Goal: Task Accomplishment & Management: Manage account settings

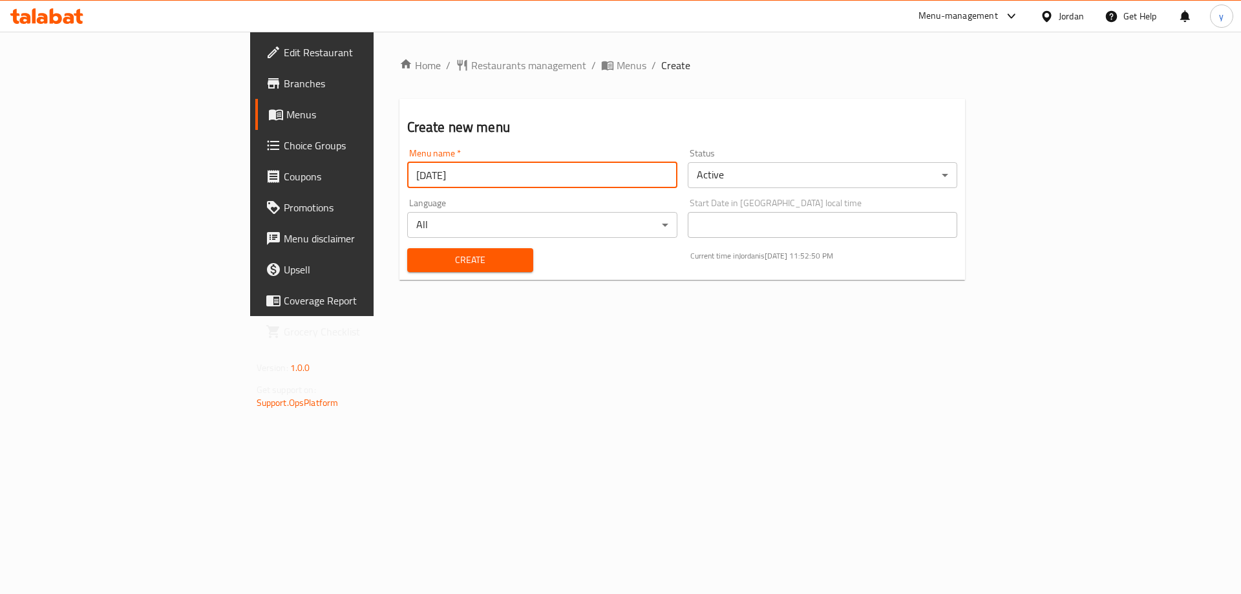
type input "[DATE]"
click at [407, 271] on button "Create" at bounding box center [470, 260] width 126 height 24
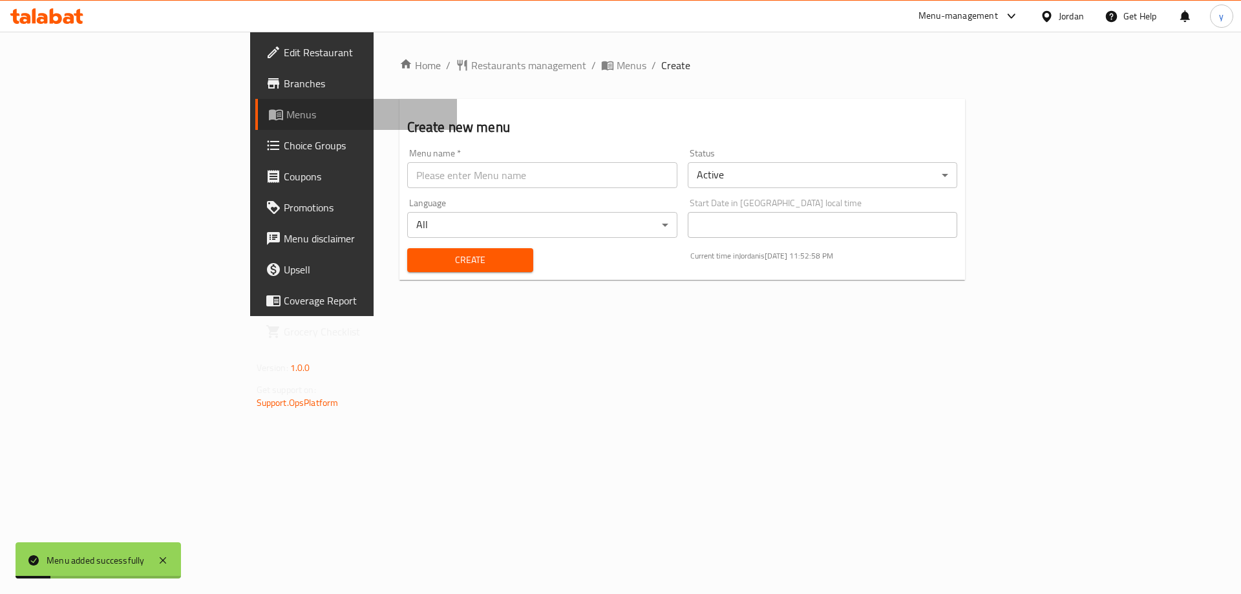
click at [286, 112] on span "Menus" at bounding box center [366, 115] width 161 height 16
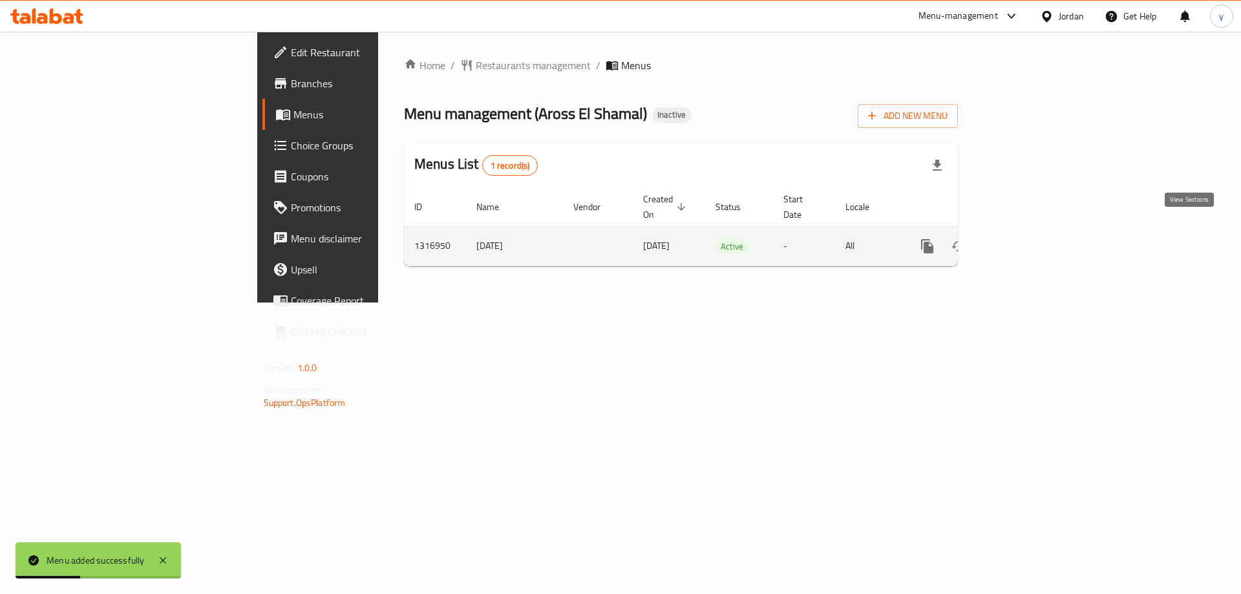
click at [1036, 233] on link "enhanced table" at bounding box center [1020, 246] width 31 height 31
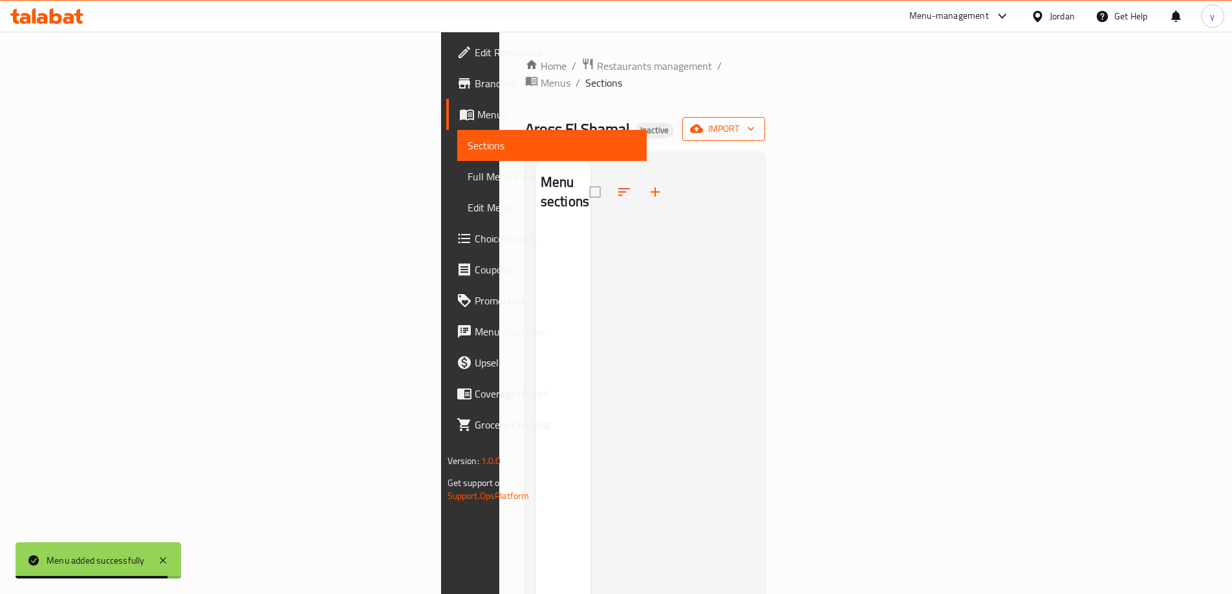
click at [754, 121] on span "import" at bounding box center [723, 129] width 62 height 16
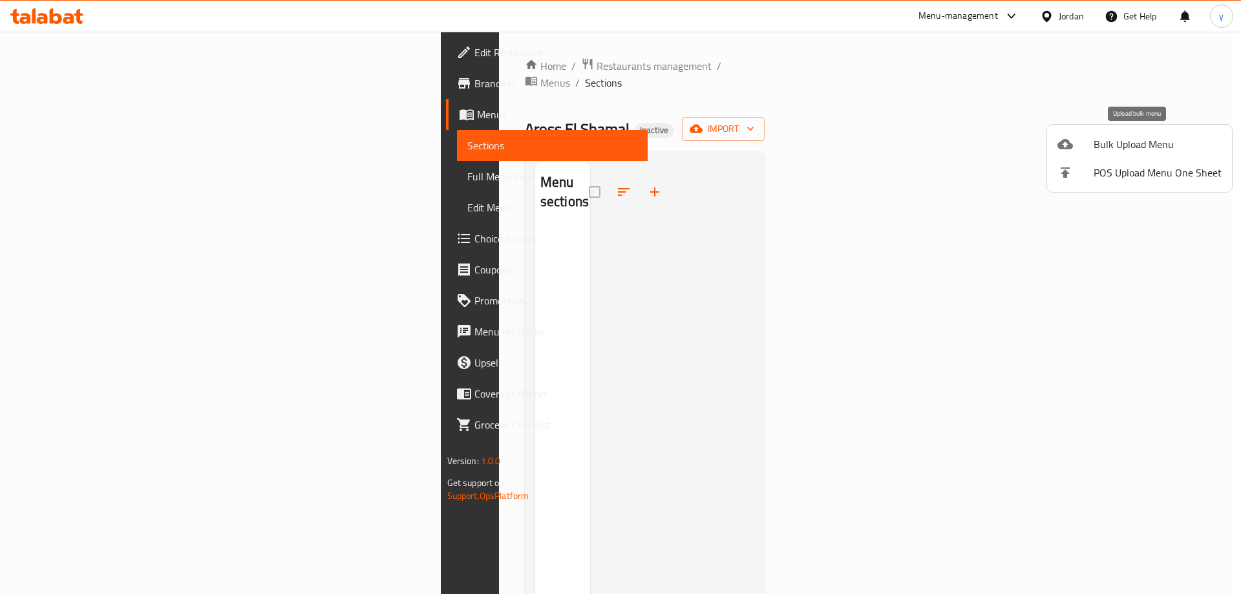
click at [1094, 145] on span "Bulk Upload Menu" at bounding box center [1158, 144] width 128 height 16
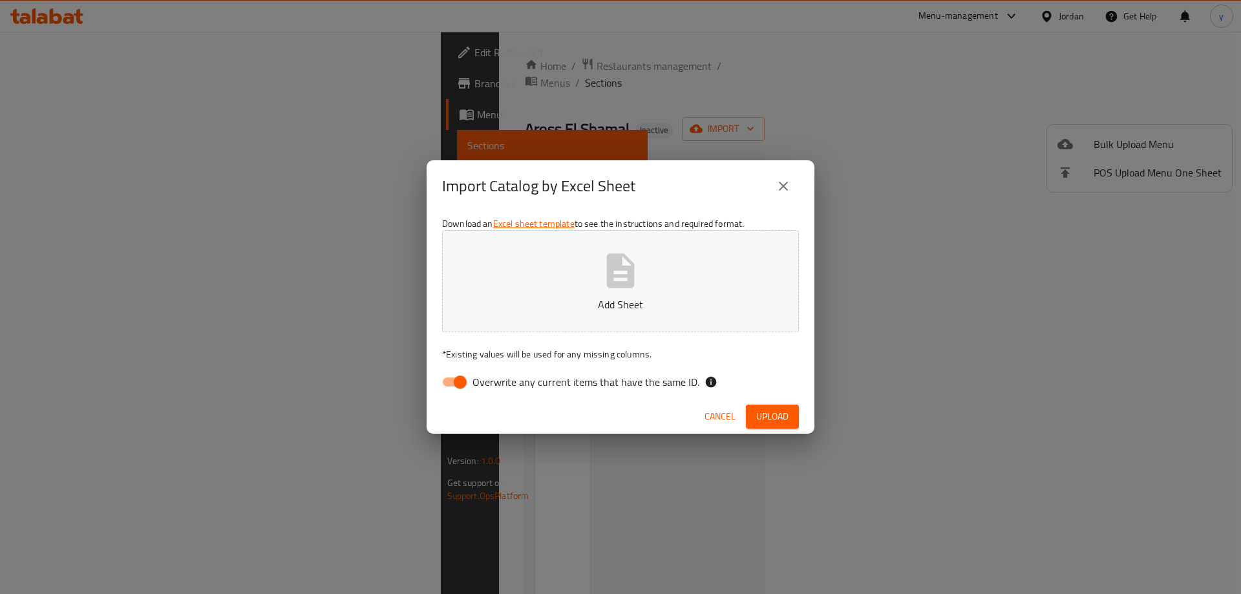
click at [449, 381] on input "Overwrite any current items that have the same ID." at bounding box center [460, 382] width 74 height 25
checkbox input "false"
click at [756, 411] on span "Upload" at bounding box center [772, 417] width 32 height 16
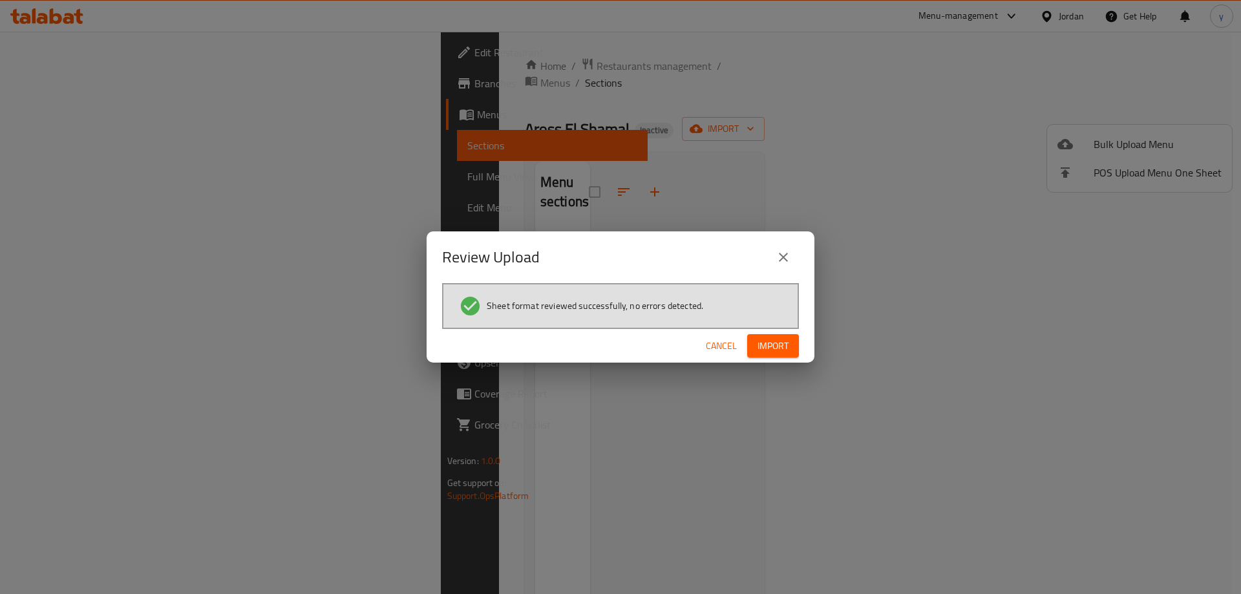
click at [758, 345] on span "Import" at bounding box center [773, 346] width 31 height 16
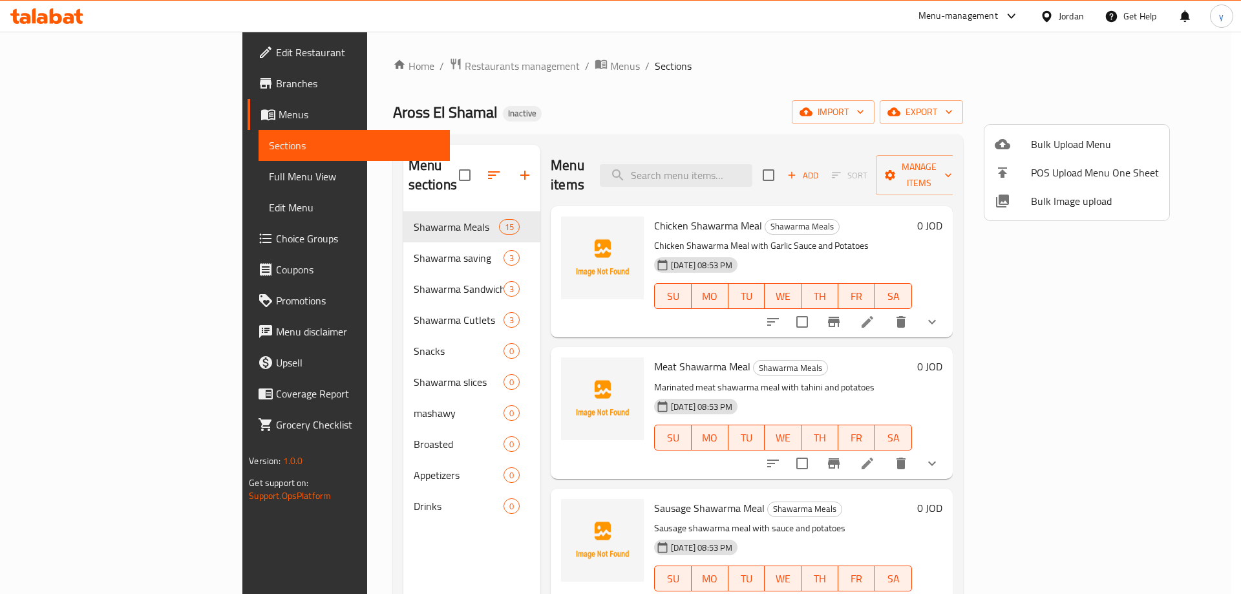
click at [366, 530] on div at bounding box center [620, 297] width 1241 height 594
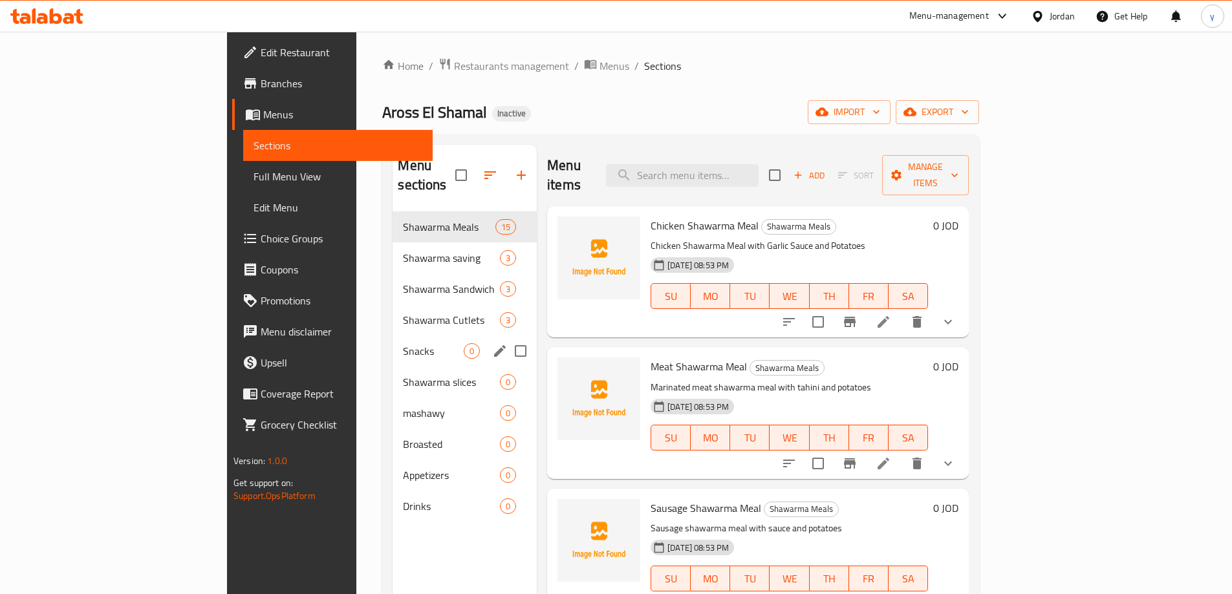
click at [507, 337] on input "Menu sections" at bounding box center [520, 350] width 27 height 27
checkbox input "true"
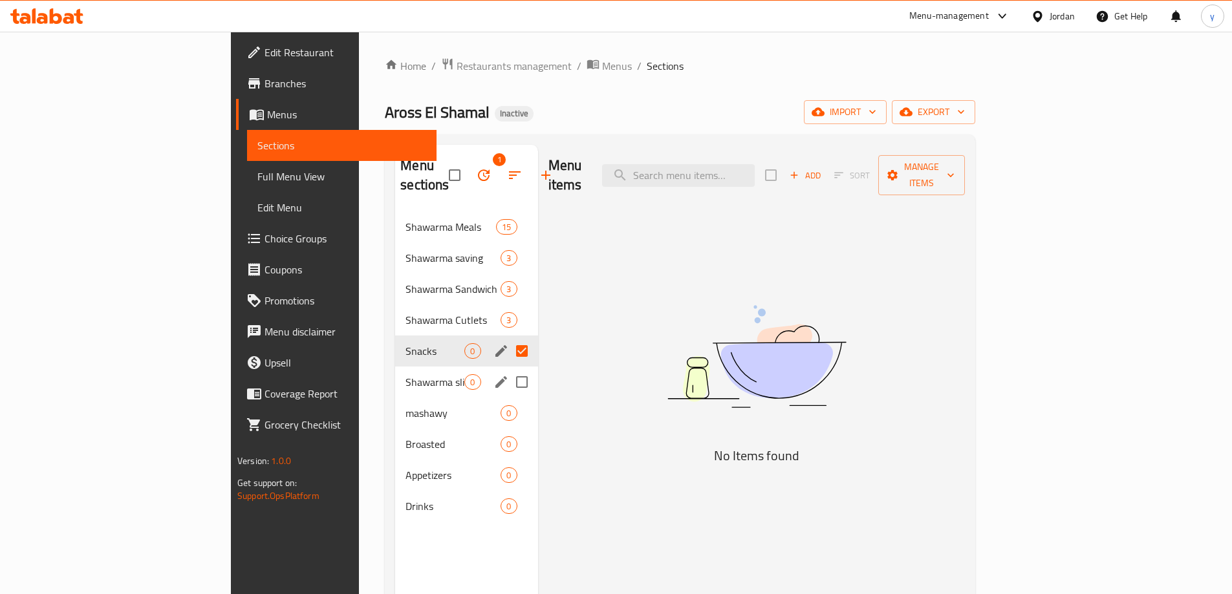
click at [508, 369] on input "Menu sections" at bounding box center [521, 382] width 27 height 27
checkbox input "true"
click at [508, 400] on input "Menu sections" at bounding box center [521, 413] width 27 height 27
checkbox input "true"
click at [508, 431] on input "Menu sections" at bounding box center [521, 444] width 27 height 27
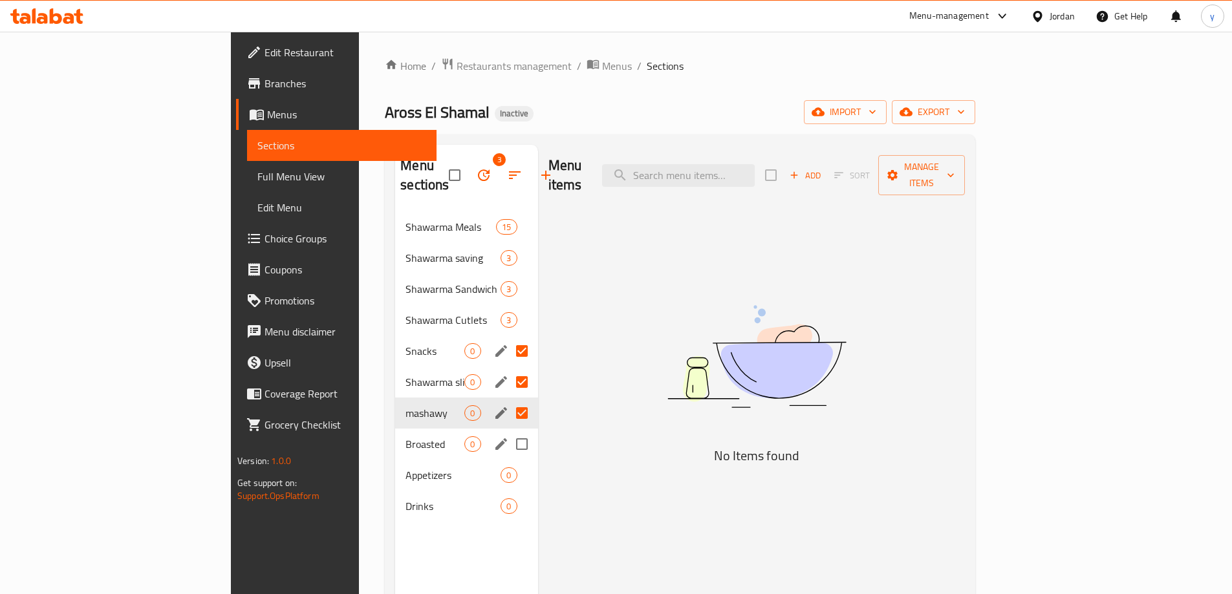
checkbox input "true"
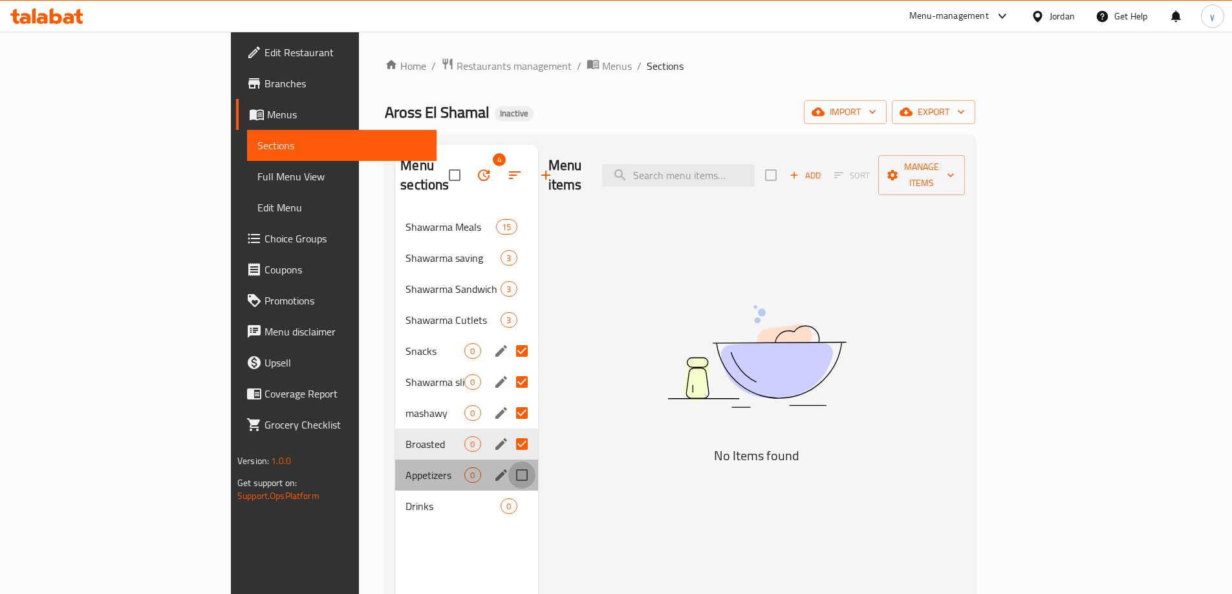
click at [508, 462] on input "Menu sections" at bounding box center [521, 475] width 27 height 27
checkbox input "true"
click at [508, 493] on input "Menu sections" at bounding box center [521, 506] width 27 height 27
checkbox input "true"
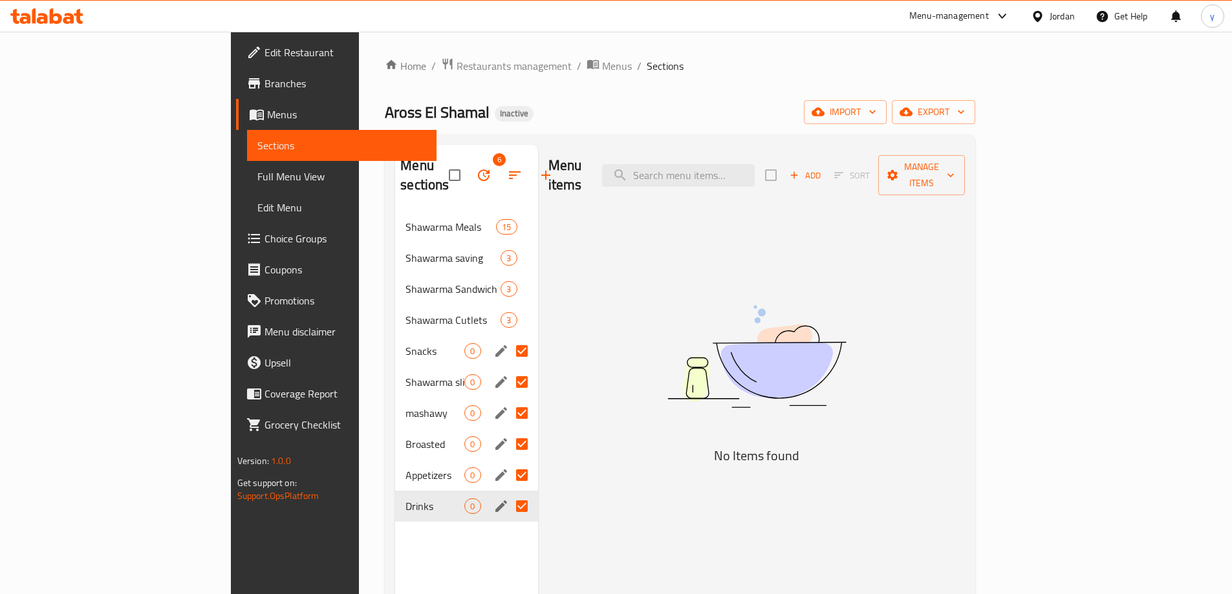
click at [476, 169] on icon "button" at bounding box center [484, 175] width 16 height 16
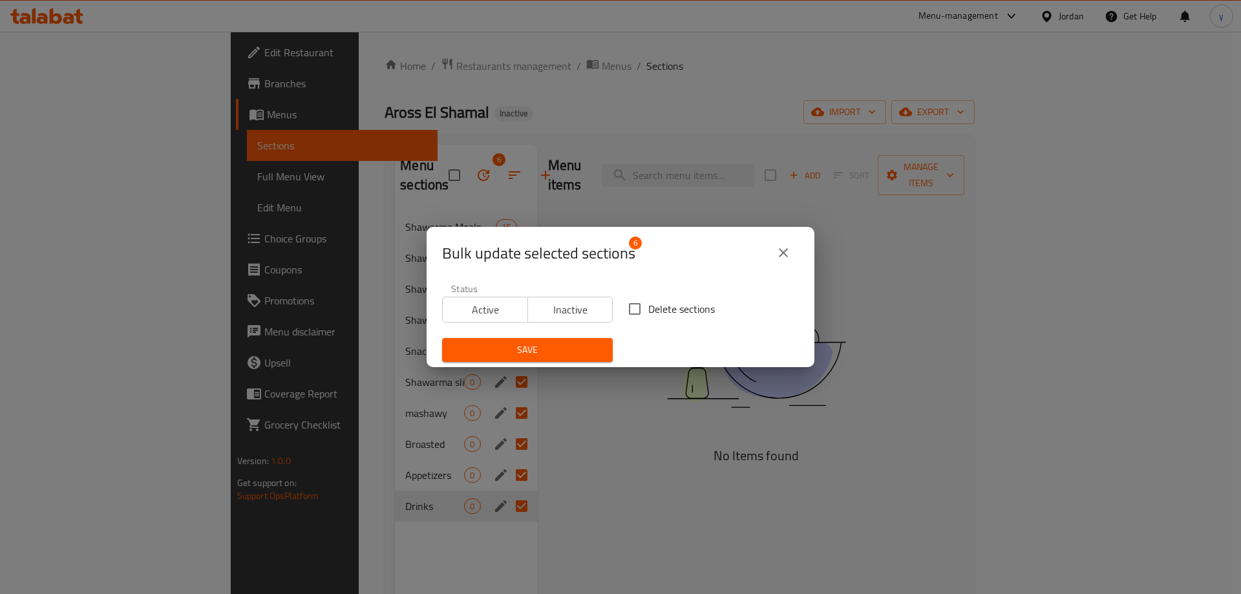
click at [648, 305] on span "Delete sections" at bounding box center [681, 309] width 67 height 16
click at [648, 305] on input "Delete sections" at bounding box center [634, 308] width 27 height 27
checkbox input "true"
click at [576, 345] on span "Save" at bounding box center [528, 350] width 150 height 16
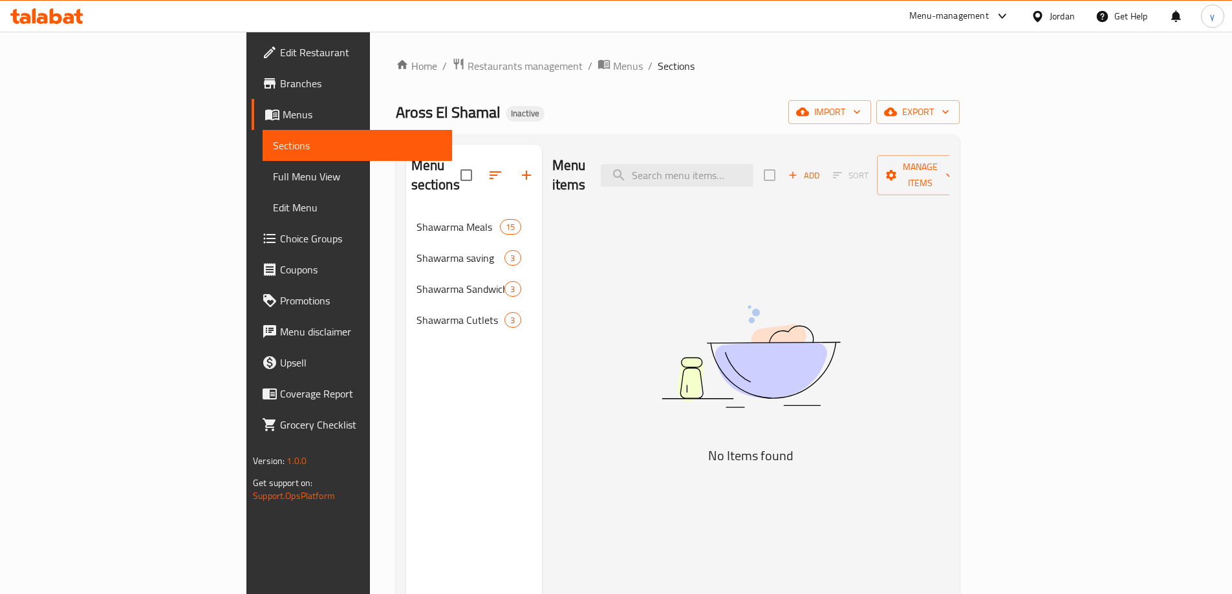
click at [273, 184] on span "Full Menu View" at bounding box center [357, 177] width 169 height 16
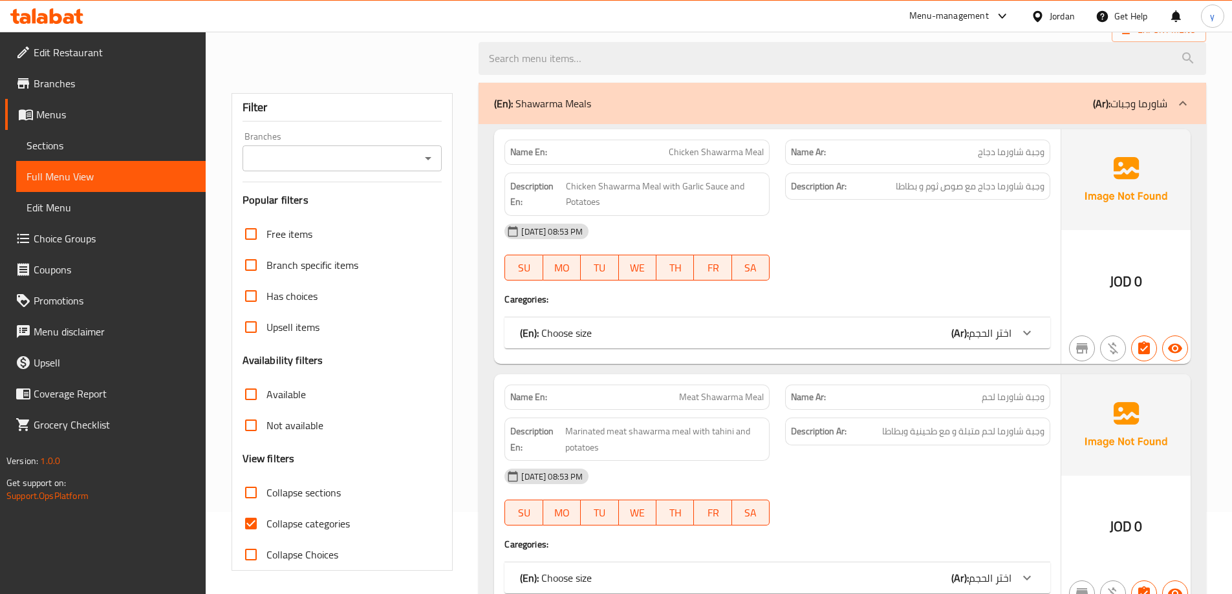
scroll to position [259, 0]
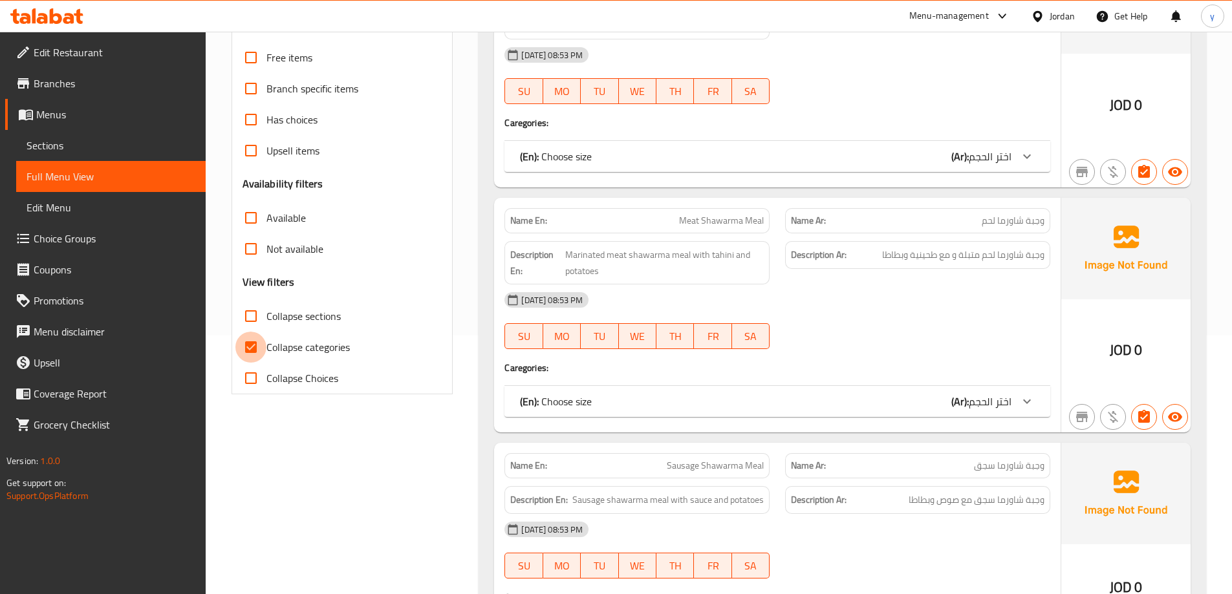
click at [246, 348] on input "Collapse categories" at bounding box center [250, 347] width 31 height 31
checkbox input "false"
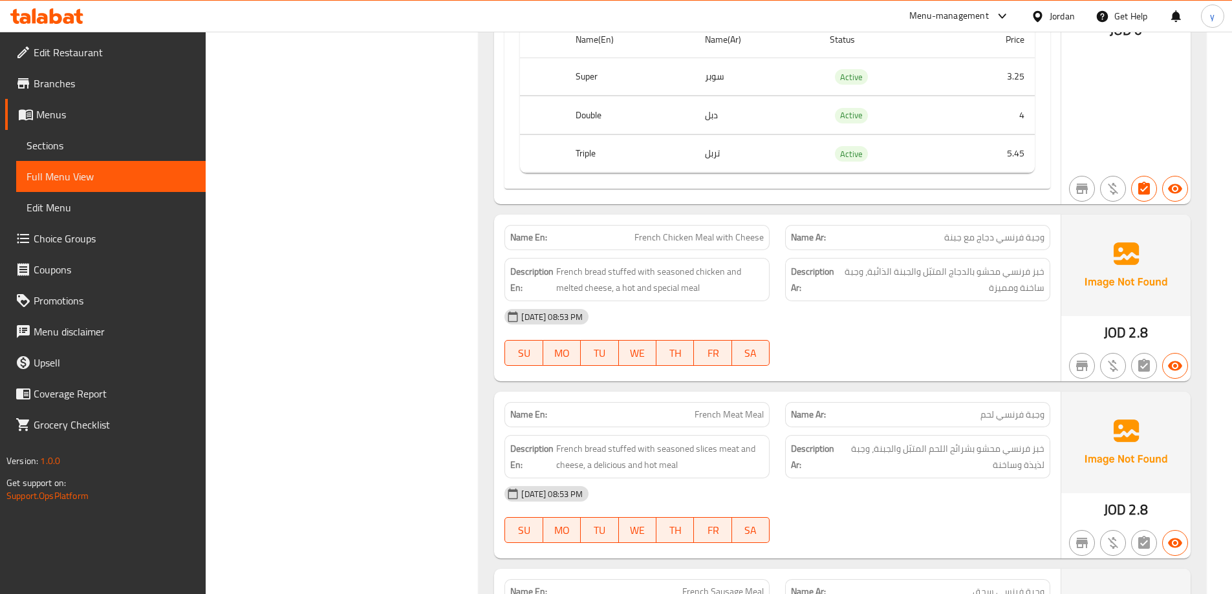
scroll to position [2715, 0]
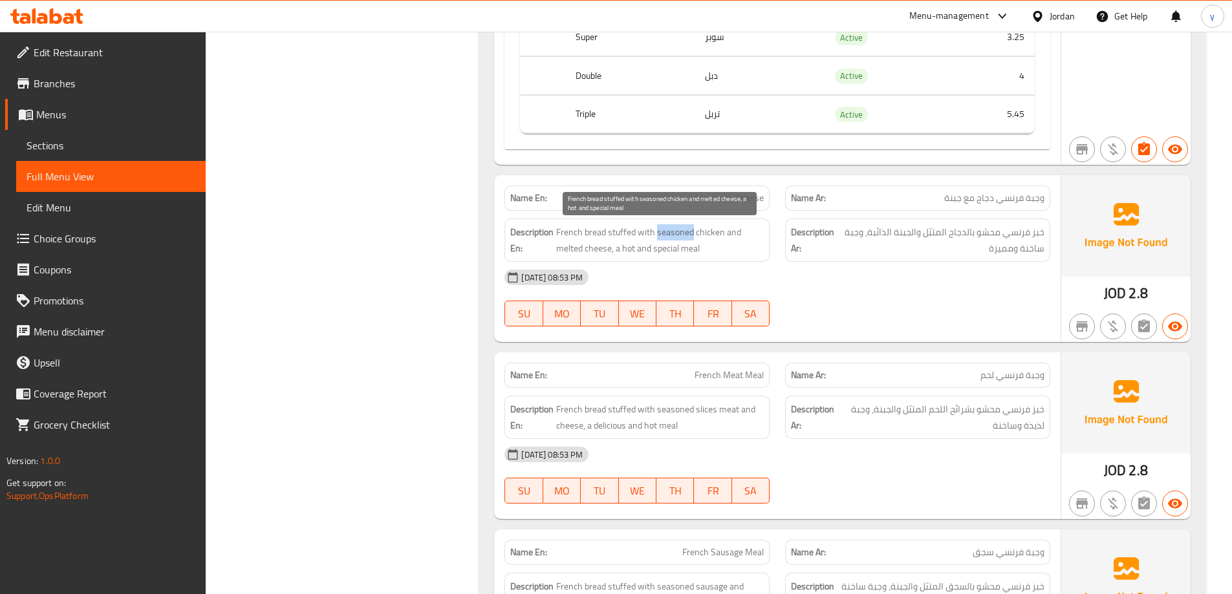
drag, startPoint x: 690, startPoint y: 231, endPoint x: 657, endPoint y: 235, distance: 33.8
click at [657, 235] on span "French bread stuffed with seasoned chicken and melted cheese, a hot and special…" at bounding box center [660, 240] width 208 height 32
copy span "seasoned"
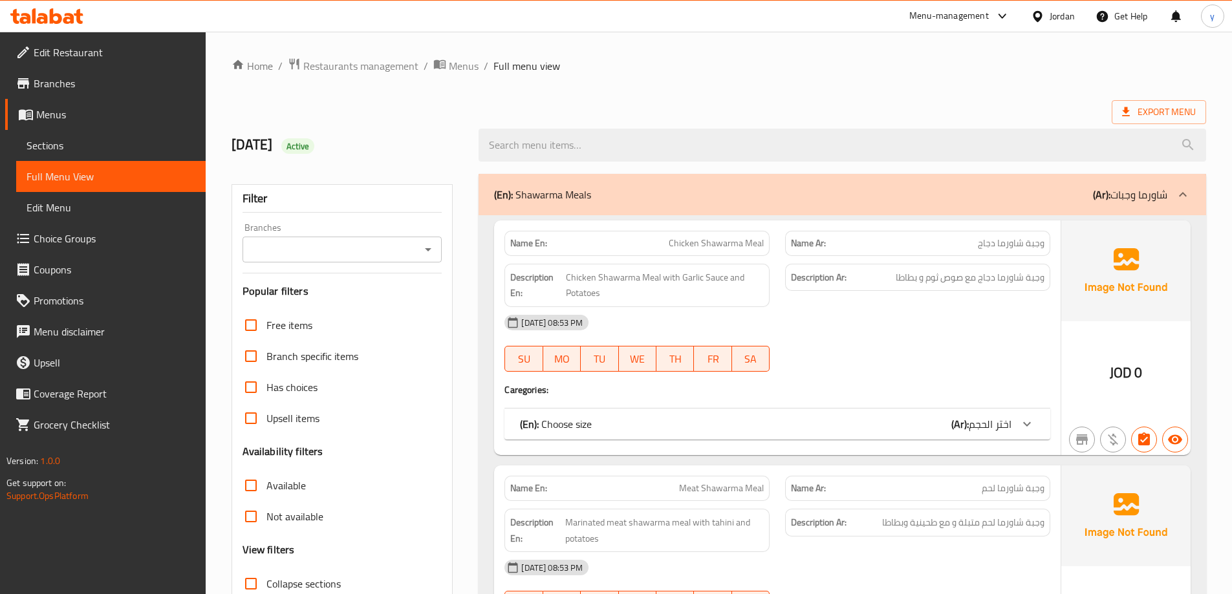
click at [117, 145] on span "Sections" at bounding box center [111, 146] width 169 height 16
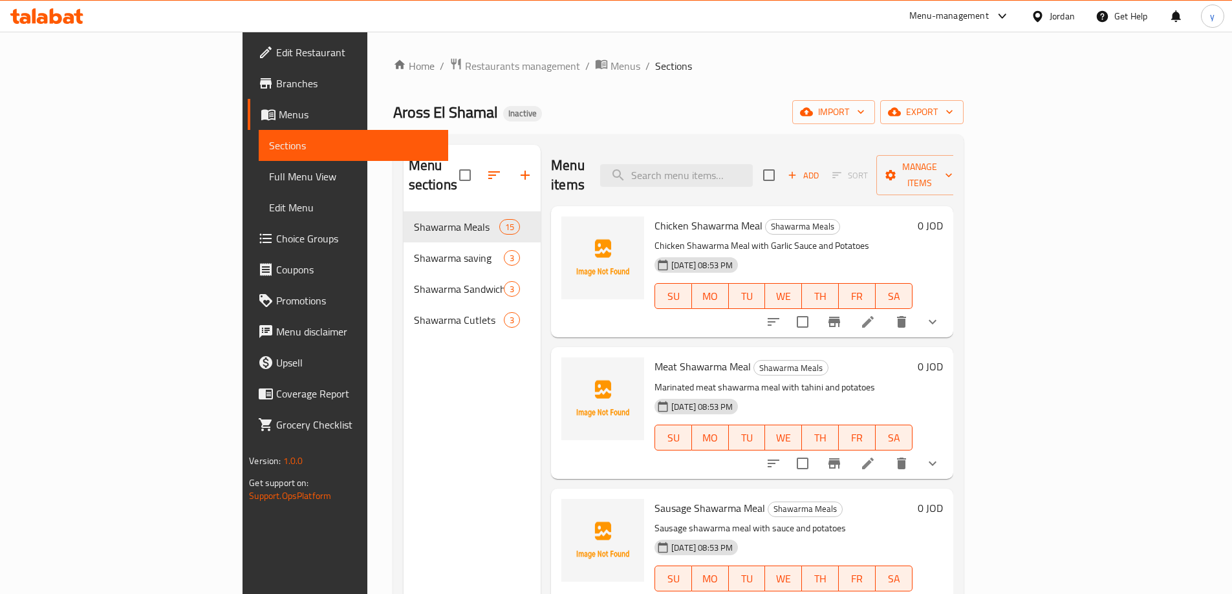
click at [875, 456] on icon at bounding box center [868, 464] width 16 height 16
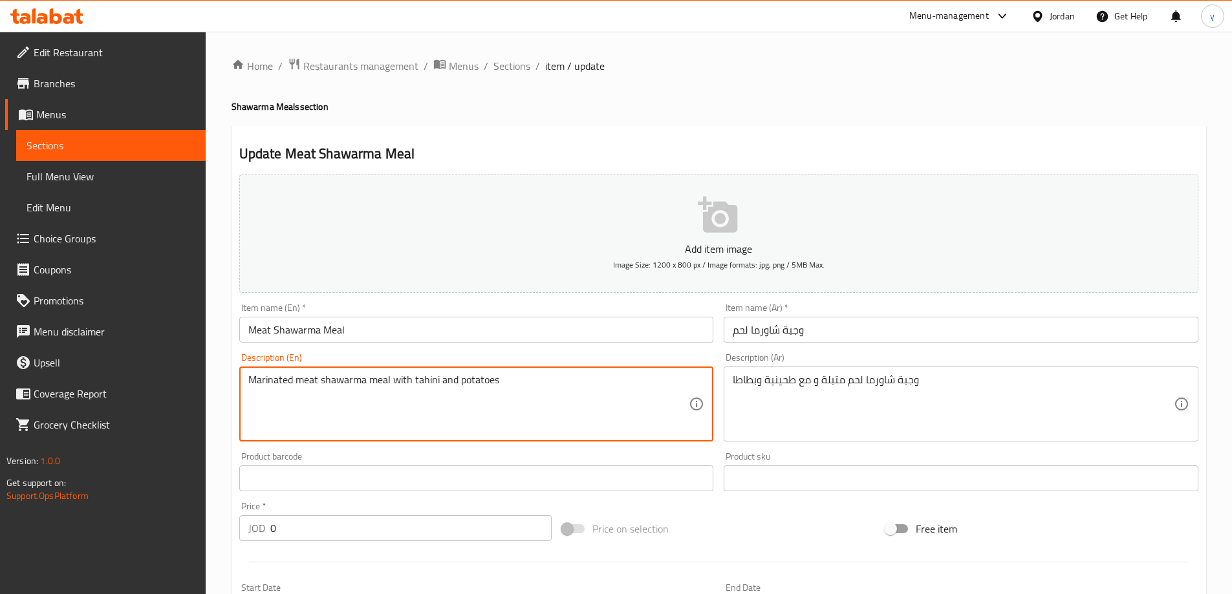
drag, startPoint x: 292, startPoint y: 385, endPoint x: 250, endPoint y: 383, distance: 42.7
paste textarea "season"
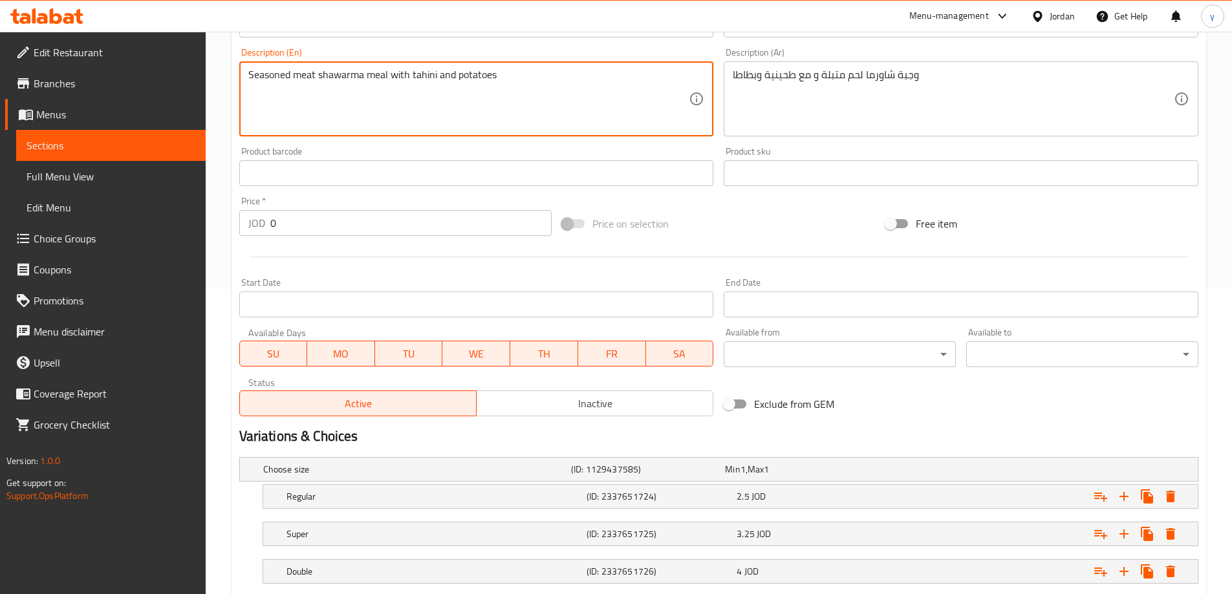
scroll to position [423, 0]
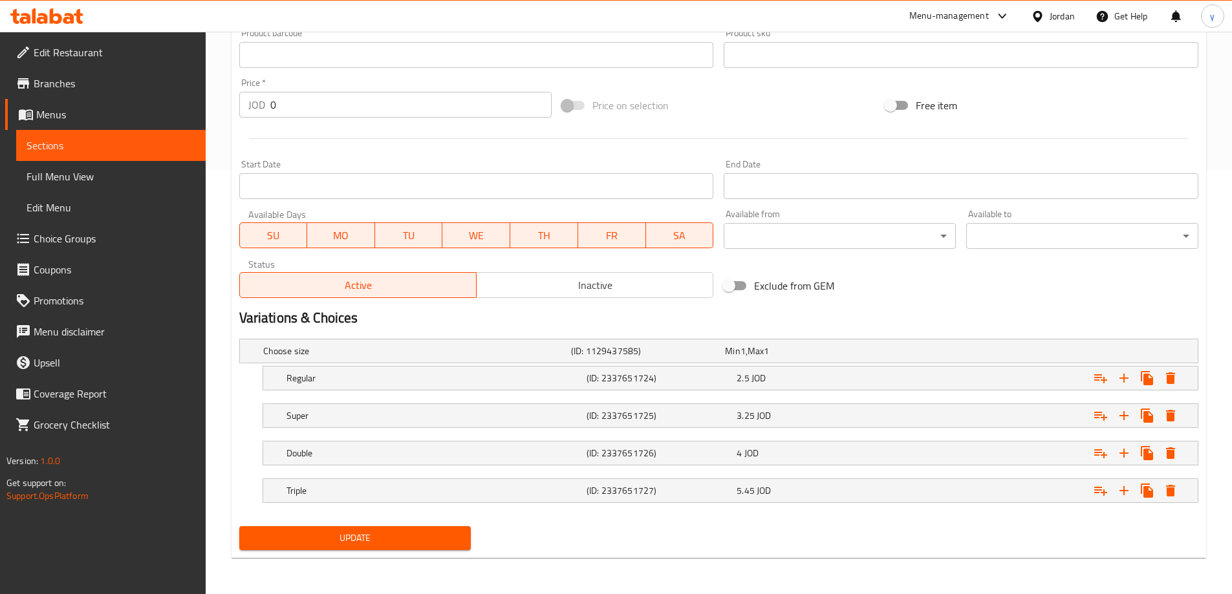
type textarea "Seasoned meat shawarma meal with tahini and potatoes"
click at [416, 540] on span "Update" at bounding box center [355, 538] width 211 height 16
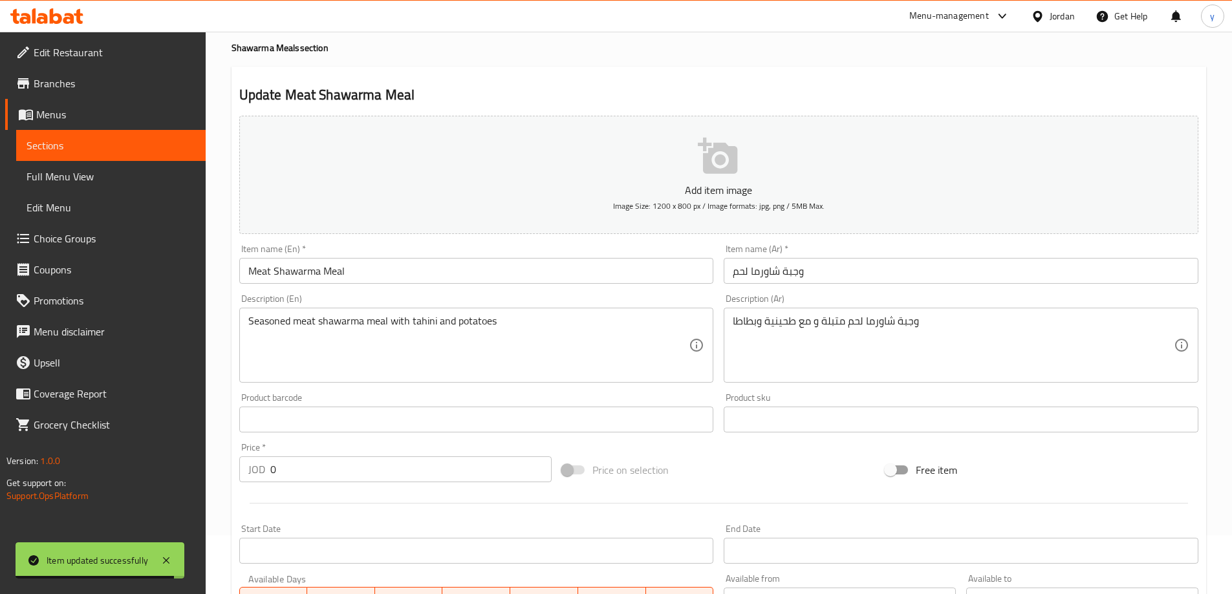
scroll to position [36, 0]
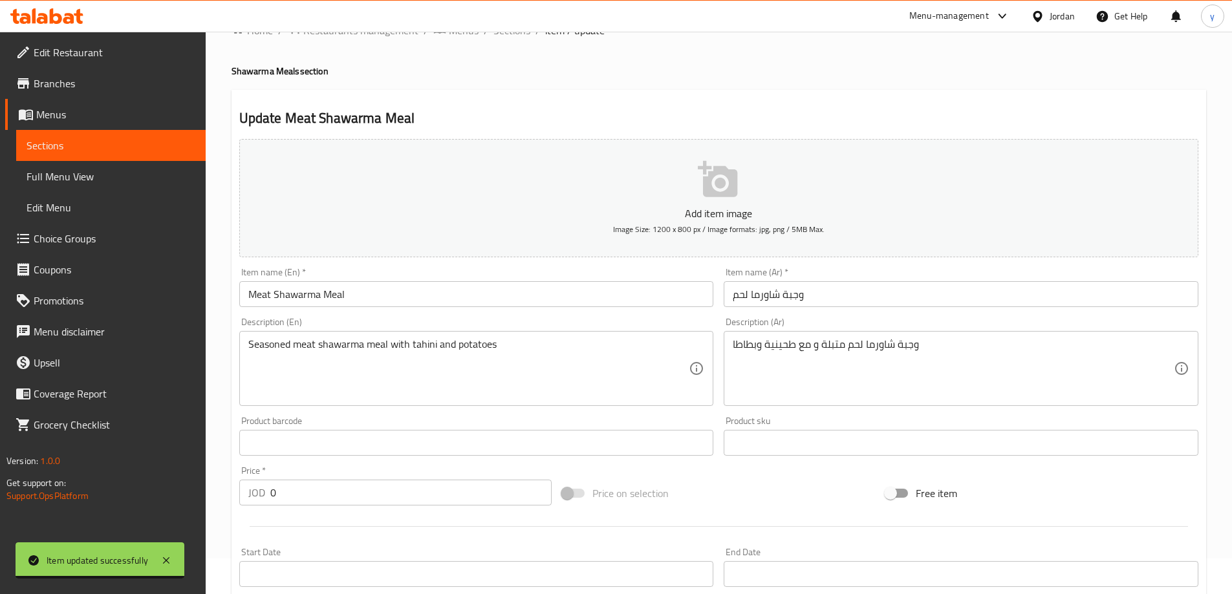
click at [733, 299] on input "وجبة شاورما لحم" at bounding box center [960, 294] width 475 height 26
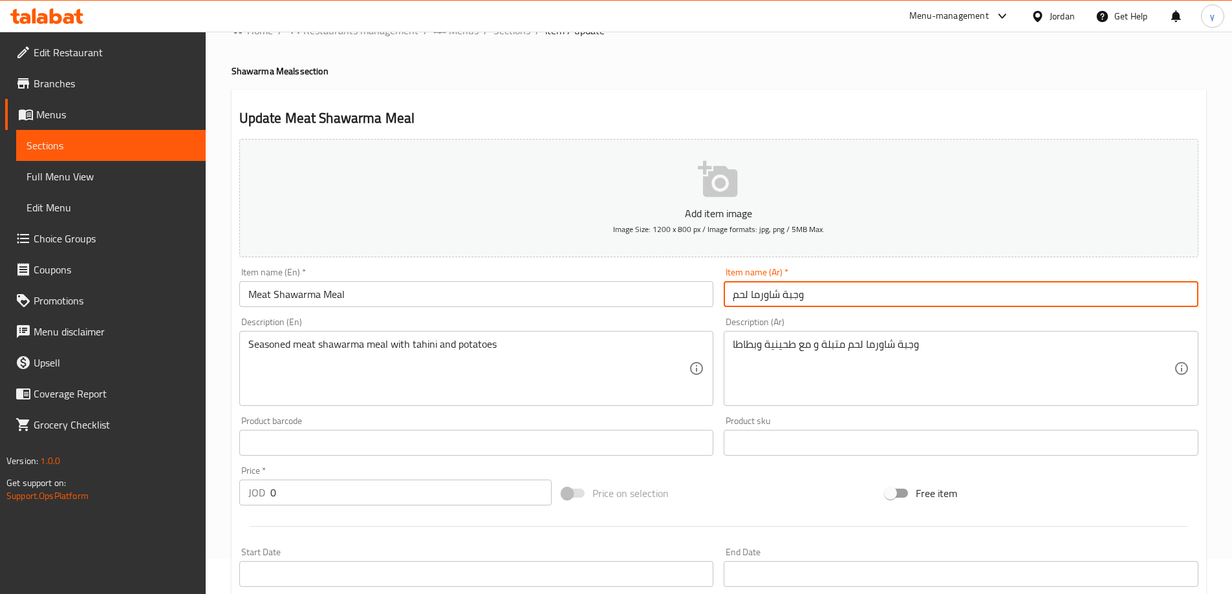
click at [833, 300] on input "وجبة شاورما لحم" at bounding box center [960, 294] width 475 height 26
click at [764, 292] on input "وجبة شاورما لحم" at bounding box center [960, 294] width 475 height 26
click at [842, 290] on input "وجبة شاورما لحم" at bounding box center [960, 294] width 475 height 26
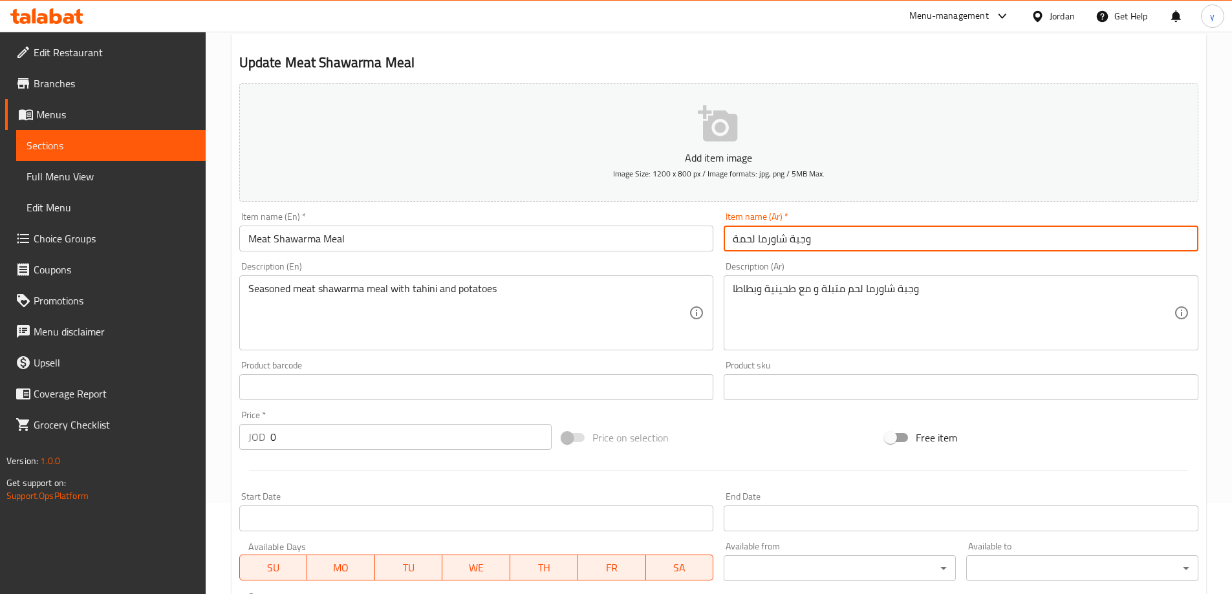
scroll to position [423, 0]
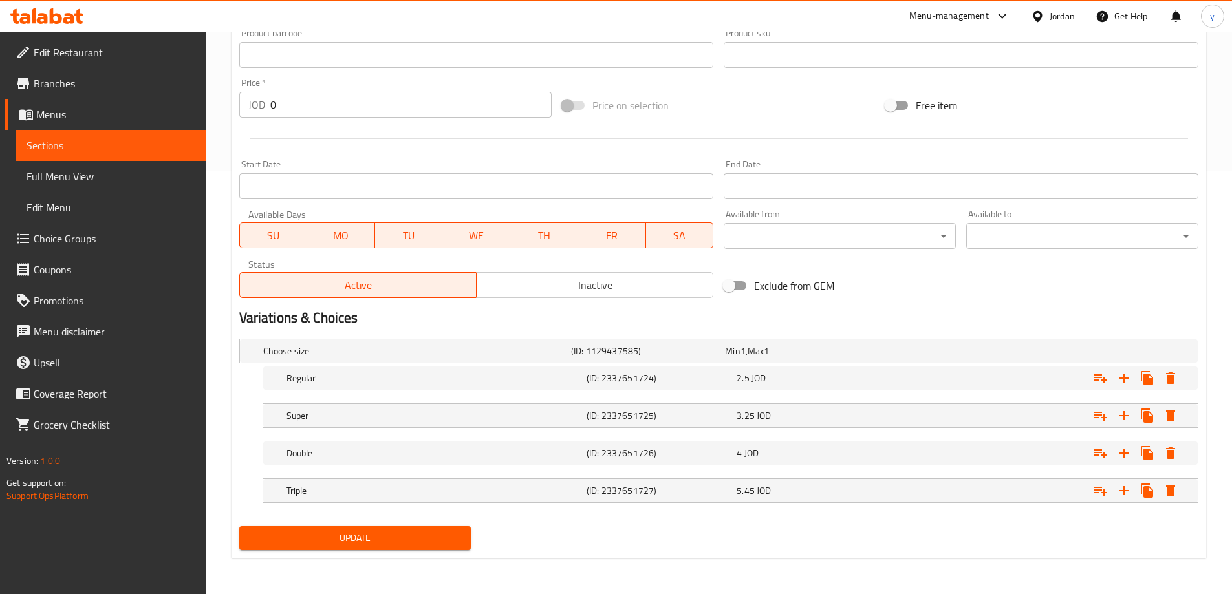
type input "وجبة شاورما لحمة"
click at [412, 546] on button "Update" at bounding box center [355, 538] width 232 height 24
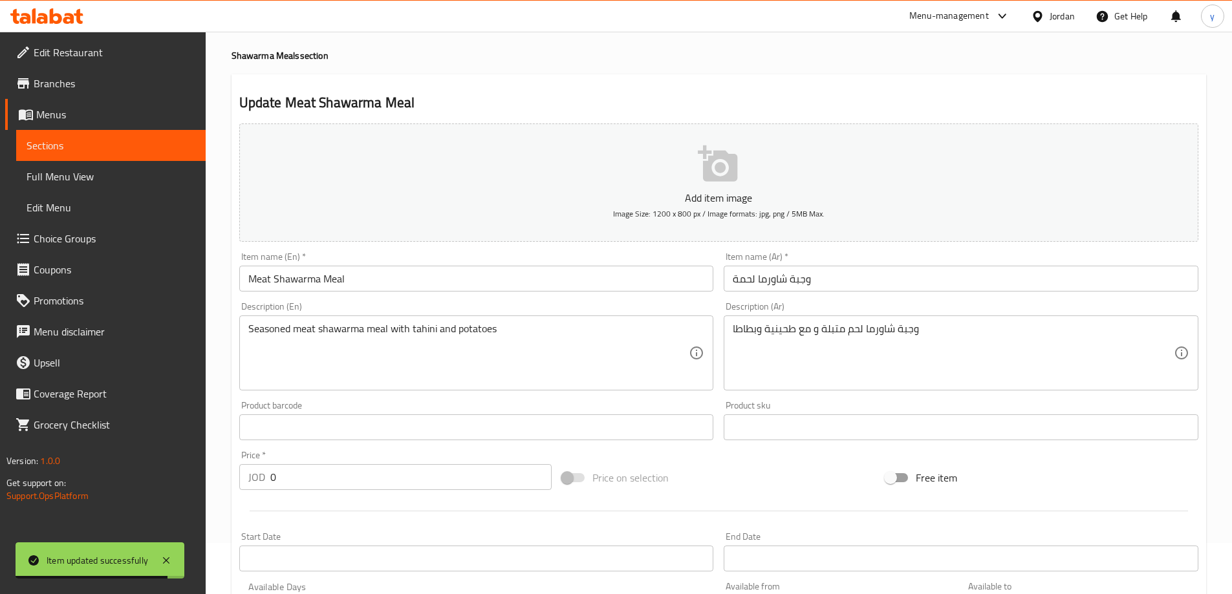
scroll to position [0, 0]
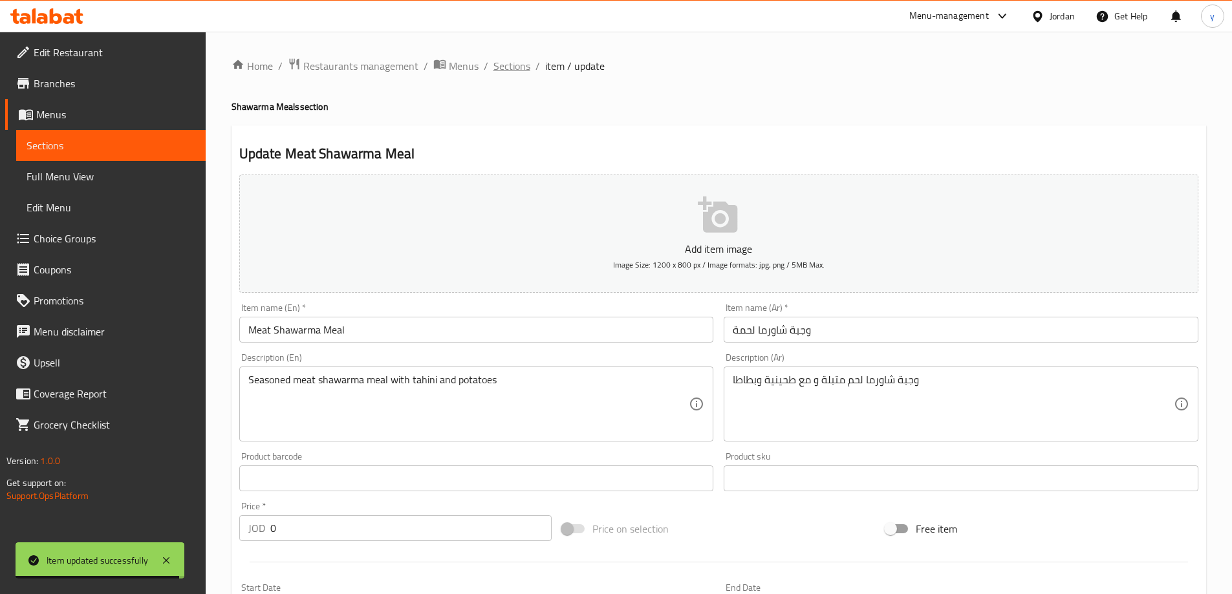
click at [515, 67] on span "Sections" at bounding box center [511, 66] width 37 height 16
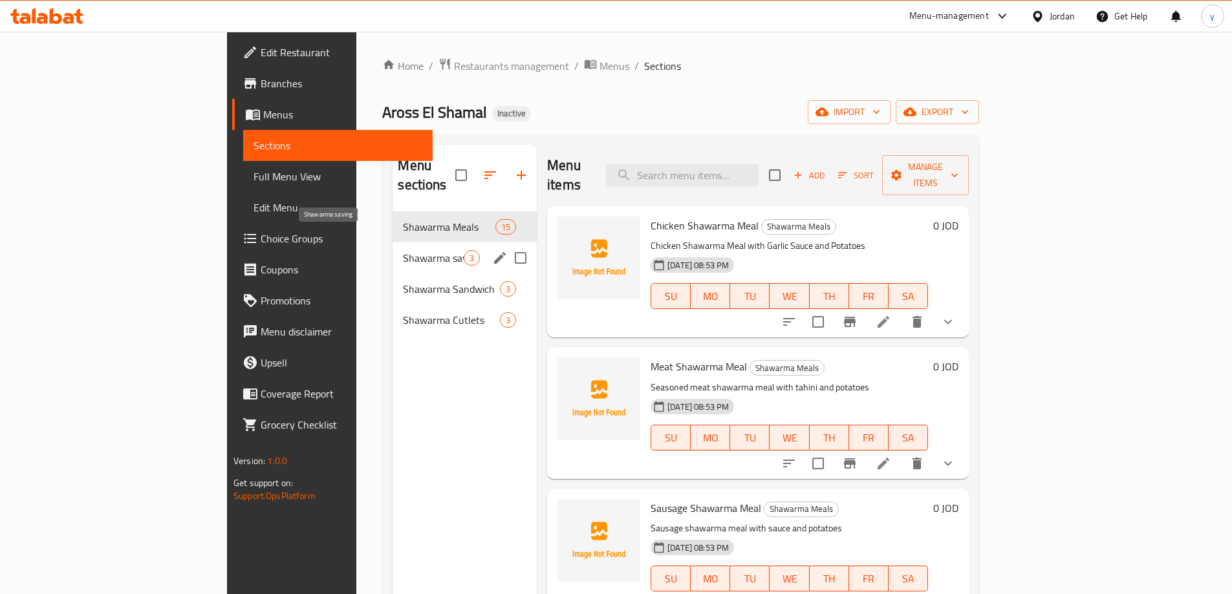
click at [403, 250] on span "Shawarma saving" at bounding box center [433, 258] width 61 height 16
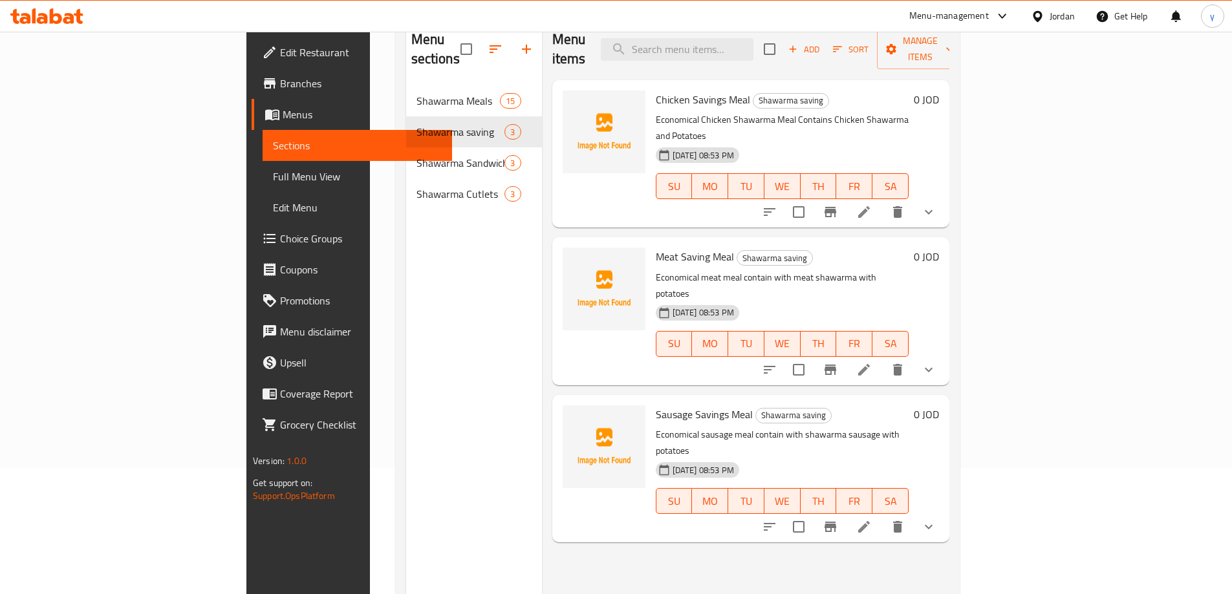
scroll to position [129, 0]
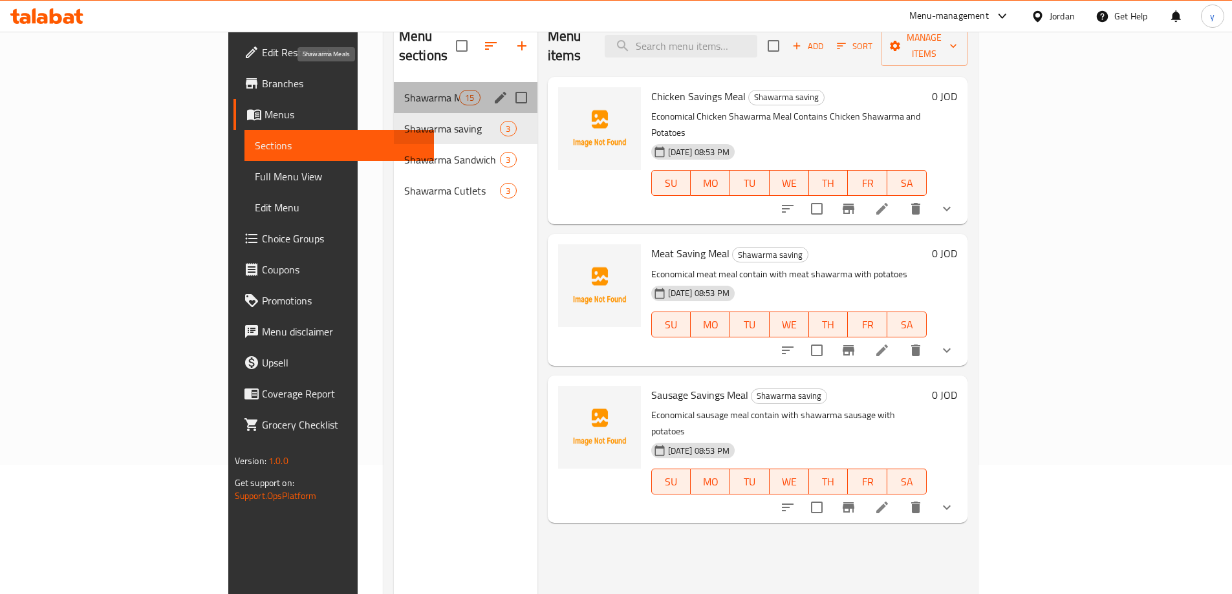
click at [404, 90] on span "Shawarma Meals" at bounding box center [431, 98] width 55 height 16
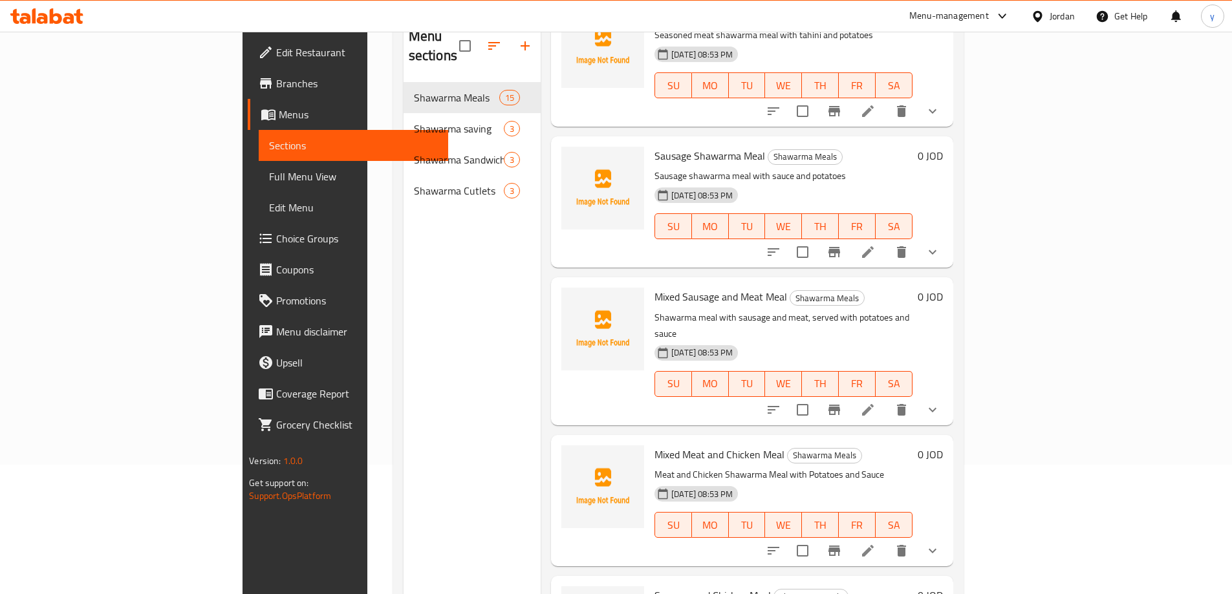
scroll to position [323, 0]
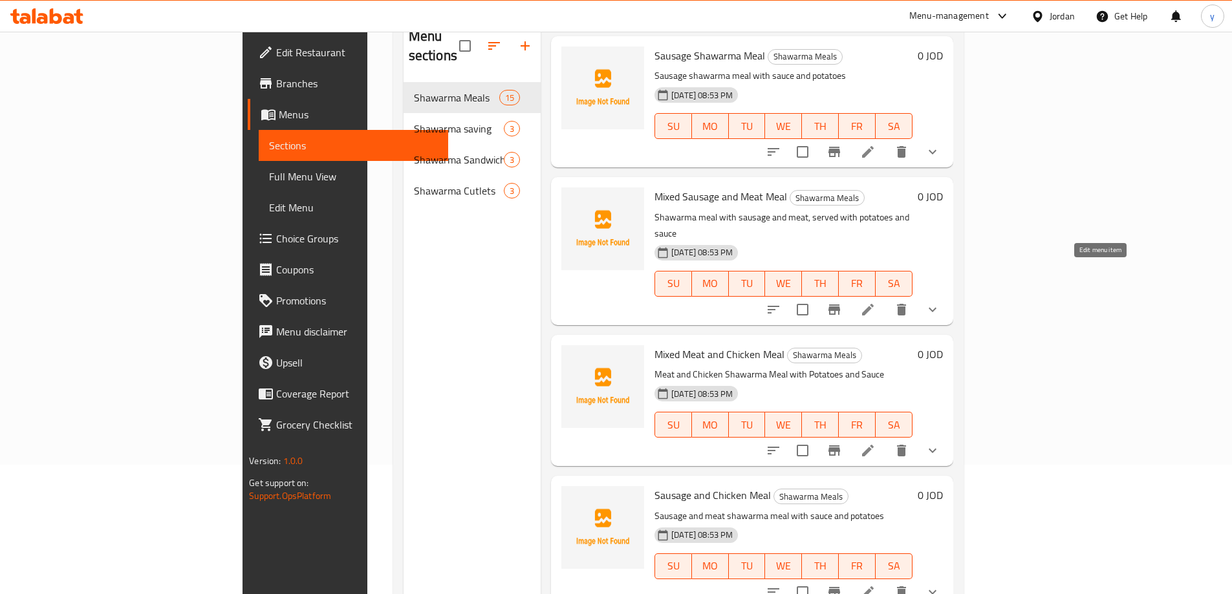
click at [875, 302] on icon at bounding box center [868, 310] width 16 height 16
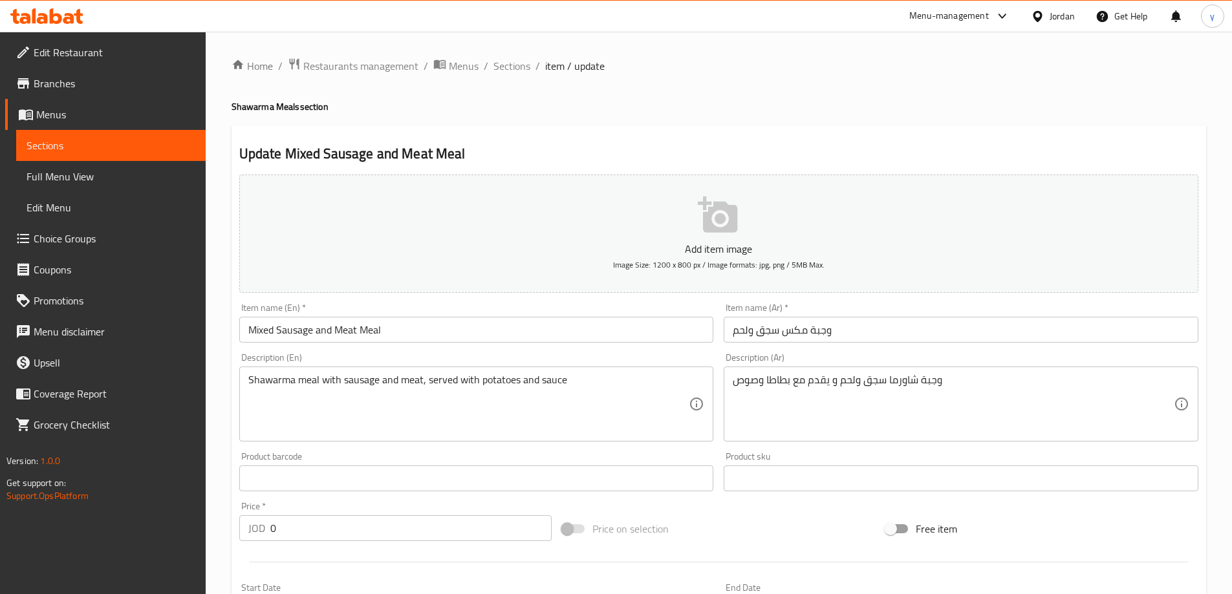
click at [273, 334] on input "Mixed Sausage and Meat Meal" at bounding box center [476, 330] width 475 height 26
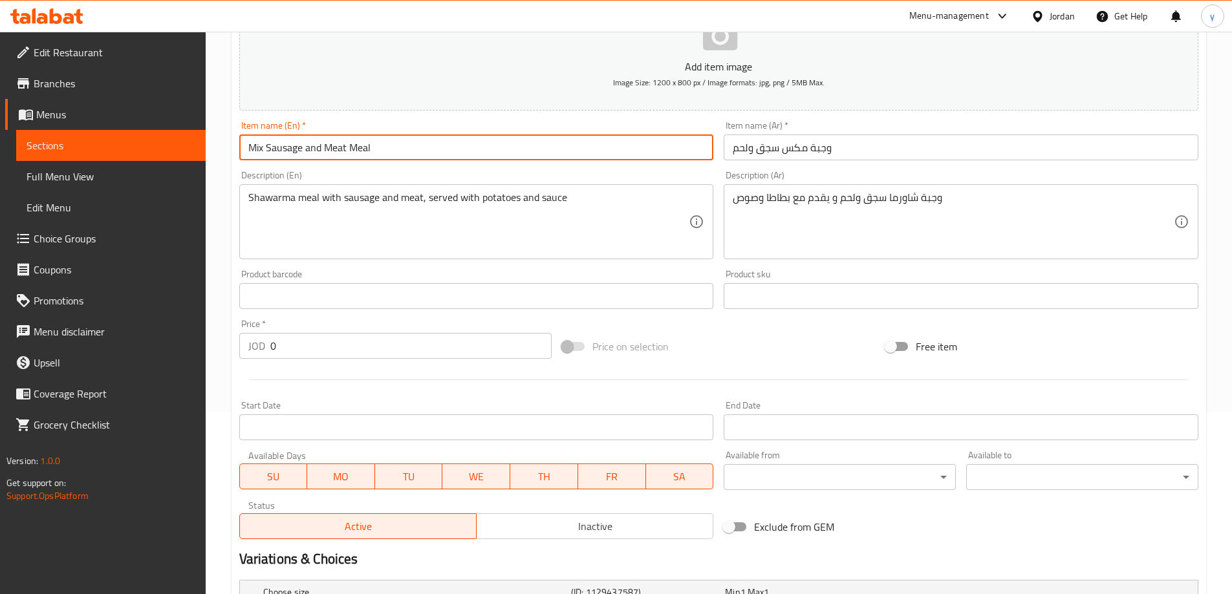
scroll to position [259, 0]
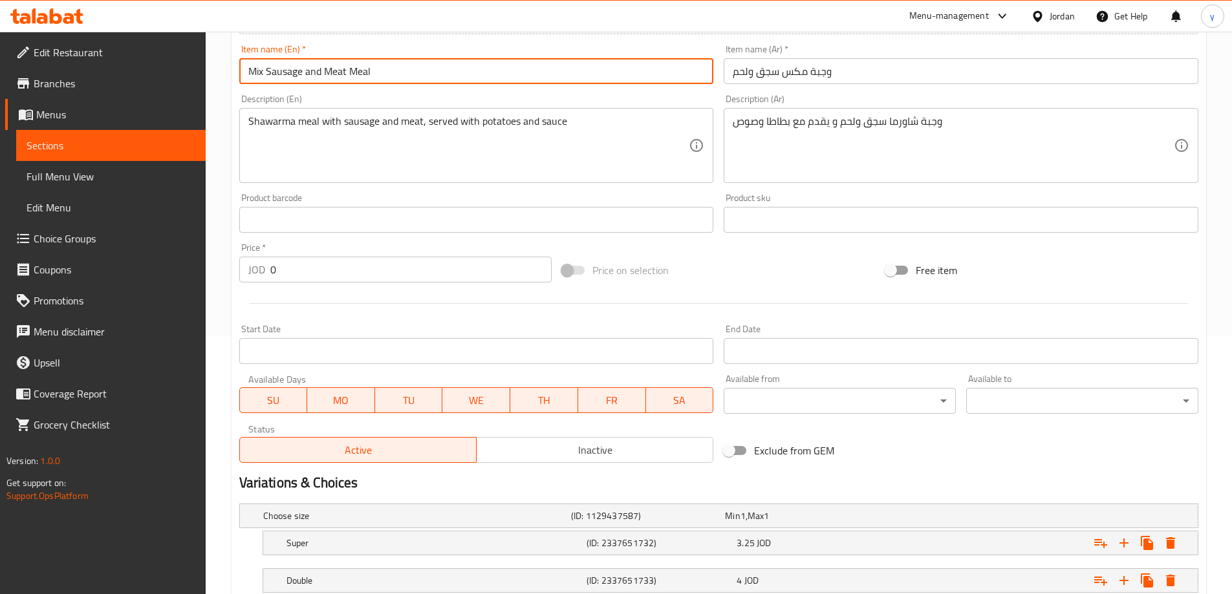
drag, startPoint x: 371, startPoint y: 72, endPoint x: 345, endPoint y: 75, distance: 26.7
click at [345, 75] on input "Mix Sausage and Meat Meal" at bounding box center [476, 71] width 475 height 26
click at [264, 76] on input "Mix Sausage and Meat" at bounding box center [476, 71] width 475 height 26
paste input "Meal"
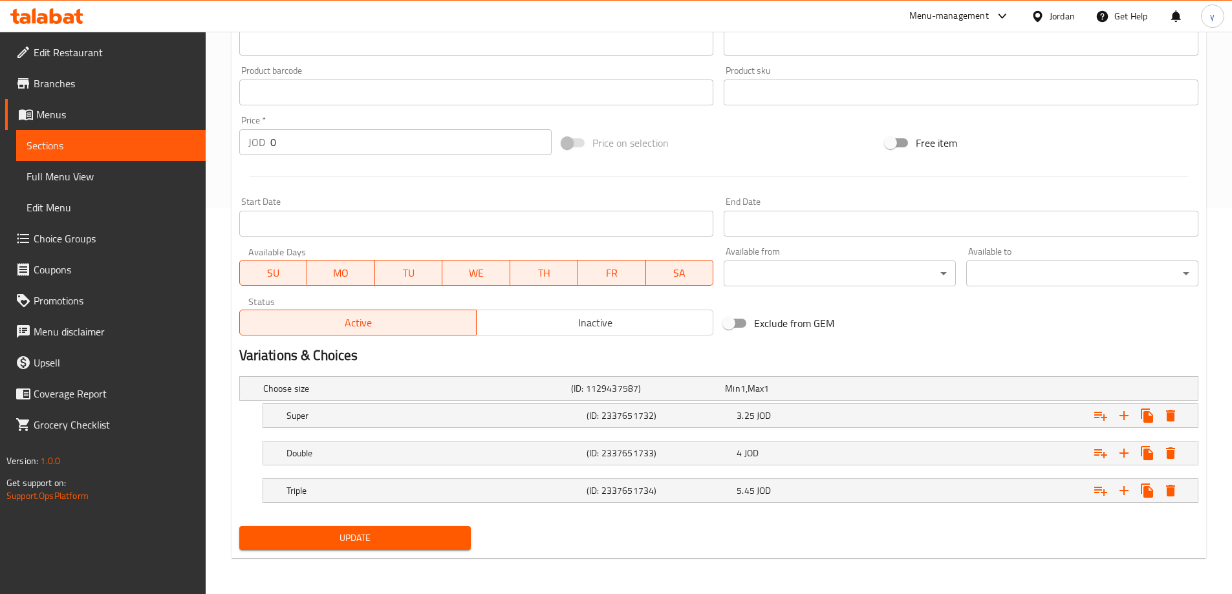
type input "Mix Meal Sausage and Meat"
click at [425, 539] on span "Update" at bounding box center [355, 538] width 211 height 16
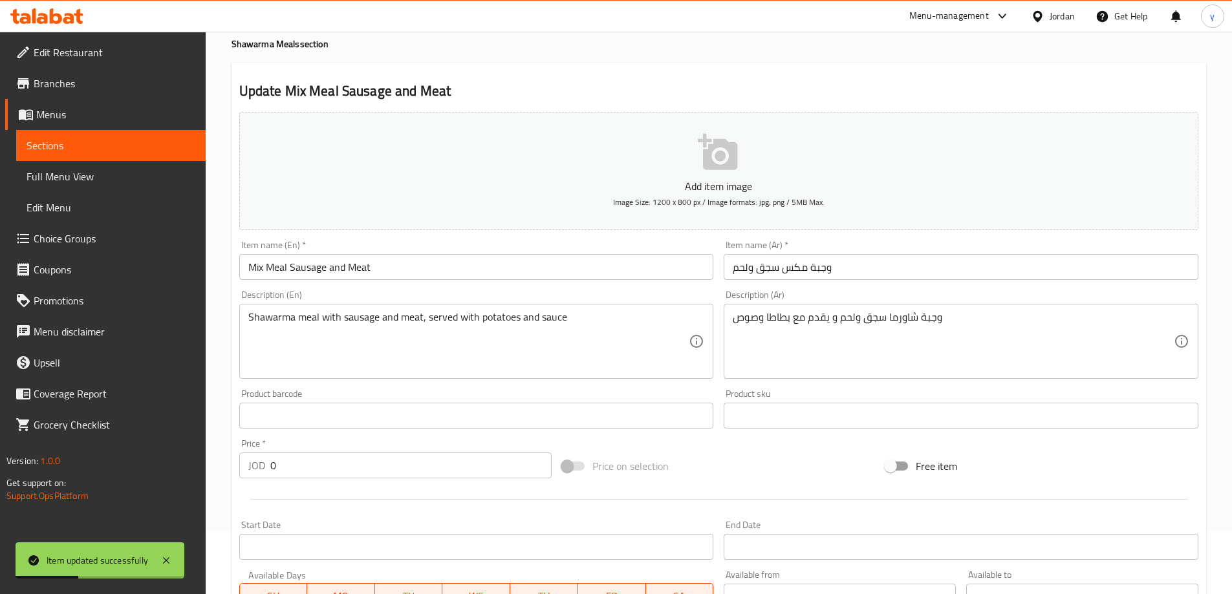
click at [864, 275] on input "وجبة مكس سجق ولحم" at bounding box center [960, 267] width 475 height 26
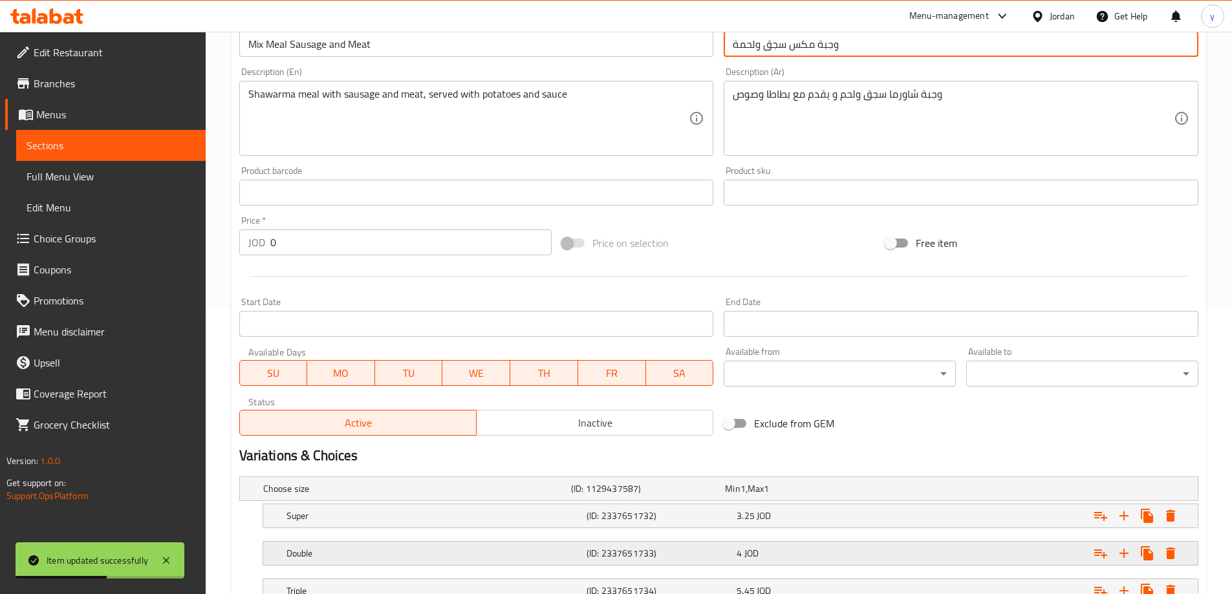
scroll to position [386, 0]
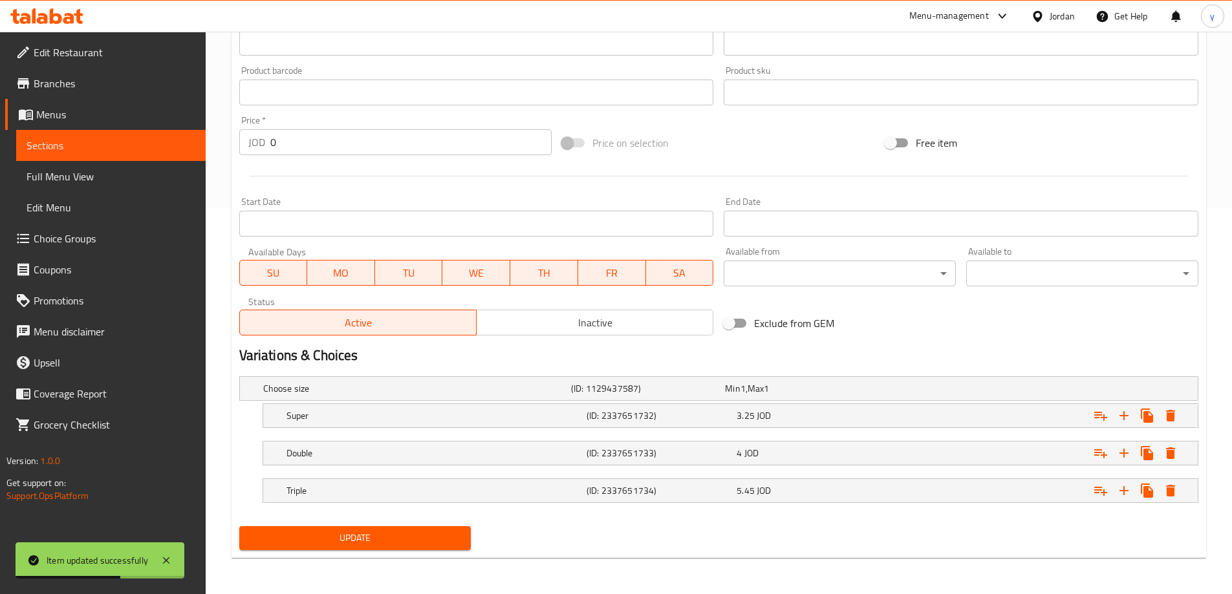
type input "وجبة مكس سجق ولحمة"
click at [318, 543] on span "Update" at bounding box center [355, 538] width 211 height 16
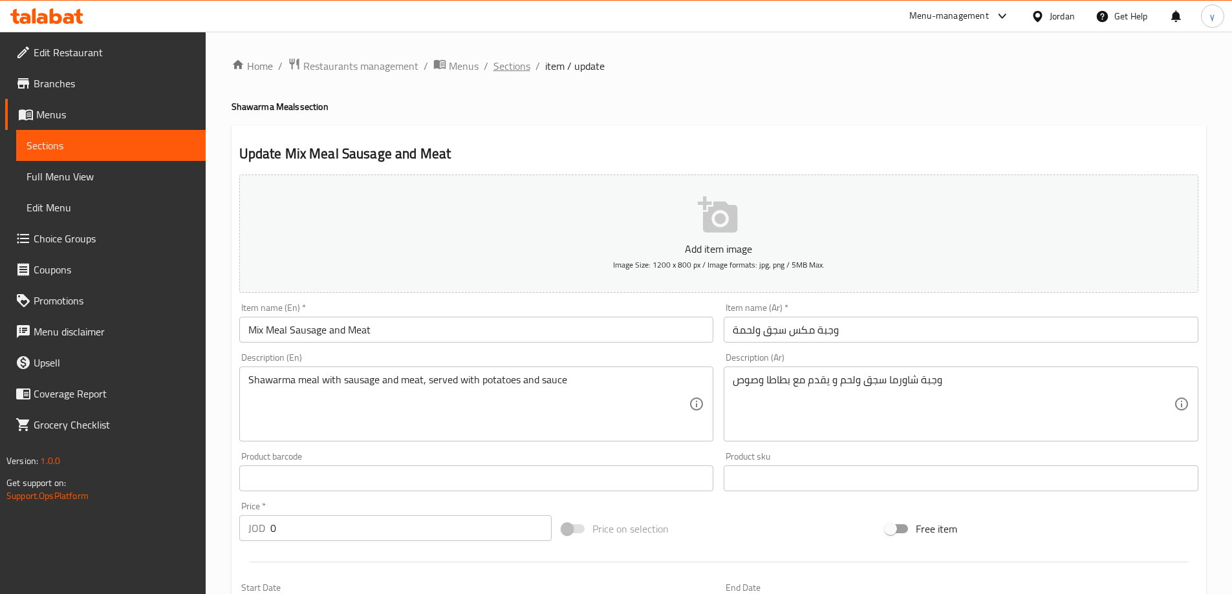
click at [509, 72] on span "Sections" at bounding box center [511, 66] width 37 height 16
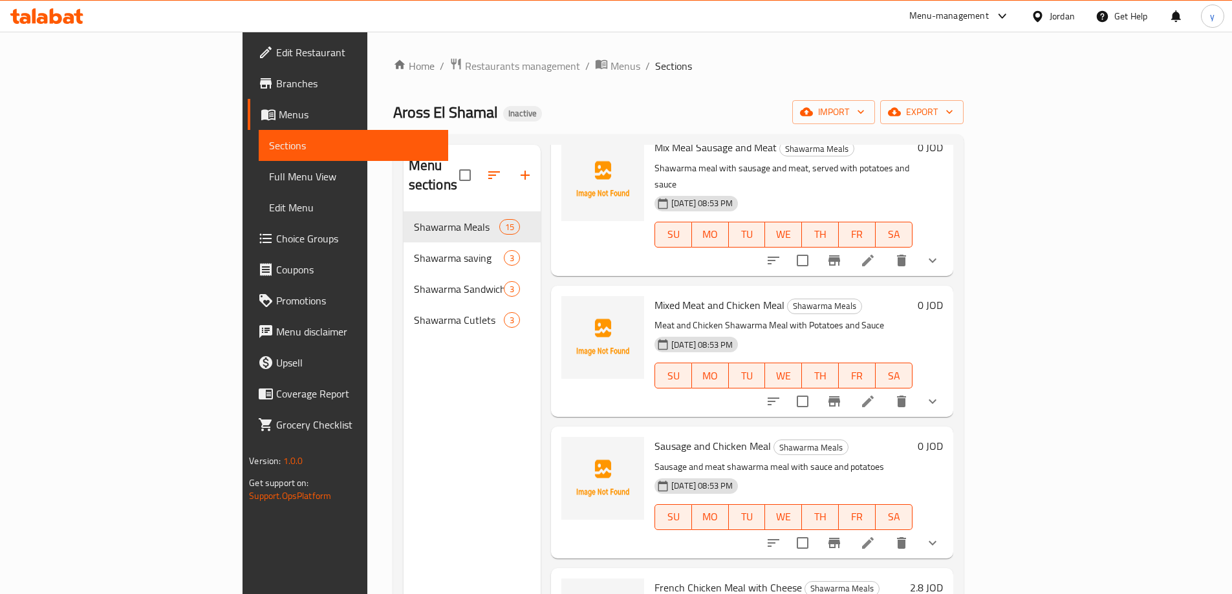
scroll to position [388, 0]
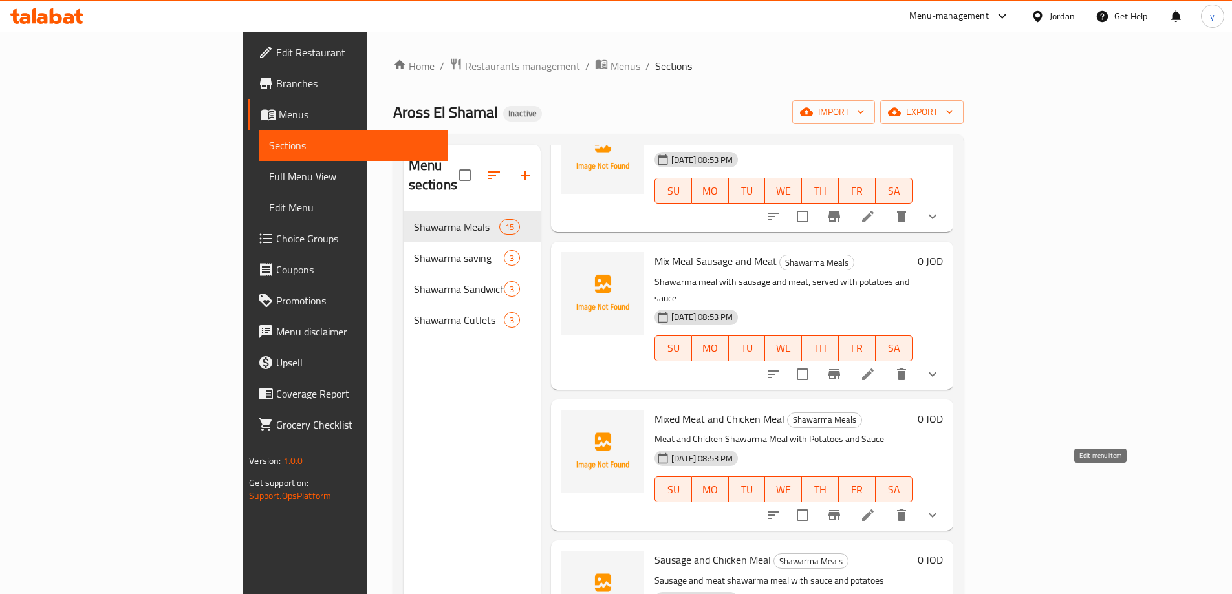
click at [875, 508] on icon at bounding box center [868, 516] width 16 height 16
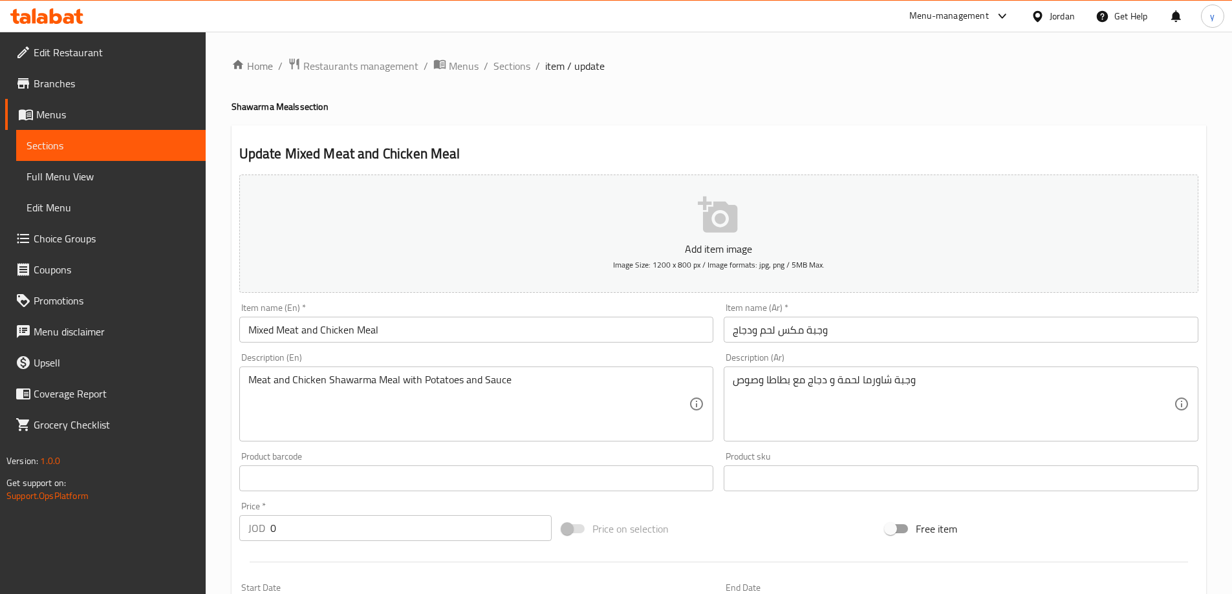
click at [270, 337] on input "Mixed Meat and Chicken Meal" at bounding box center [476, 330] width 475 height 26
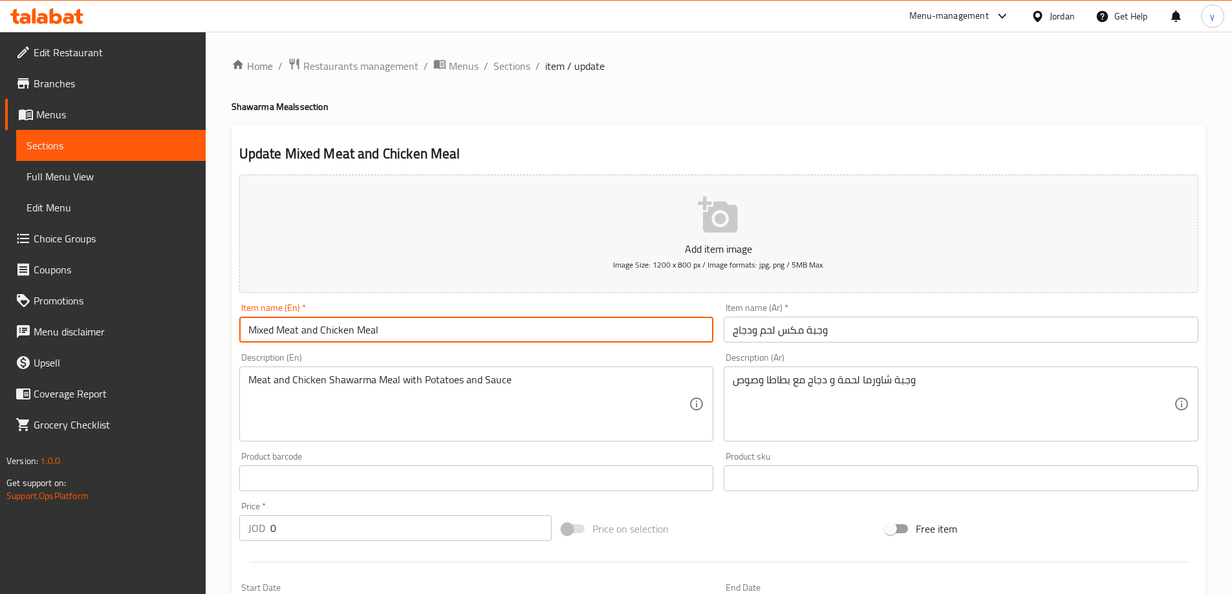
click at [272, 337] on input "Mixed Meat and Chicken Meal" at bounding box center [476, 330] width 475 height 26
click at [370, 334] on input "Mix Meat and Chicken Meal" at bounding box center [476, 330] width 475 height 26
paste input "lMea"
click at [389, 328] on input "Mix Meal Meat and Chicken" at bounding box center [476, 330] width 475 height 26
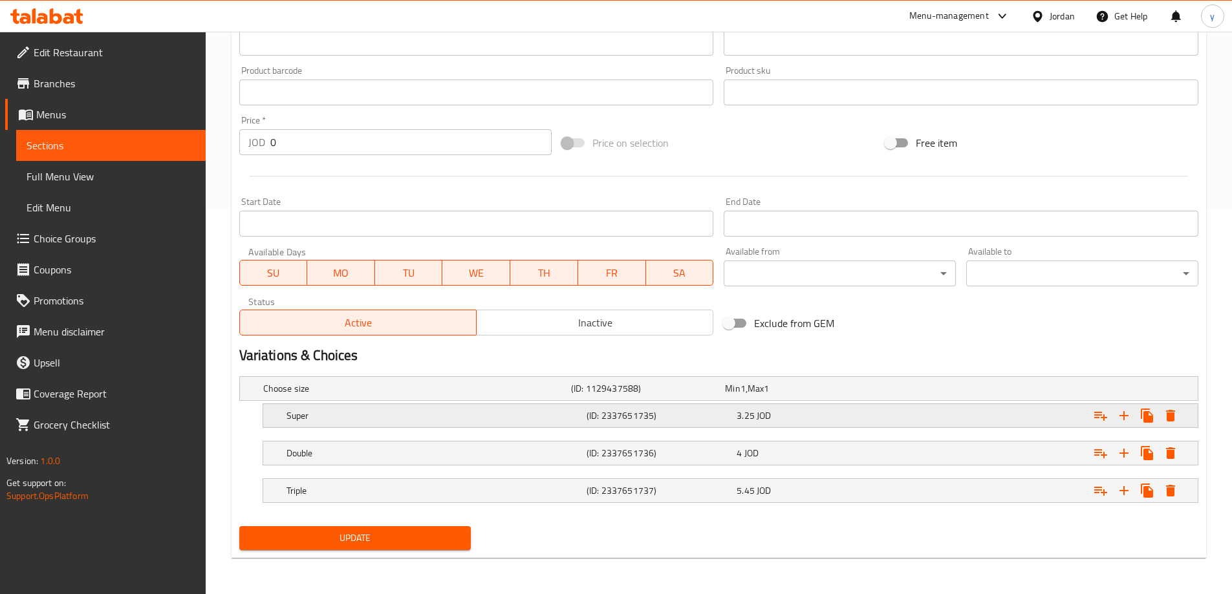
scroll to position [127, 0]
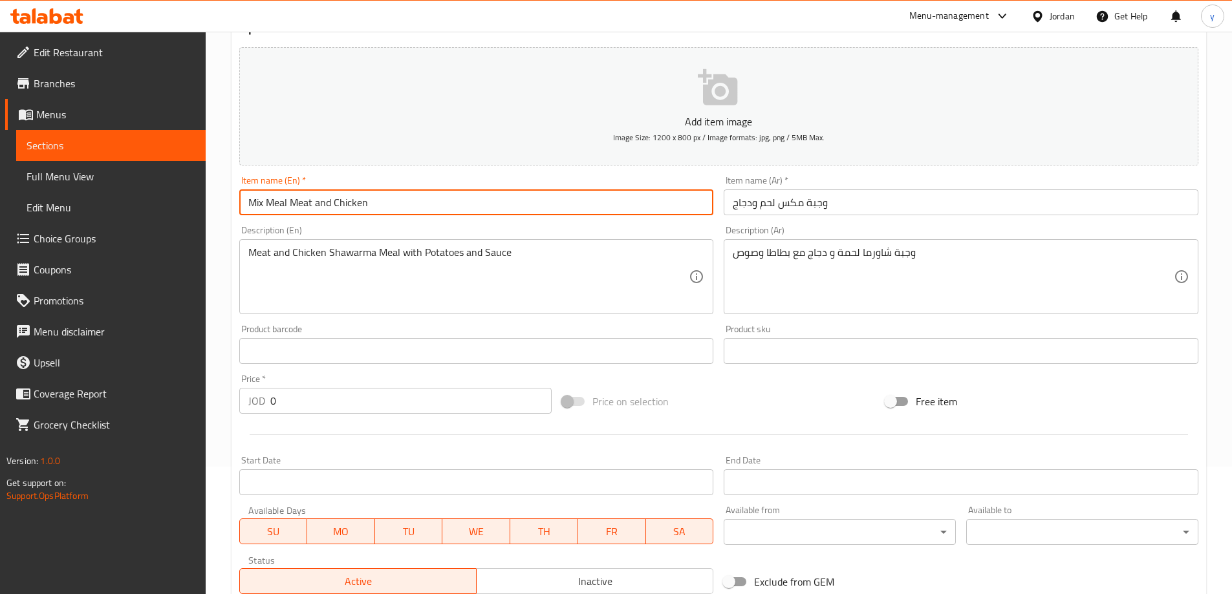
type input "Mix Meal Meat and Chicken"
click at [760, 206] on input "وجبة مكس لحم ودجاج" at bounding box center [960, 202] width 475 height 26
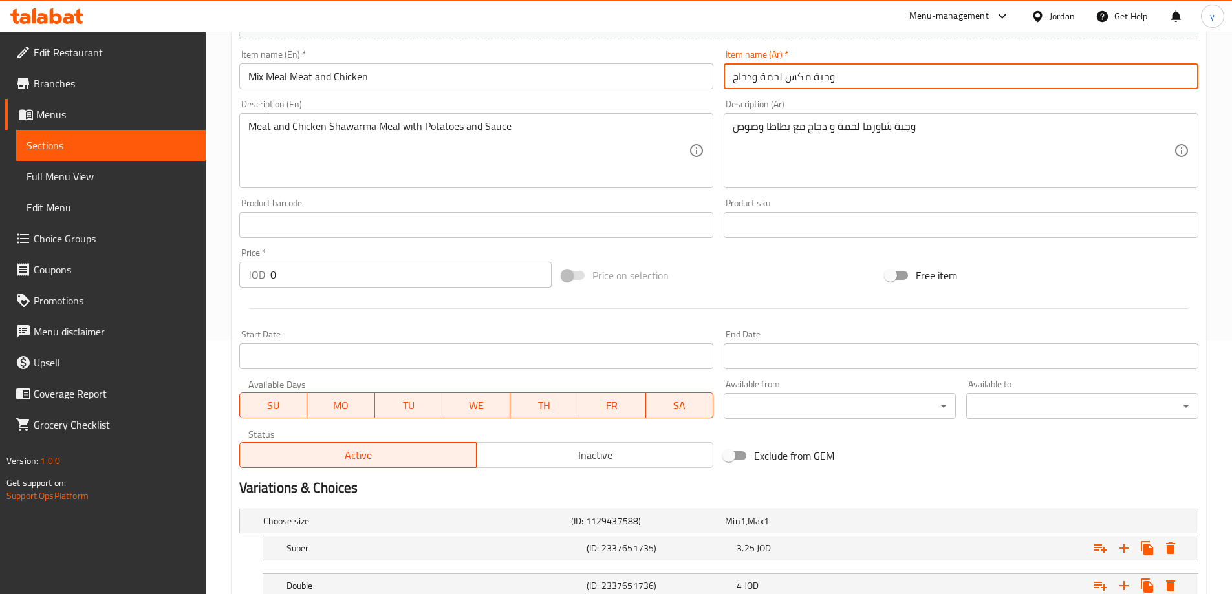
scroll to position [386, 0]
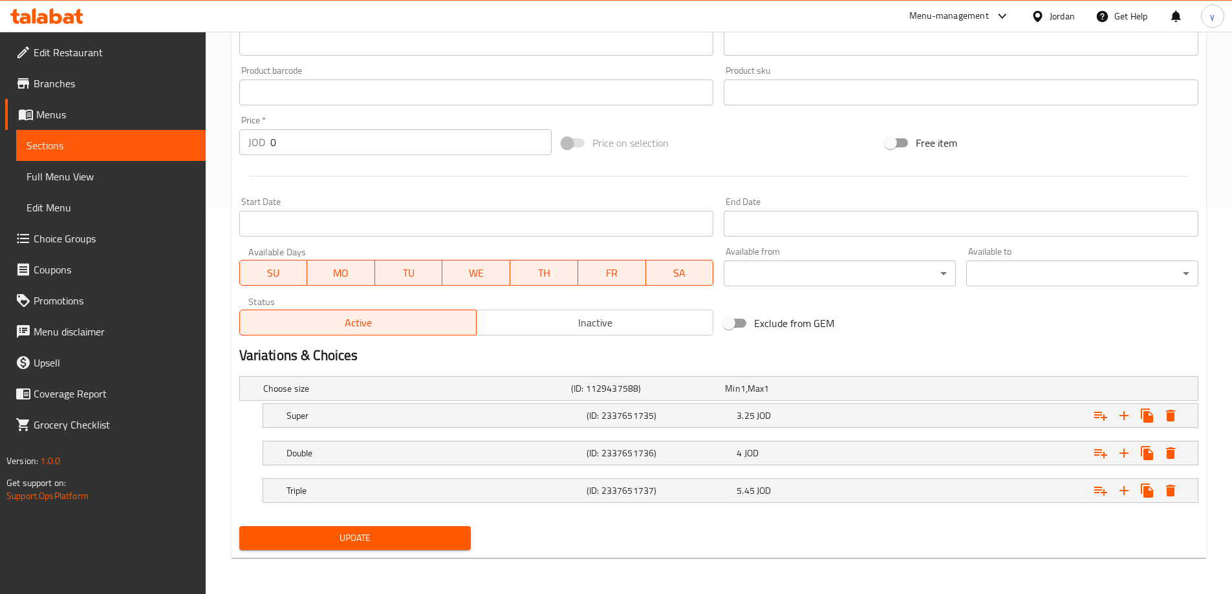
type input "وجبة مكس لحمة ودجاج"
click at [422, 537] on span "Update" at bounding box center [355, 538] width 211 height 16
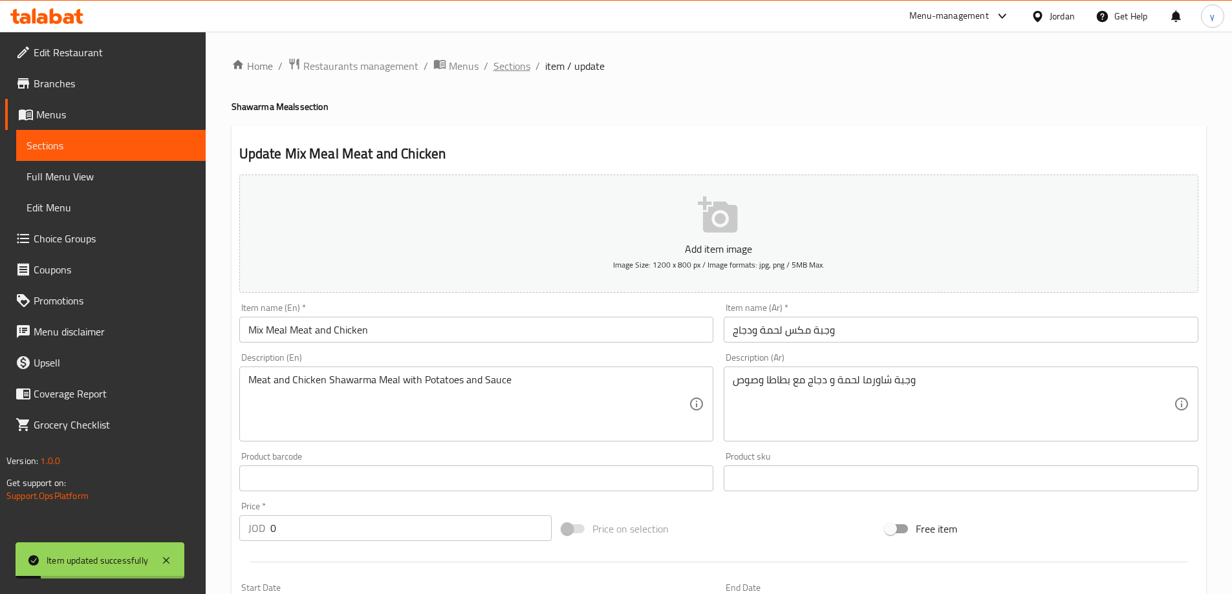
click at [504, 69] on span "Sections" at bounding box center [511, 66] width 37 height 16
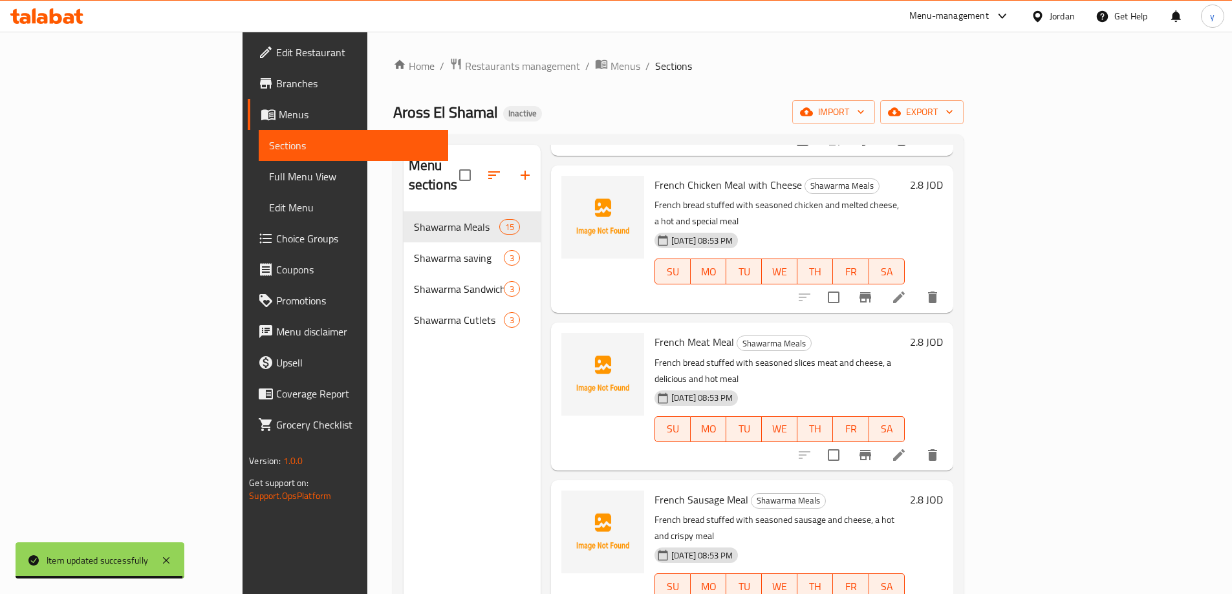
scroll to position [905, 0]
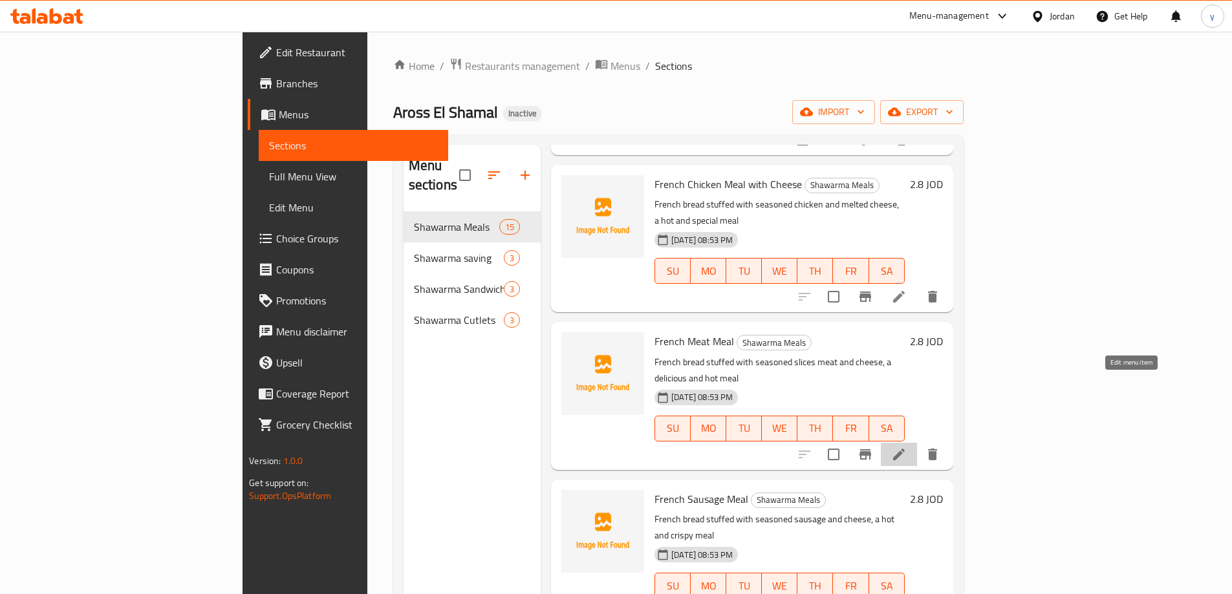
click at [904, 449] on icon at bounding box center [899, 455] width 12 height 12
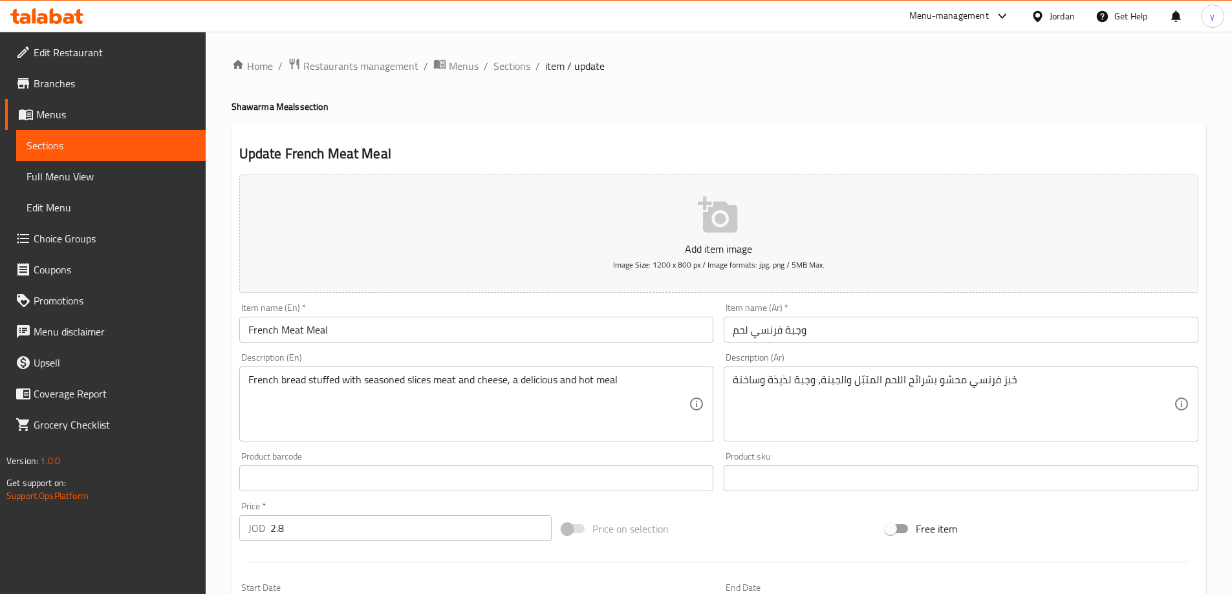
click at [827, 338] on input "وجبة فرنسي لحم" at bounding box center [960, 330] width 475 height 26
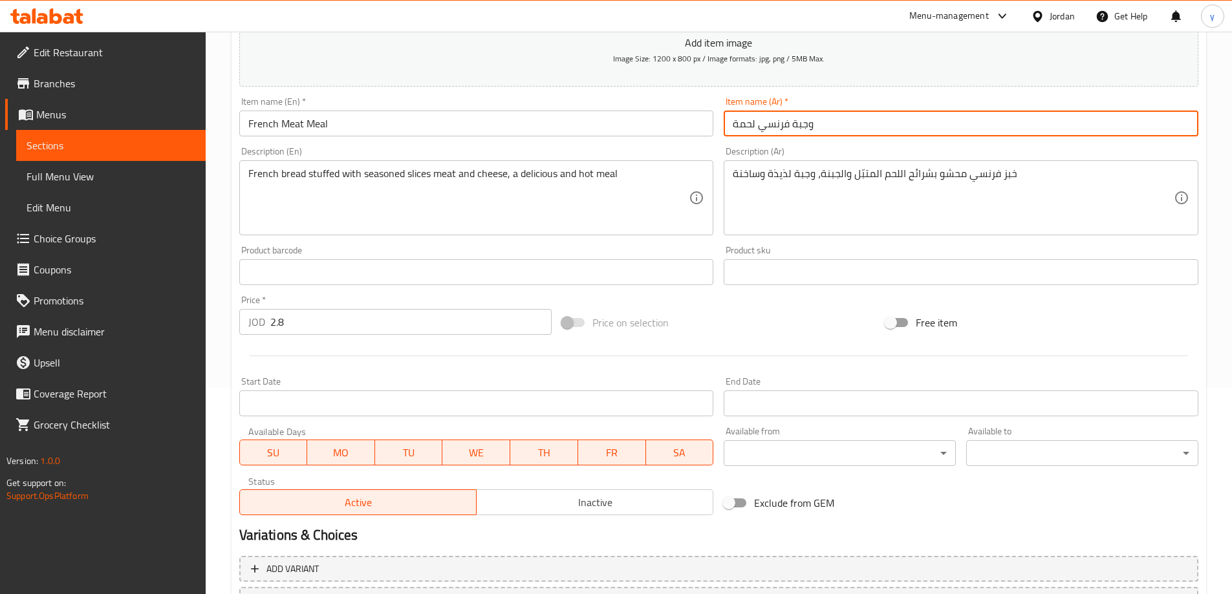
scroll to position [319, 0]
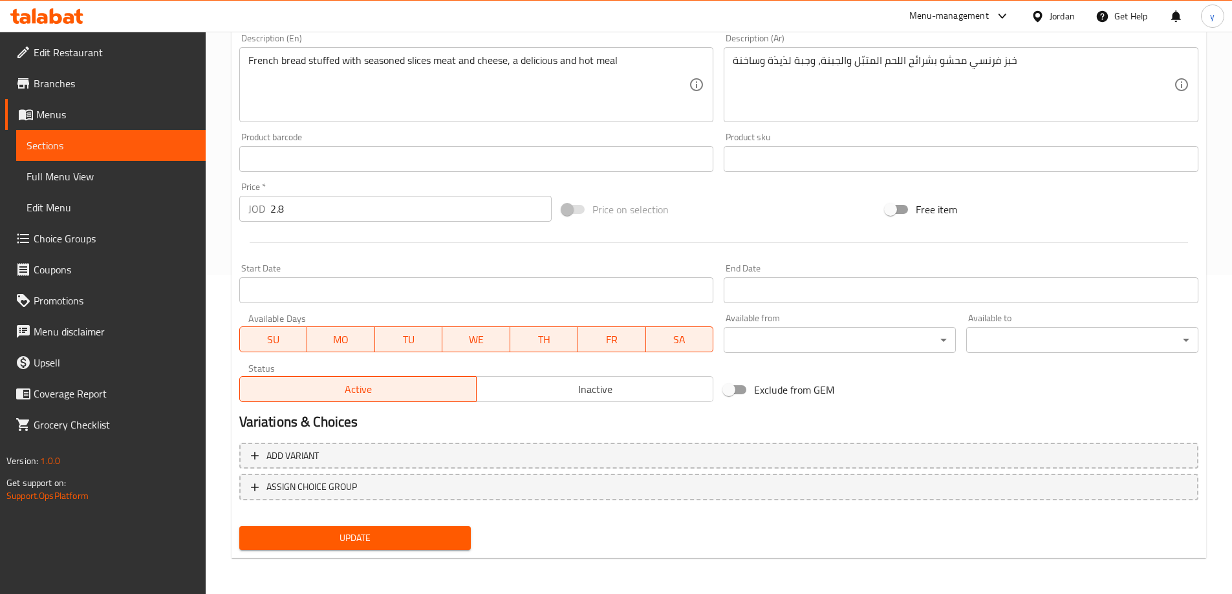
type input "وجبة فرنسي لحمة"
click at [357, 540] on span "Update" at bounding box center [355, 538] width 211 height 16
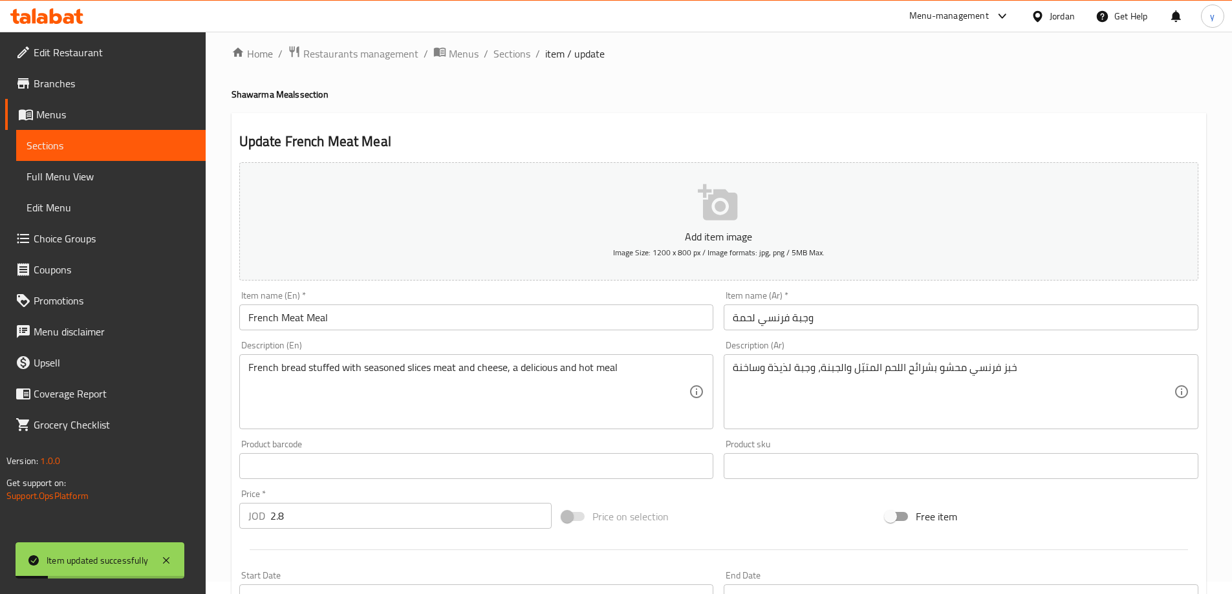
scroll to position [0, 0]
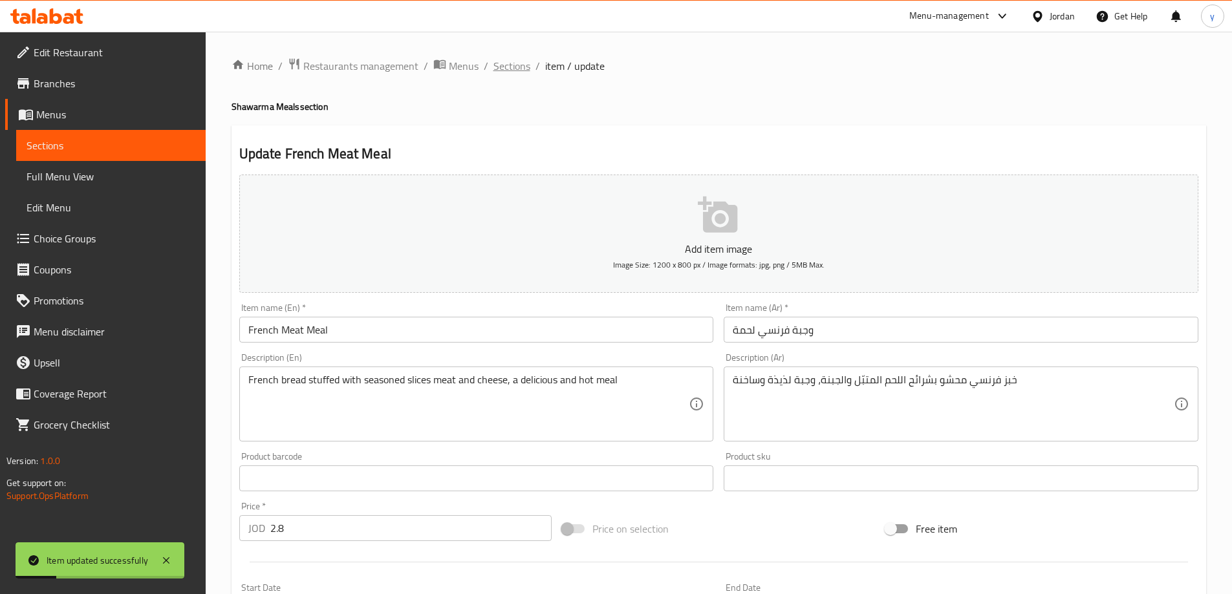
click at [513, 69] on span "Sections" at bounding box center [511, 66] width 37 height 16
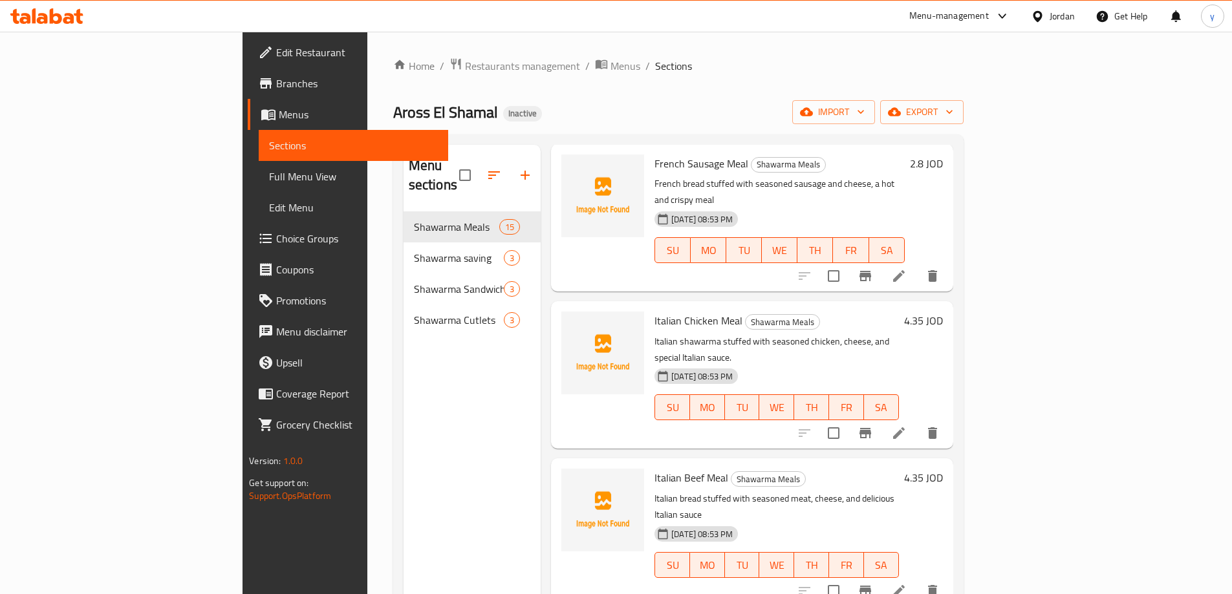
scroll to position [1293, 0]
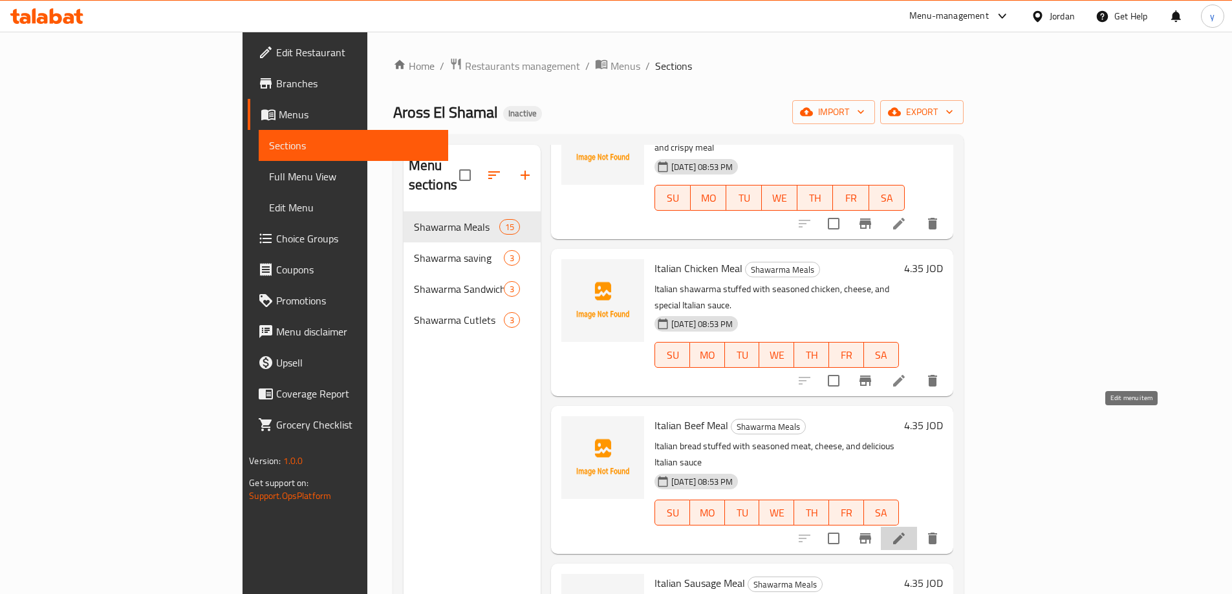
click at [906, 531] on icon at bounding box center [899, 539] width 16 height 16
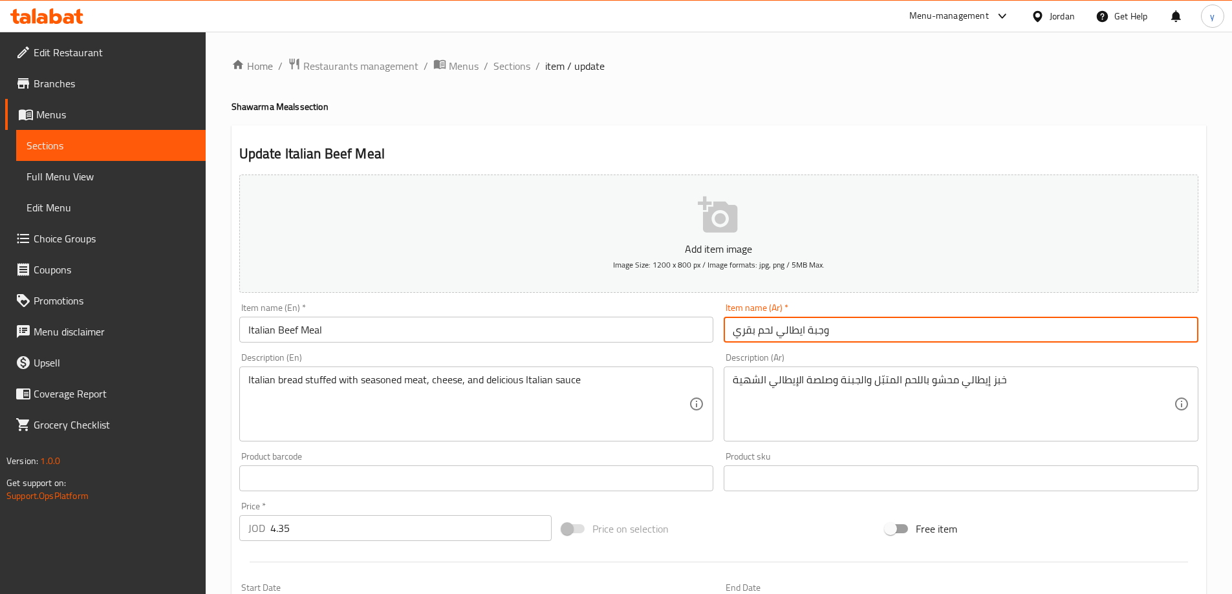
click at [760, 334] on input "وجبة ايطالي لحم بقري" at bounding box center [960, 330] width 475 height 26
drag, startPoint x: 758, startPoint y: 332, endPoint x: 706, endPoint y: 334, distance: 52.4
click at [706, 334] on div "Add item image Image Size: 1200 x 800 px / Image formats: jpg, png / 5MB Max. I…" at bounding box center [718, 447] width 969 height 557
type input "وجبة ايطالي لحمة"
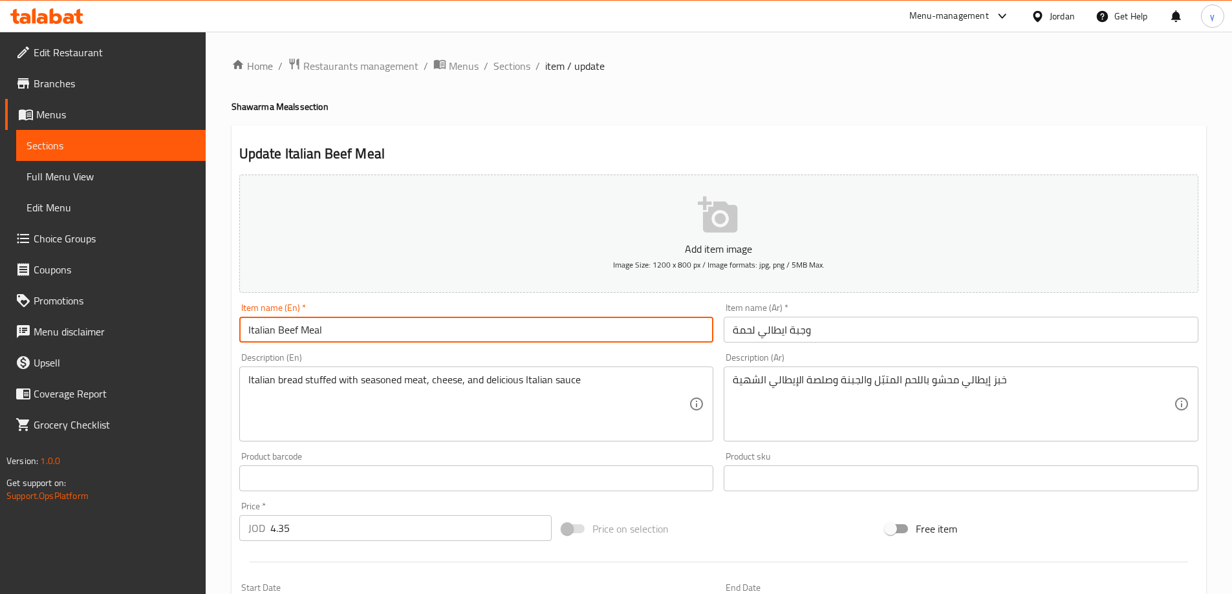
drag, startPoint x: 295, startPoint y: 336, endPoint x: 276, endPoint y: 336, distance: 19.4
click at [276, 336] on input "Italian Beef Meal" at bounding box center [476, 330] width 475 height 26
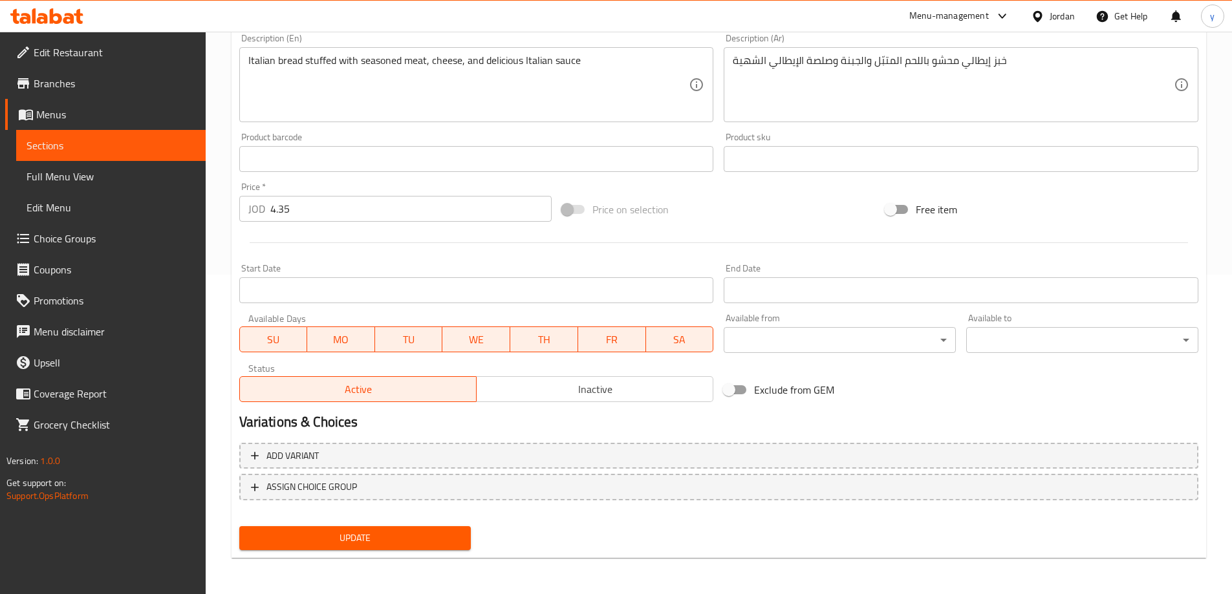
type input "Italian Meat Meal"
click at [398, 537] on span "Update" at bounding box center [355, 538] width 211 height 16
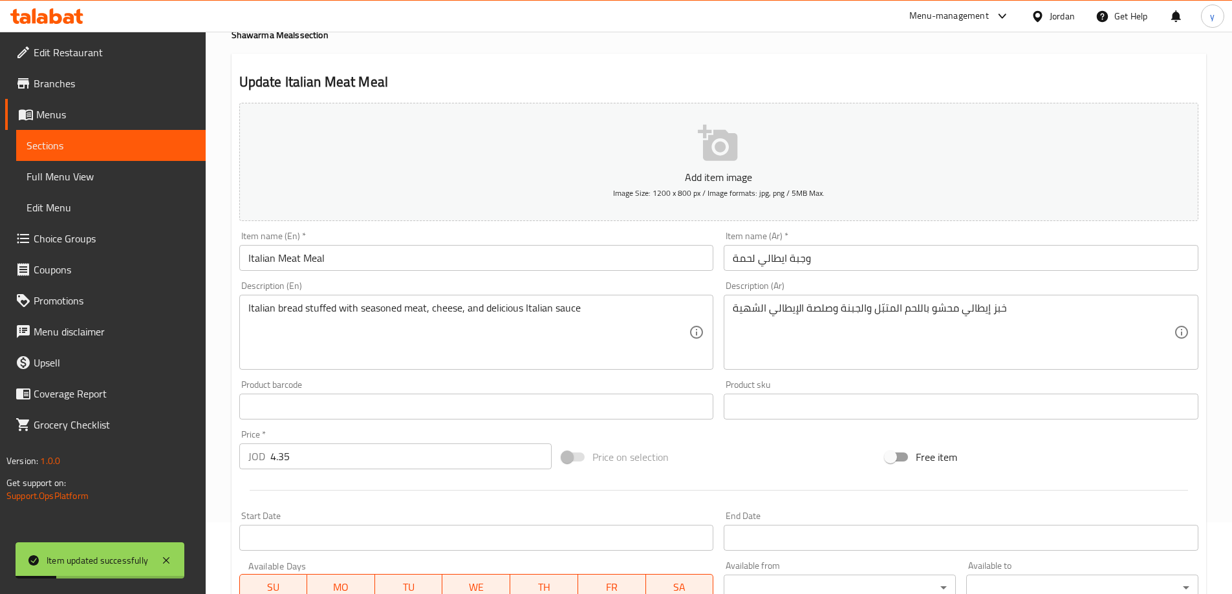
scroll to position [0, 0]
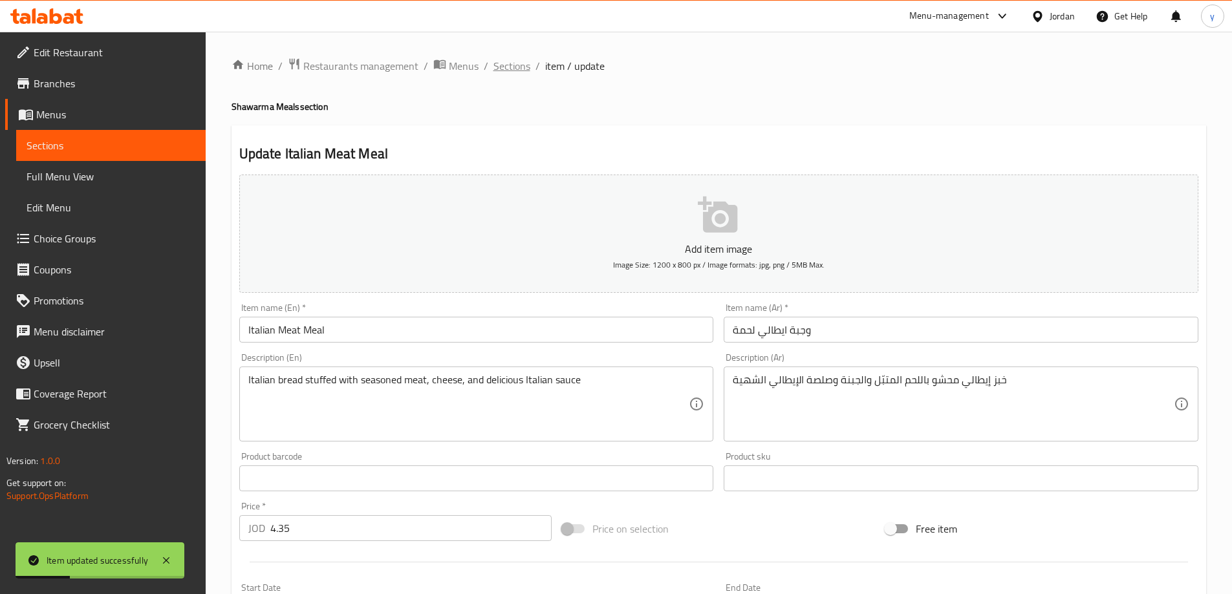
click at [523, 74] on span "Sections" at bounding box center [511, 66] width 37 height 16
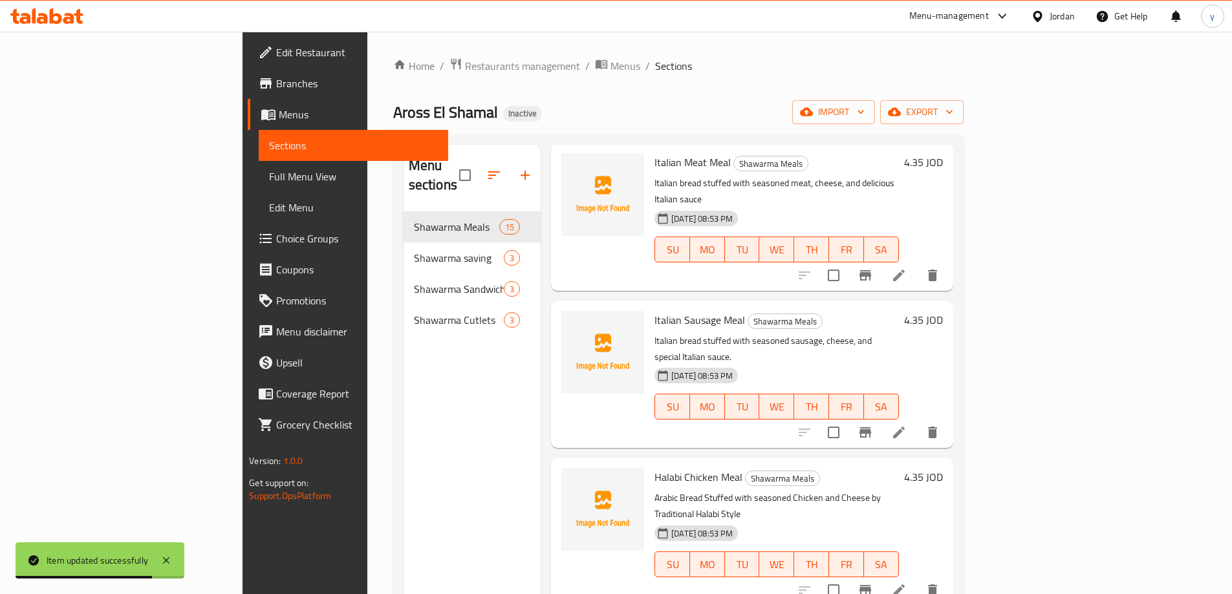
scroll to position [1557, 0]
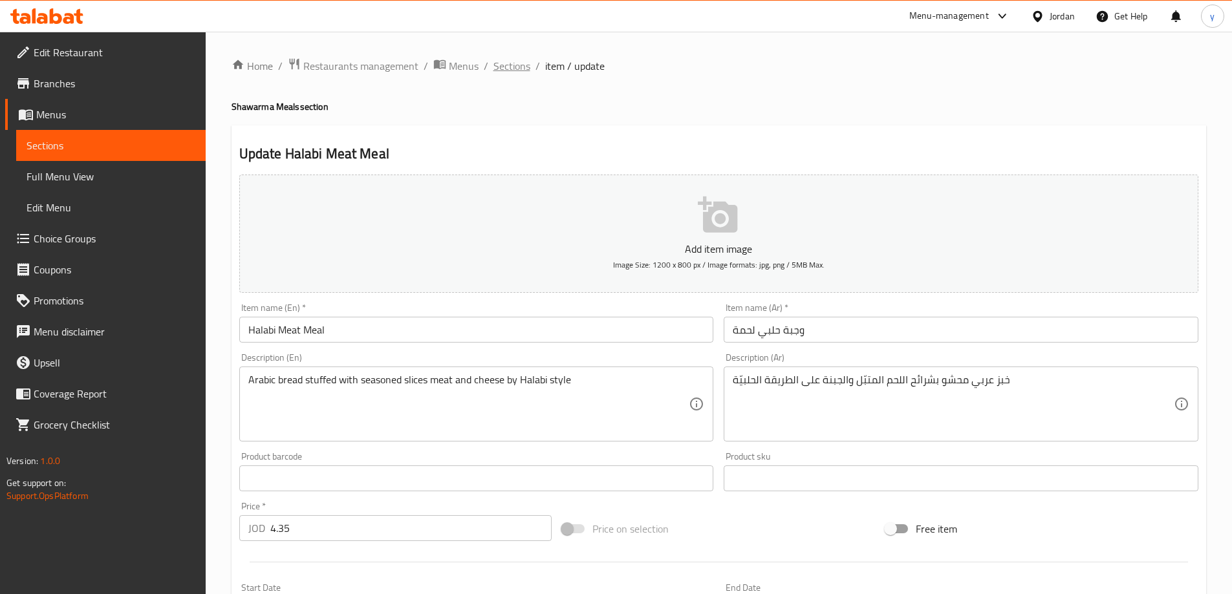
click at [498, 58] on span "Sections" at bounding box center [511, 66] width 37 height 16
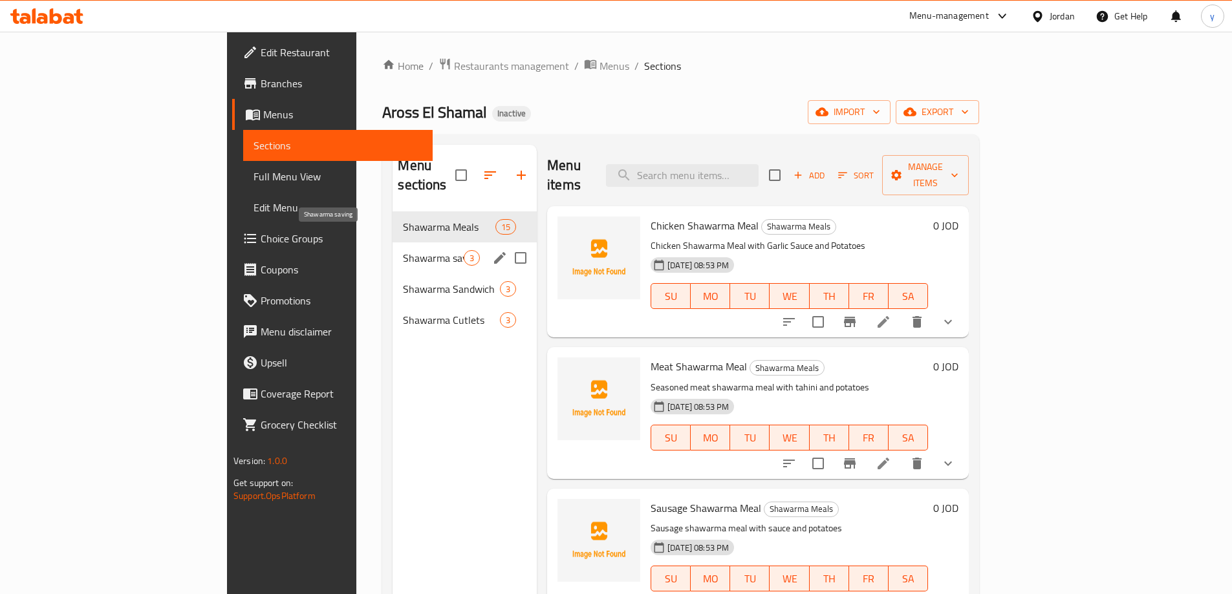
click at [403, 250] on span "Shawarma saving" at bounding box center [433, 258] width 61 height 16
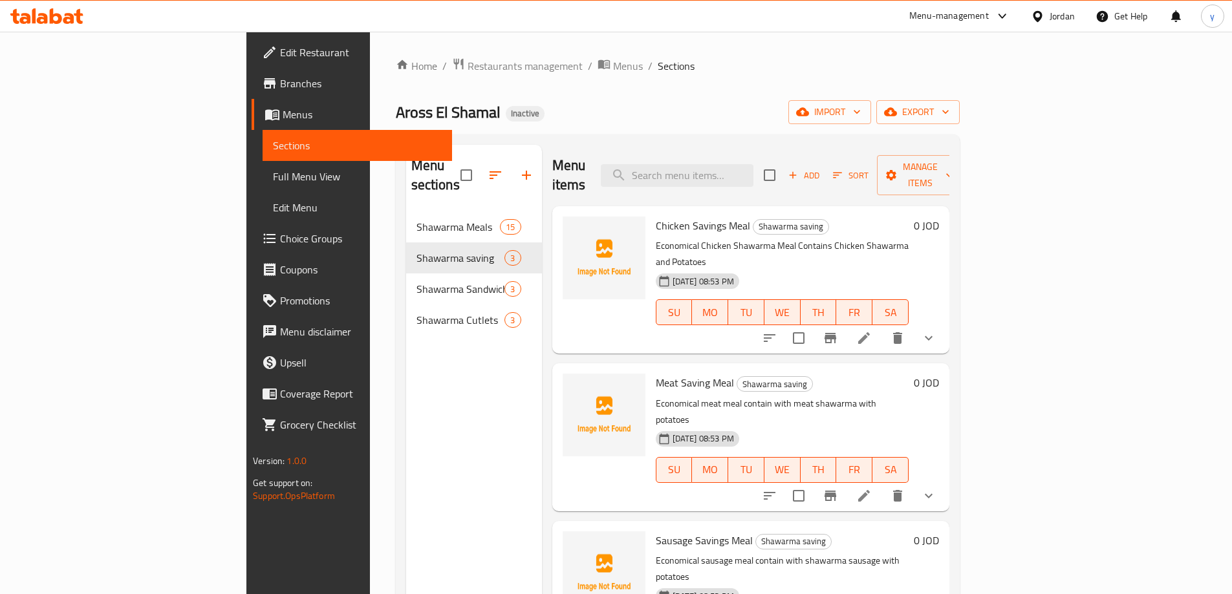
scroll to position [65, 0]
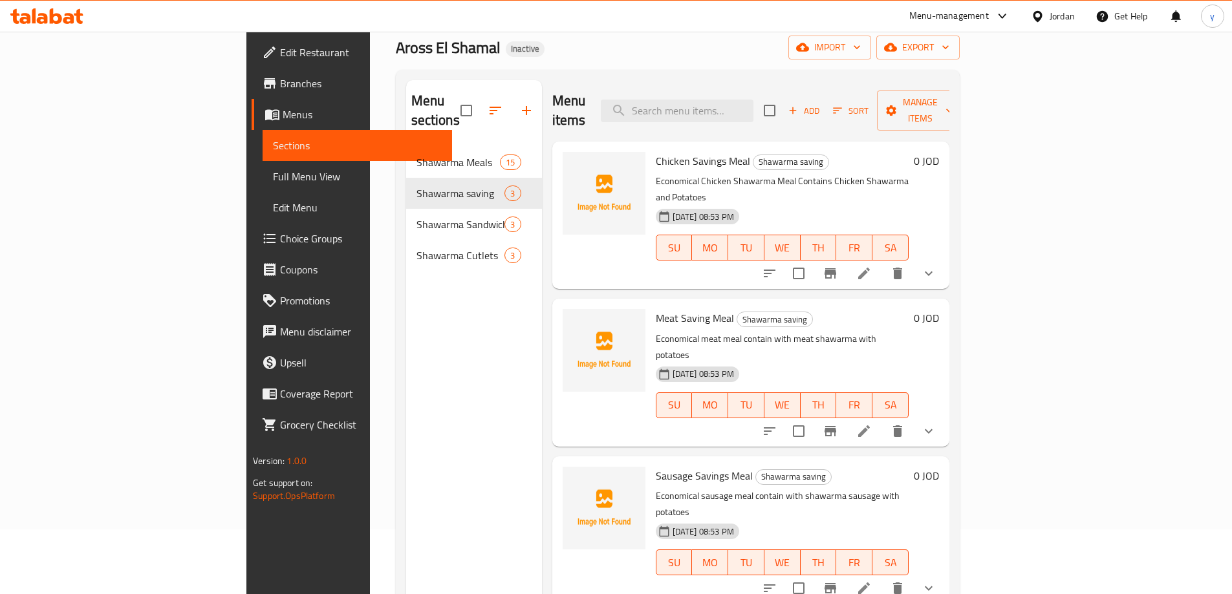
click at [872, 423] on icon at bounding box center [864, 431] width 16 height 16
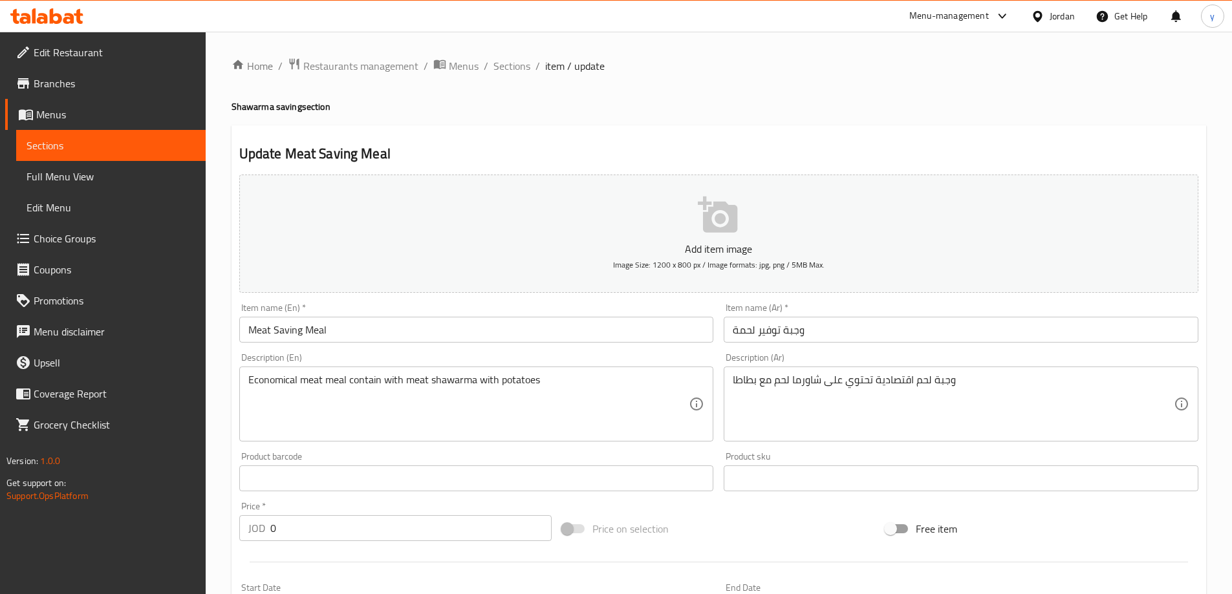
click at [530, 66] on ol "Home / Restaurants management / Menus / Sections / item / update" at bounding box center [718, 66] width 974 height 17
click at [500, 69] on span "Sections" at bounding box center [511, 66] width 37 height 16
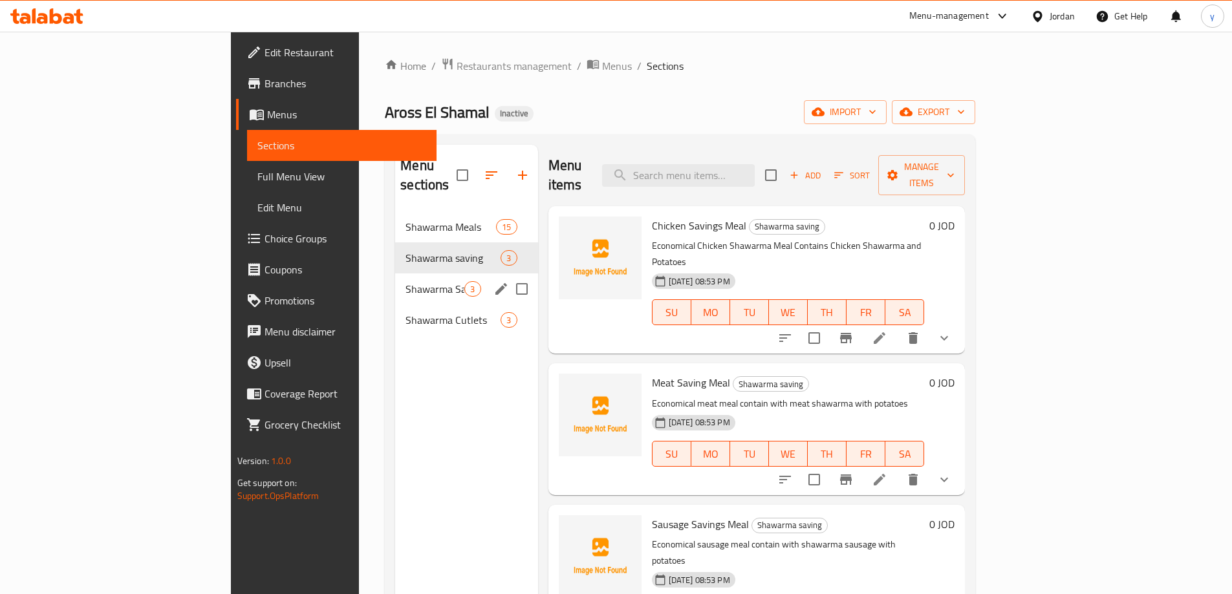
click at [405, 281] on span "Shawarma Sandwich" at bounding box center [434, 289] width 59 height 16
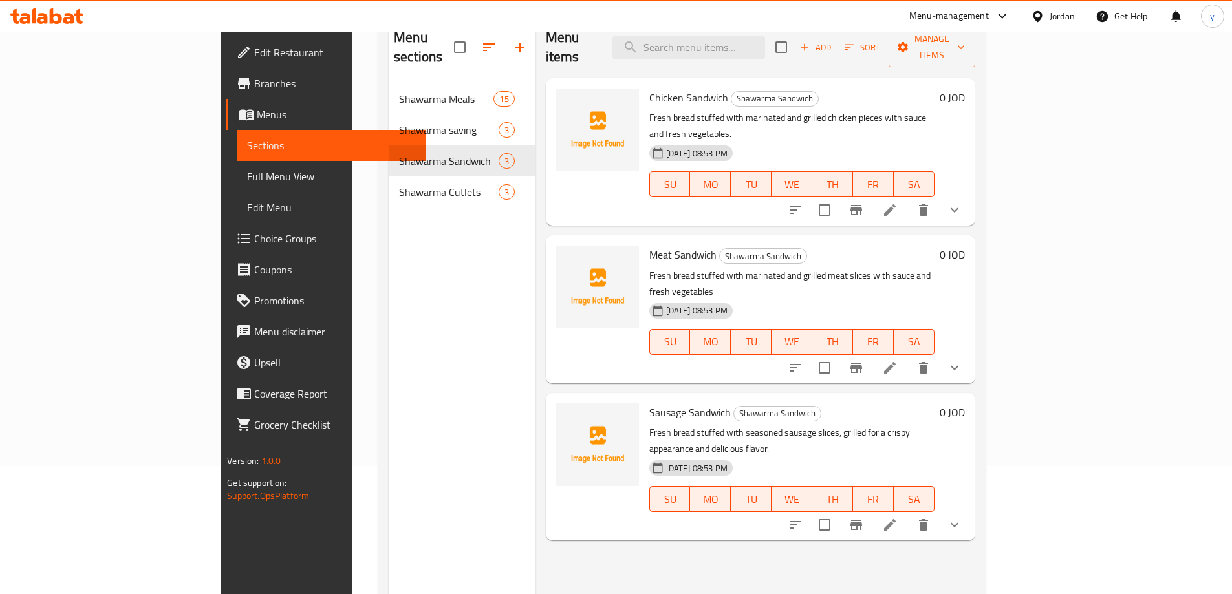
scroll to position [129, 0]
click at [908, 355] on li at bounding box center [890, 366] width 36 height 23
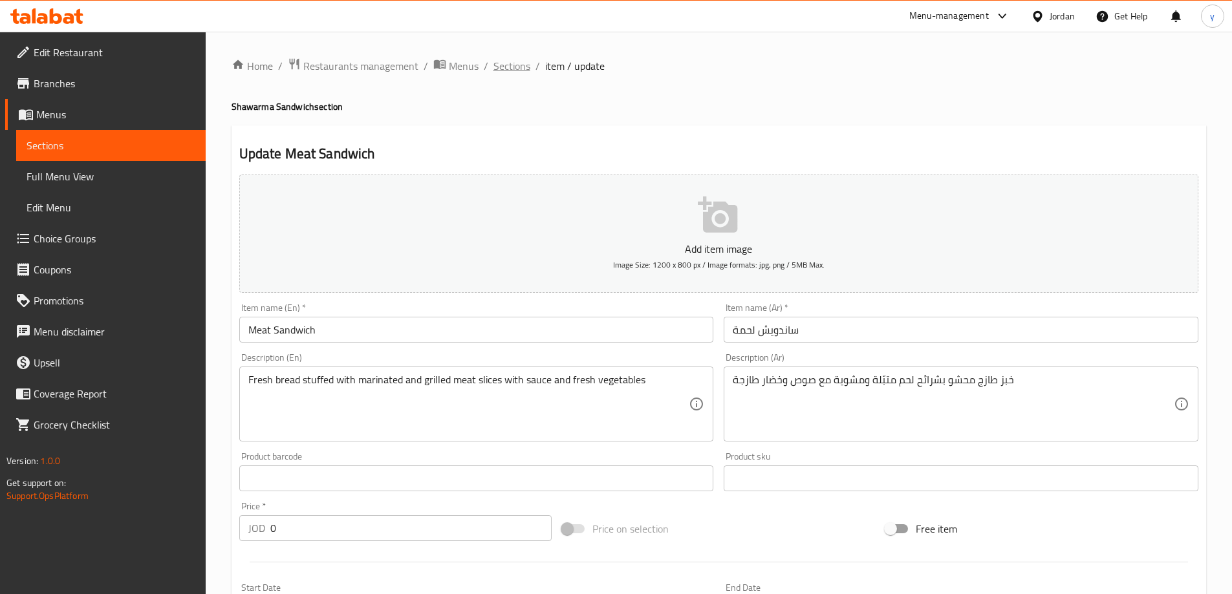
click at [495, 69] on span "Sections" at bounding box center [511, 66] width 37 height 16
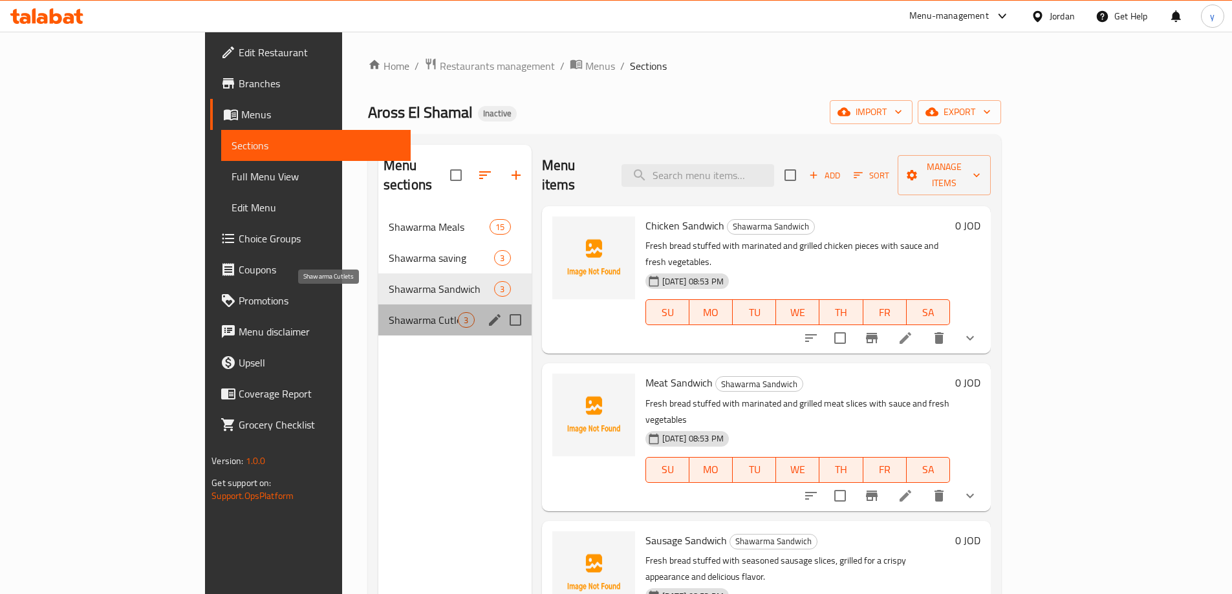
click at [389, 312] on span "Shawarma Cutlets" at bounding box center [424, 320] width 70 height 16
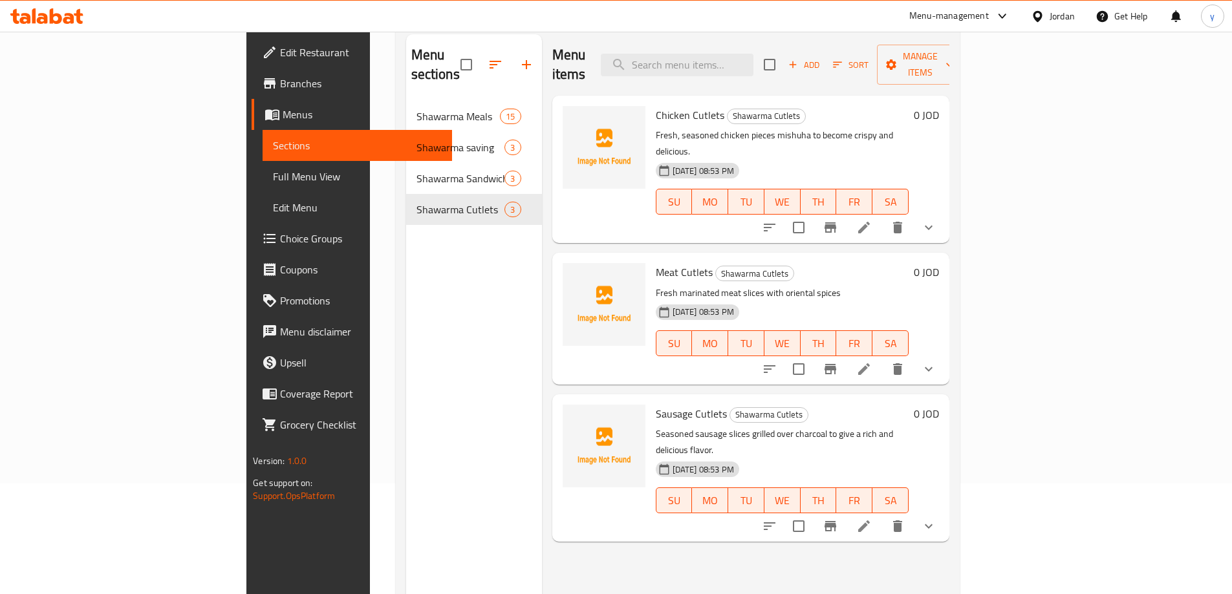
scroll to position [181, 0]
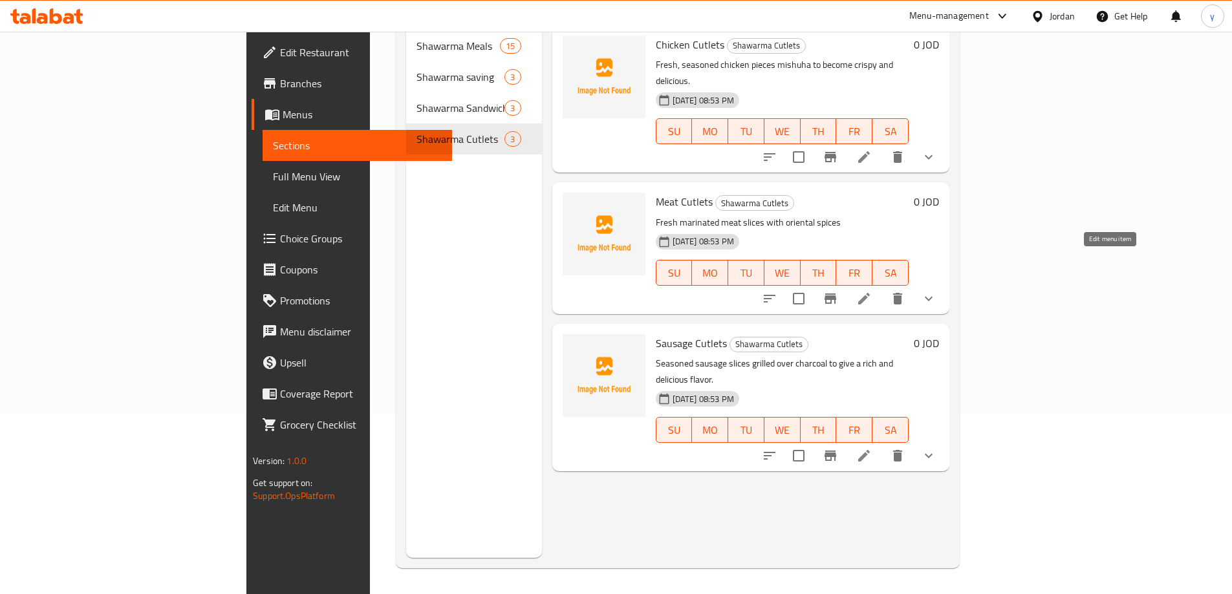
click at [872, 291] on icon at bounding box center [864, 299] width 16 height 16
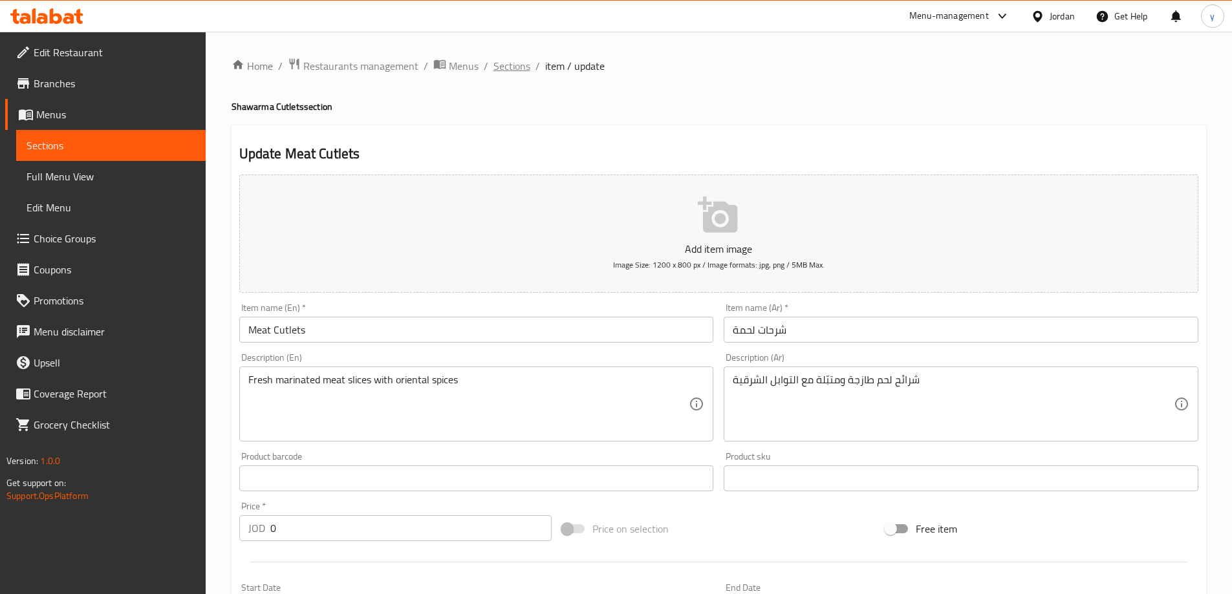
click at [514, 71] on span "Sections" at bounding box center [511, 66] width 37 height 16
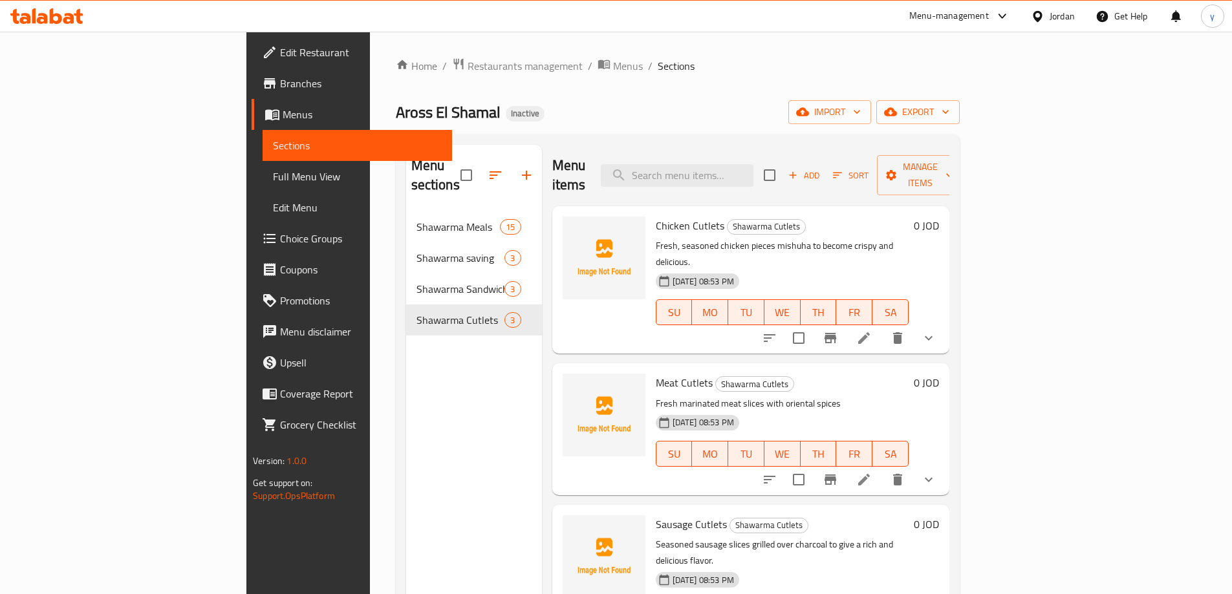
click at [870, 474] on icon at bounding box center [864, 480] width 12 height 12
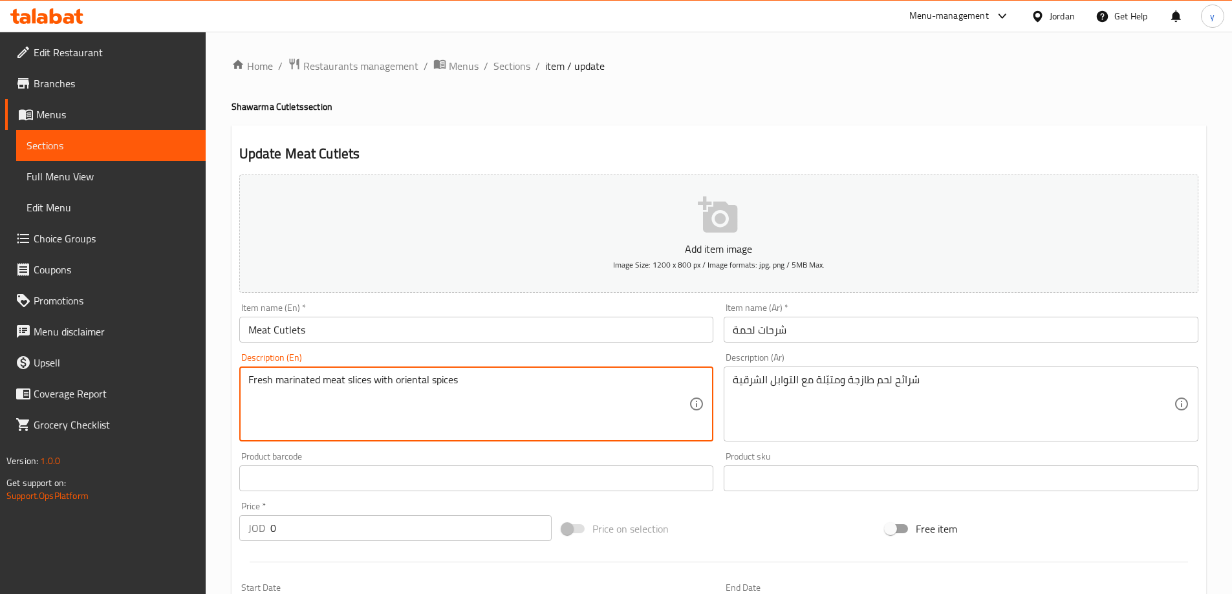
drag, startPoint x: 319, startPoint y: 383, endPoint x: 276, endPoint y: 386, distance: 43.4
paste textarea "season"
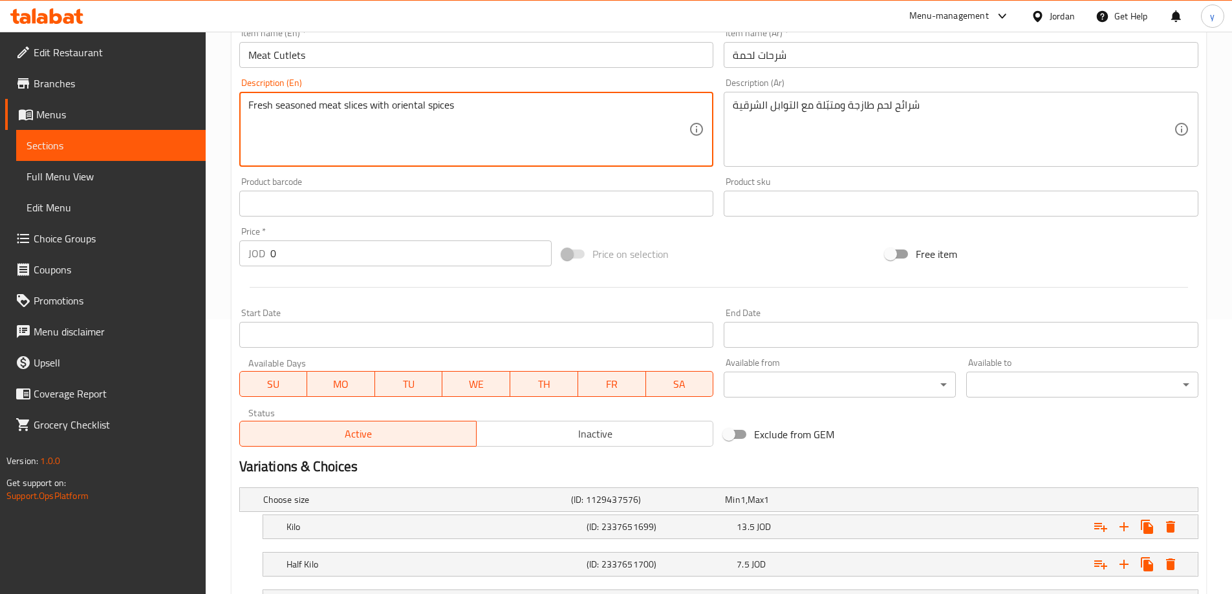
scroll to position [386, 0]
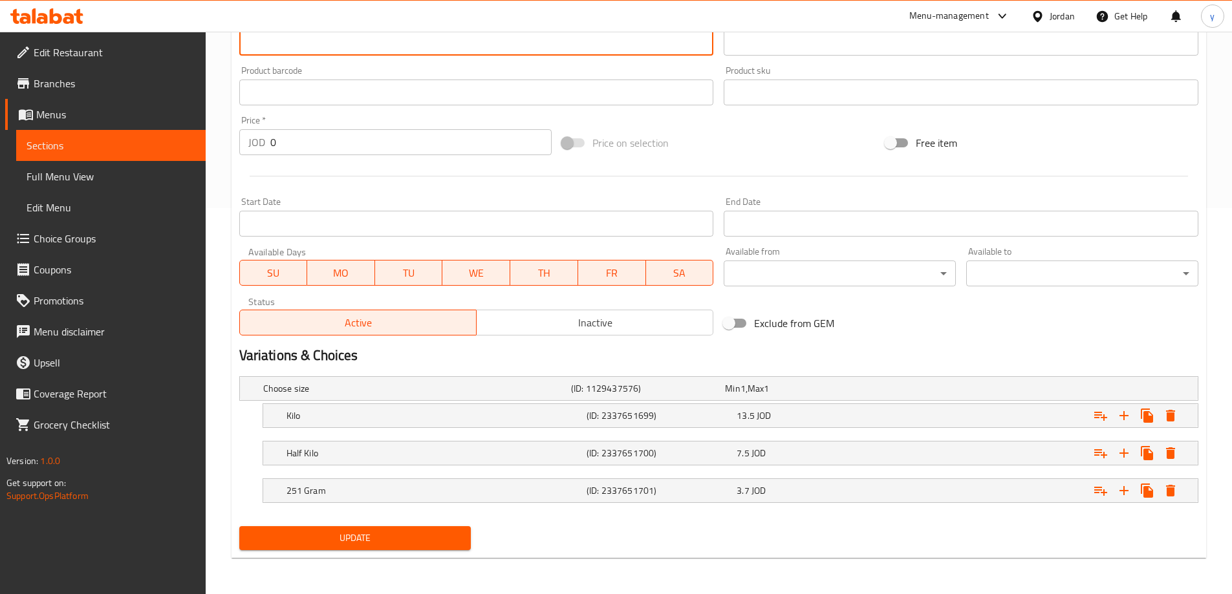
type textarea "Fresh seasoned meat slices with oriental spices"
click at [402, 534] on span "Update" at bounding box center [355, 538] width 211 height 16
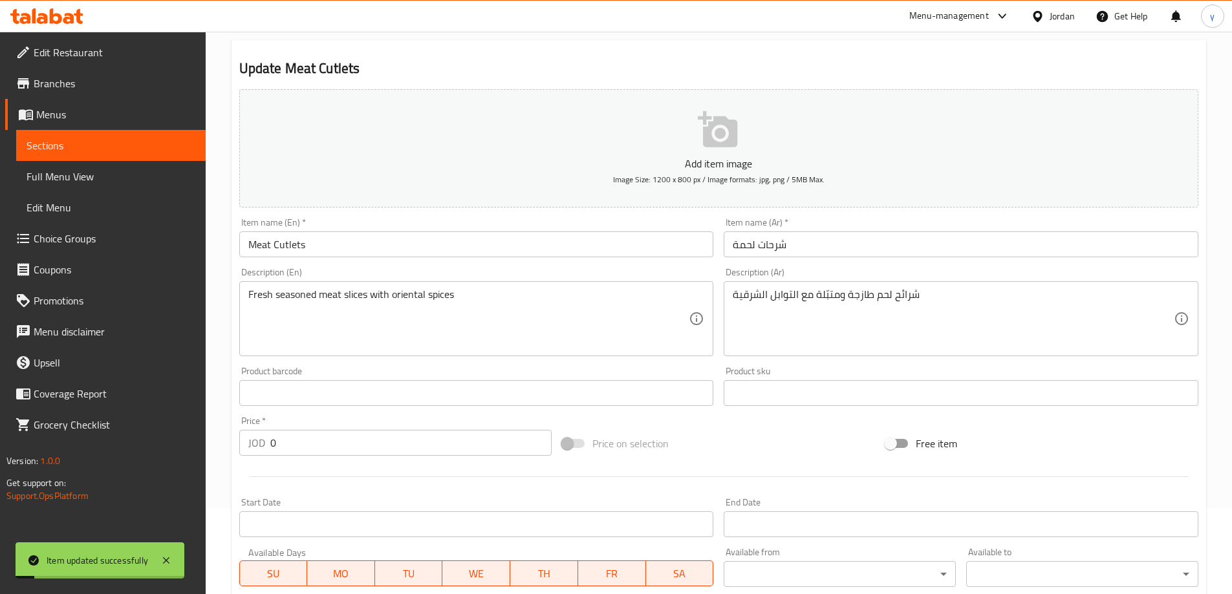
scroll to position [0, 0]
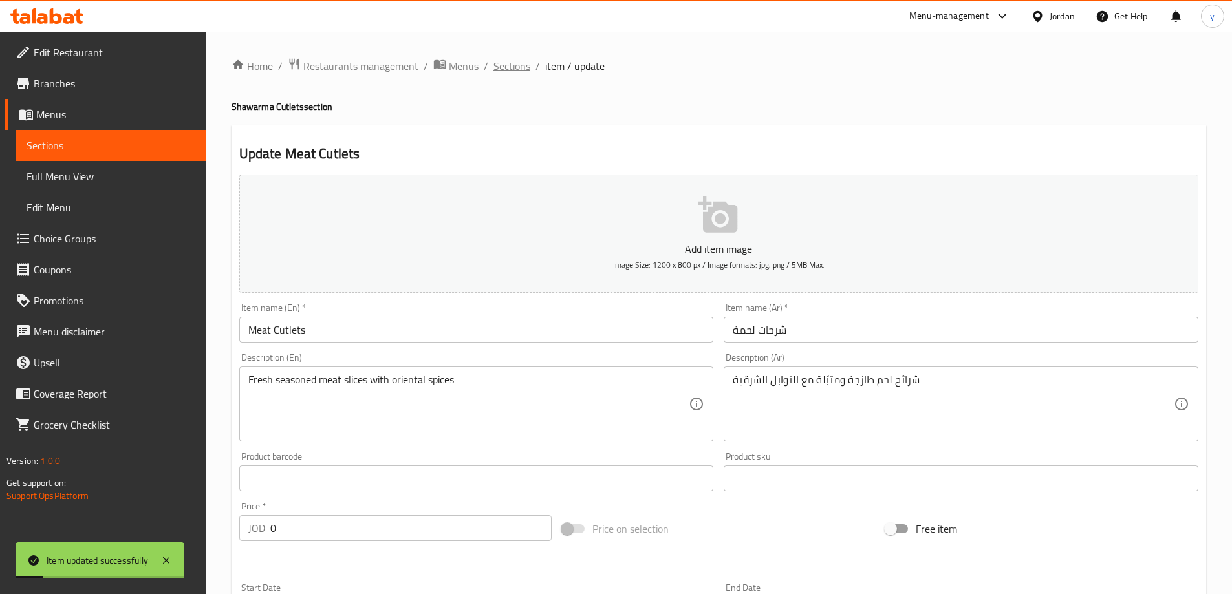
click at [493, 63] on span "Sections" at bounding box center [511, 66] width 37 height 16
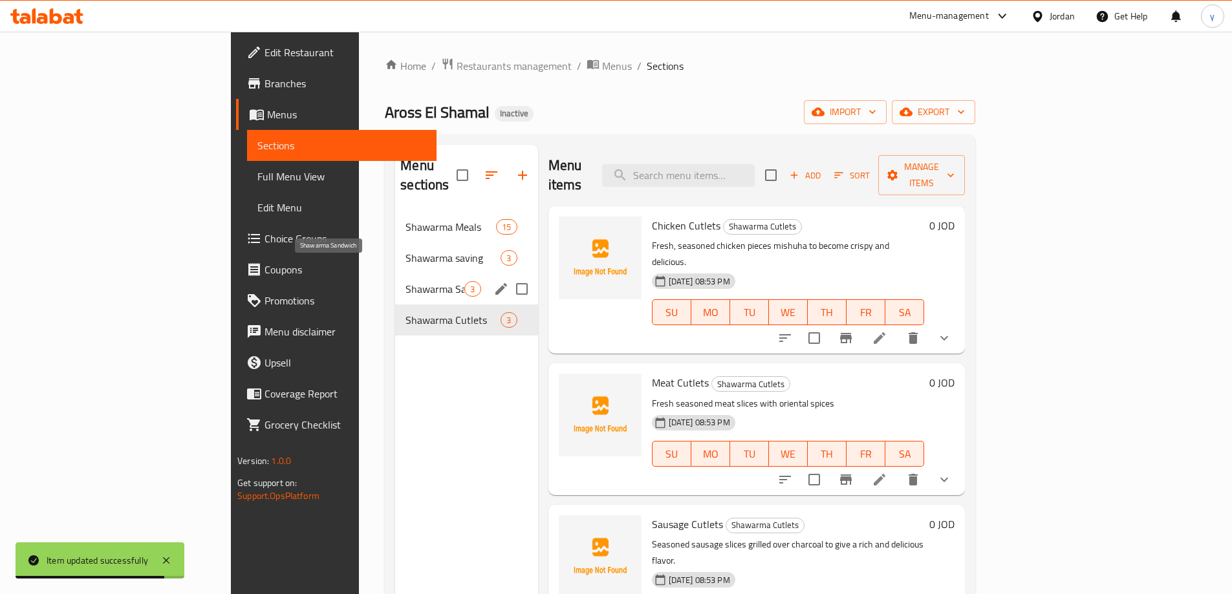
click at [405, 281] on span "Shawarma Sandwich" at bounding box center [434, 289] width 59 height 16
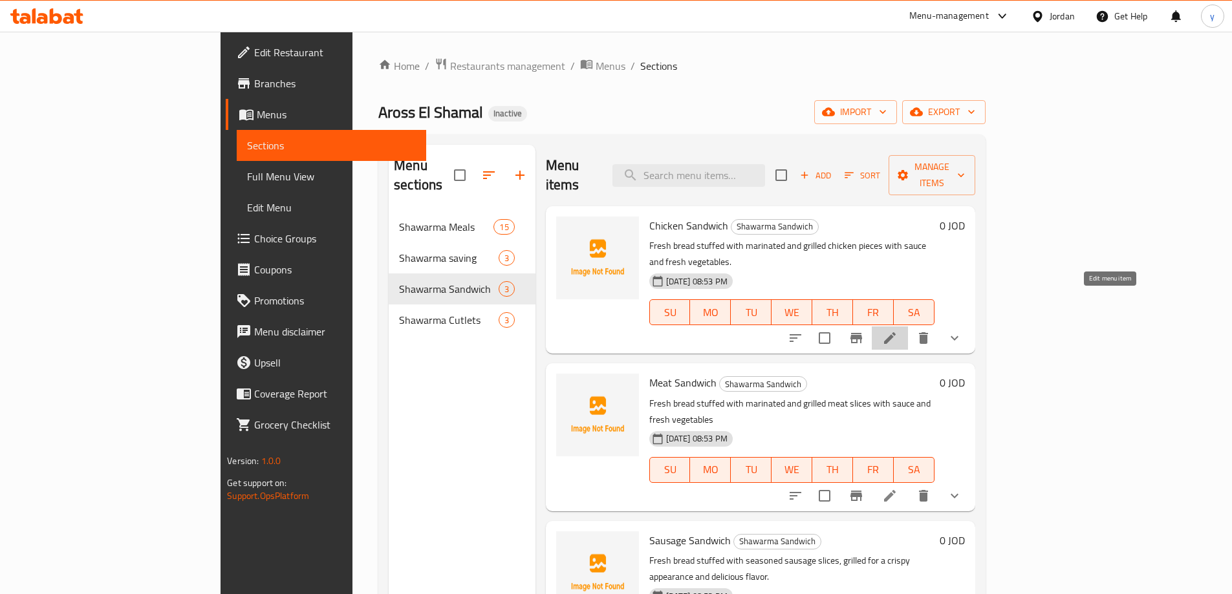
click at [895, 332] on icon at bounding box center [890, 338] width 12 height 12
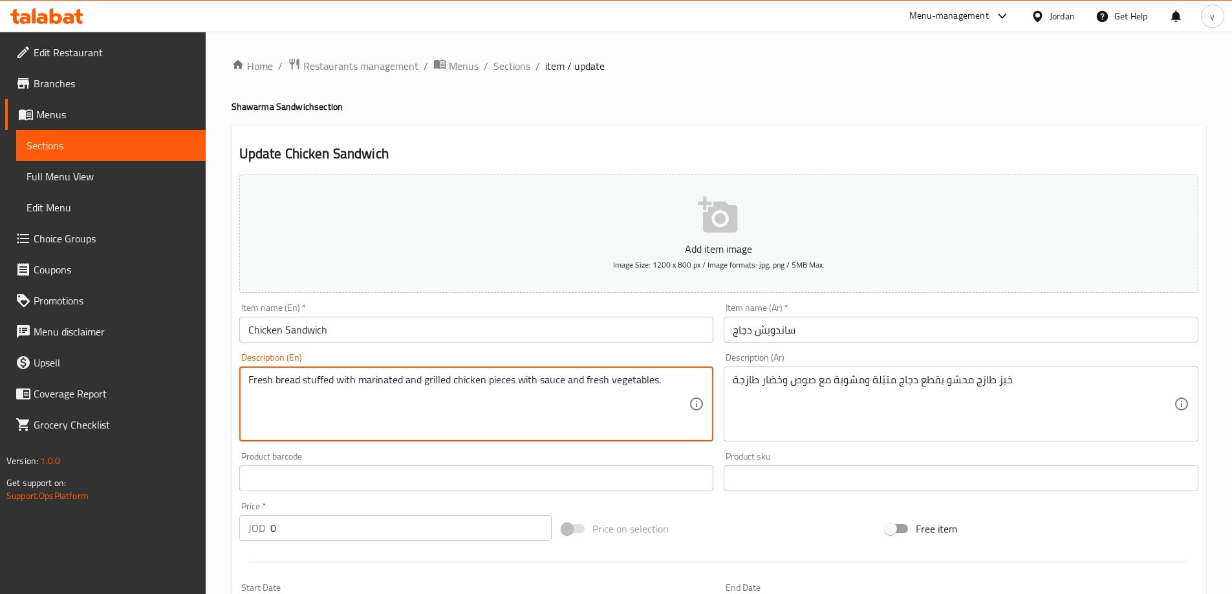
drag, startPoint x: 398, startPoint y: 385, endPoint x: 389, endPoint y: 385, distance: 9.1
drag, startPoint x: 400, startPoint y: 382, endPoint x: 357, endPoint y: 387, distance: 43.6
click at [357, 387] on textarea "Fresh bread stuffed with marinated and grilled chicken pieces with sauce and fr…" at bounding box center [468, 404] width 441 height 61
paste textarea "season"
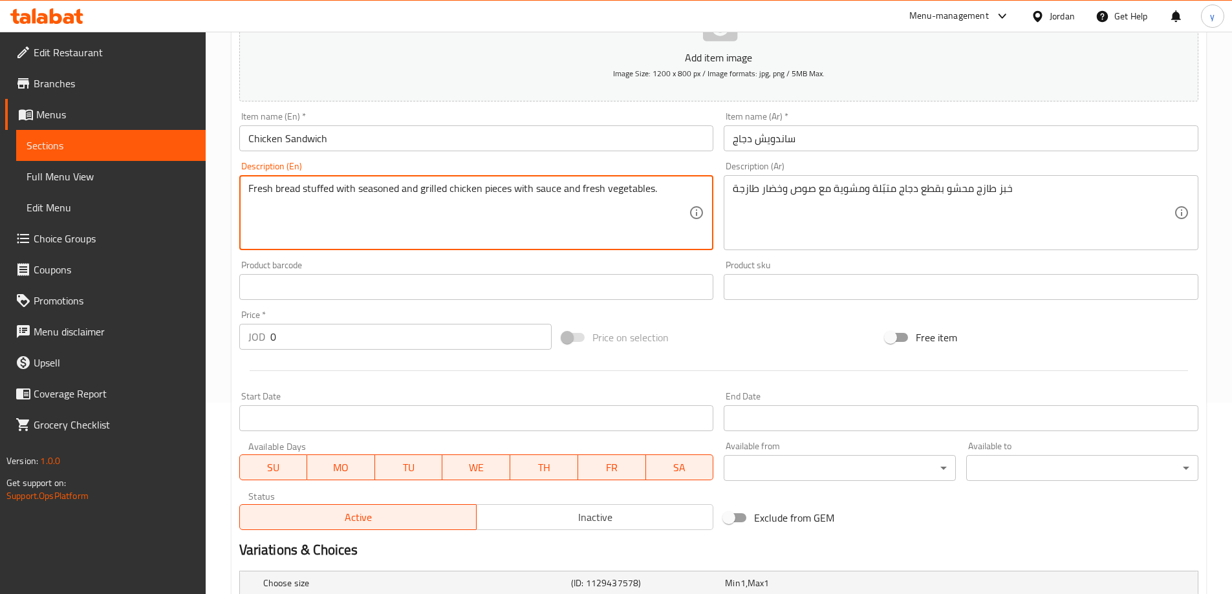
scroll to position [386, 0]
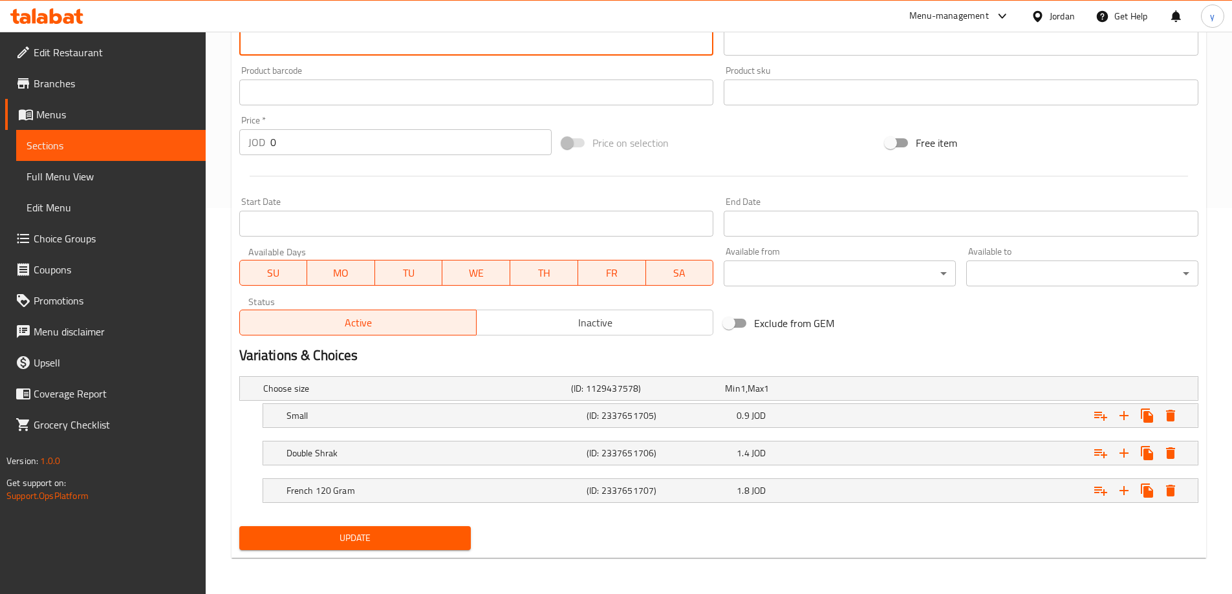
type textarea "Fresh bread stuffed with seasoned and grilled chicken pieces with sauce and fre…"
click at [389, 530] on span "Update" at bounding box center [355, 538] width 211 height 16
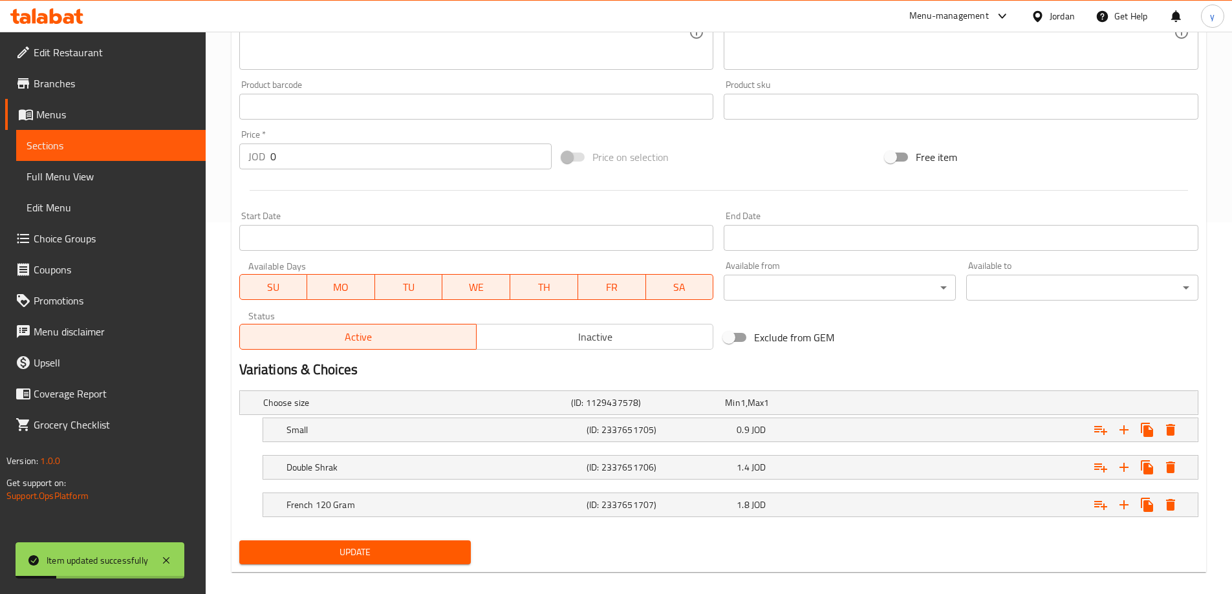
scroll to position [0, 0]
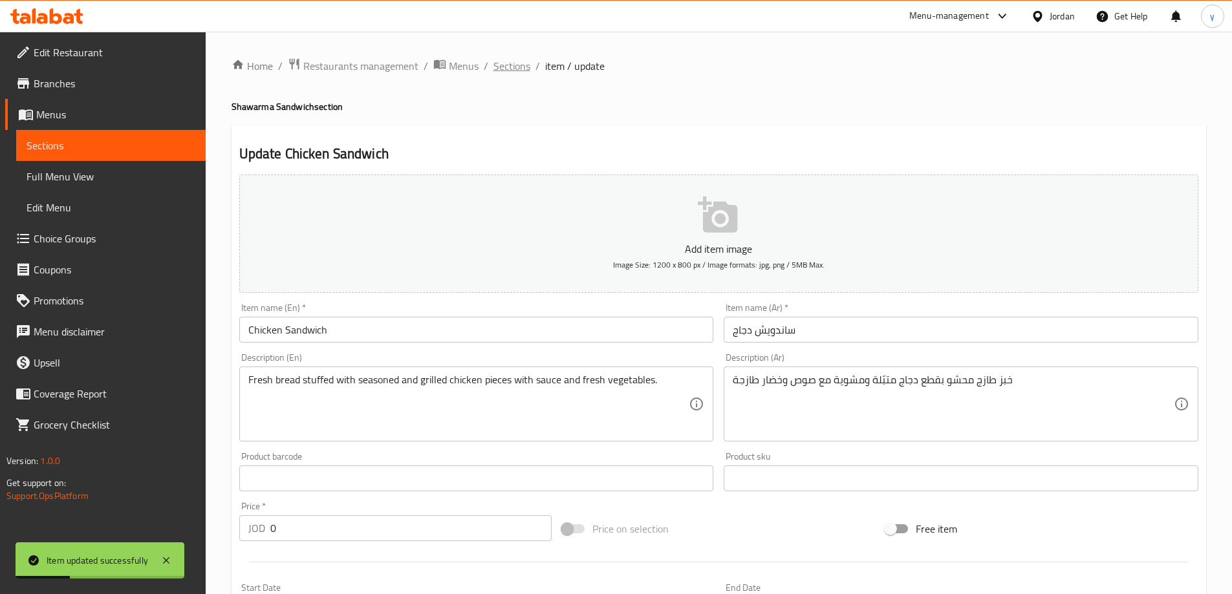
click at [512, 64] on span "Sections" at bounding box center [511, 66] width 37 height 16
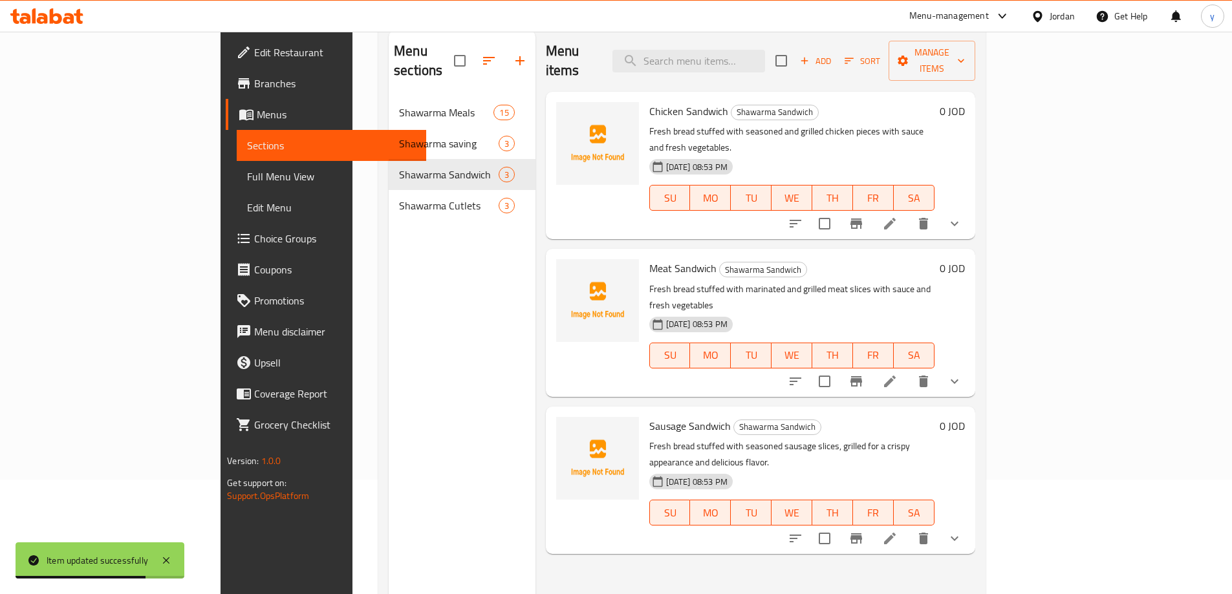
scroll to position [129, 0]
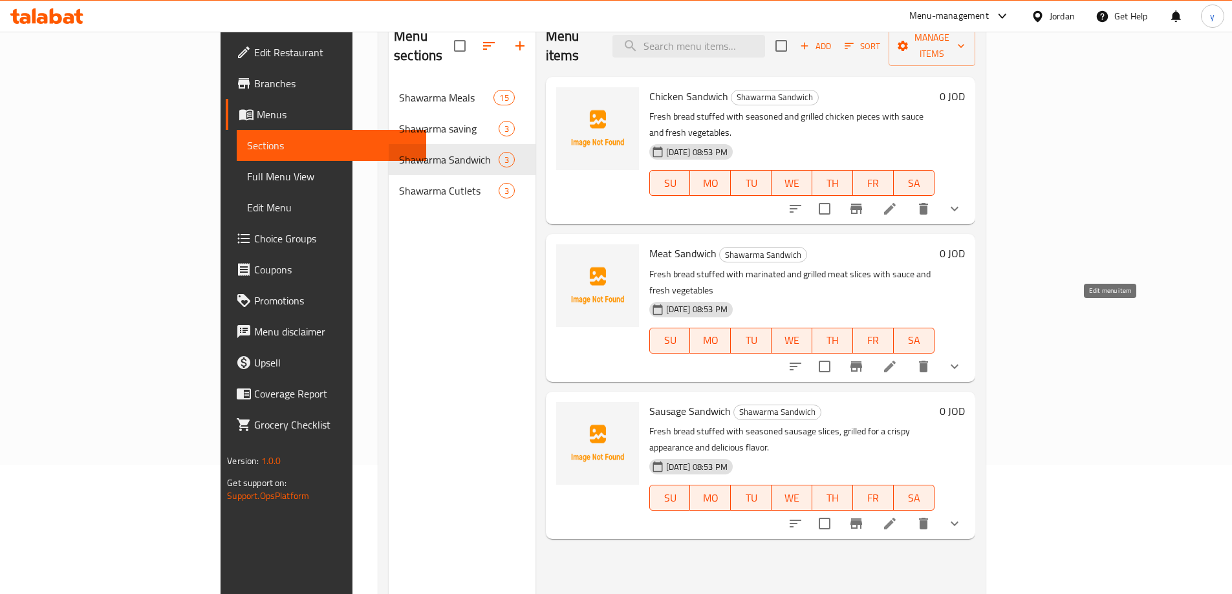
click at [895, 361] on icon at bounding box center [890, 367] width 12 height 12
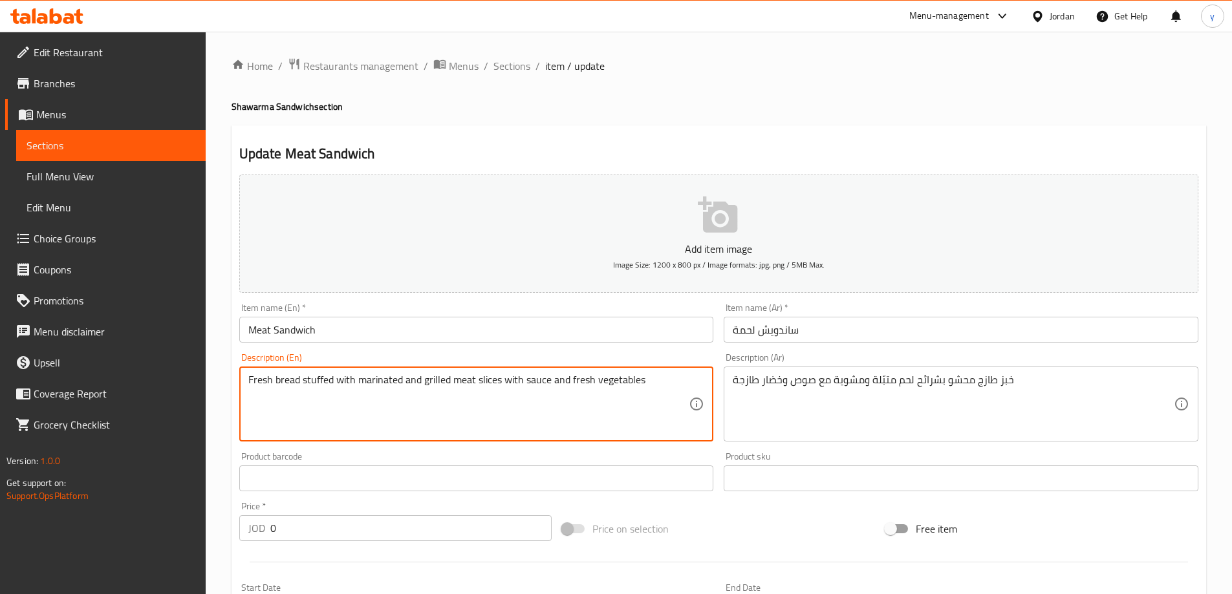
drag, startPoint x: 399, startPoint y: 385, endPoint x: 358, endPoint y: 382, distance: 40.8
paste textarea "season"
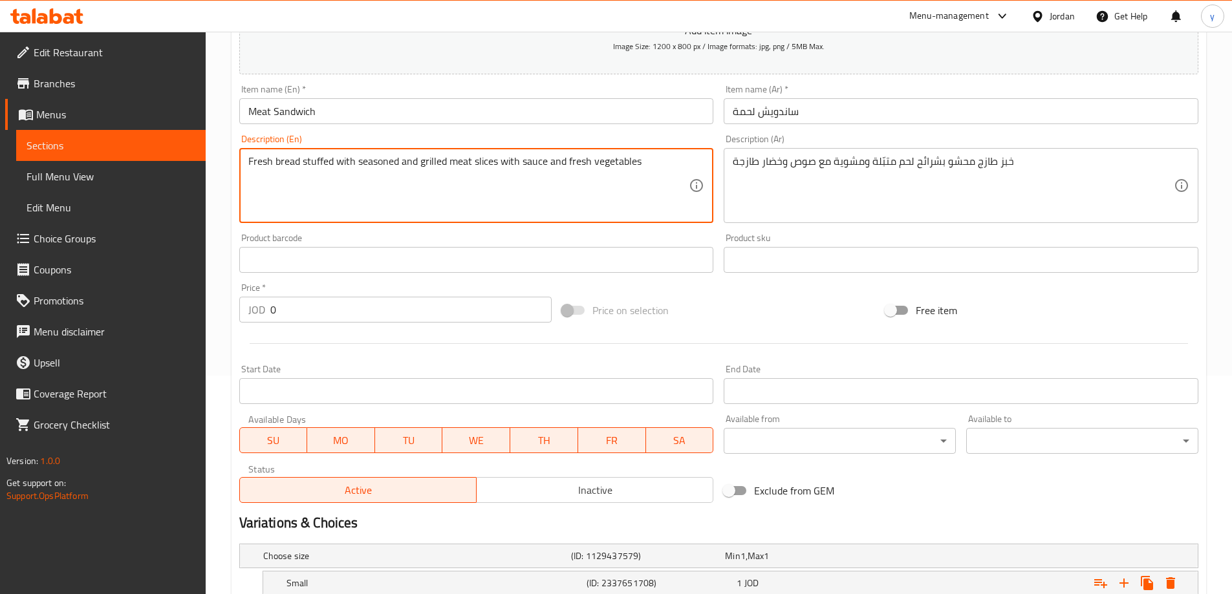
scroll to position [386, 0]
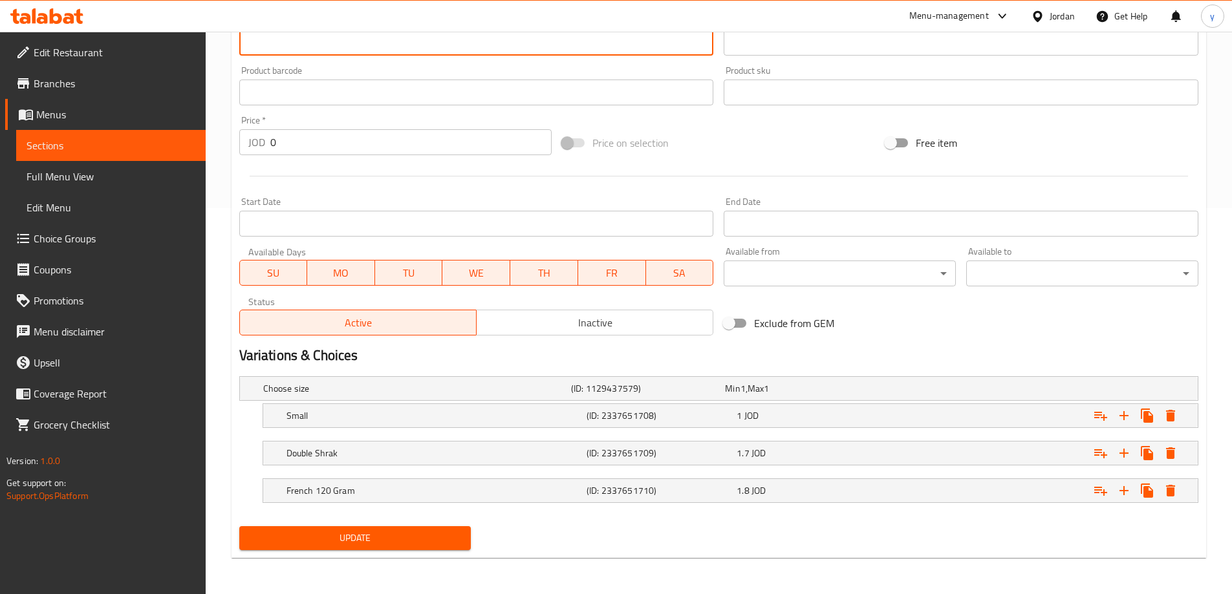
type textarea "Fresh bread stuffed with seasoned and grilled meat slices with sauce and fresh …"
click at [403, 540] on span "Update" at bounding box center [355, 538] width 211 height 16
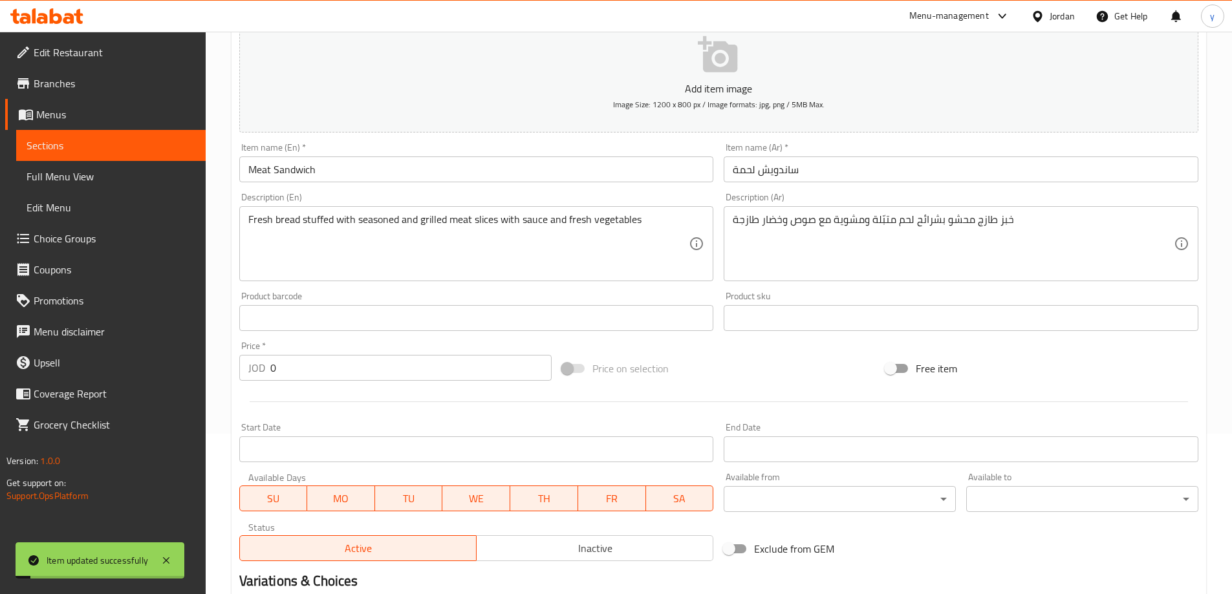
scroll to position [0, 0]
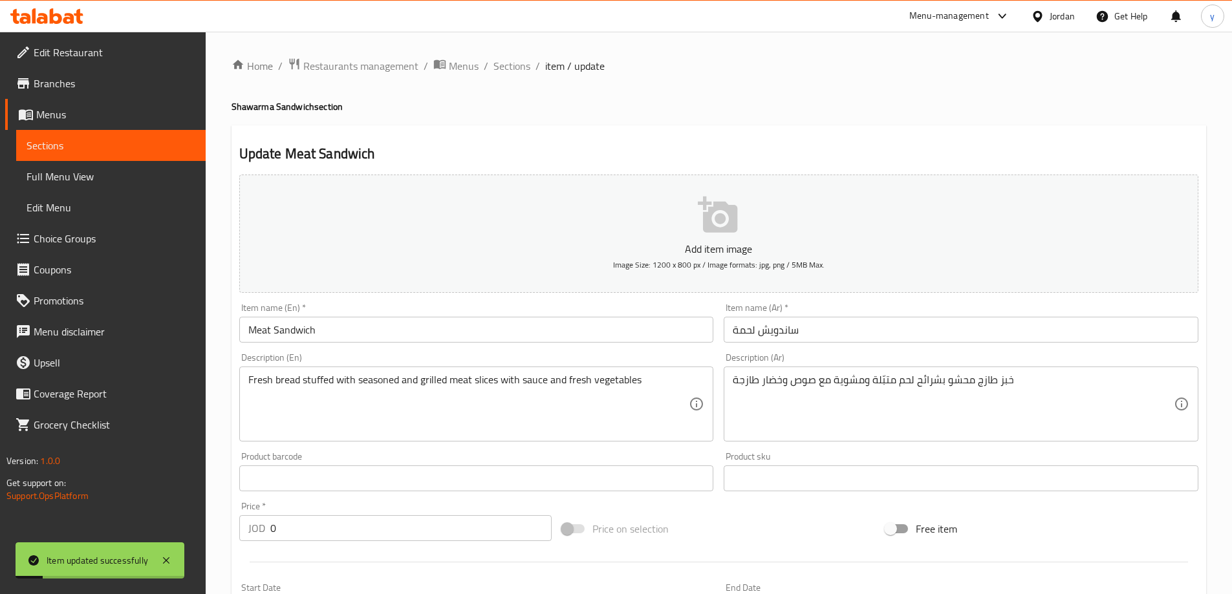
click at [537, 62] on li "/" at bounding box center [537, 66] width 5 height 16
click at [499, 68] on span "Sections" at bounding box center [511, 66] width 37 height 16
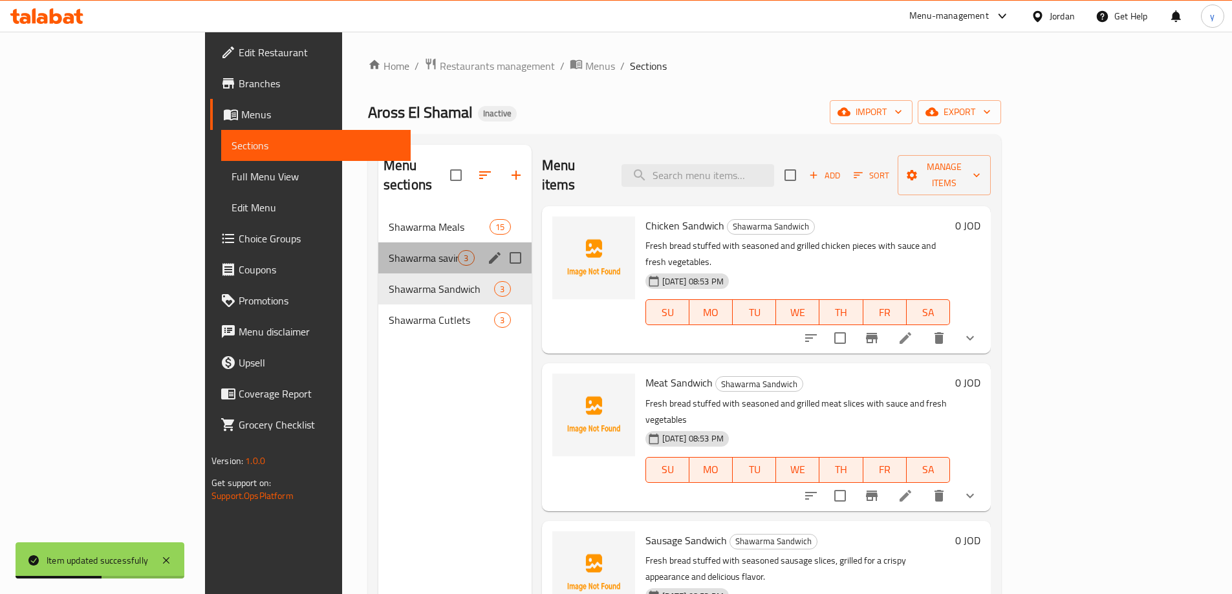
click at [378, 248] on div "Shawarma saving 3" at bounding box center [454, 257] width 153 height 31
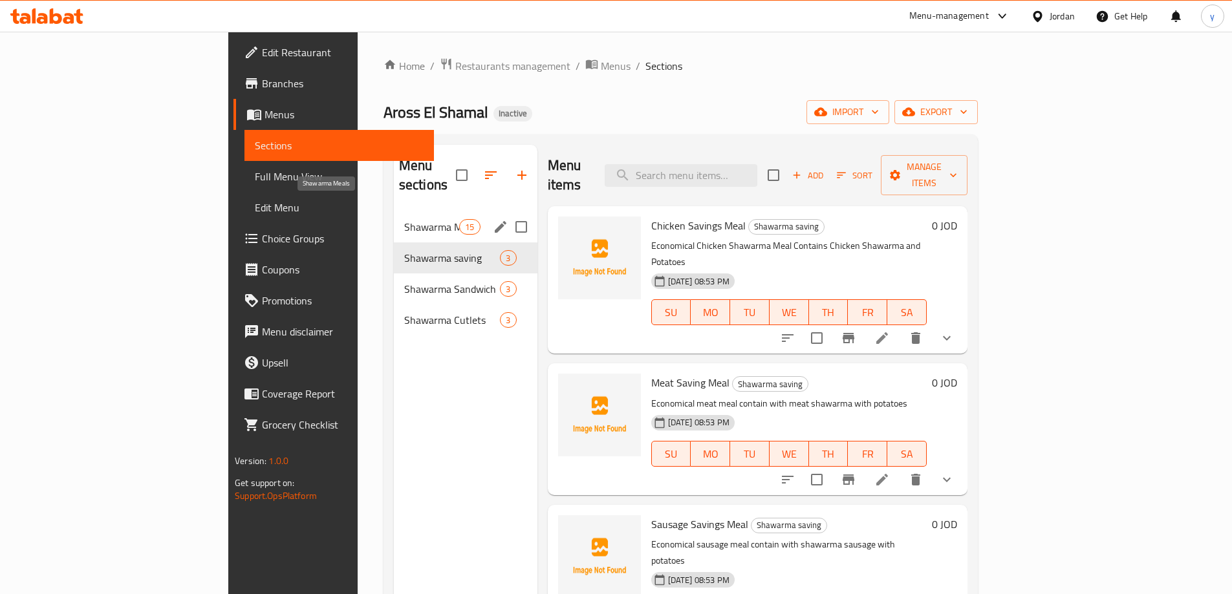
click at [404, 219] on span "Shawarma Meals" at bounding box center [431, 227] width 55 height 16
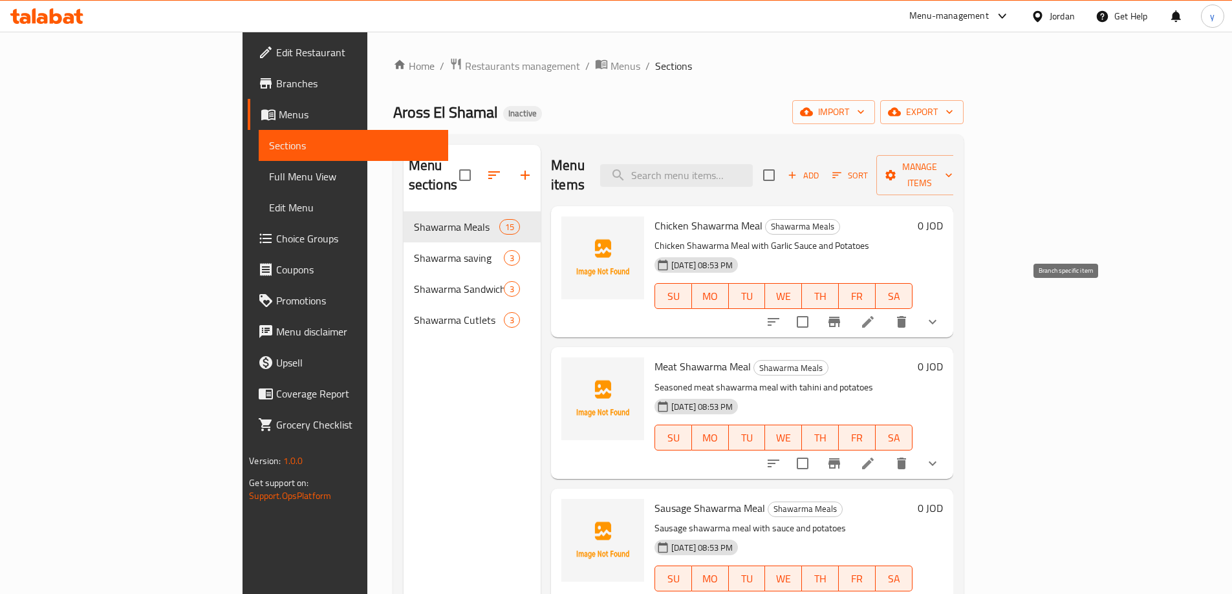
click at [875, 314] on icon at bounding box center [868, 322] width 16 height 16
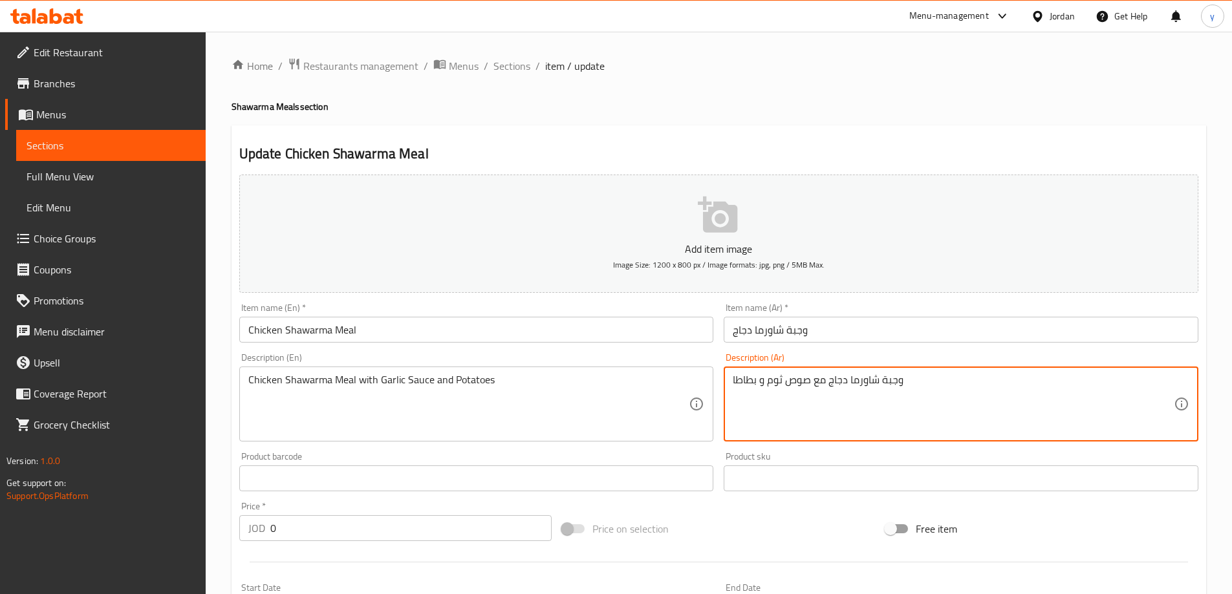
click at [932, 381] on textarea "وجبة شاورما دجاج مع صوص ثوم و بطاطا" at bounding box center [953, 404] width 441 height 61
click at [772, 382] on textarea "وجبة شاورما دجاج مع صوص ثوم و بطاطا" at bounding box center [953, 404] width 441 height 61
click at [772, 381] on textarea "وجبة شاورما دجاج مع صوص ثوم و بطاطا" at bounding box center [953, 404] width 441 height 61
click at [805, 378] on textarea "وجبة شاورما دجاج مع صوص مثومة و بطاطا" at bounding box center [953, 404] width 441 height 61
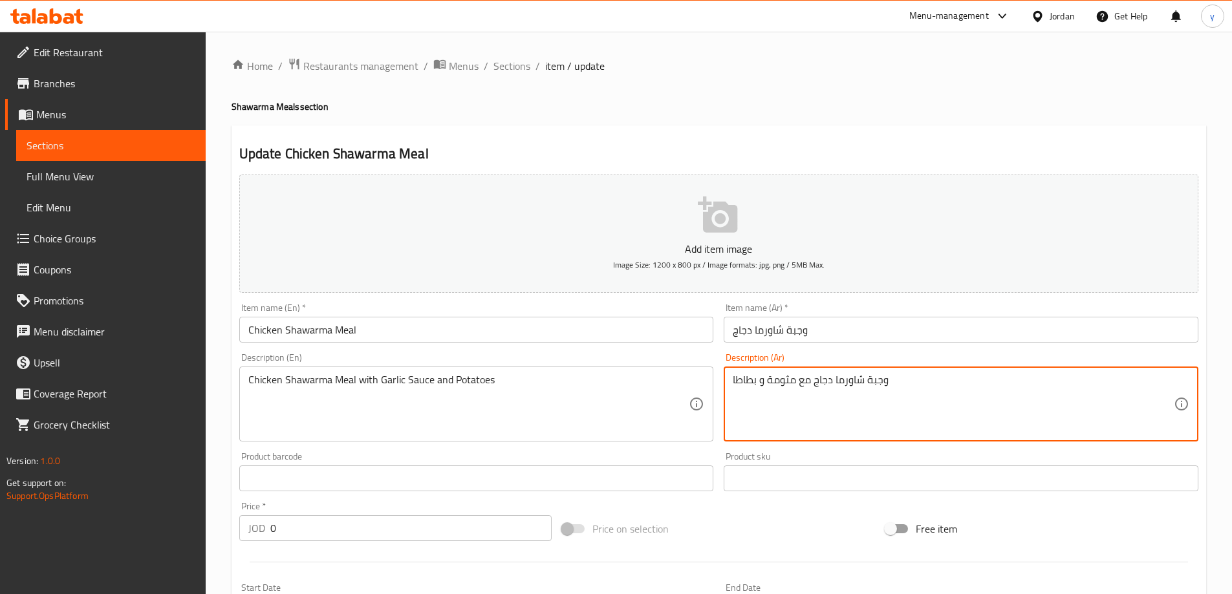
click at [809, 381] on textarea "وجبة شاورما دجاج مع مثومة و بطاطا" at bounding box center [953, 404] width 441 height 61
type textarea "وجبة شاورما دجاج مع مثومة و بطاطا"
click at [901, 395] on textarea "وجبة شاورما دجاج مع مثومة و بطاطا" at bounding box center [953, 404] width 441 height 61
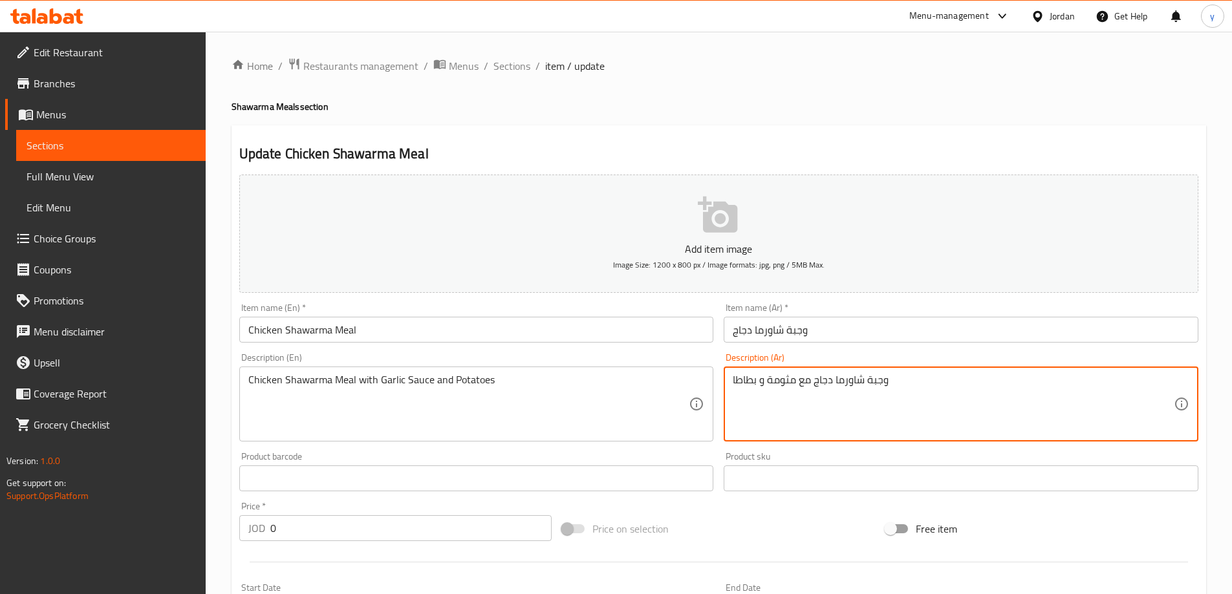
scroll to position [423, 0]
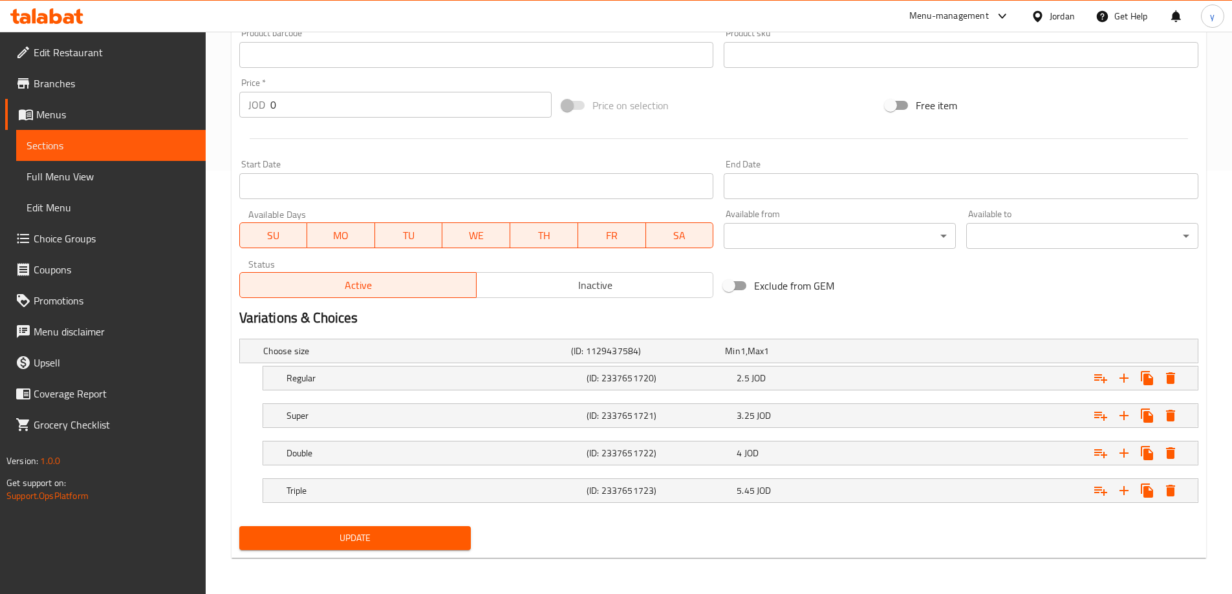
click at [373, 538] on span "Update" at bounding box center [355, 538] width 211 height 16
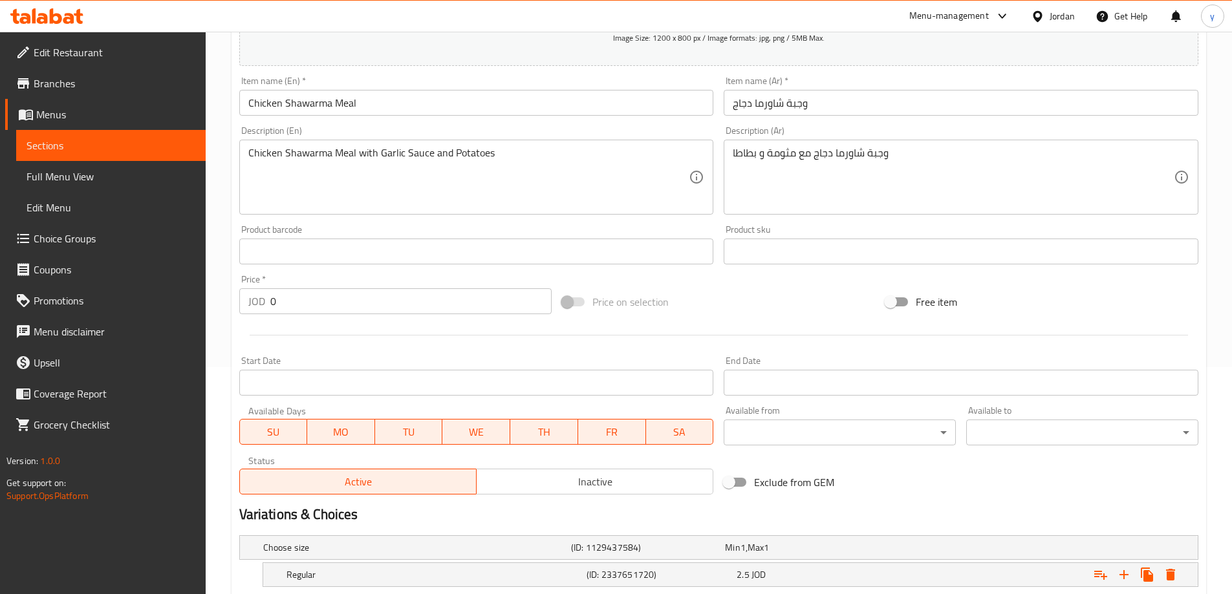
scroll to position [0, 0]
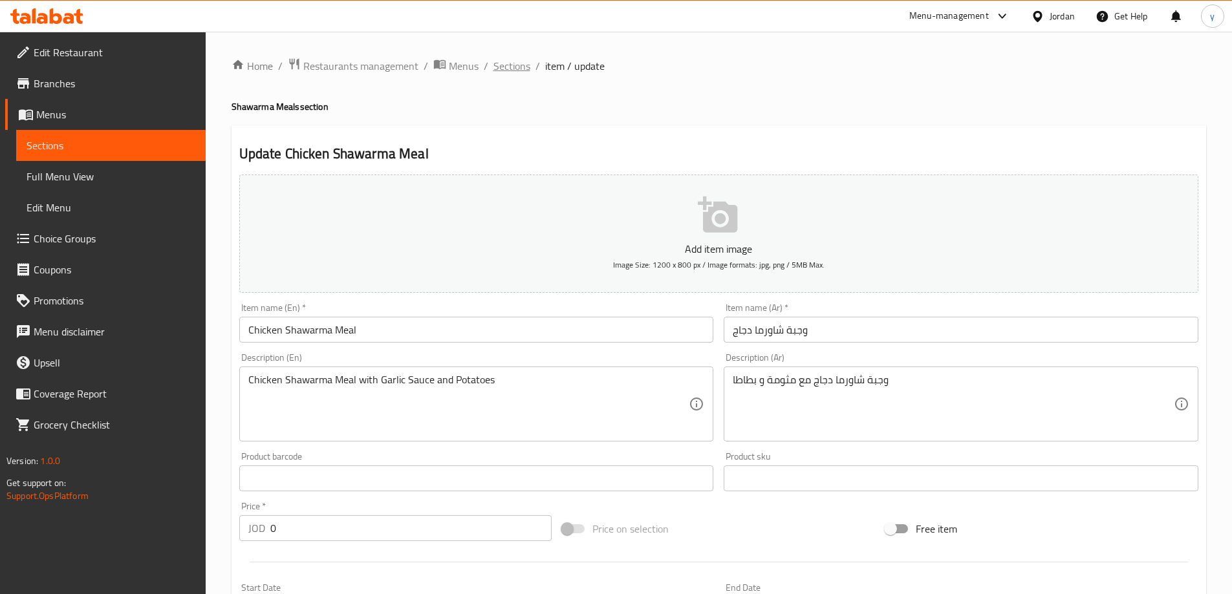
click at [504, 63] on span "Sections" at bounding box center [511, 66] width 37 height 16
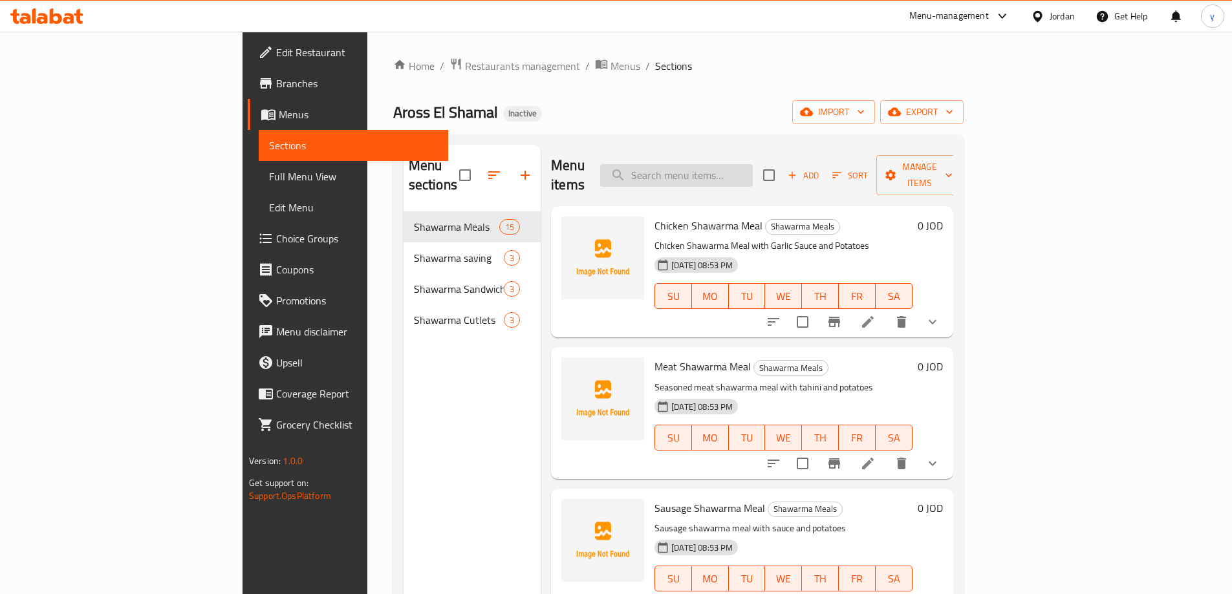
click at [753, 164] on input "search" at bounding box center [676, 175] width 153 height 23
paste input "Chicken Cutlets"
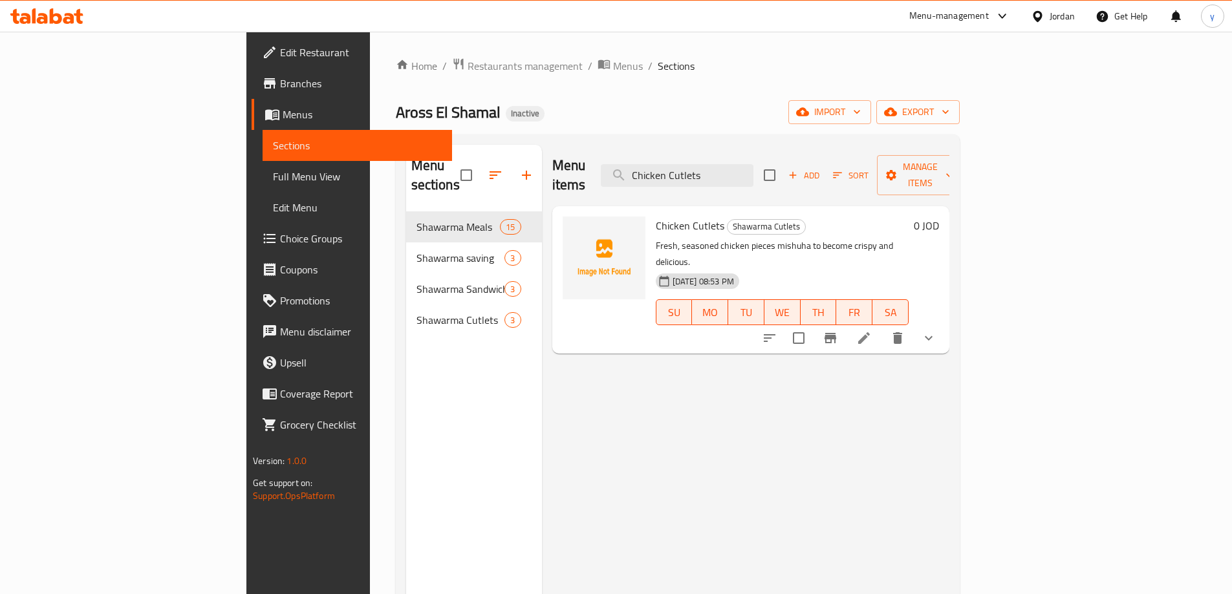
type input "Chicken Cutlets"
click at [882, 326] on li at bounding box center [864, 337] width 36 height 23
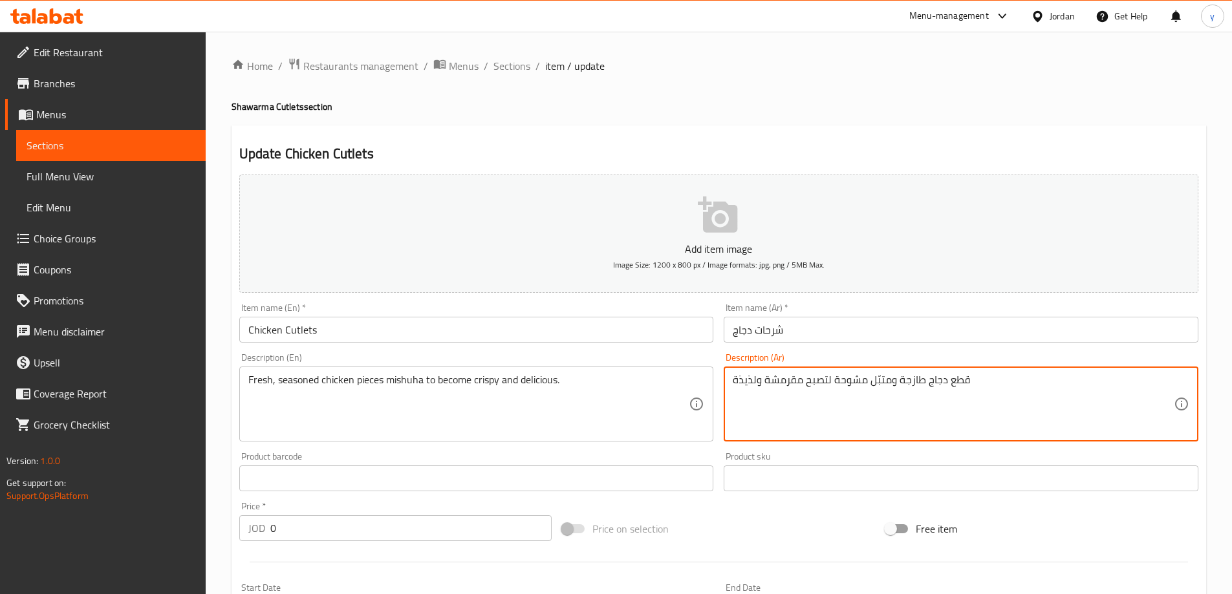
click at [861, 400] on textarea "قطع دجاج طازجة ومتبّل مشوحة لتصبح مقرمشة ولذيذة" at bounding box center [953, 404] width 441 height 61
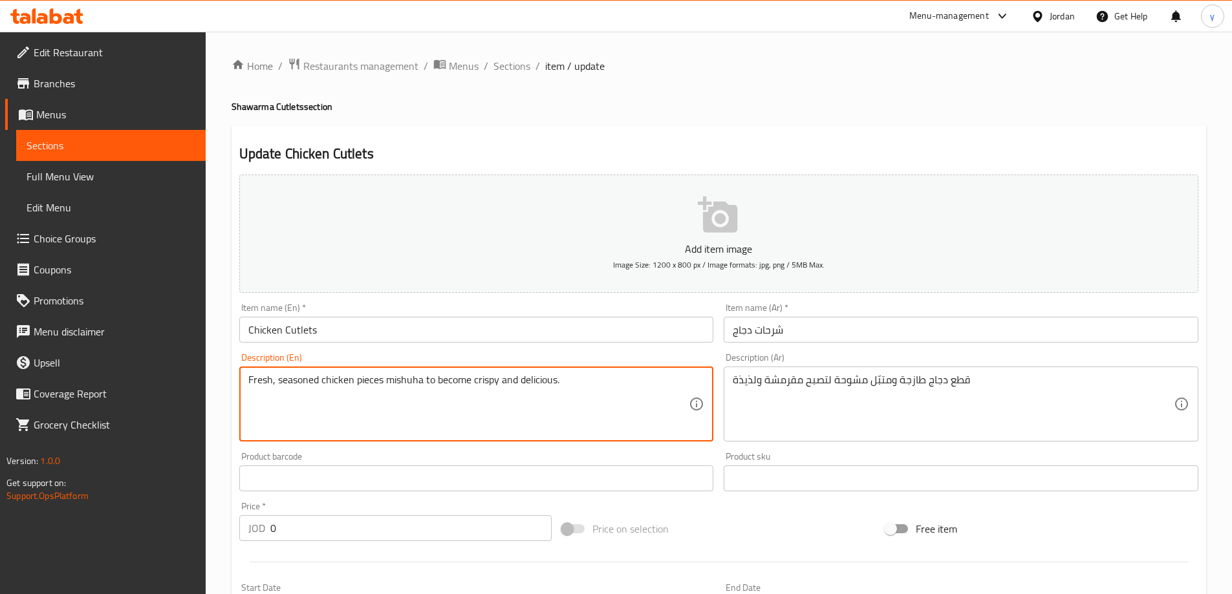
click at [506, 381] on textarea "Fresh, seasoned chicken pieces mishuha to become crispy and delicious." at bounding box center [468, 404] width 441 height 61
click at [399, 380] on textarea "Fresh, seasoned chicken pieces mishuha to become crispy and delicious." at bounding box center [468, 404] width 441 height 61
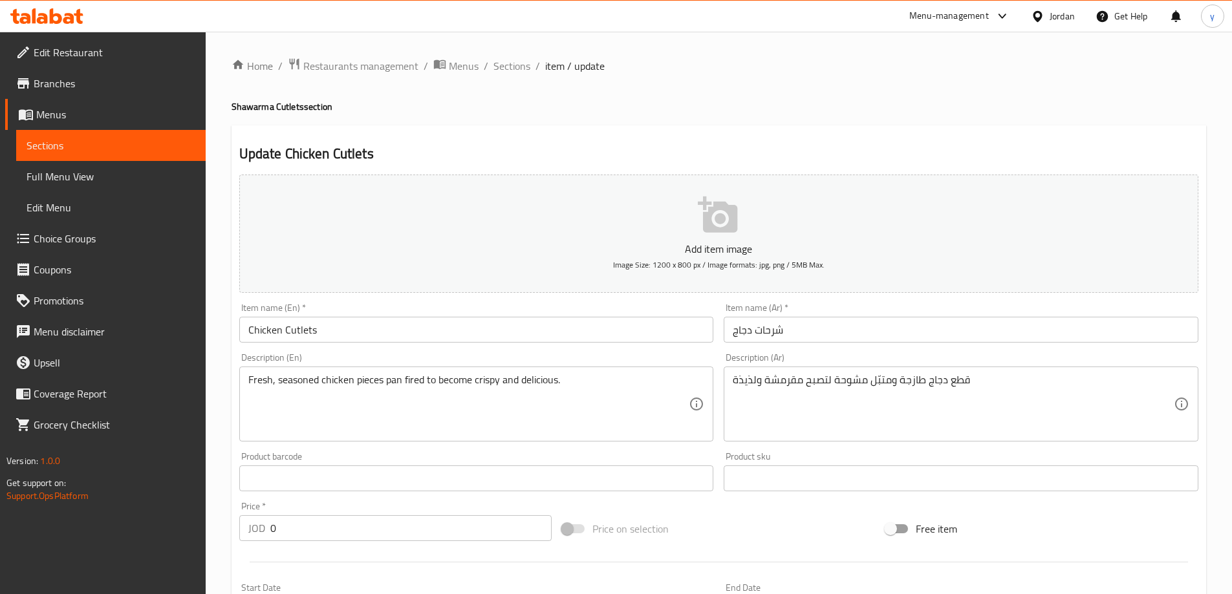
drag, startPoint x: 392, startPoint y: 387, endPoint x: 403, endPoint y: 381, distance: 13.0
click at [392, 387] on textarea "Fresh, seasoned chicken pieces pan fired to become crispy and delicious." at bounding box center [468, 404] width 441 height 61
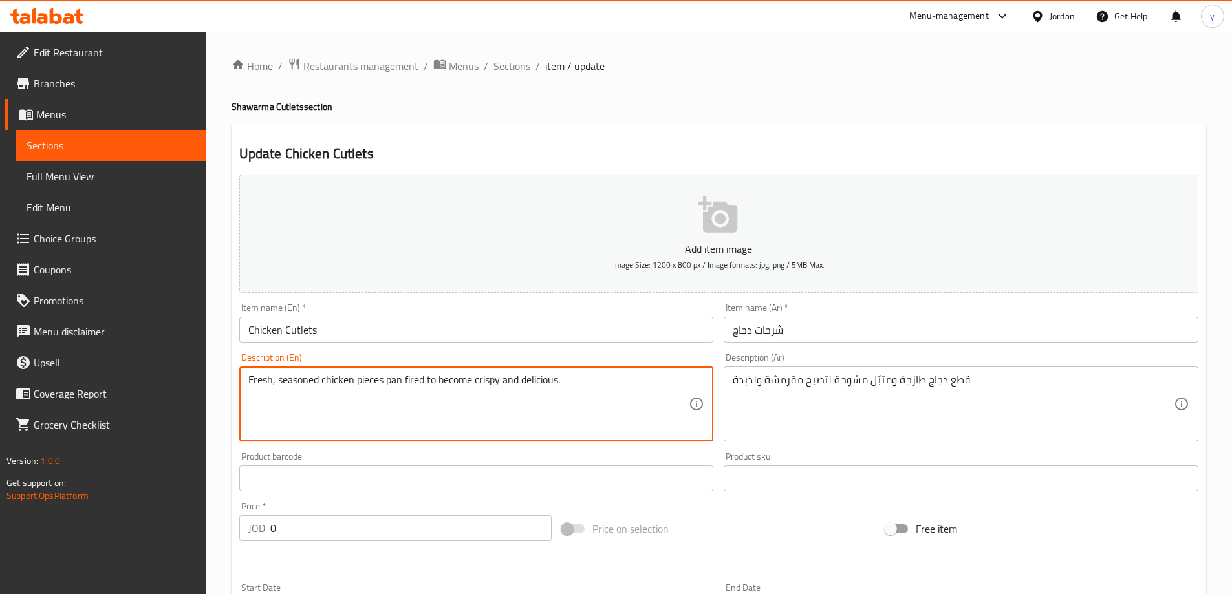
click at [409, 378] on textarea "Fresh, seasoned chicken pieces pan fired to become crispy and delicious." at bounding box center [468, 404] width 441 height 61
type textarea "Fresh, seasoned chicken pieces pan fried to become crispy and delicious."
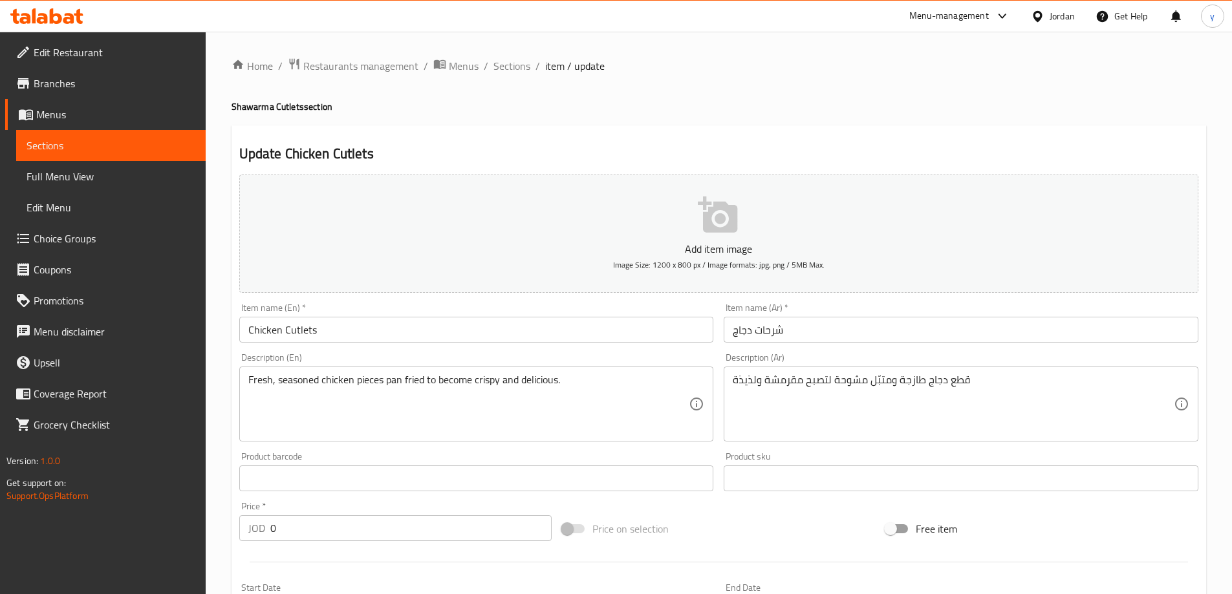
click at [519, 397] on textarea "Fresh, seasoned chicken pieces pan fried to become crispy and delicious." at bounding box center [468, 404] width 441 height 61
click at [528, 60] on span "Sections" at bounding box center [511, 66] width 37 height 16
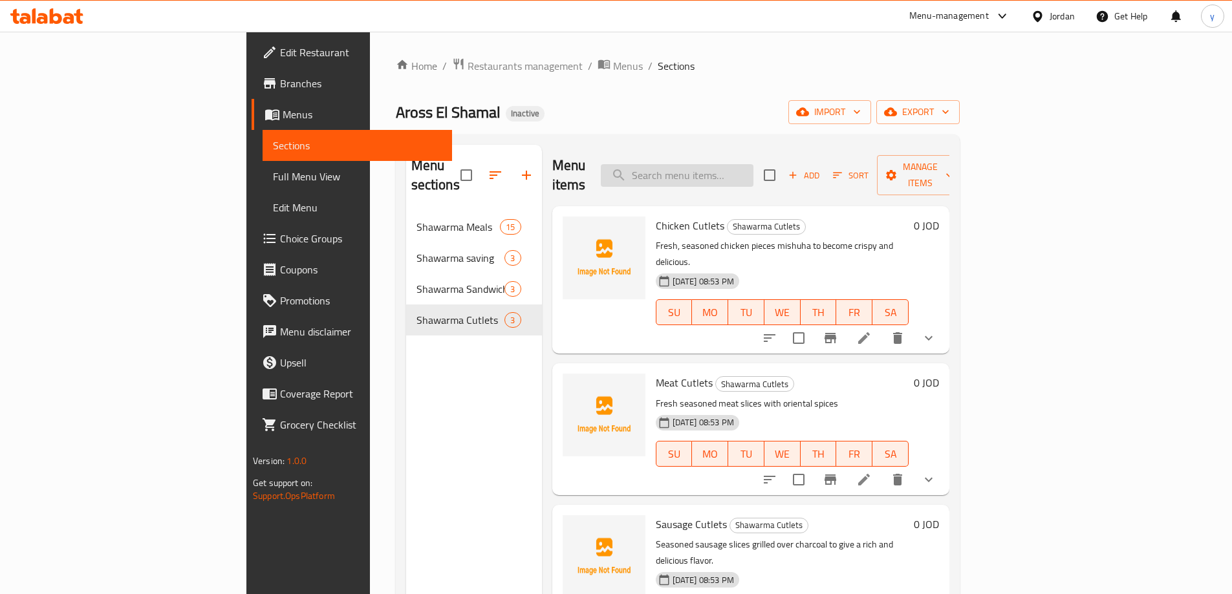
click at [753, 174] on input "search" at bounding box center [677, 175] width 153 height 23
paste input "Fresh, seasoned chicken pieces pan fried to become crispy and delicious."
click at [753, 174] on input "Fresh, seasoned chicken pieces pan fried to become crispy and delicious." at bounding box center [677, 175] width 153 height 23
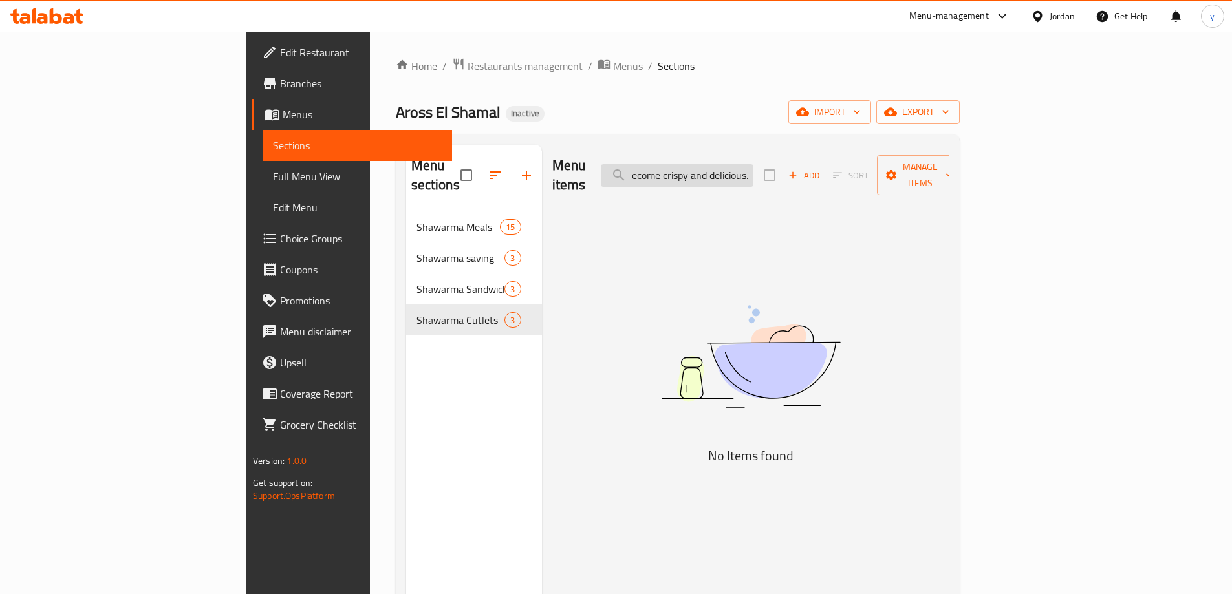
click at [753, 174] on input "Fresh, seasoned chicken pieces pan fried to become crispy and delicious." at bounding box center [677, 175] width 153 height 23
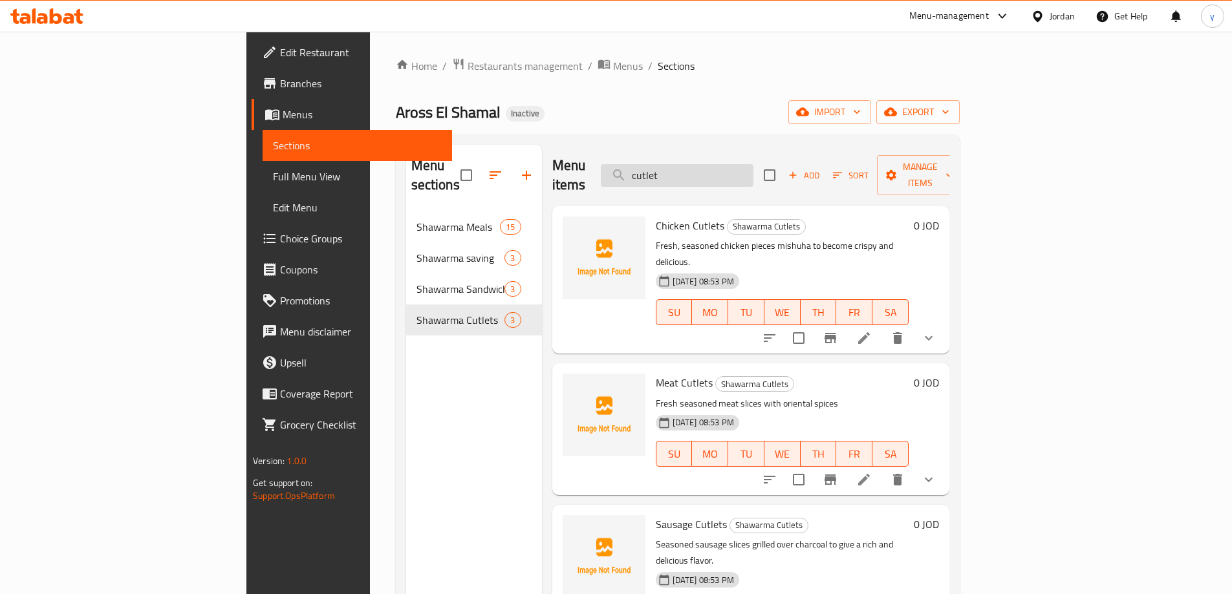
click at [721, 167] on input "cutlet" at bounding box center [677, 175] width 153 height 23
paste input "Chicken Cutlets"
type input "Chicken Cutlets"
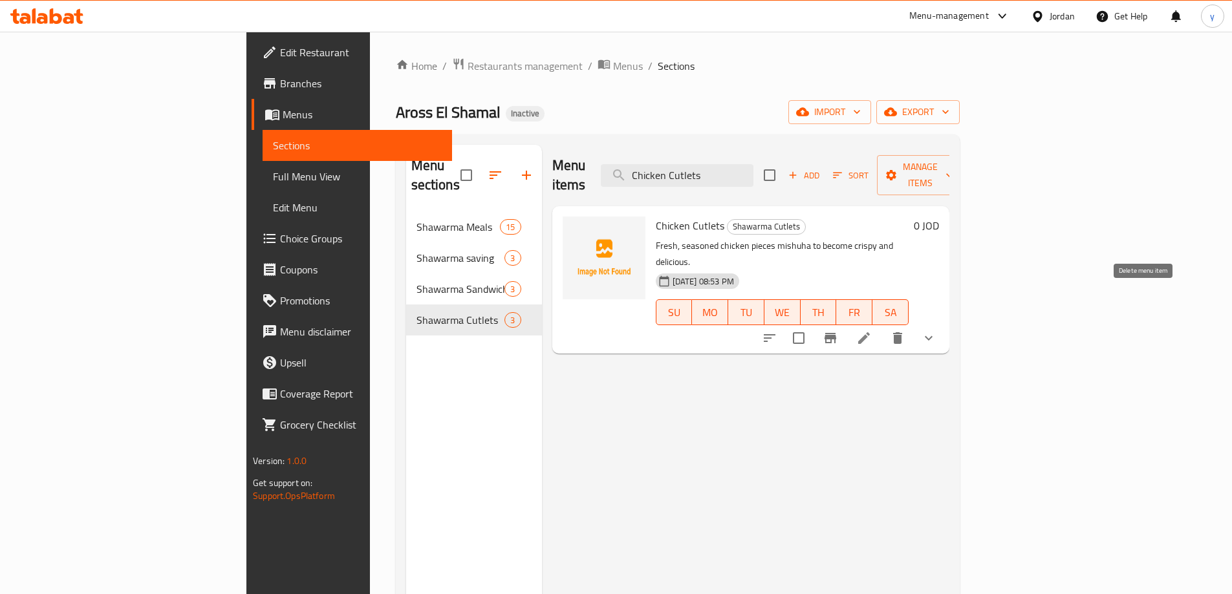
click at [870, 332] on icon at bounding box center [864, 338] width 12 height 12
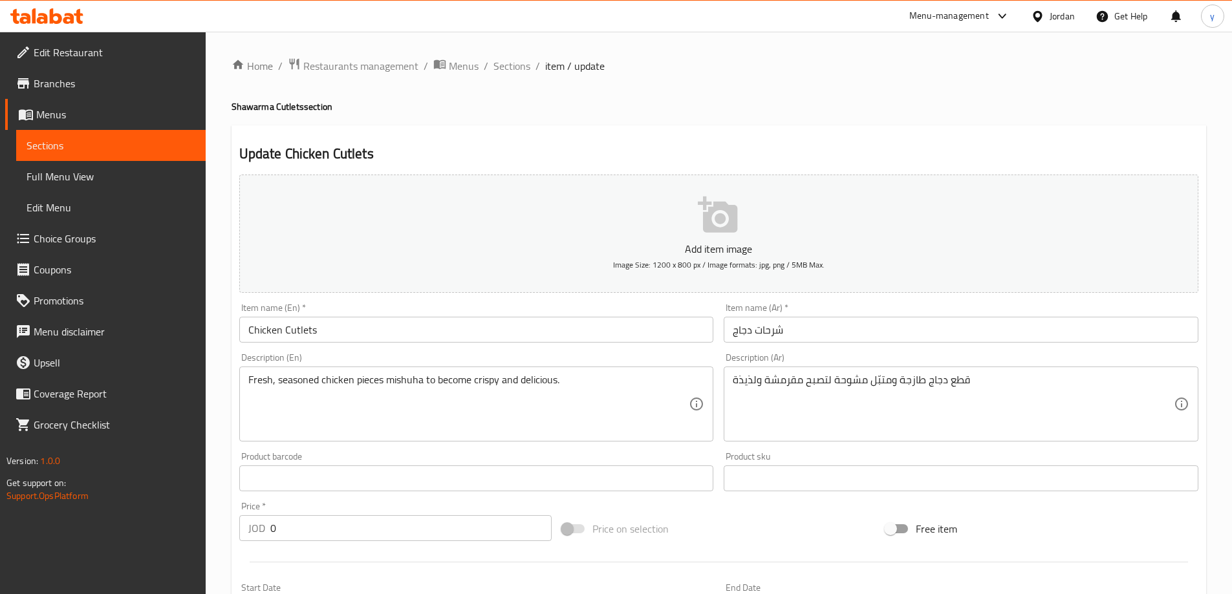
click at [797, 332] on input "شرحات دجاج" at bounding box center [960, 330] width 475 height 26
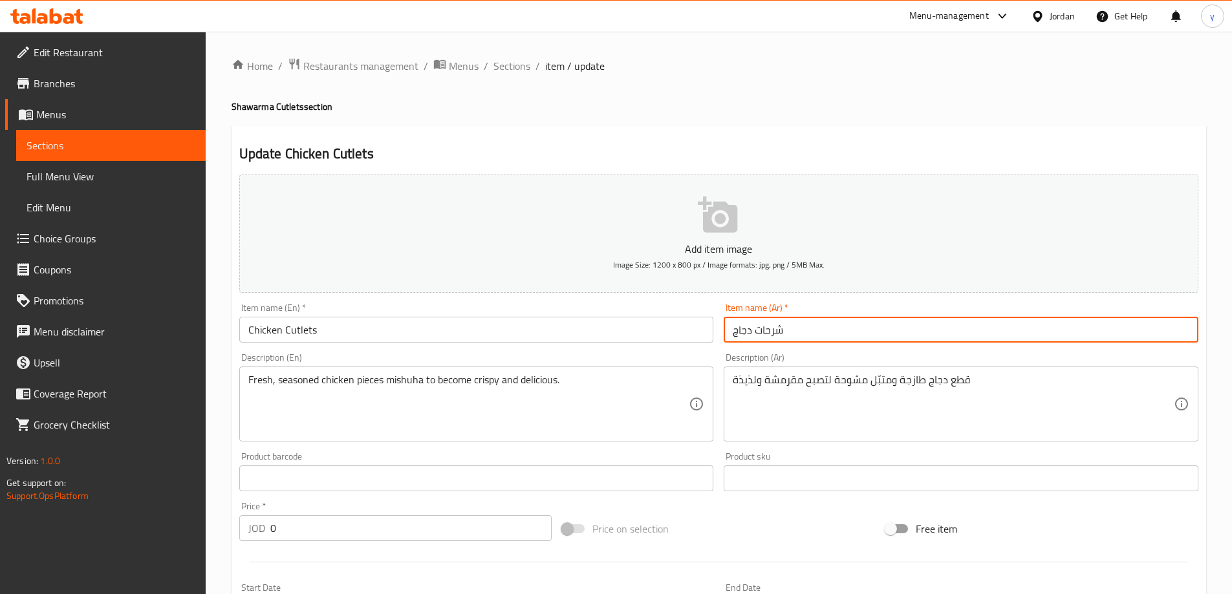
click at [401, 379] on textarea "Fresh, seasoned chicken pieces mishuha to become crispy and delicious." at bounding box center [468, 404] width 441 height 61
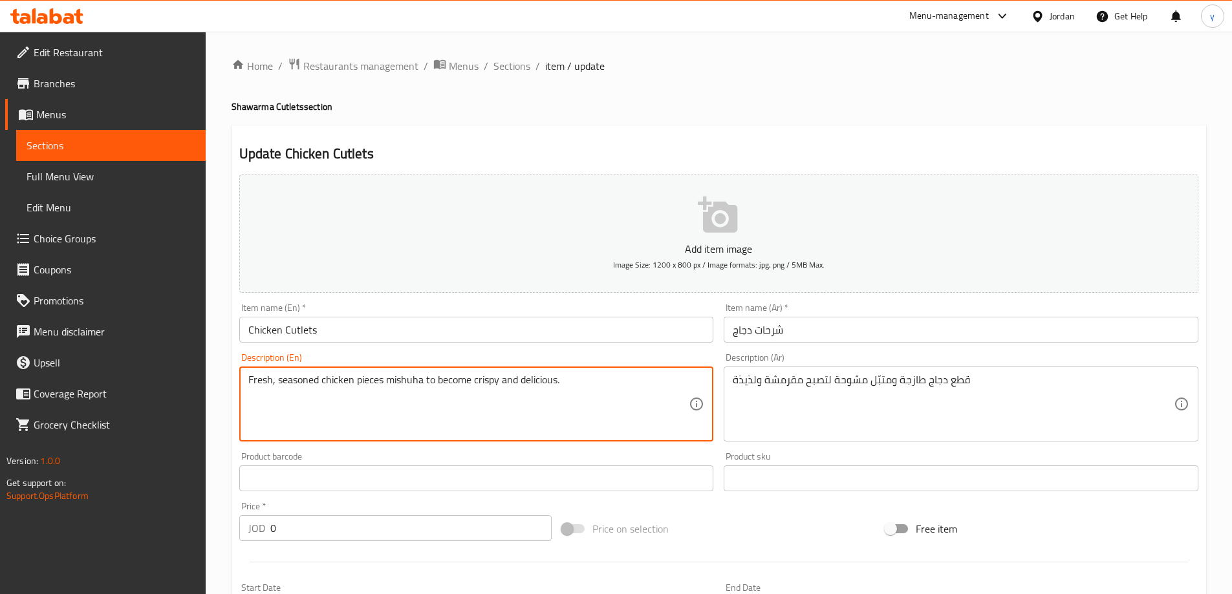
click at [401, 379] on textarea "Fresh, seasoned chicken pieces mishuha to become crispy and delicious." at bounding box center [468, 404] width 441 height 61
click at [416, 380] on textarea "Fresh, seasoned chicken pieces mishuha to become crispy and delicious." at bounding box center [468, 404] width 441 height 61
click at [425, 400] on textarea "Fresh, seasoned chicken pieces mishuha to become crispy and delicious." at bounding box center [468, 404] width 441 height 61
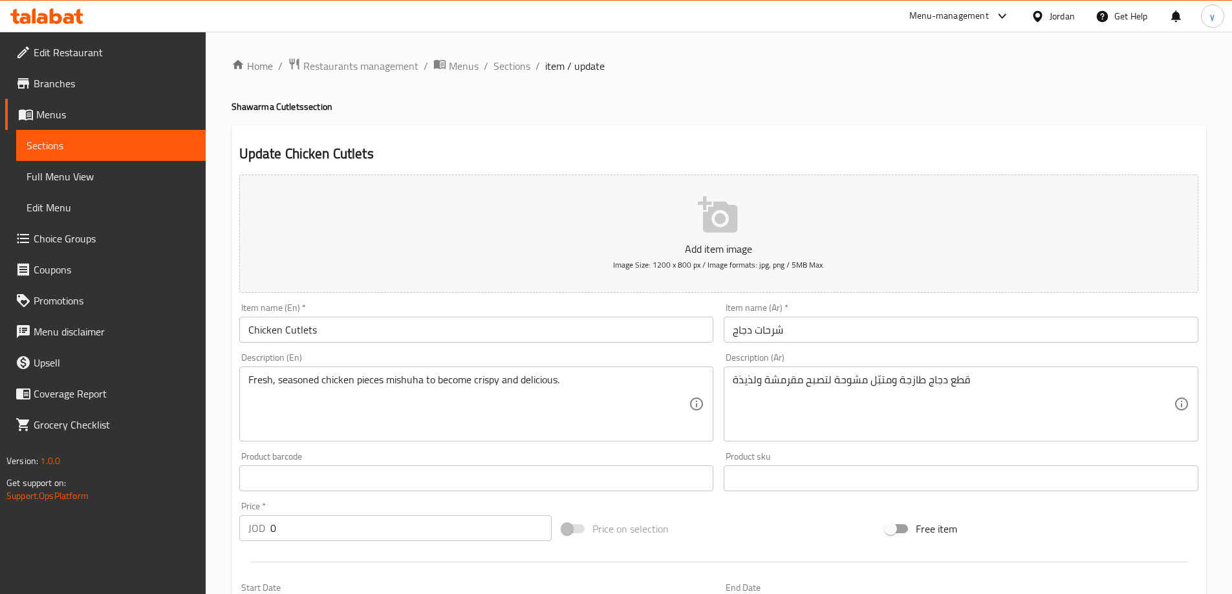
click at [413, 379] on textarea "Fresh, seasoned chicken pieces mishuha to become crispy and delicious." at bounding box center [468, 404] width 441 height 61
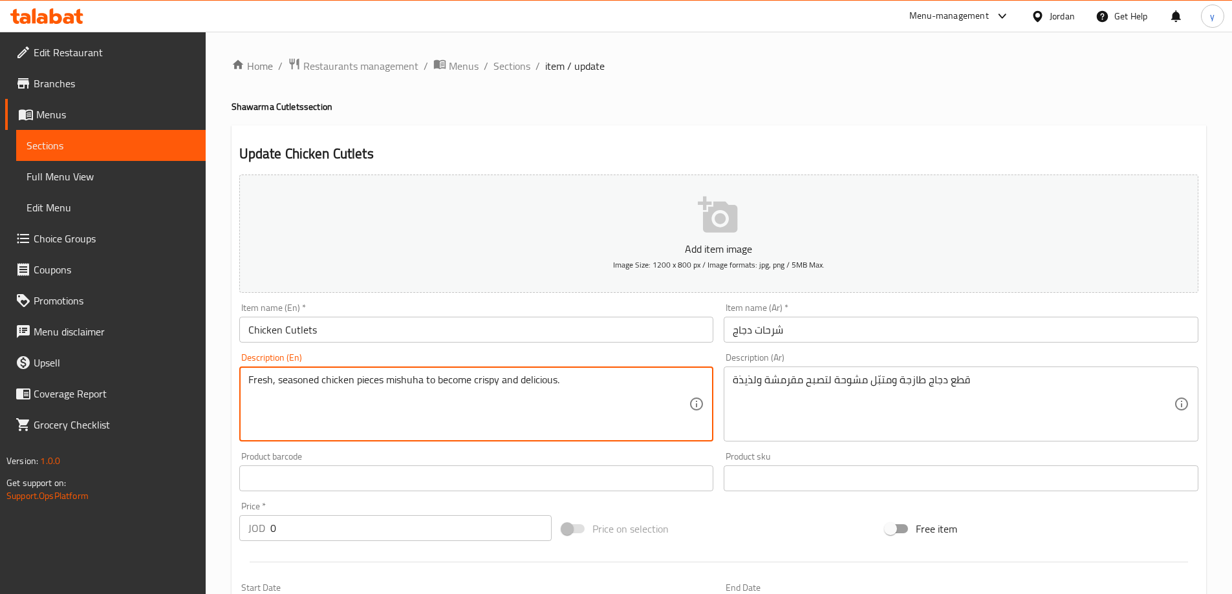
click at [413, 379] on textarea "Fresh, seasoned chicken pieces mishuha to become crispy and delicious." at bounding box center [468, 404] width 441 height 61
paste textarea "seared"
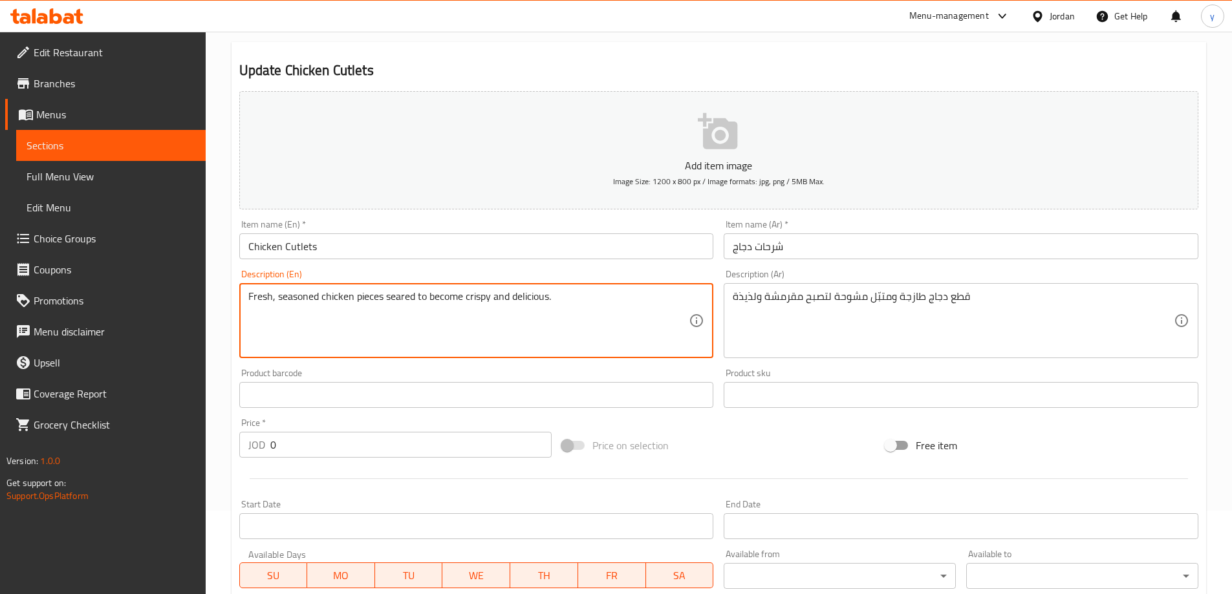
scroll to position [386, 0]
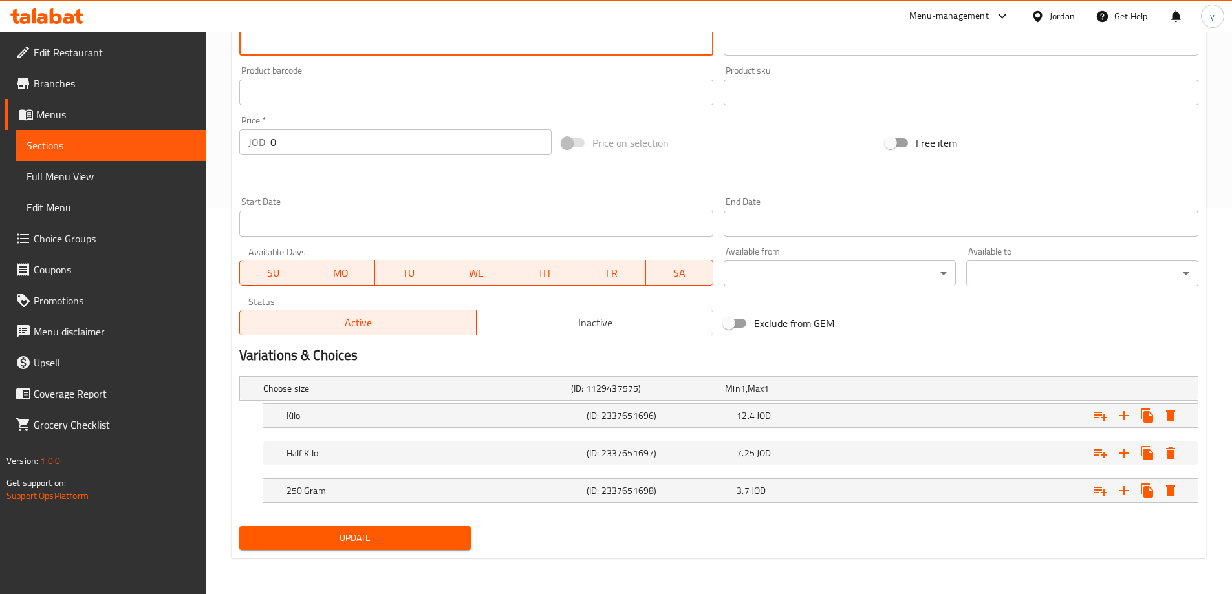
type textarea "Fresh, seasoned chicken pieces seared to become crispy and delicious."
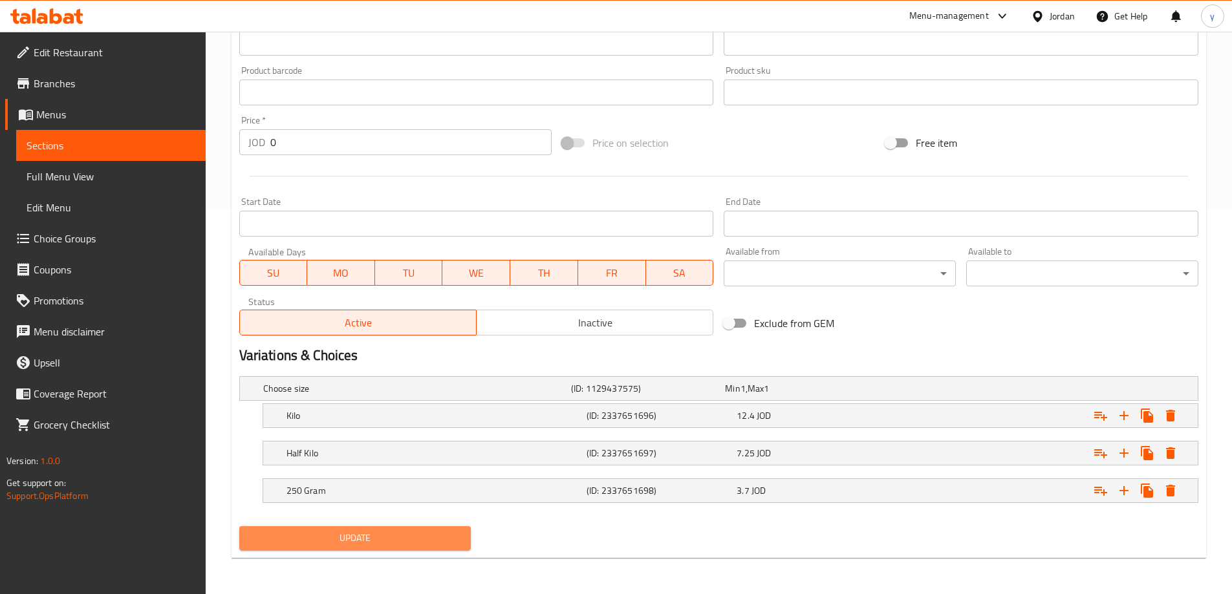
click at [370, 540] on span "Update" at bounding box center [355, 538] width 211 height 16
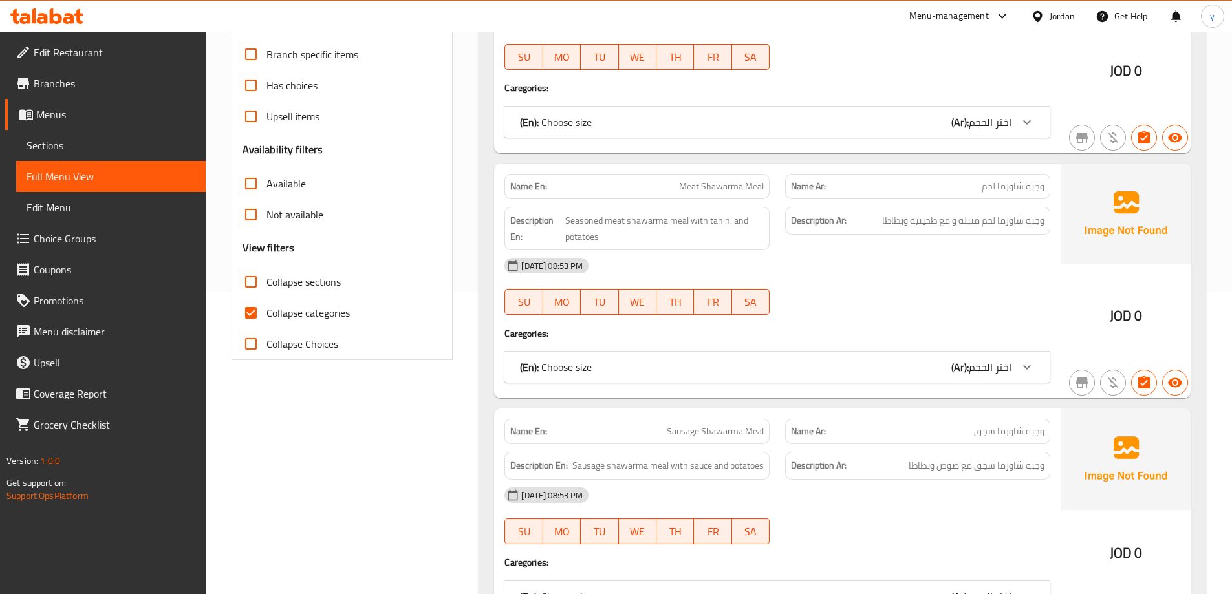
scroll to position [323, 0]
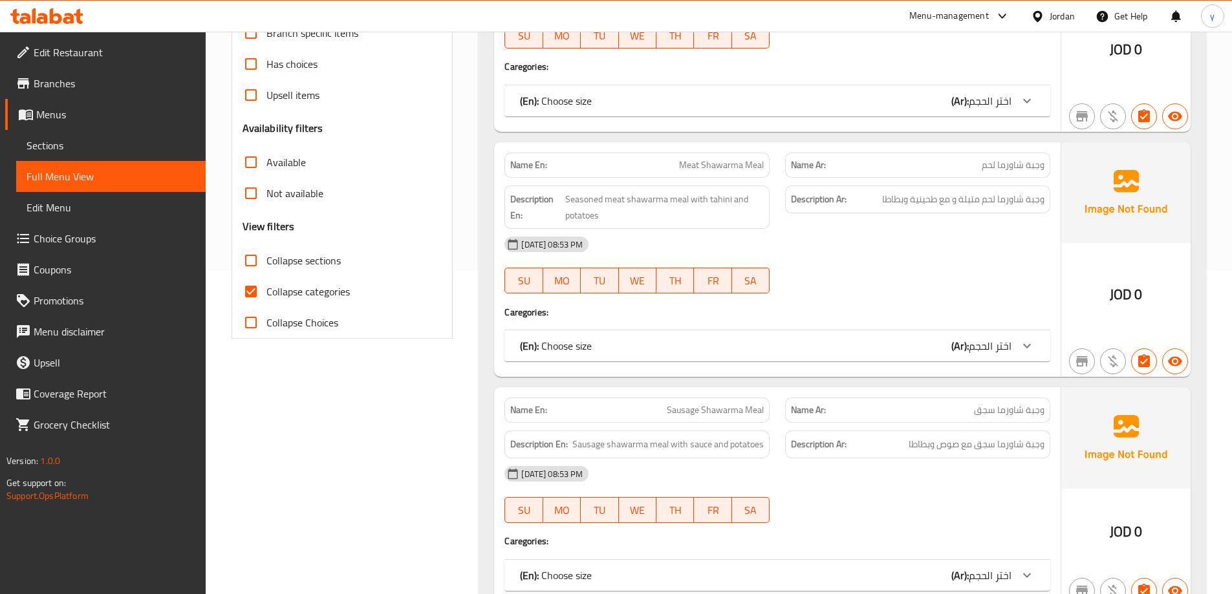
click at [249, 290] on input "Collapse categories" at bounding box center [250, 291] width 31 height 31
checkbox input "false"
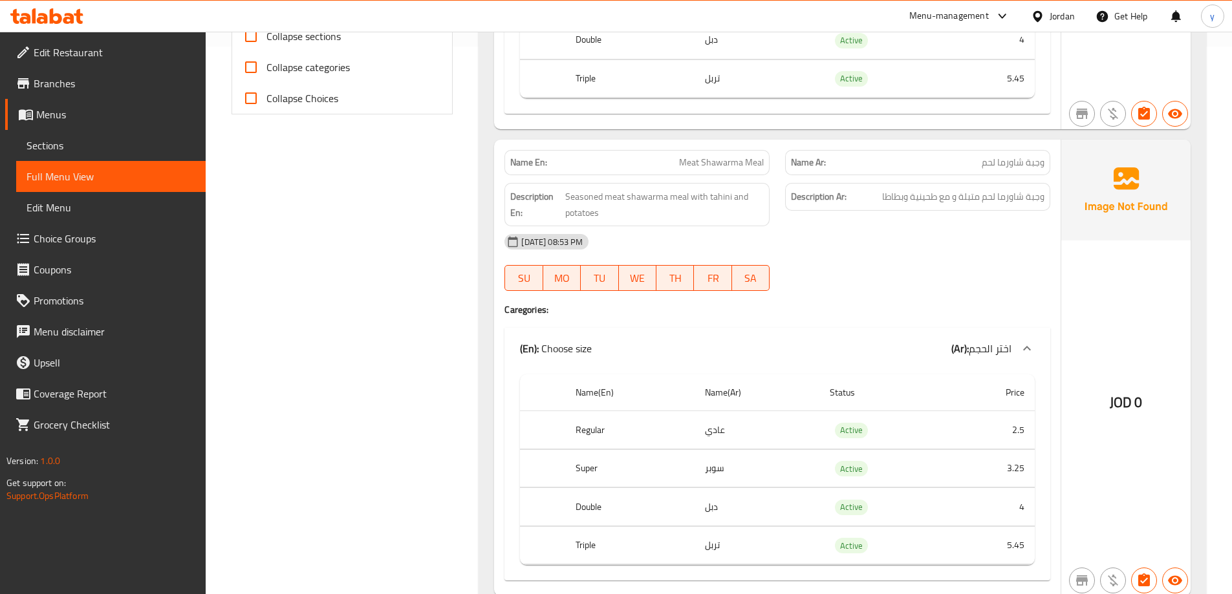
scroll to position [582, 0]
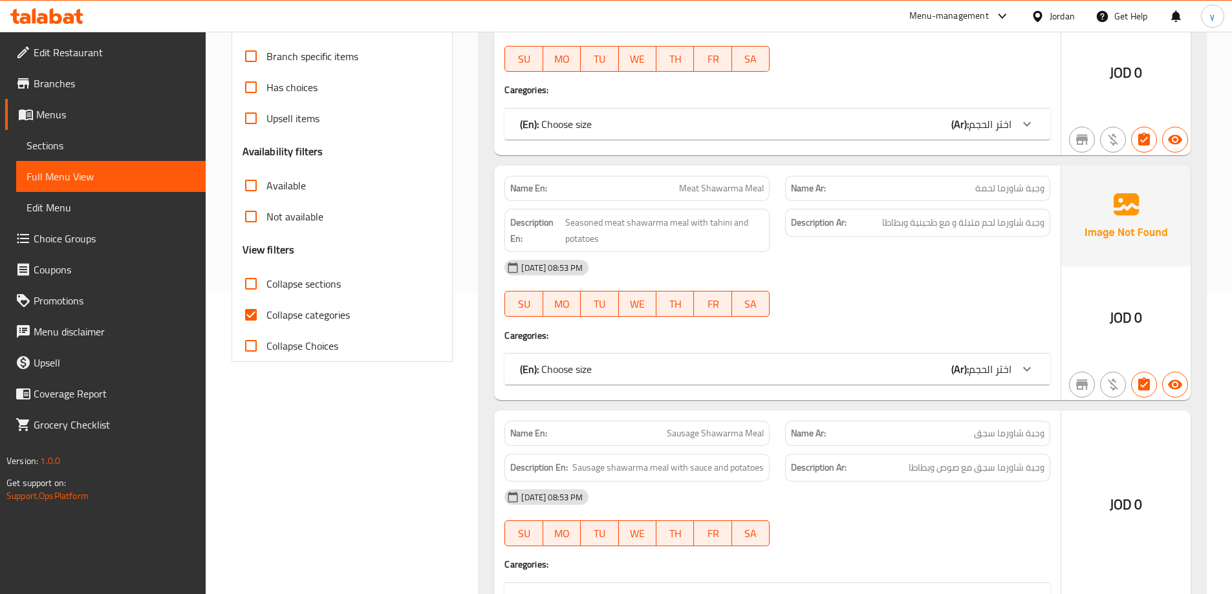
scroll to position [388, 0]
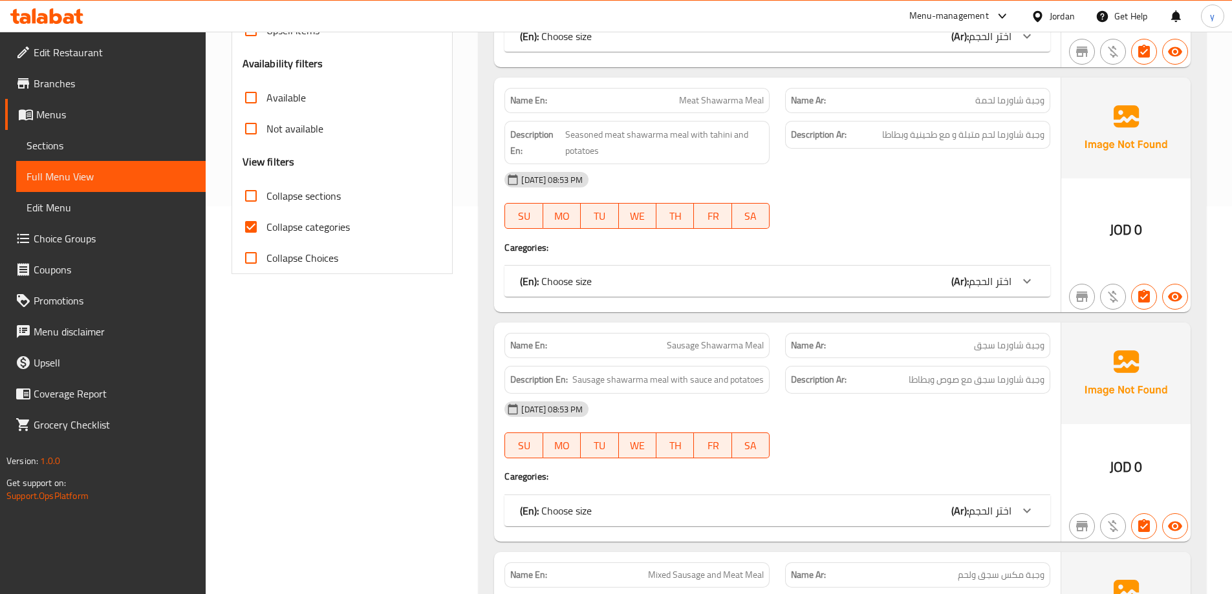
click at [275, 230] on span "Collapse categories" at bounding box center [307, 227] width 83 height 16
click at [266, 230] on input "Collapse categories" at bounding box center [250, 226] width 31 height 31
checkbox input "false"
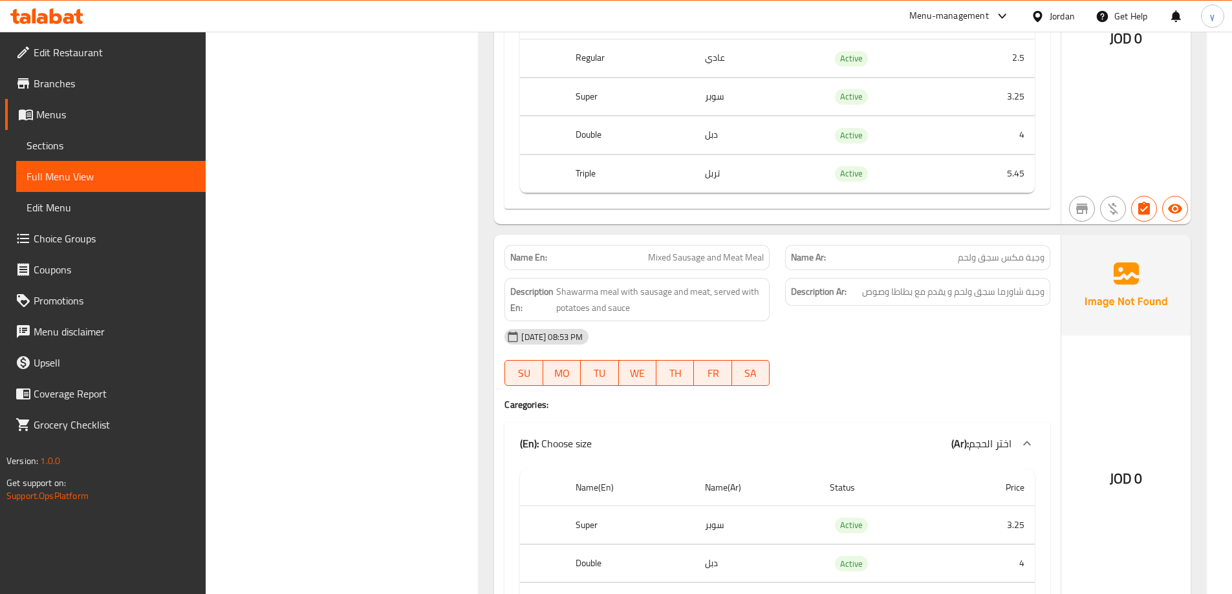
scroll to position [1552, 0]
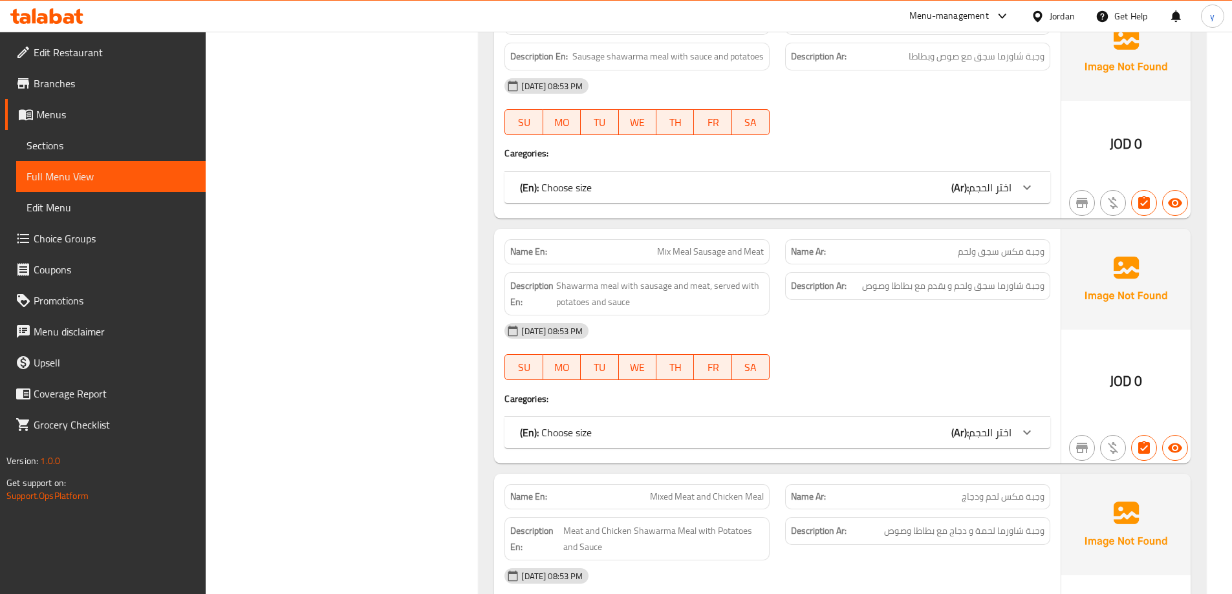
scroll to position [453, 0]
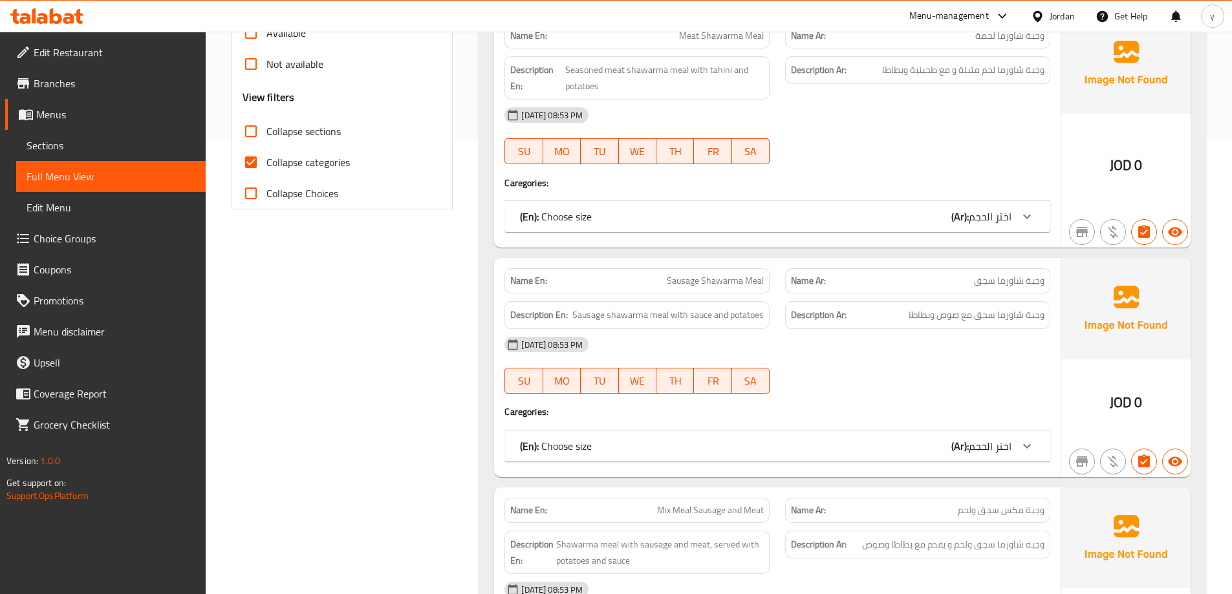
click at [251, 170] on input "Collapse categories" at bounding box center [250, 162] width 31 height 31
checkbox input "false"
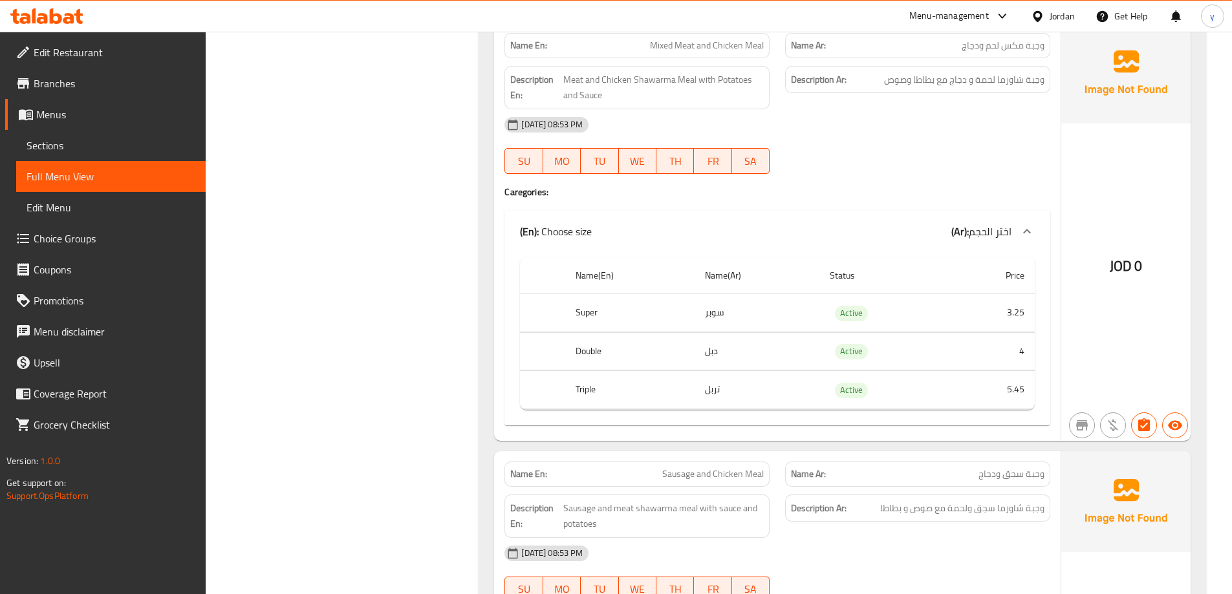
scroll to position [1875, 0]
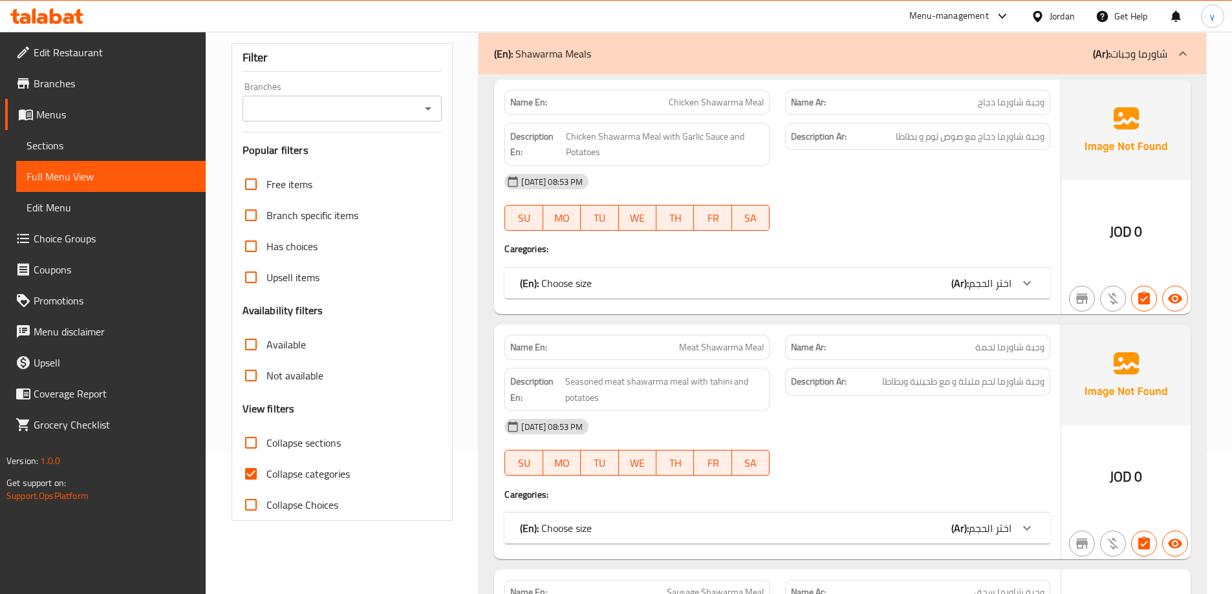
scroll to position [259, 0]
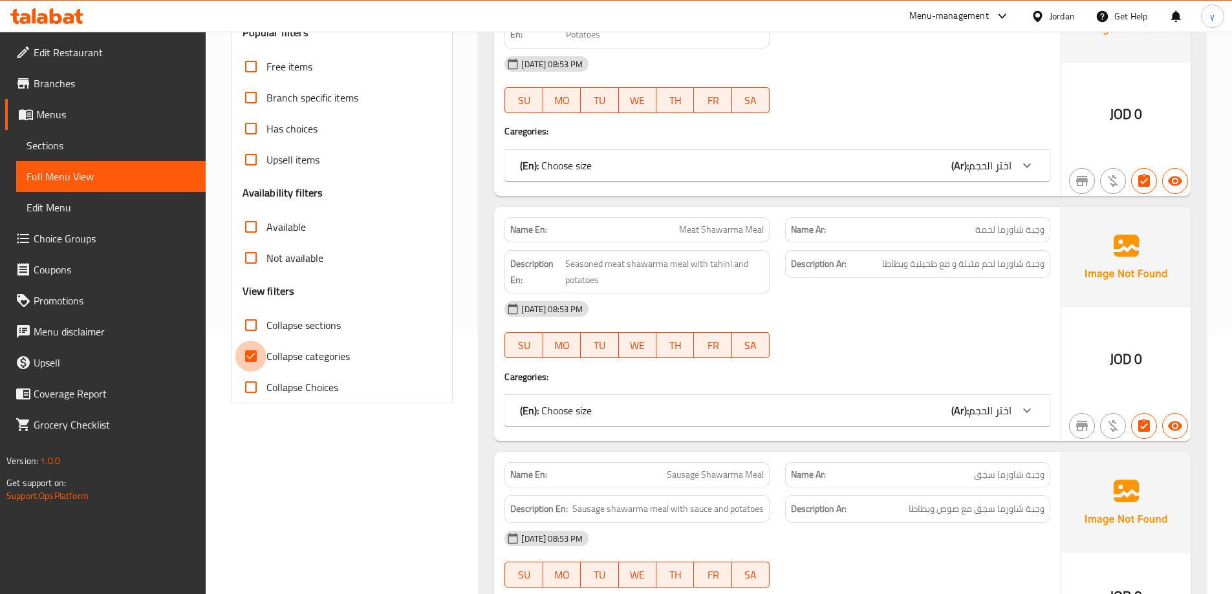
click at [244, 358] on input "Collapse categories" at bounding box center [250, 356] width 31 height 31
checkbox input "false"
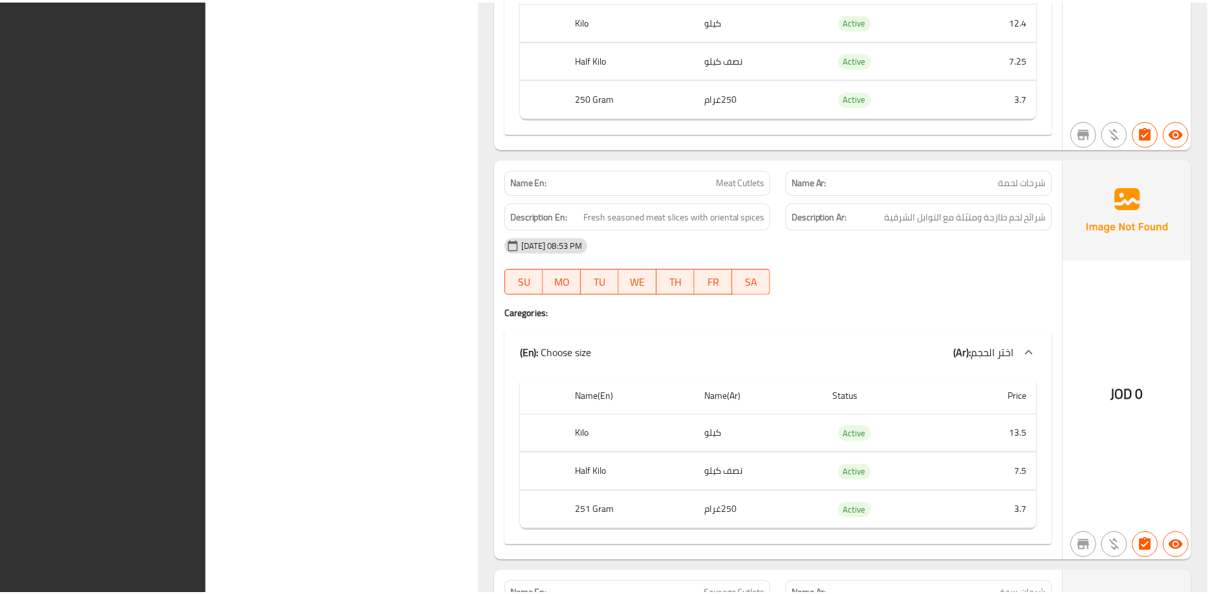
scroll to position [7875, 0]
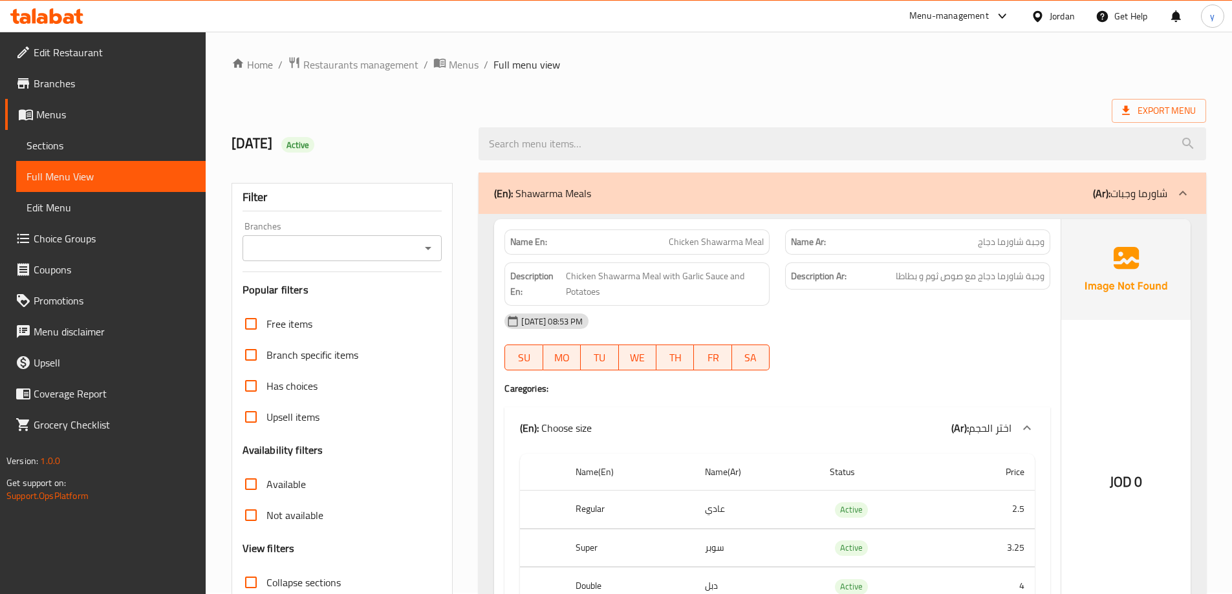
scroll to position [0, 0]
click at [1166, 115] on span "Export Menu" at bounding box center [1159, 112] width 74 height 16
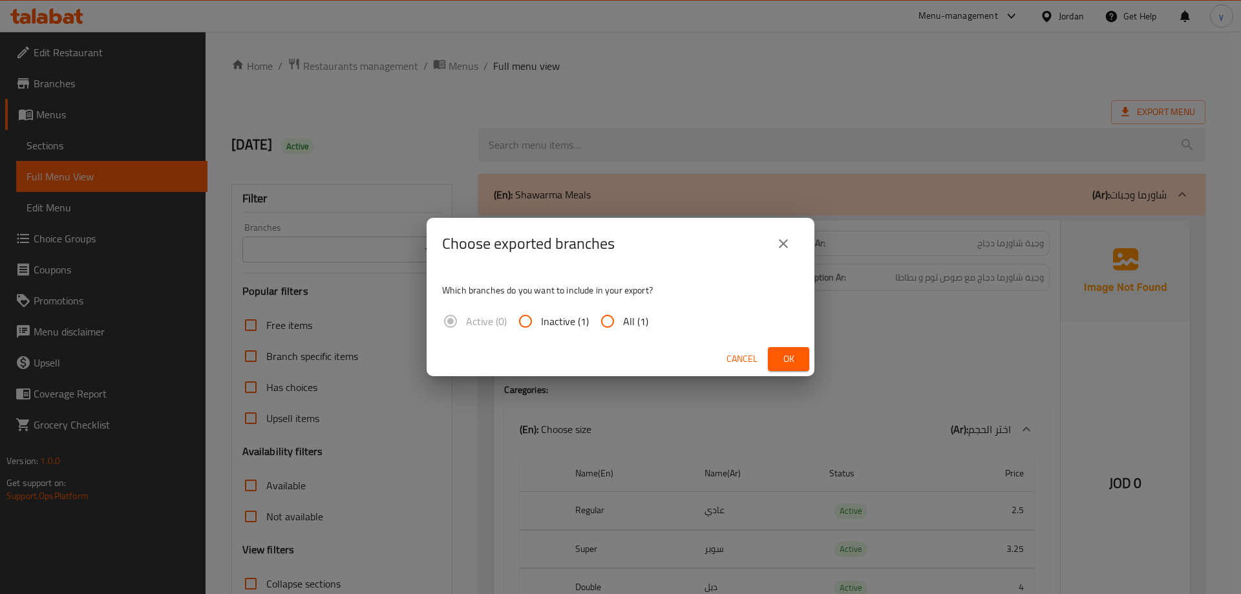
click at [629, 316] on span "All (1)" at bounding box center [635, 322] width 25 height 16
click at [623, 316] on input "All (1)" at bounding box center [607, 321] width 31 height 31
radio input "true"
click at [782, 354] on span "Ok" at bounding box center [788, 359] width 21 height 16
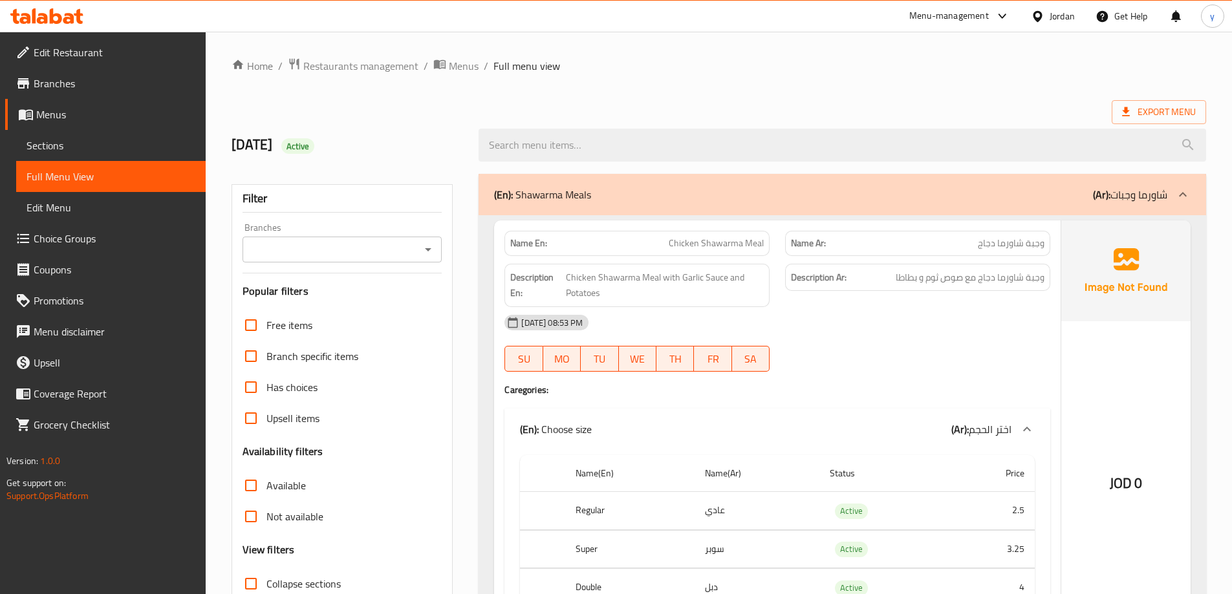
click at [633, 207] on div "(En): Shawarma Meals (Ar): شاورما وجبات" at bounding box center [841, 194] width 727 height 41
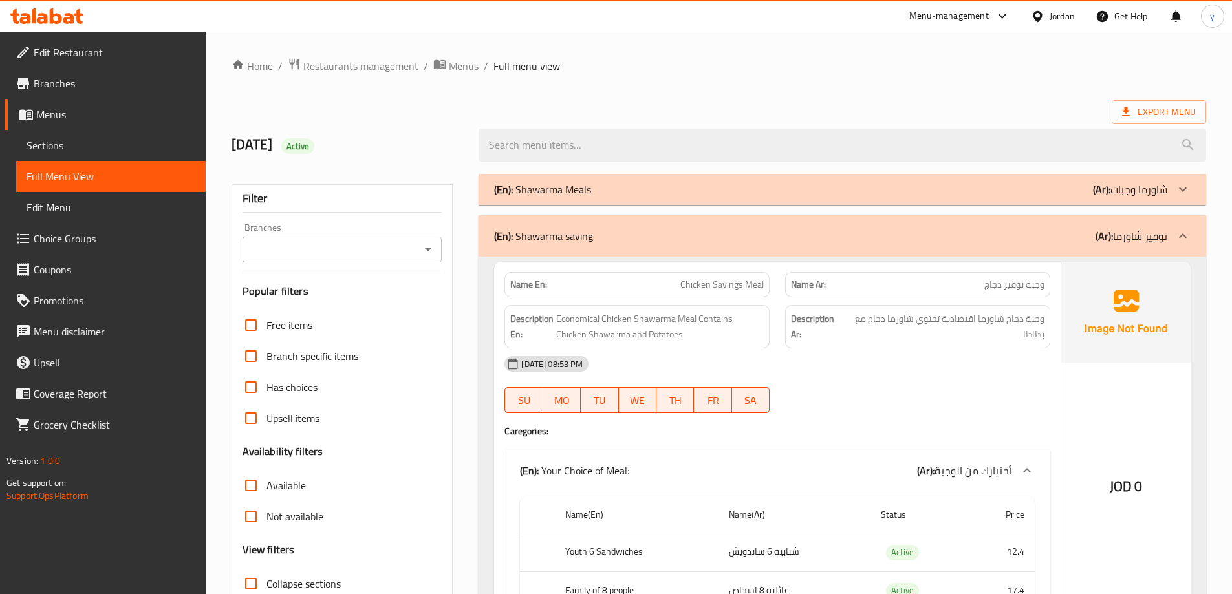
click at [615, 231] on div "(En): Shawarma saving (Ar): توفير شاورما" at bounding box center [830, 236] width 673 height 16
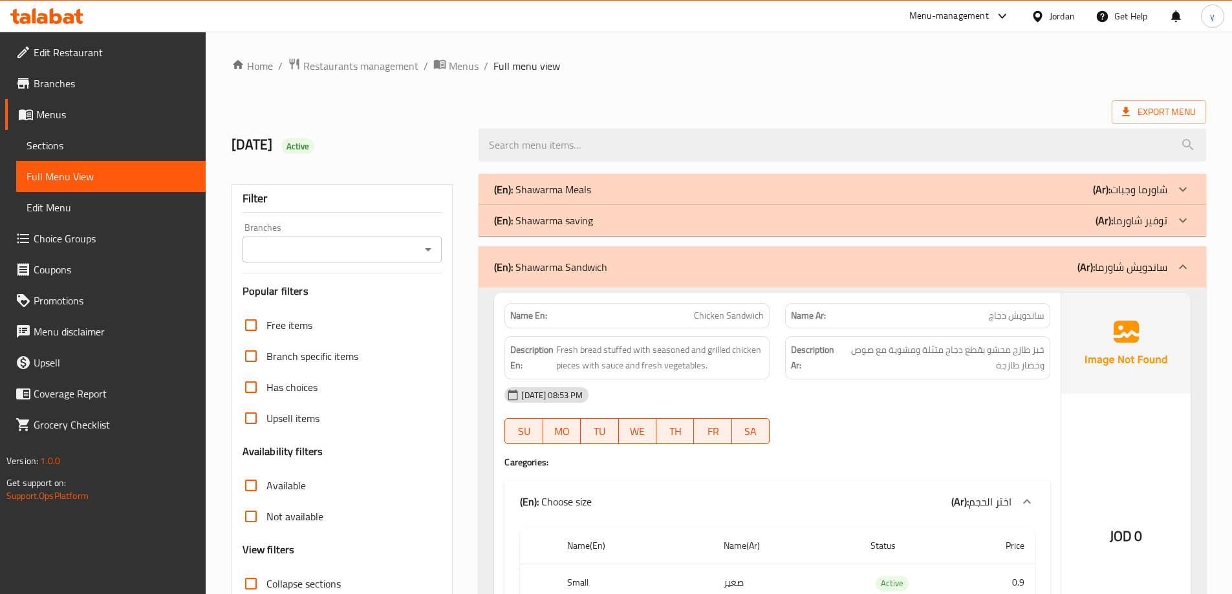
click at [572, 264] on p "(En): Shawarma Sandwich" at bounding box center [550, 267] width 113 height 16
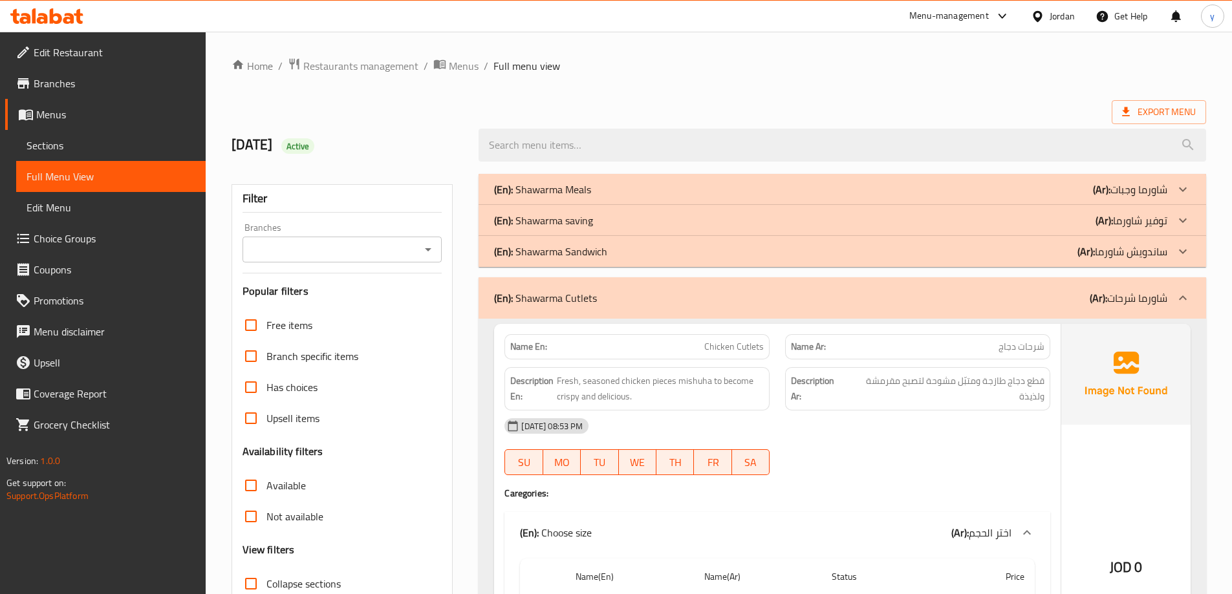
click at [579, 291] on p "(En): Shawarma Cutlets" at bounding box center [545, 298] width 103 height 16
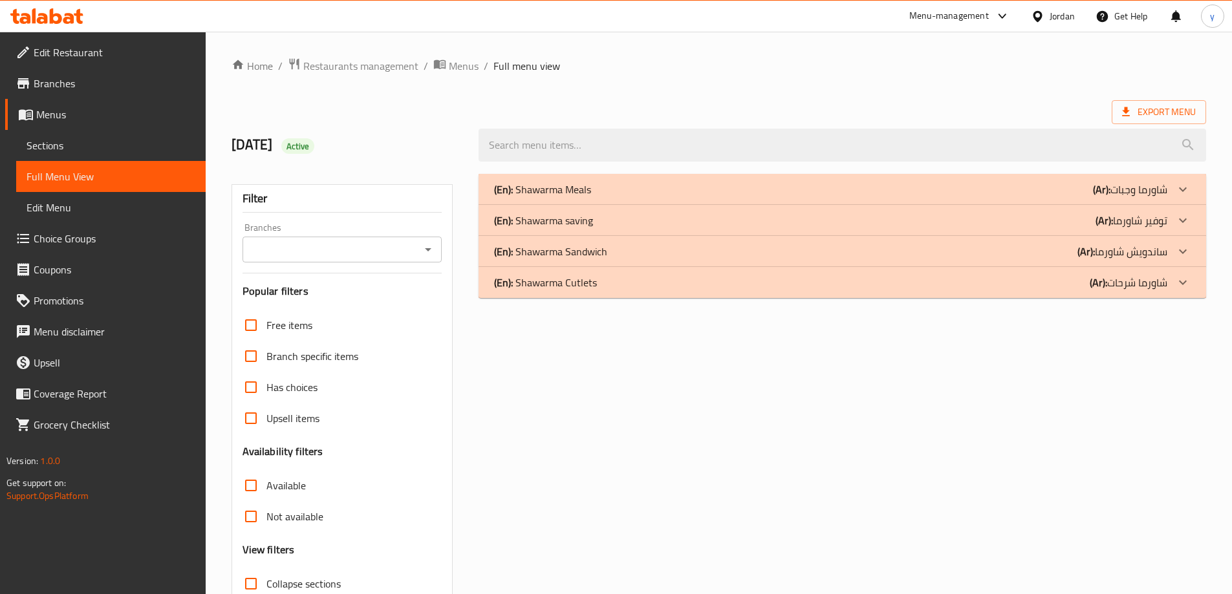
click at [577, 279] on p "(En): Shawarma Cutlets" at bounding box center [545, 283] width 103 height 16
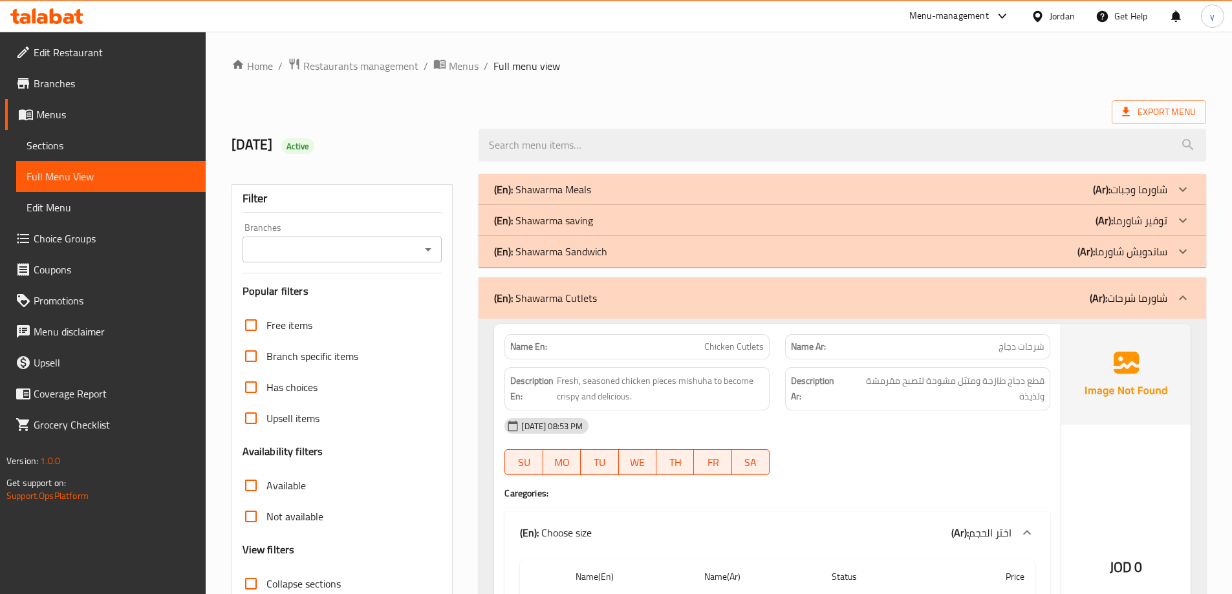
click at [598, 244] on p "(En): Shawarma Sandwich" at bounding box center [550, 252] width 113 height 16
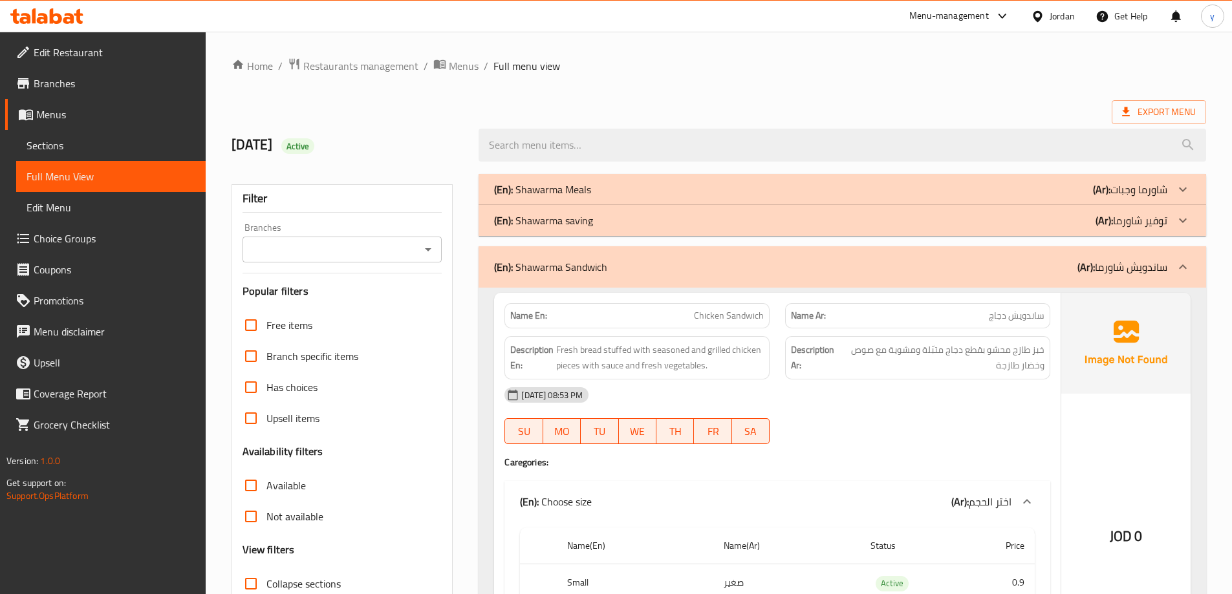
click at [607, 224] on div "(En): Shawarma saving (Ar): توفير شاورما" at bounding box center [830, 221] width 673 height 16
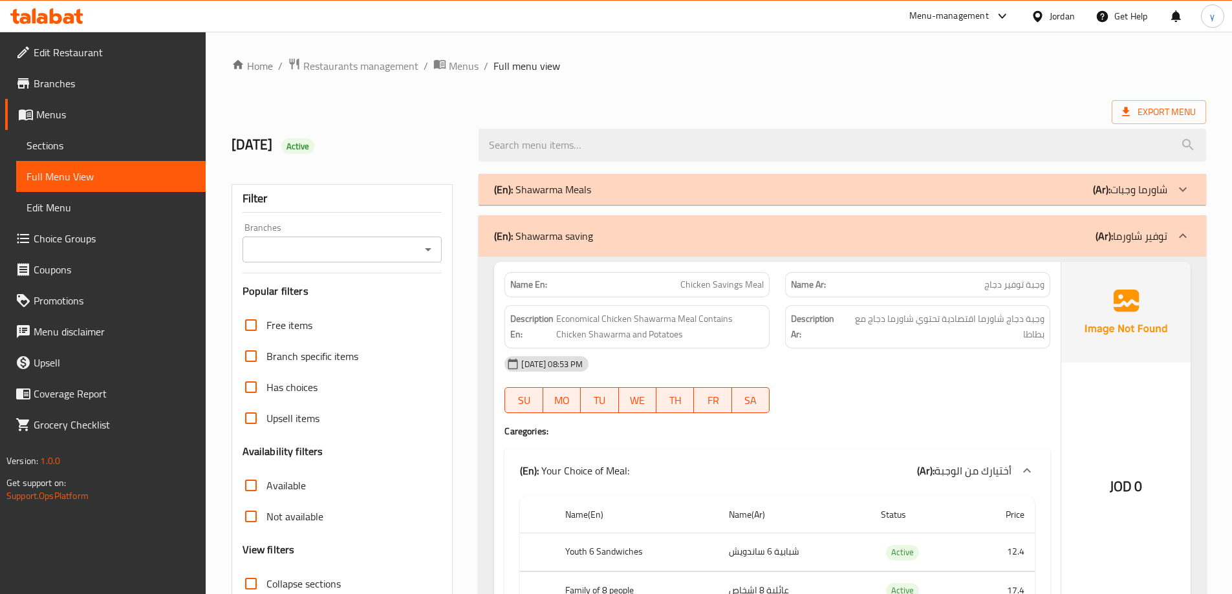
click at [628, 182] on div "(En): Shawarma Meals (Ar): شاورما وجبات" at bounding box center [830, 190] width 673 height 16
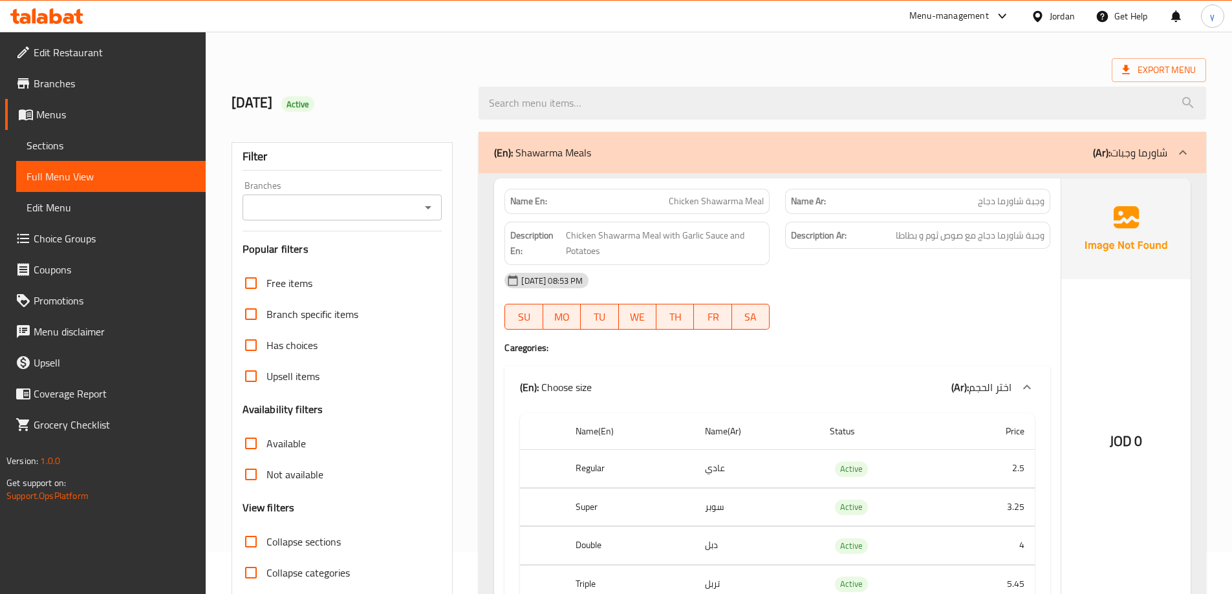
scroll to position [65, 0]
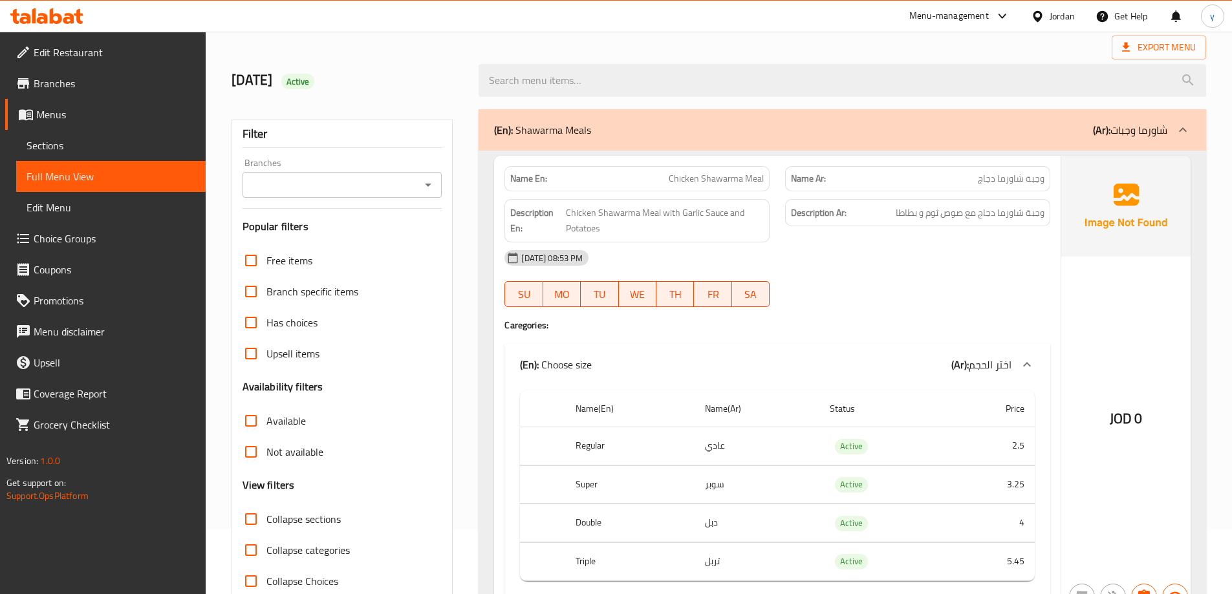
click at [736, 181] on span "Chicken Shawarma Meal" at bounding box center [716, 179] width 95 height 14
copy span "Chicken Shawarma Meal"
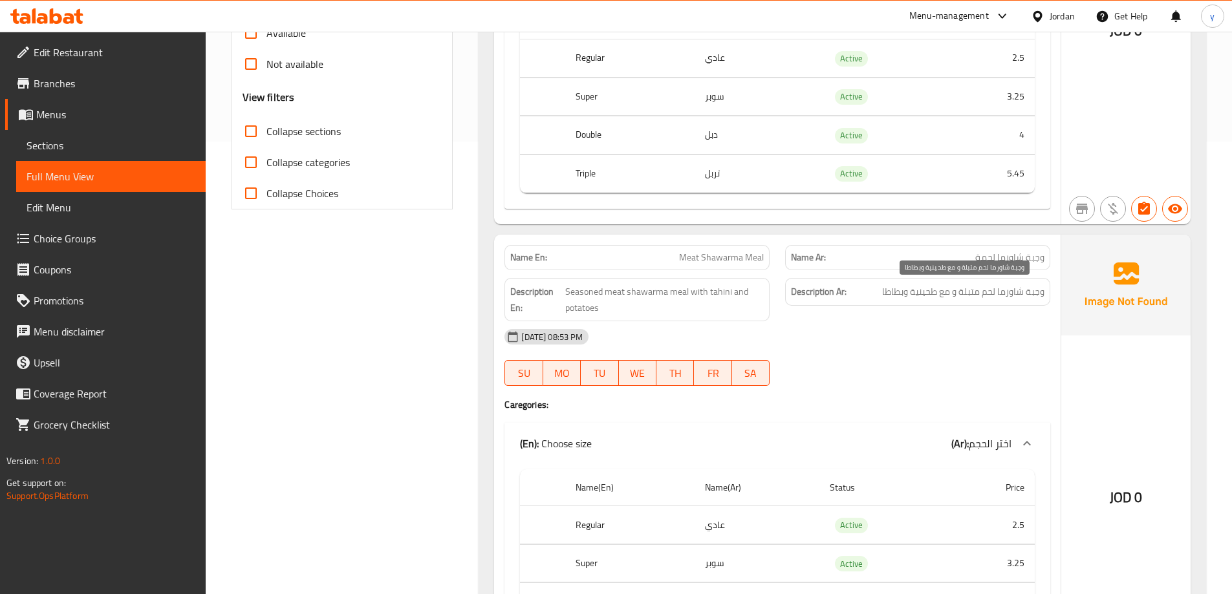
scroll to position [517, 0]
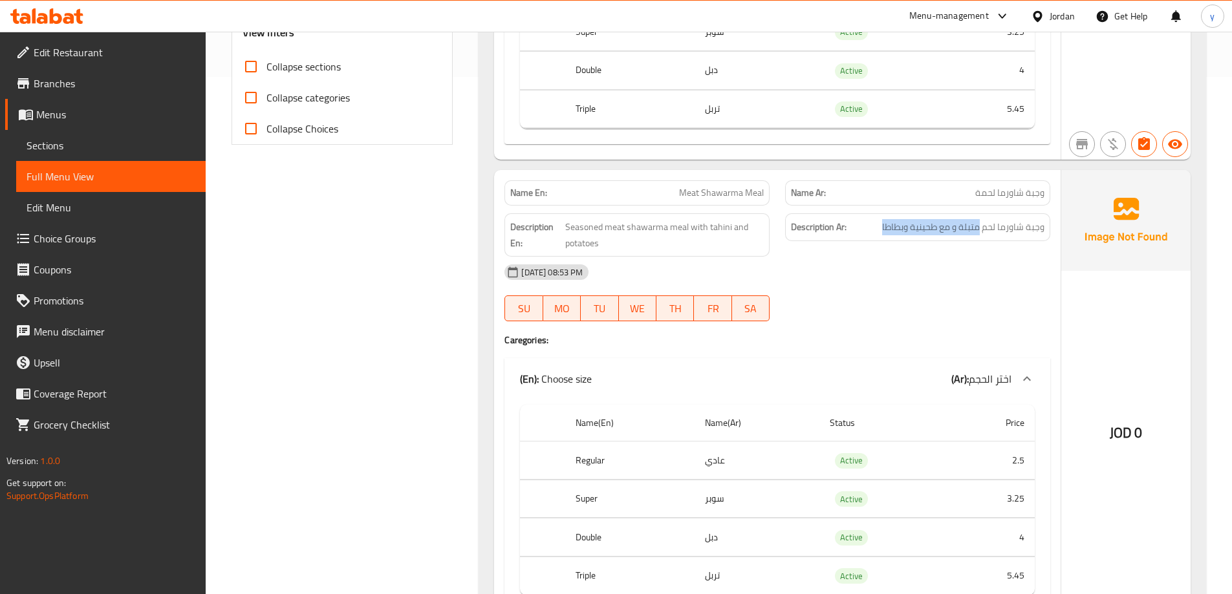
drag, startPoint x: 954, startPoint y: 231, endPoint x: 870, endPoint y: 230, distance: 84.7
click at [870, 230] on h6 "Description Ar: وجبة شاورما لحم متبلة و مع طحينية وبطاطا" at bounding box center [917, 227] width 253 height 16
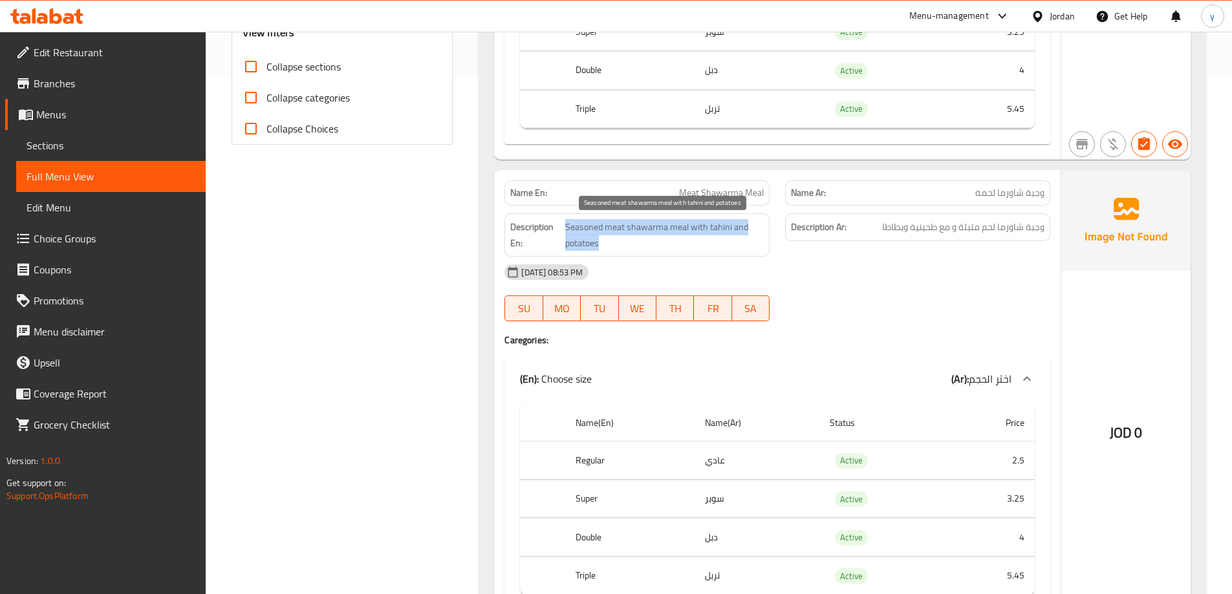
drag, startPoint x: 703, startPoint y: 240, endPoint x: 564, endPoint y: 234, distance: 139.1
click at [564, 234] on h6 "Description En: Seasoned meat shawarma meal with tahini and potatoes" at bounding box center [636, 235] width 253 height 32
click at [634, 228] on span "Seasoned meat shawarma meal with tahini and potatoes" at bounding box center [664, 235] width 198 height 32
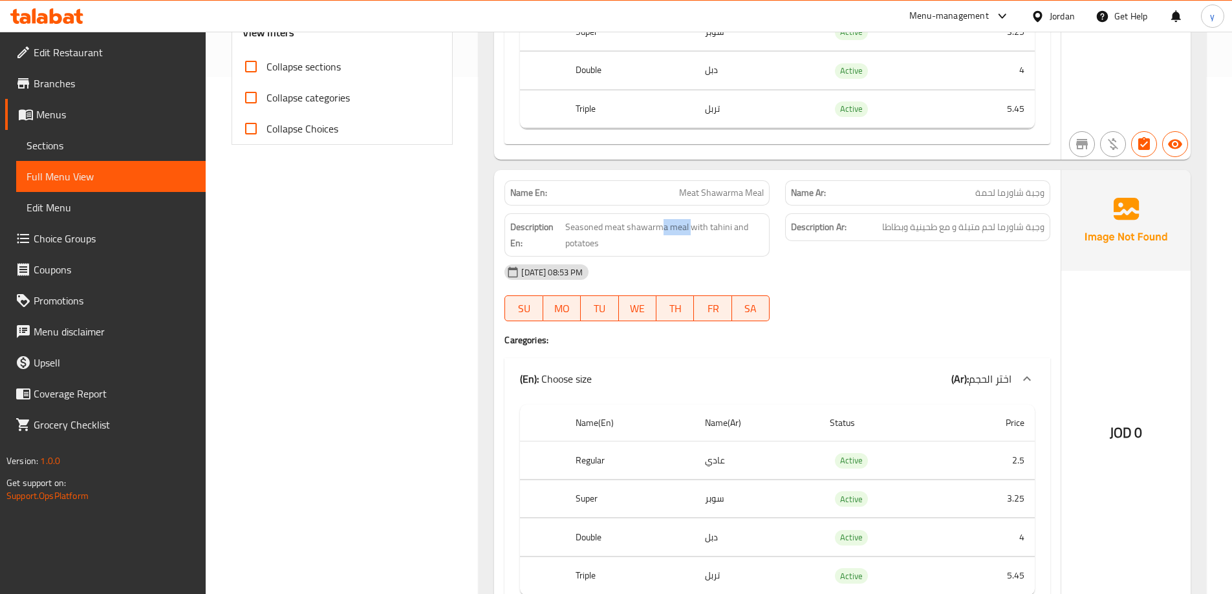
drag, startPoint x: 690, startPoint y: 220, endPoint x: 663, endPoint y: 219, distance: 26.5
click at [663, 219] on div "Description En: Seasoned meat shawarma meal with tahini and potatoes" at bounding box center [636, 234] width 265 height 43
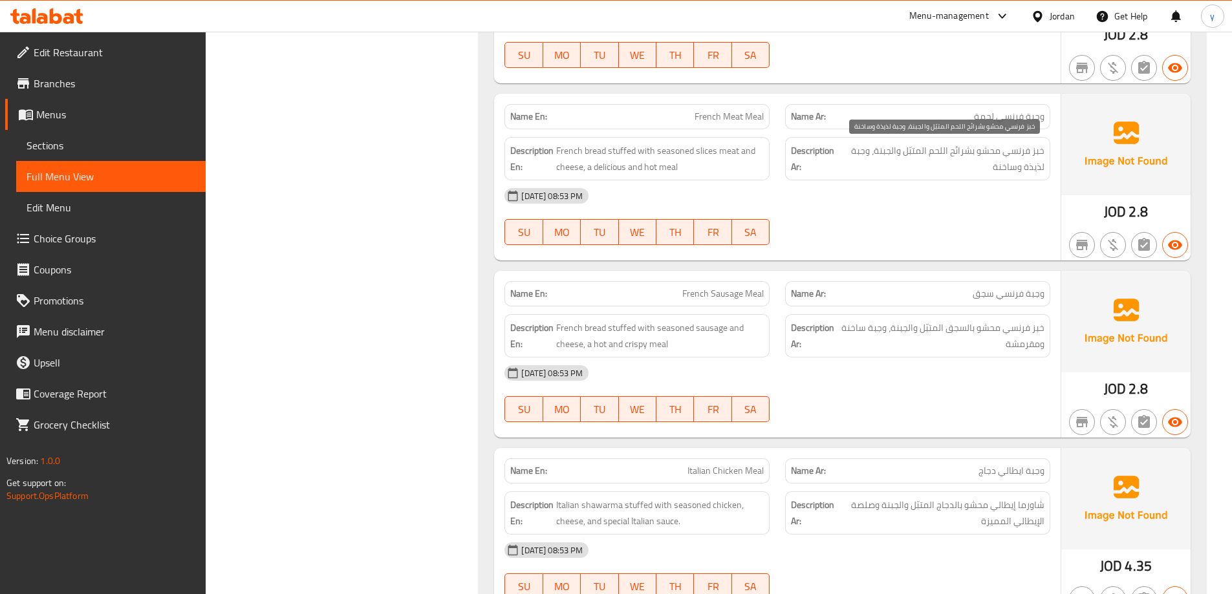
scroll to position [3039, 0]
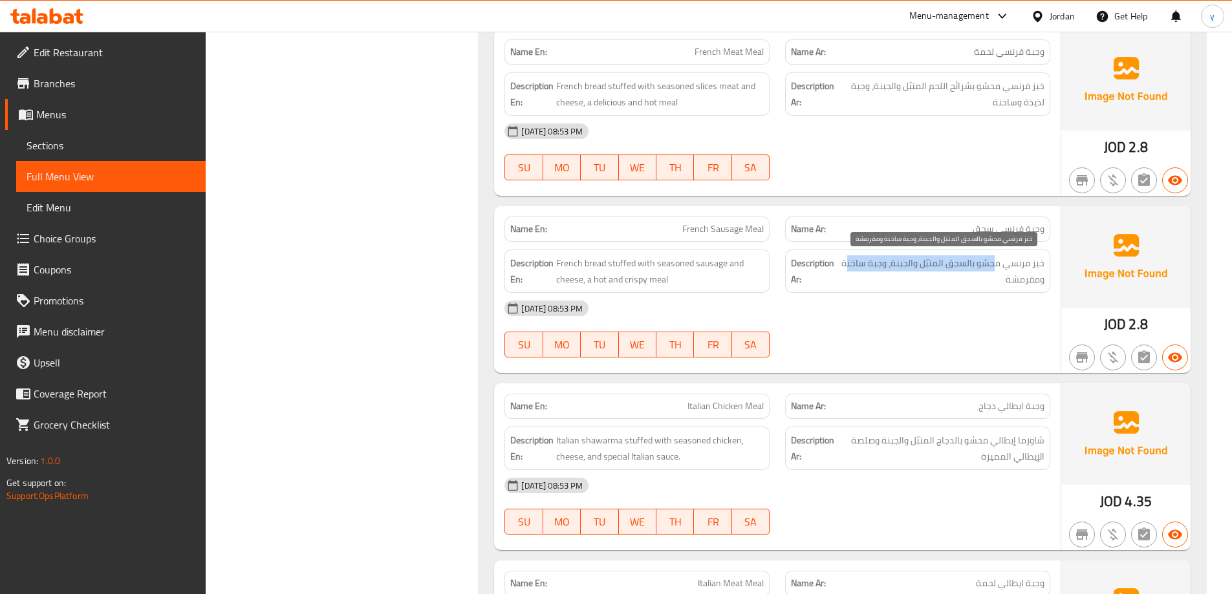
drag, startPoint x: 996, startPoint y: 266, endPoint x: 848, endPoint y: 259, distance: 147.6
click at [848, 259] on span "خبز فرنسي محشو بالسجق المتبّل والجبنة، وجبة ساخنة ومقرمشة" at bounding box center [942, 271] width 204 height 32
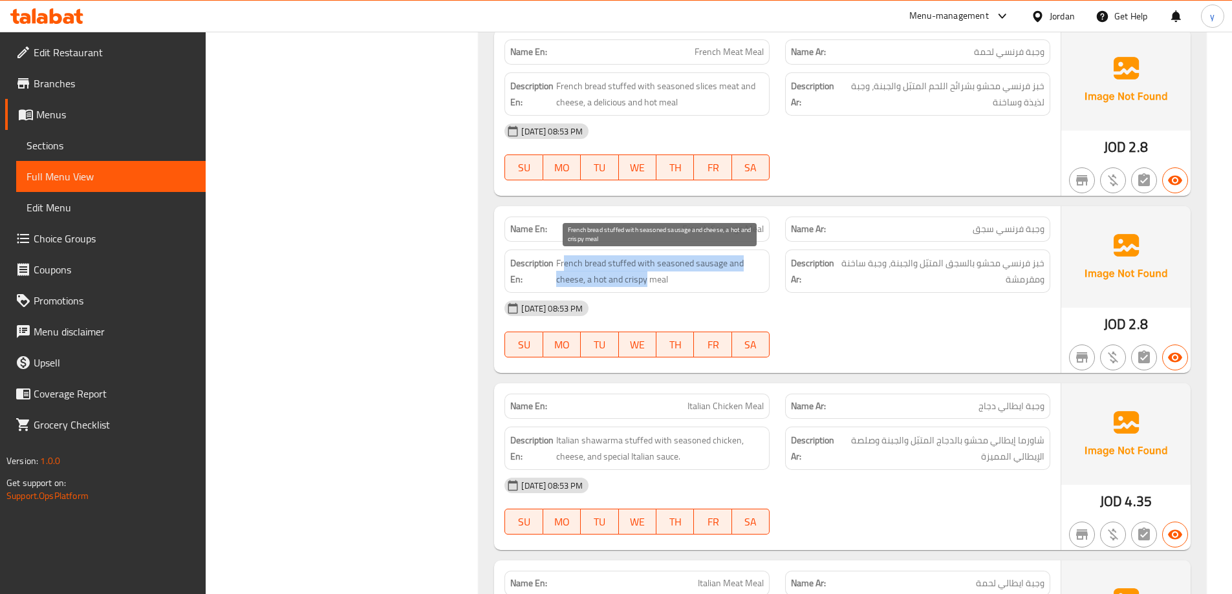
drag, startPoint x: 612, startPoint y: 272, endPoint x: 564, endPoint y: 258, distance: 49.3
click at [564, 258] on span "French bread stuffed with seasoned sausage and cheese, a hot and crispy meal" at bounding box center [660, 271] width 208 height 32
click at [584, 263] on span "French bread stuffed with seasoned sausage and cheese, a hot and crispy meal" at bounding box center [660, 271] width 208 height 32
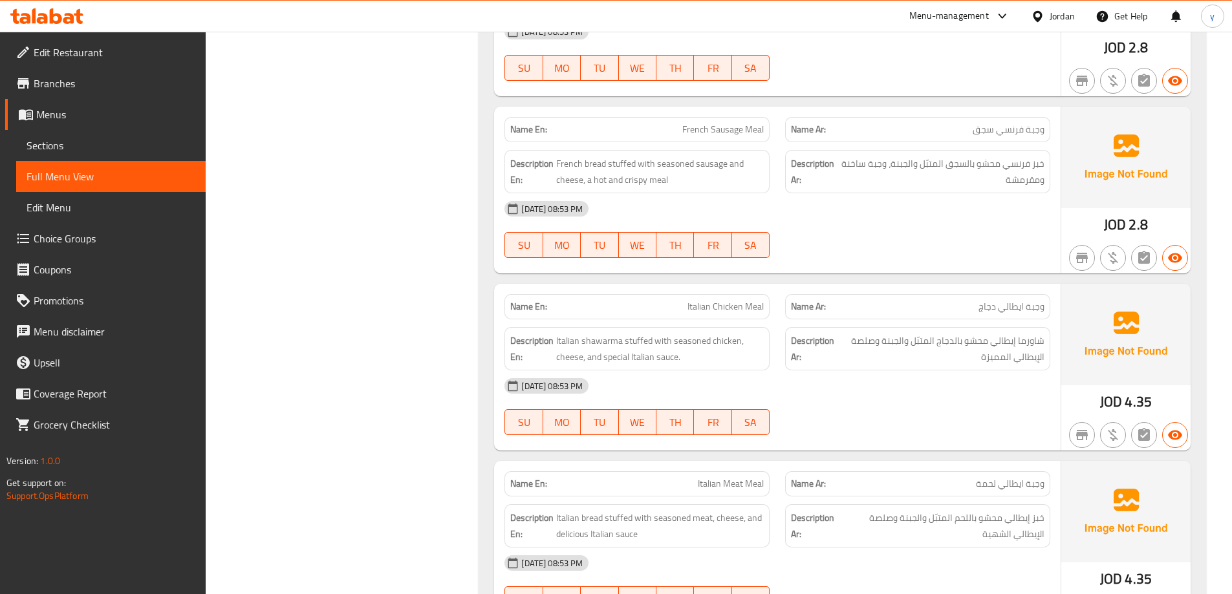
scroll to position [3168, 0]
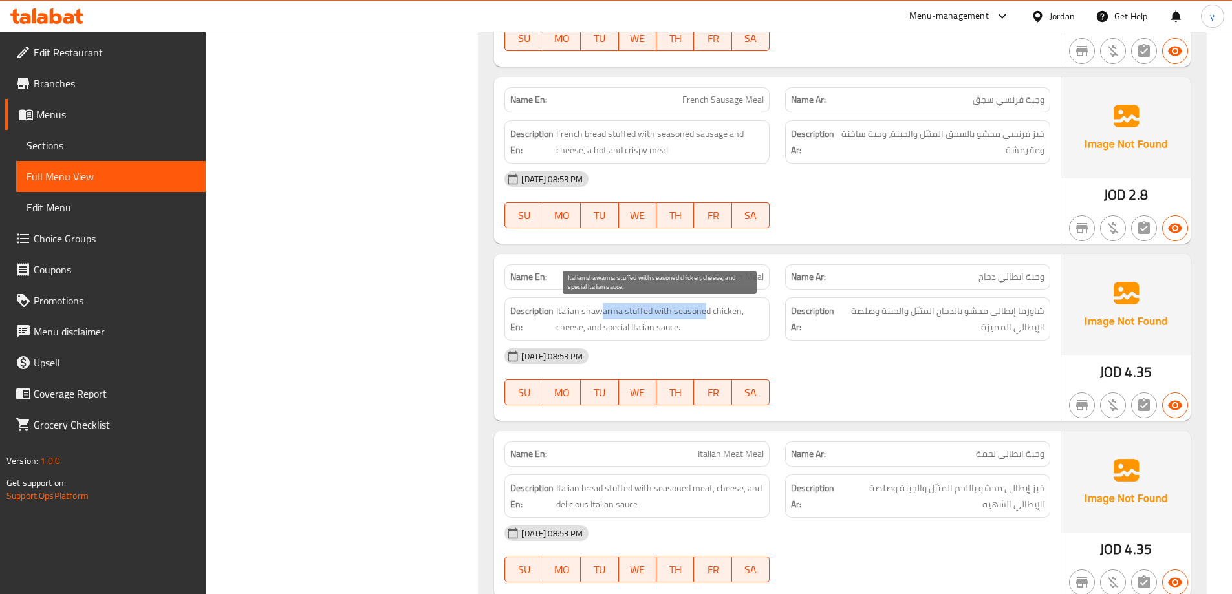
drag, startPoint x: 603, startPoint y: 313, endPoint x: 707, endPoint y: 308, distance: 103.5
click at [707, 308] on span "Italian shawarma stuffed with seasoned chicken, cheese, and special Italian sau…" at bounding box center [660, 319] width 208 height 32
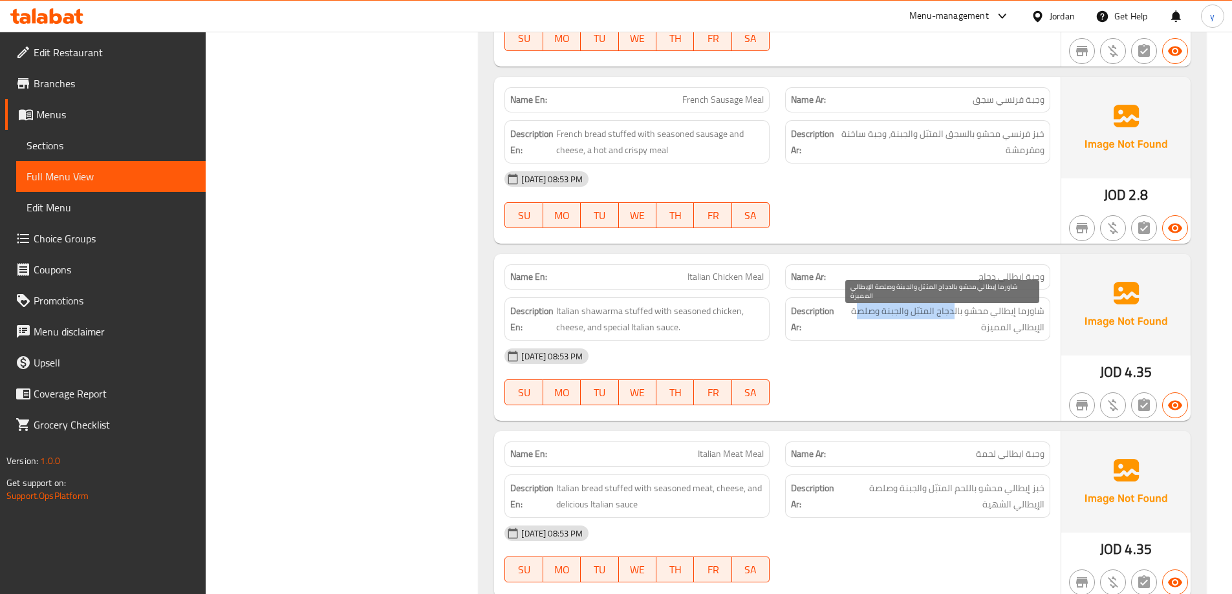
drag, startPoint x: 954, startPoint y: 317, endPoint x: 860, endPoint y: 308, distance: 94.2
click at [860, 308] on span "شاورما إيطالي محشو بالدجاج المتبّل والجبنة وصلصة الإيطالي المميزة" at bounding box center [941, 319] width 206 height 32
click at [1007, 323] on span "شاورما إيطالي محشو بالدجاج المتبّل والجبنة وصلصة الإيطالي المميزة" at bounding box center [941, 319] width 206 height 32
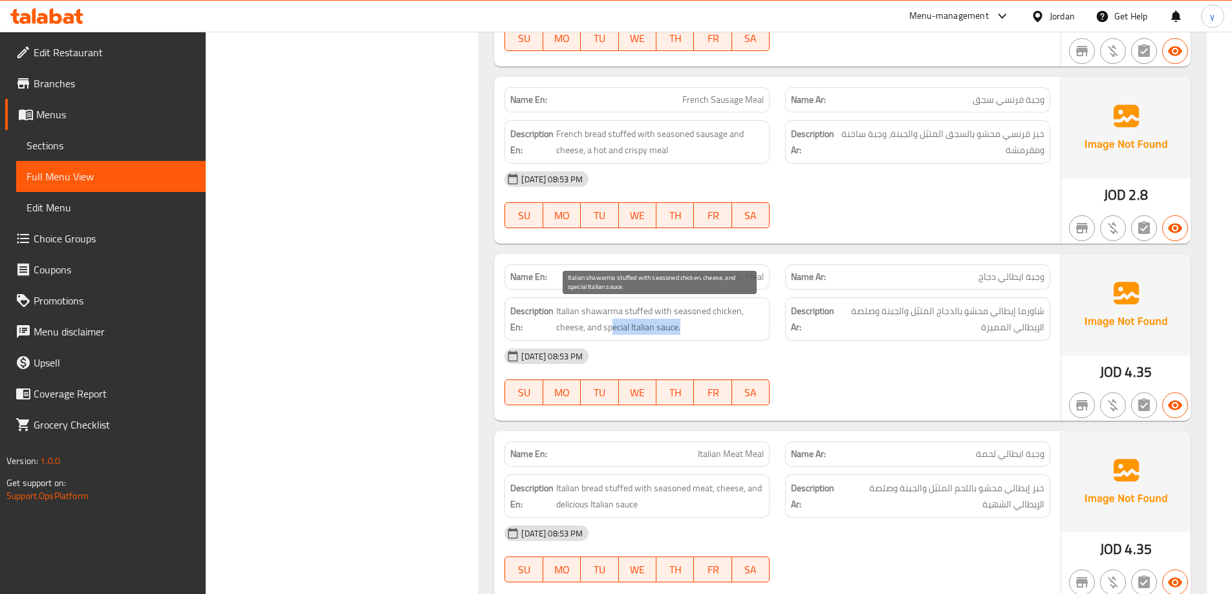
drag, startPoint x: 688, startPoint y: 326, endPoint x: 611, endPoint y: 323, distance: 77.0
click at [611, 323] on span "Italian shawarma stuffed with seasoned chicken, cheese, and special Italian sau…" at bounding box center [660, 319] width 208 height 32
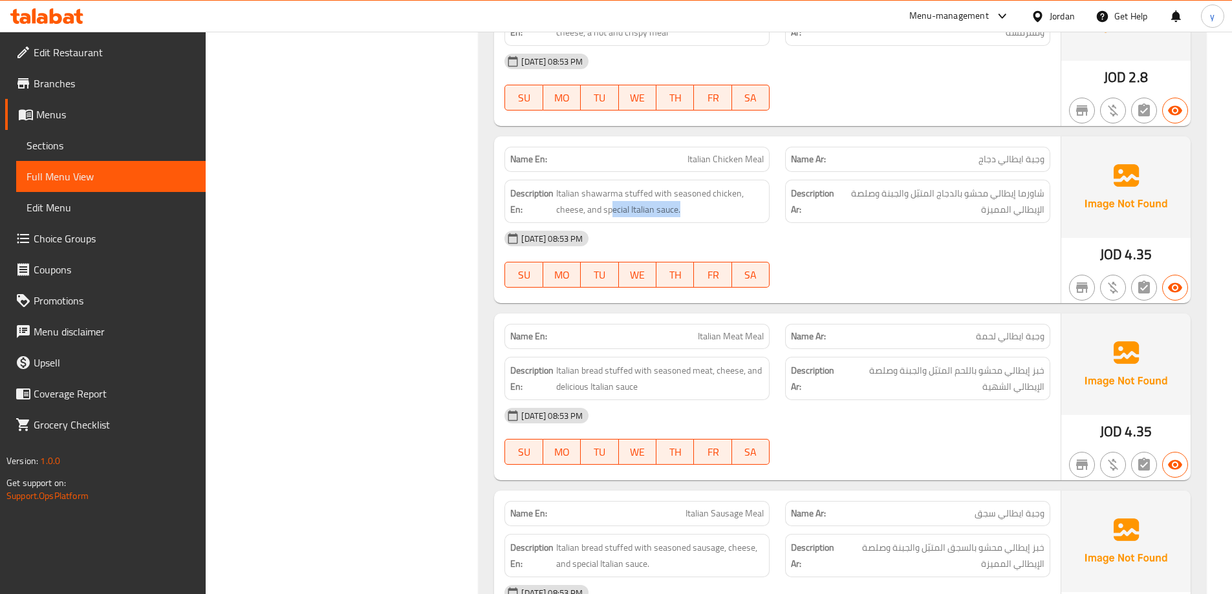
scroll to position [3297, 0]
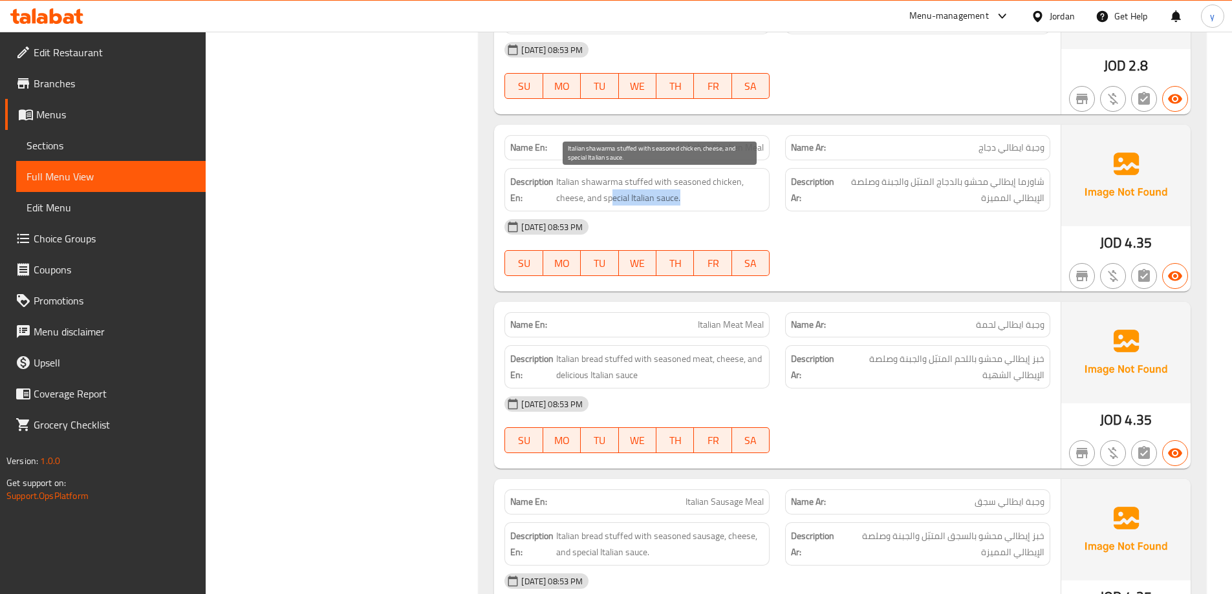
click at [615, 195] on span "Italian shawarma stuffed with seasoned chicken, cheese, and special Italian sau…" at bounding box center [660, 190] width 208 height 32
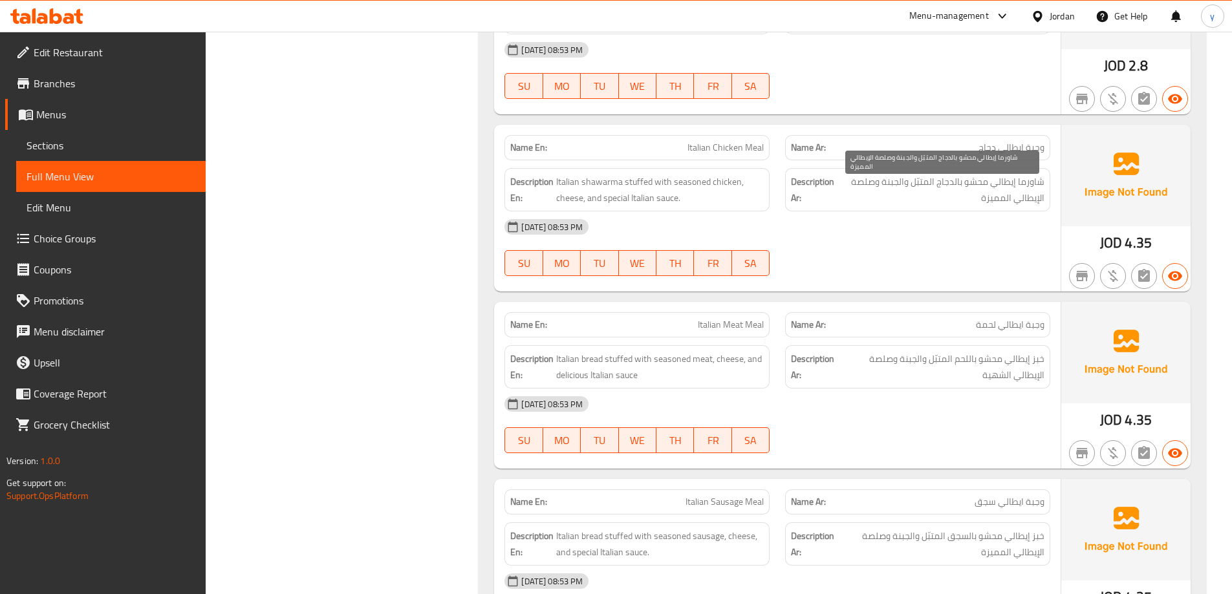
click at [990, 200] on span "شاورما إيطالي محشو بالدجاج المتبّل والجبنة وصلصة الإيطالي المميزة" at bounding box center [941, 190] width 206 height 32
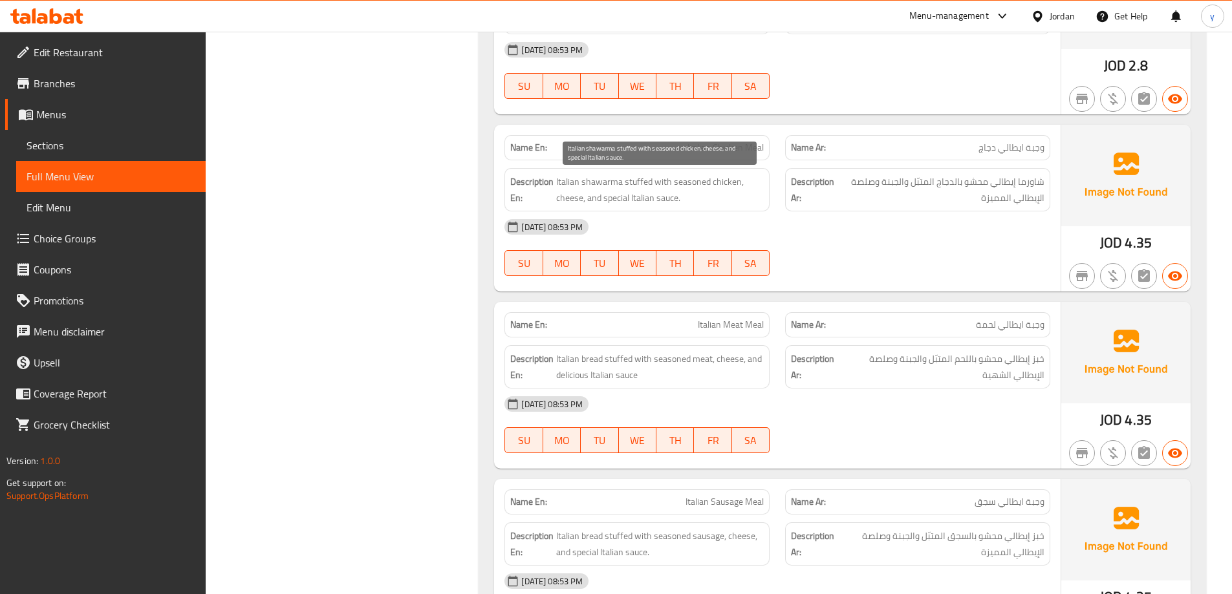
click at [612, 191] on span "Italian shawarma stuffed with seasoned chicken, cheese, and special Italian sau…" at bounding box center [660, 190] width 208 height 32
drag, startPoint x: 1025, startPoint y: 321, endPoint x: 966, endPoint y: 317, distance: 59.7
click at [966, 317] on div "Name Ar: وجبة ايطالي لحمة" at bounding box center [917, 324] width 265 height 25
click at [1003, 342] on div "Description Ar: خبز إيطالي محشو باللحم المتبّل والجبنة وصلصة الإيطالي الشهية" at bounding box center [917, 366] width 281 height 59
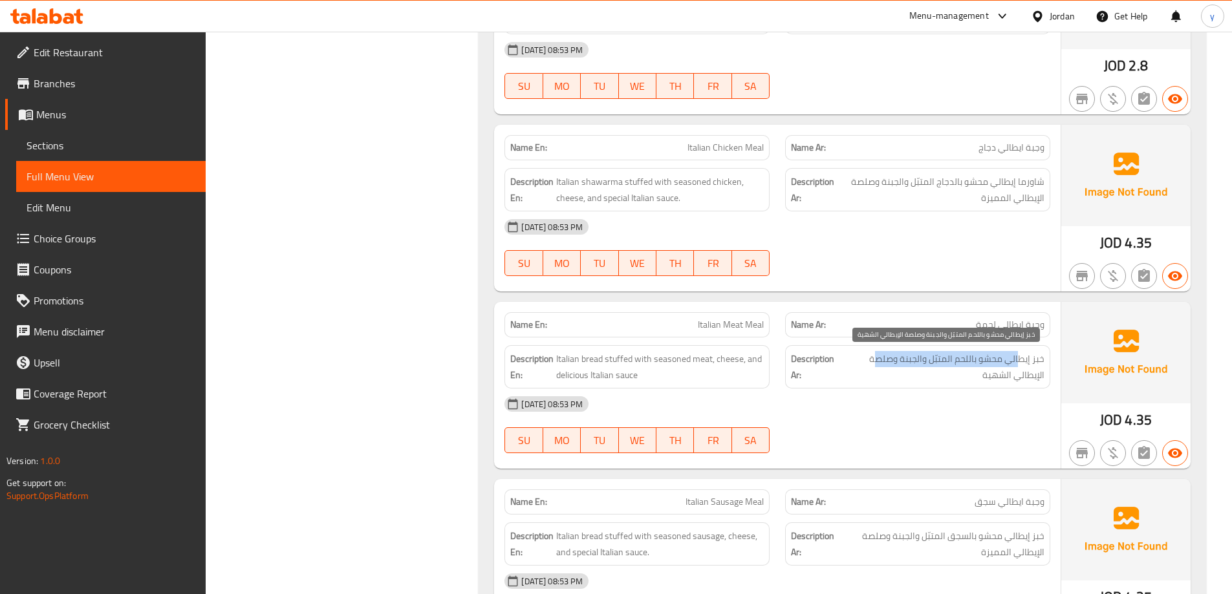
drag, startPoint x: 1018, startPoint y: 352, endPoint x: 890, endPoint y: 361, distance: 128.3
click at [875, 355] on span "خبز إيطالي محشو باللحم المتبّل والجبنة وصلصة الإيطالي الشهية" at bounding box center [942, 367] width 204 height 32
click at [1036, 378] on span "خبز إيطالي محشو باللحم المتبّل والجبنة وصلصة الإيطالي الشهية" at bounding box center [942, 367] width 204 height 32
drag, startPoint x: 1041, startPoint y: 376, endPoint x: 978, endPoint y: 374, distance: 62.8
click at [978, 374] on span "خبز إيطالي محشو باللحم المتبّل والجبنة وصلصة الإيطالي الشهية" at bounding box center [942, 367] width 204 height 32
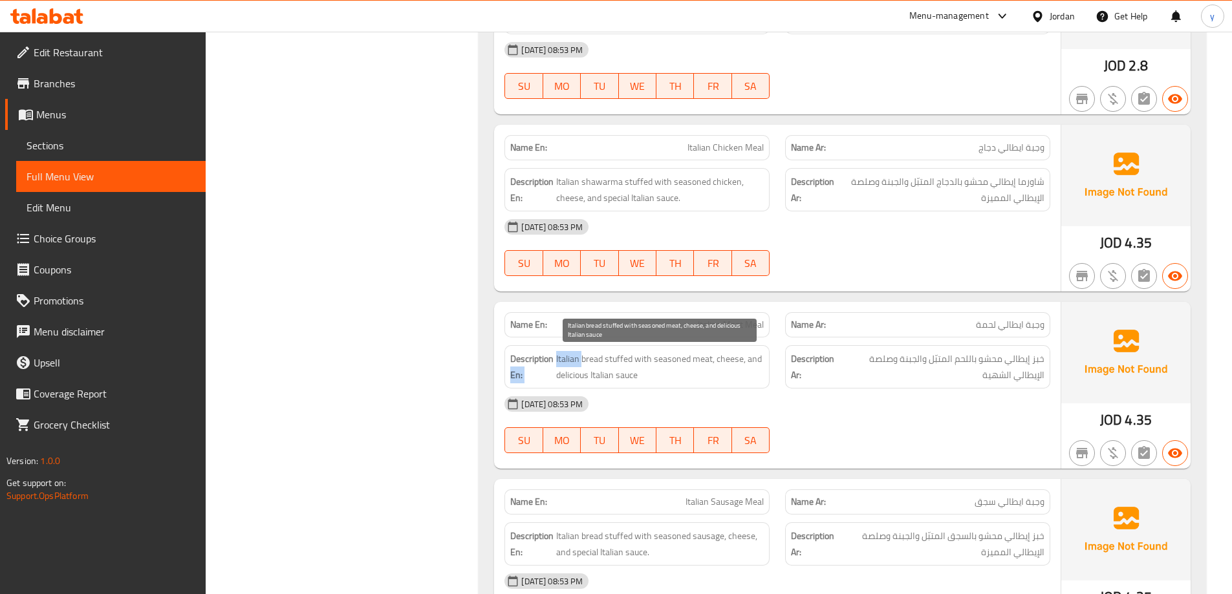
drag, startPoint x: 552, startPoint y: 356, endPoint x: 589, endPoint y: 362, distance: 37.3
click at [584, 363] on h6 "Description En: Italian bread stuffed with seasoned meat, cheese, and delicious…" at bounding box center [636, 367] width 253 height 32
click at [590, 361] on span "Italian bread stuffed with seasoned meat, cheese, and delicious Italian sauce" at bounding box center [660, 367] width 208 height 32
drag, startPoint x: 580, startPoint y: 357, endPoint x: 744, endPoint y: 354, distance: 163.6
click at [743, 354] on span "Italian bread stuffed with seasoned meat, cheese, and delicious Italian sauce" at bounding box center [660, 367] width 208 height 32
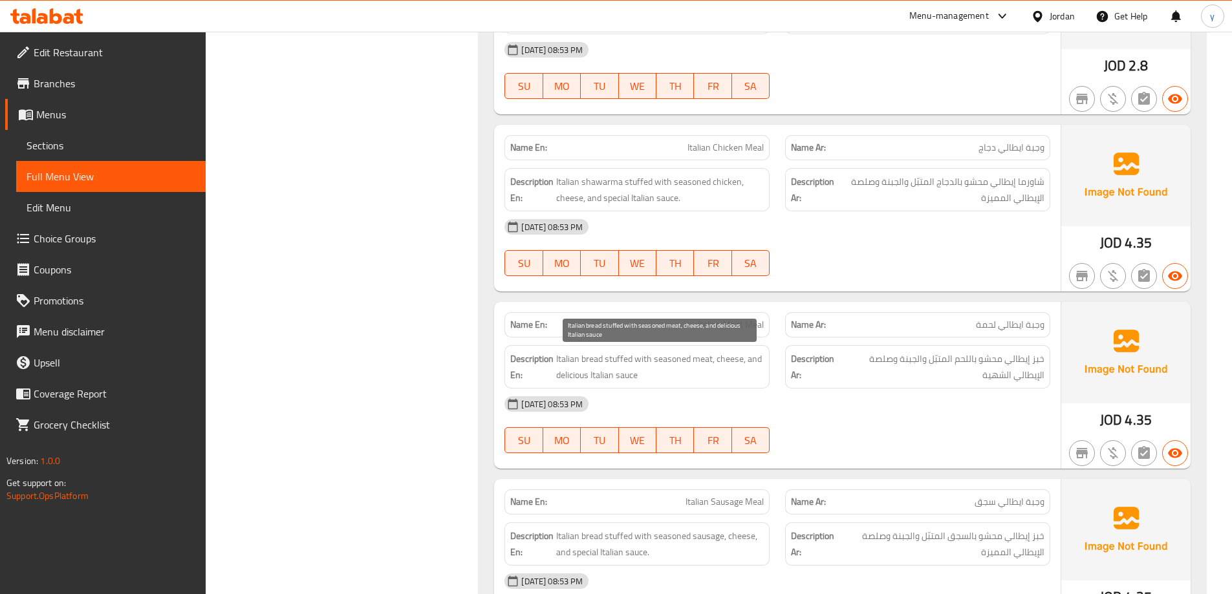
click at [744, 355] on span "Italian bread stuffed with seasoned meat, cheese, and delicious Italian sauce" at bounding box center [660, 367] width 208 height 32
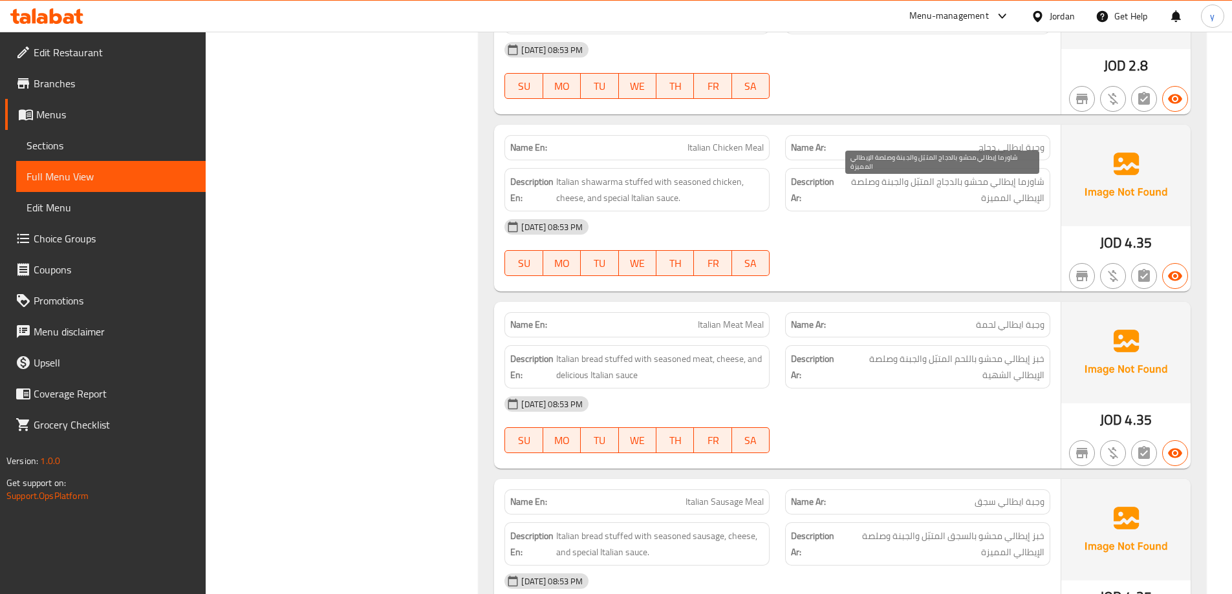
click at [986, 190] on span "شاورما إيطالي محشو بالدجاج المتبّل والجبنة وصلصة الإيطالي المميزة" at bounding box center [941, 190] width 206 height 32
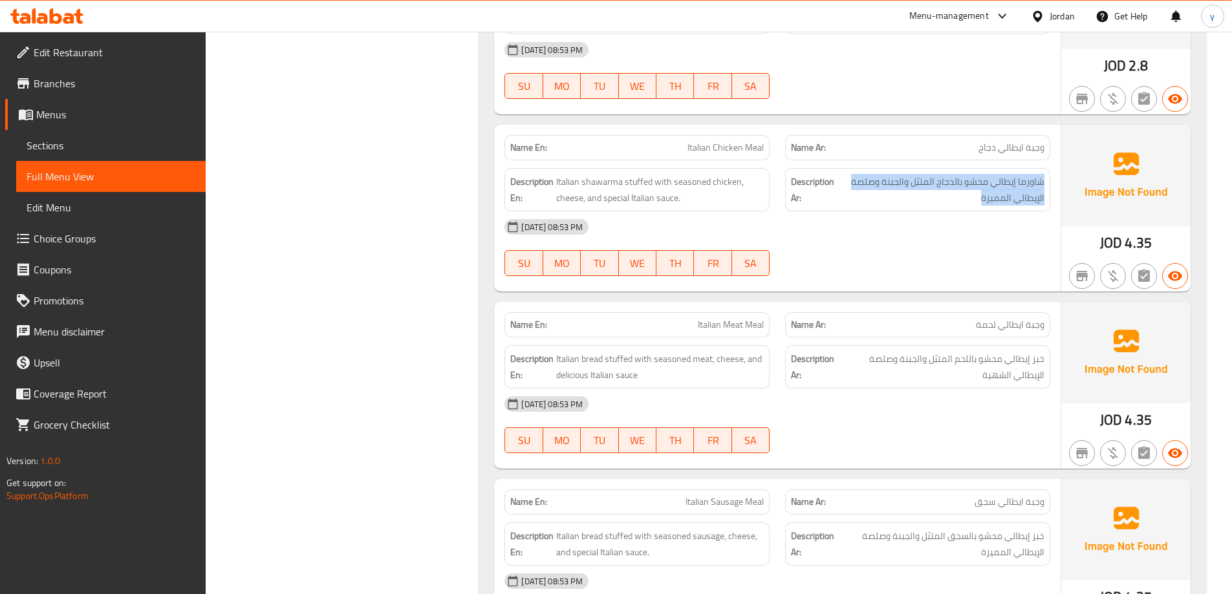
copy div "شاورما إيطالي محشو بالدجاج المتبّل والجبنة وصلصة الإيطالي المميزة"
click at [859, 305] on div "Name Ar: وجبة ايطالي لحمة" at bounding box center [917, 325] width 281 height 41
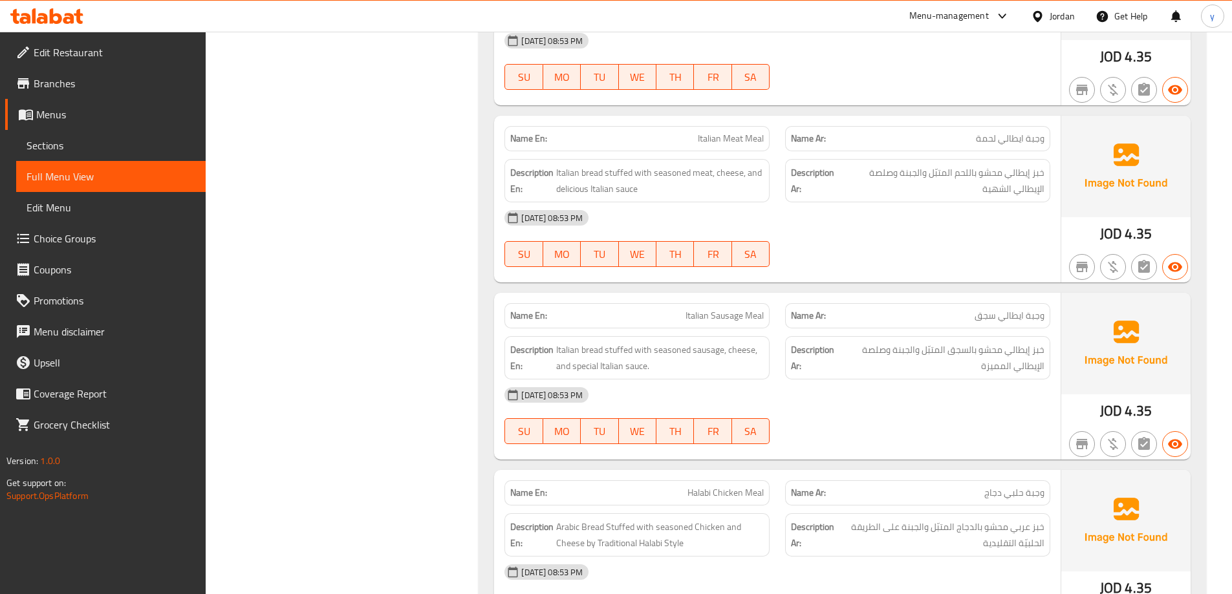
scroll to position [3491, 0]
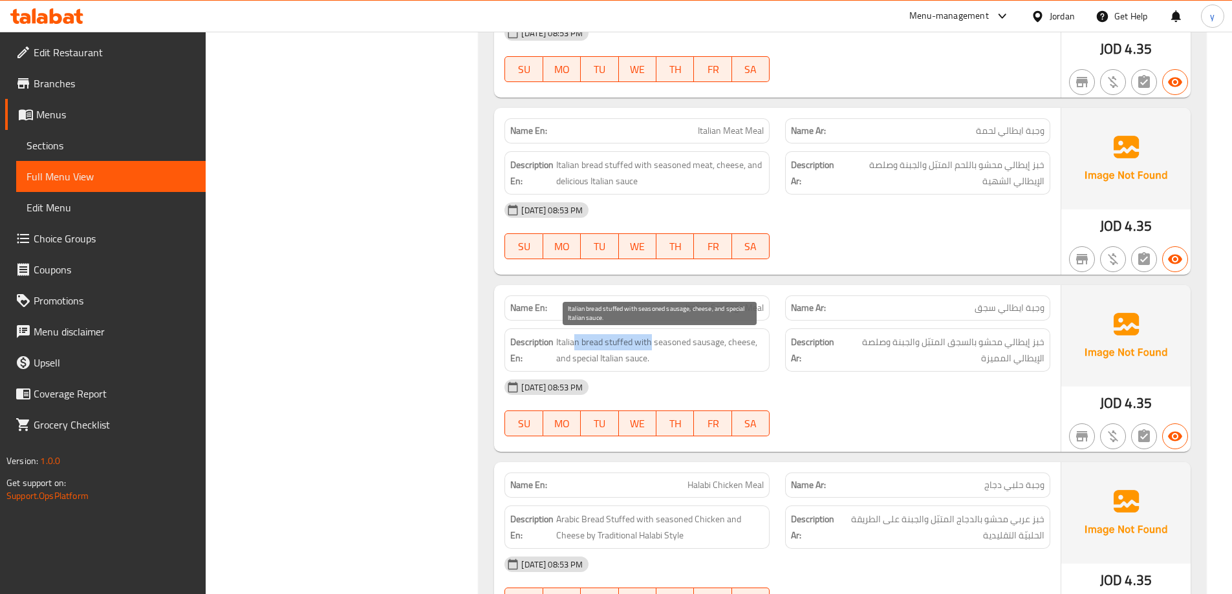
drag, startPoint x: 573, startPoint y: 342, endPoint x: 652, endPoint y: 340, distance: 79.5
click at [652, 340] on span "Italian bread stuffed with seasoned sausage, cheese, and special Italian sauce." at bounding box center [660, 350] width 208 height 32
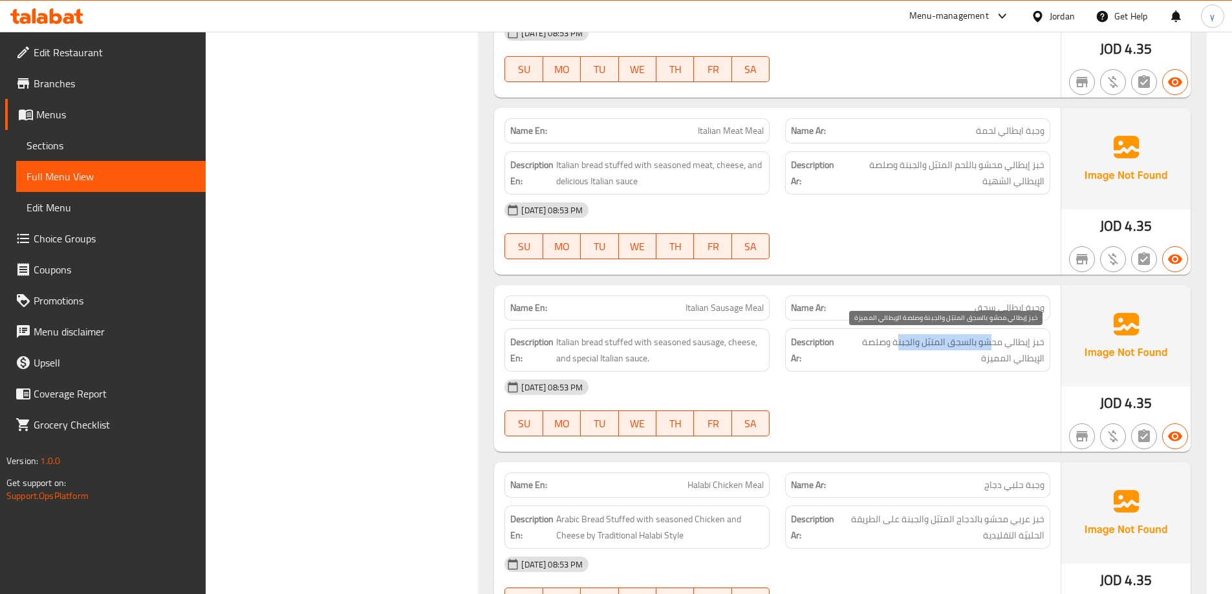
drag, startPoint x: 994, startPoint y: 343, endPoint x: 894, endPoint y: 338, distance: 99.7
click at [894, 338] on span "خبز إيطالي محشو بالسجق المتبّل والجبنة وصلصة الإيطالي المميزة" at bounding box center [941, 350] width 205 height 32
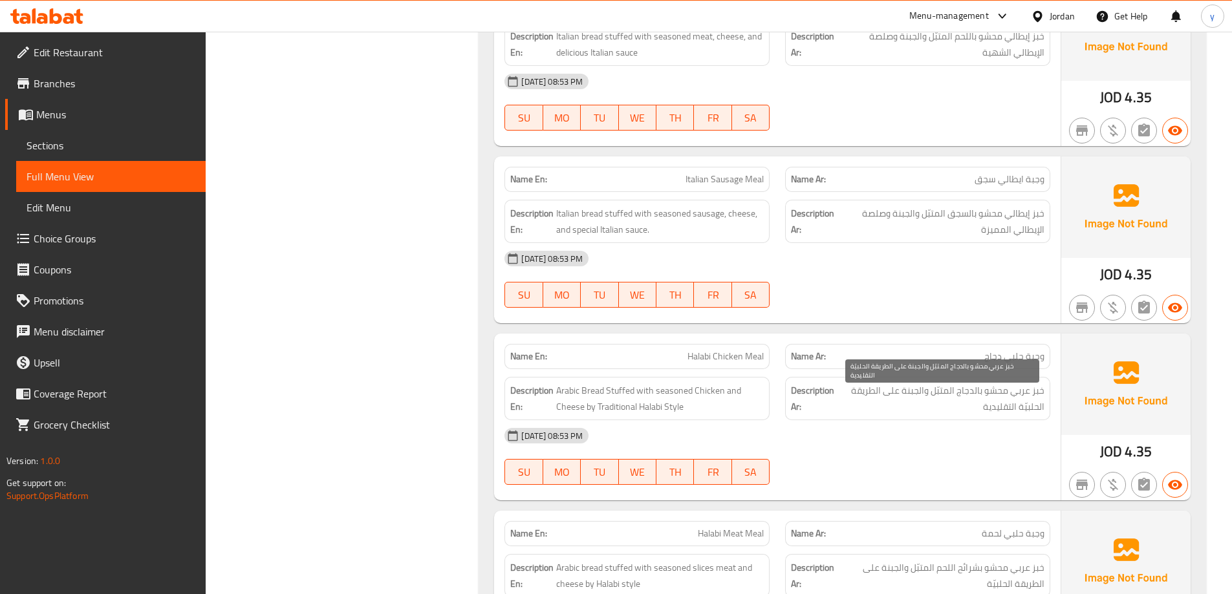
scroll to position [3621, 0]
drag, startPoint x: 1021, startPoint y: 363, endPoint x: 992, endPoint y: 360, distance: 28.6
click at [993, 360] on span "وجبة حلبي دجاج" at bounding box center [1014, 356] width 60 height 14
click at [695, 355] on span "Halabi Chicken Meal" at bounding box center [725, 356] width 76 height 14
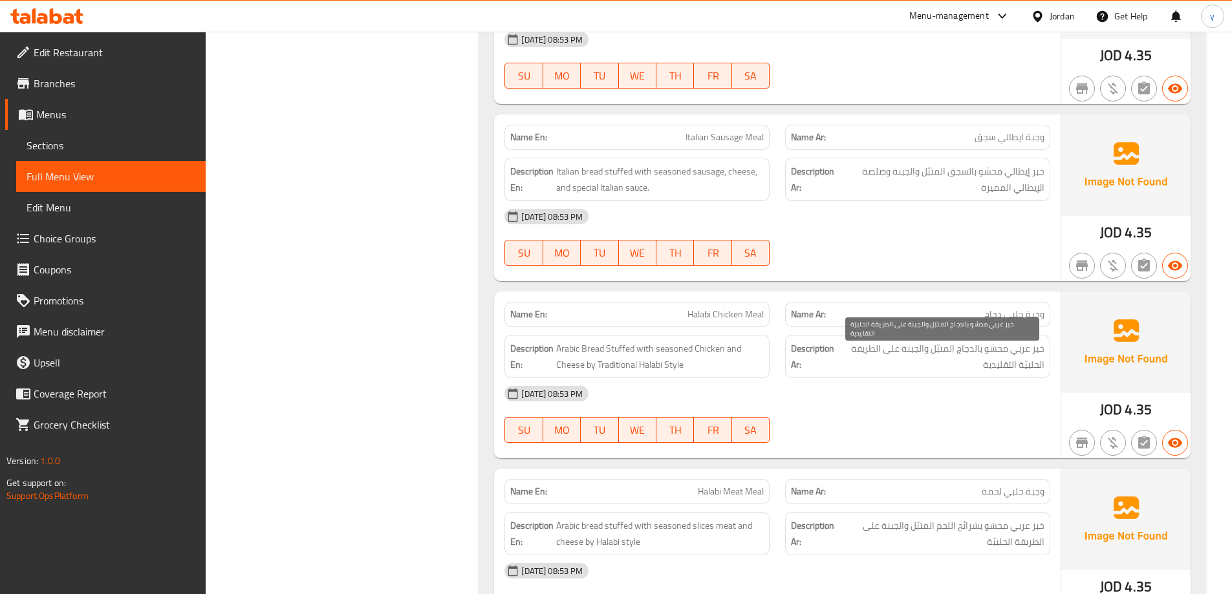
scroll to position [3685, 0]
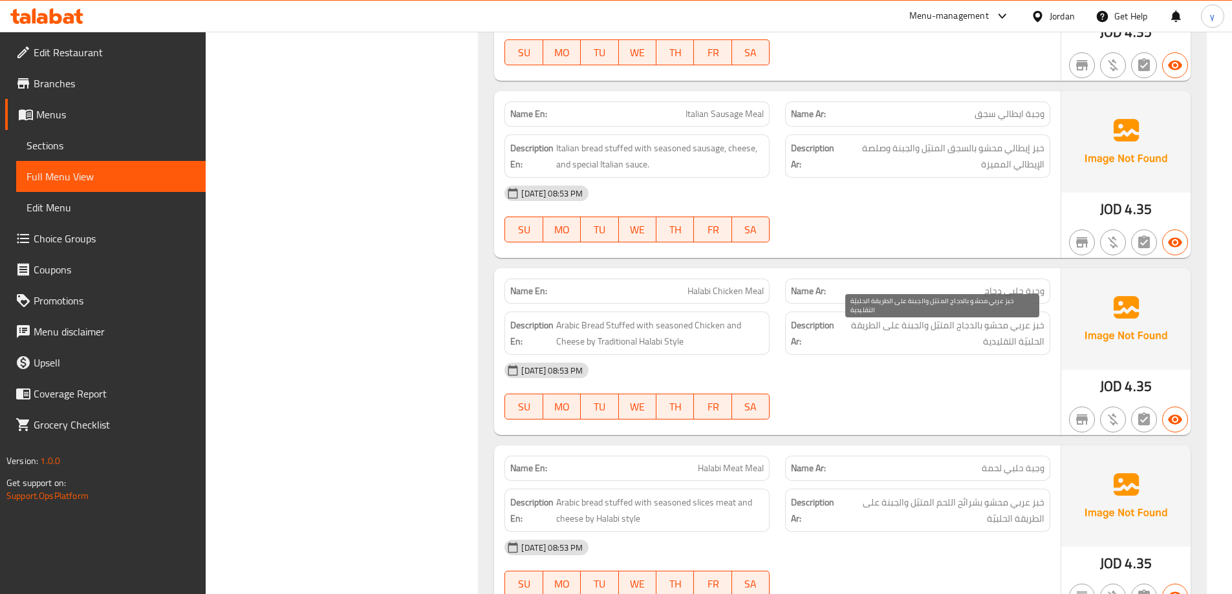
click at [1006, 347] on span "خبز عربي محشو بالدجاج المتبّل والجبنة على الطريقة الحلبيّة التقليدية" at bounding box center [941, 333] width 206 height 32
drag, startPoint x: 912, startPoint y: 325, endPoint x: 857, endPoint y: 320, distance: 55.8
click at [857, 320] on span "خبز عربي محشو بالدجاج المتبّل والجبنة على الطريقة الحلبيّة التقليدية" at bounding box center [941, 333] width 206 height 32
click at [906, 327] on span "خبز عربي محشو بالدجاج المتبّل والجبنة على الطريقة الحلبيّة التقليدية" at bounding box center [941, 333] width 206 height 32
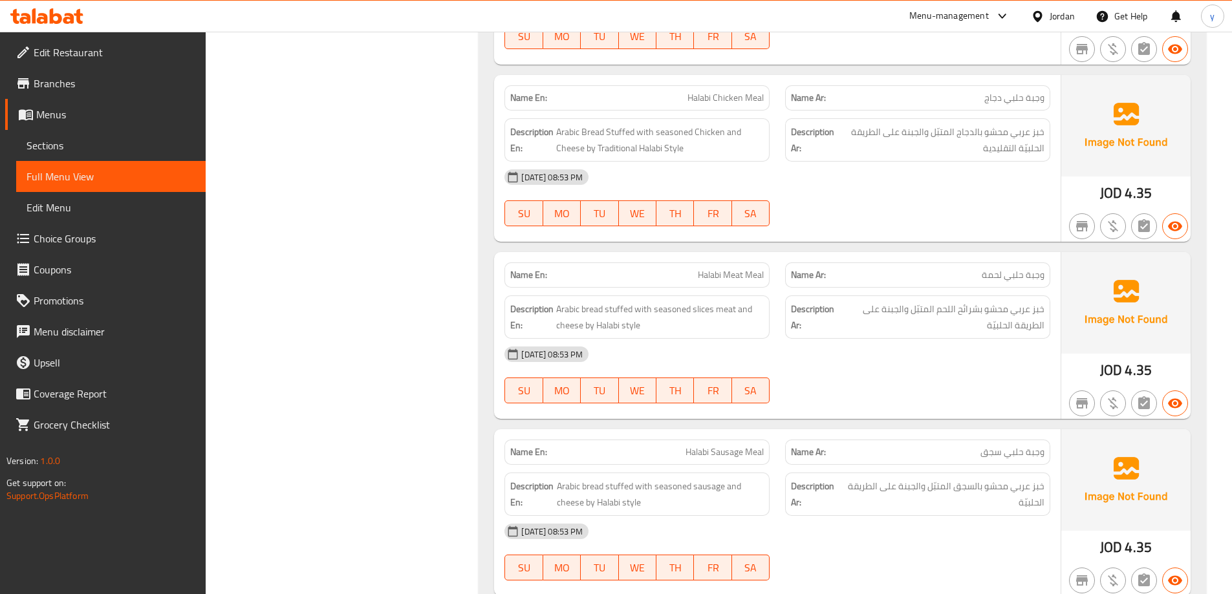
scroll to position [3879, 0]
click at [1046, 315] on div "Description Ar: خبز عربي محشو بشرائح اللحم المتبّل والجبنة على الطريقة الحلبيّة" at bounding box center [917, 316] width 265 height 43
drag, startPoint x: 1038, startPoint y: 312, endPoint x: 976, endPoint y: 309, distance: 62.1
click at [981, 309] on span "خبز عربي محشو بشرائح اللحم المتبّل والجبنة على الطريقة الحلبيّة" at bounding box center [942, 317] width 204 height 32
click at [972, 312] on span "خبز عربي محشو بشرائح اللحم المتبّل والجبنة على الطريقة الحلبيّة" at bounding box center [942, 317] width 204 height 32
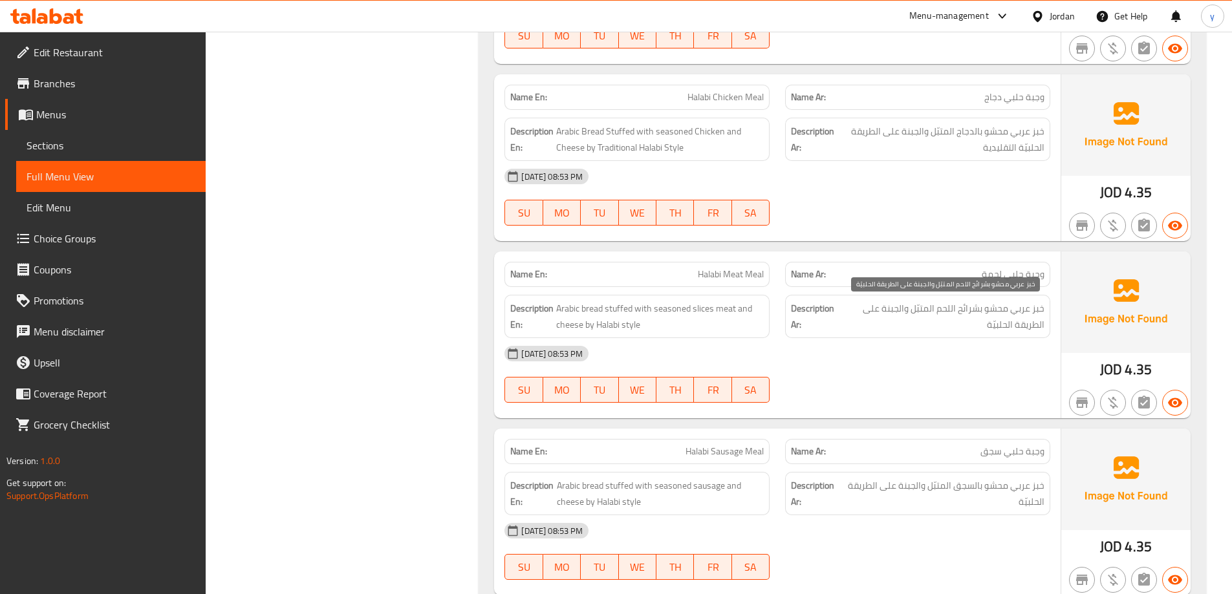
drag, startPoint x: 990, startPoint y: 312, endPoint x: 966, endPoint y: 314, distance: 24.6
click at [982, 312] on span "خبز عربي محشو بشرائح اللحم المتبّل والجبنة على الطريقة الحلبيّة" at bounding box center [942, 317] width 204 height 32
drag, startPoint x: 966, startPoint y: 314, endPoint x: 853, endPoint y: 310, distance: 113.2
click at [853, 310] on span "خبز عربي محشو بشرائح اللحم المتبّل والجبنة على الطريقة الحلبيّة" at bounding box center [942, 317] width 204 height 32
click at [982, 317] on span "خبز عربي محشو بشرائح اللحم المتبّل والجبنة على الطريقة الحلبيّة" at bounding box center [942, 317] width 204 height 32
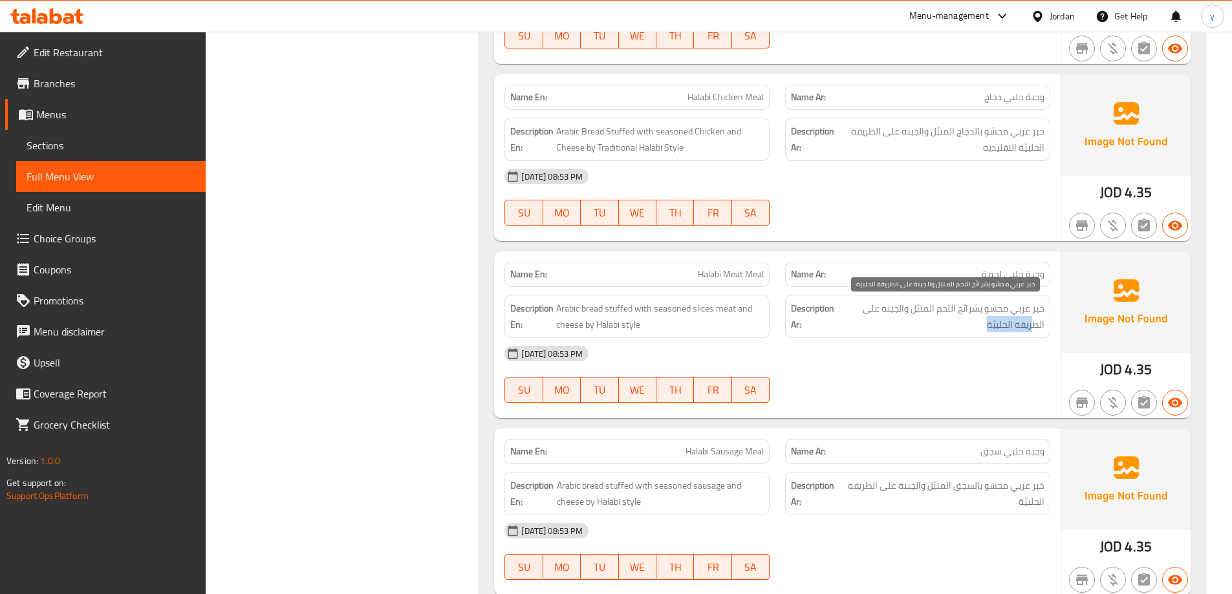
drag, startPoint x: 1034, startPoint y: 323, endPoint x: 949, endPoint y: 319, distance: 85.4
click at [968, 318] on span "خبز عربي محشو بشرائح اللحم المتبّل والجبنة على الطريقة الحلبيّة" at bounding box center [942, 317] width 204 height 32
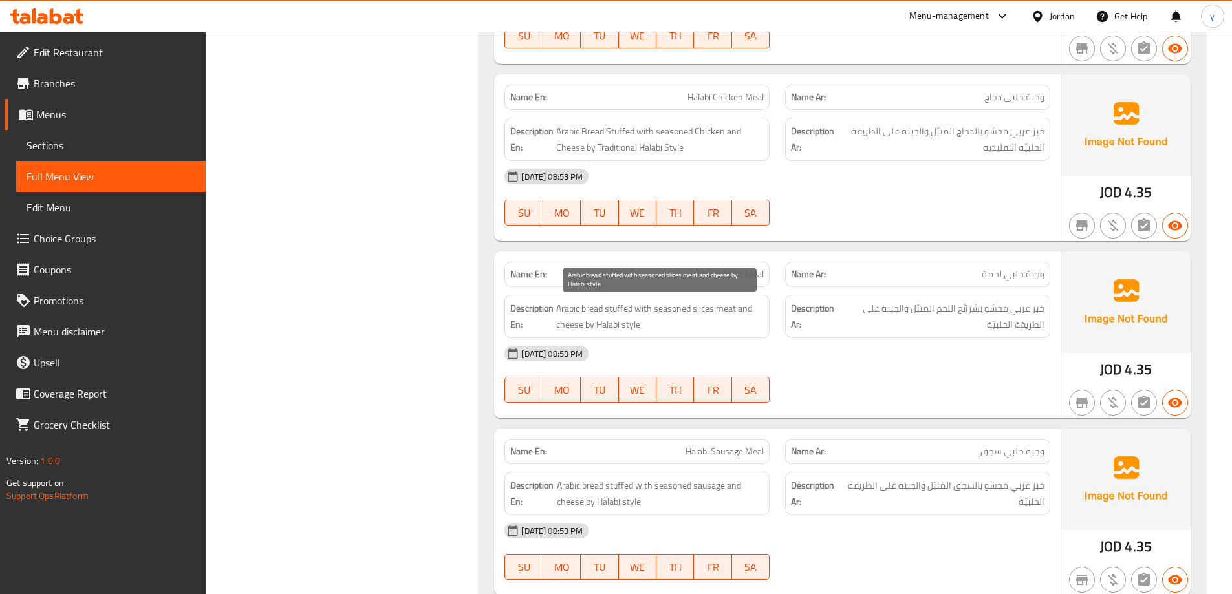
click at [670, 328] on span "Arabic bread stuffed with seasoned slices meat and cheese by Halabi style" at bounding box center [660, 317] width 208 height 32
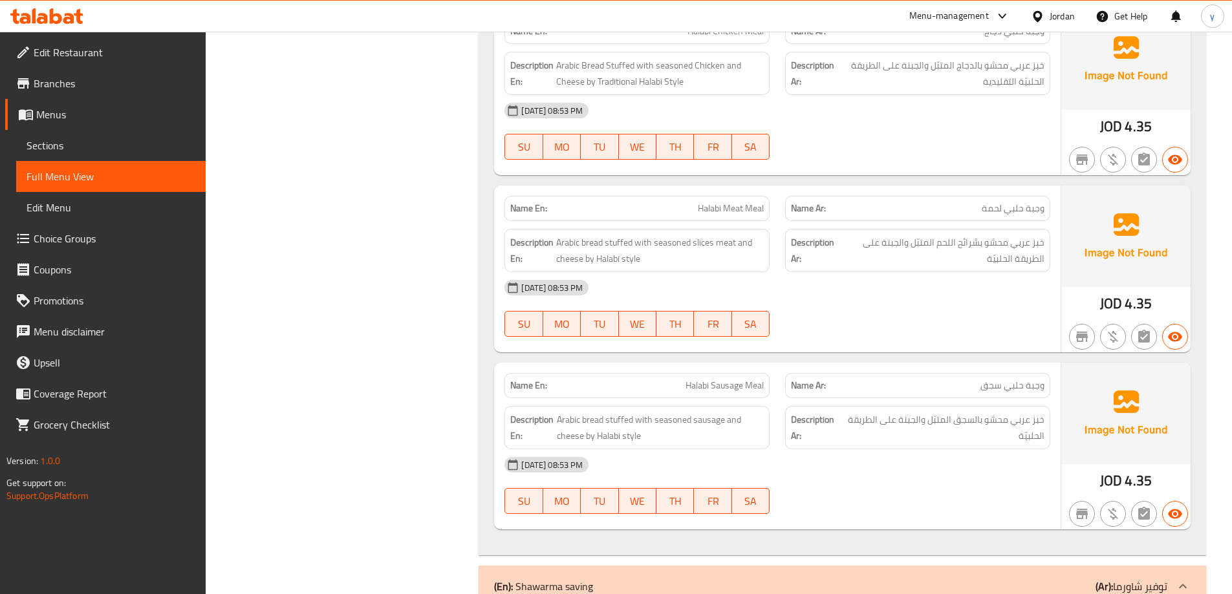
scroll to position [4008, 0]
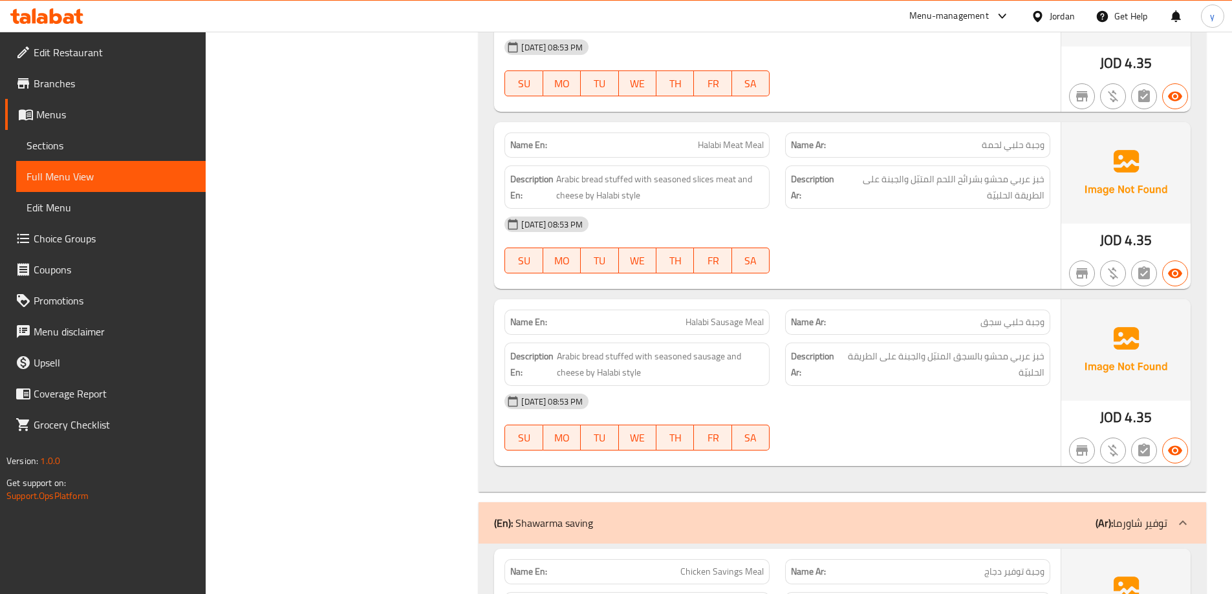
click at [968, 345] on div "Description Ar: خبز عربي محشو بالسجق المتبّل والجبنة على الطريقة الحلبيّة" at bounding box center [917, 364] width 265 height 43
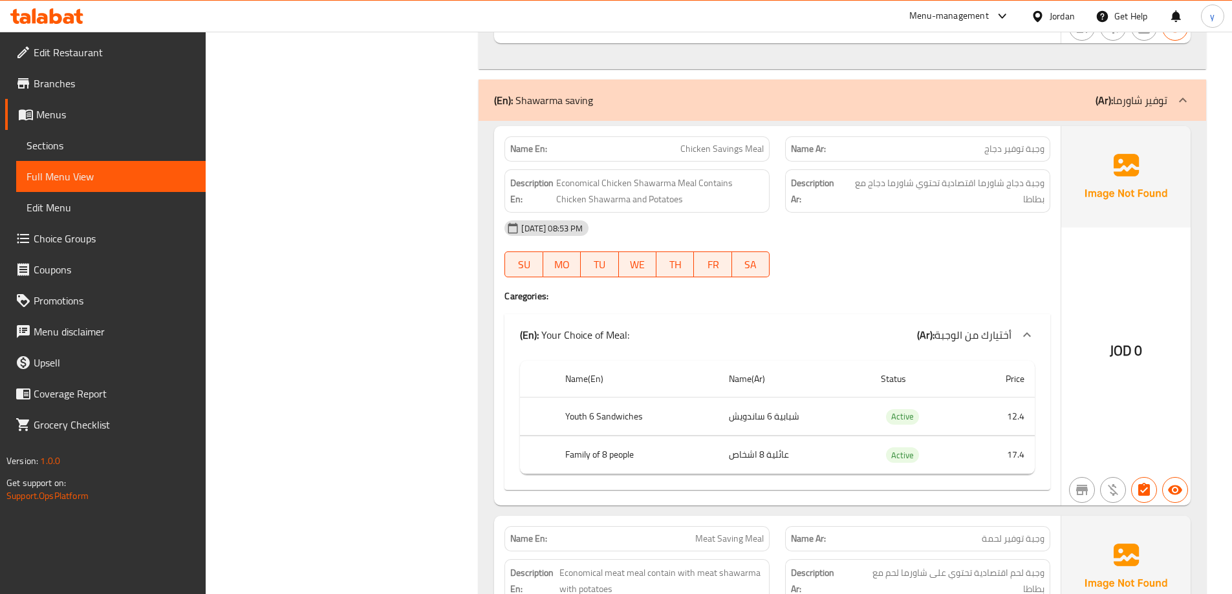
scroll to position [4461, 0]
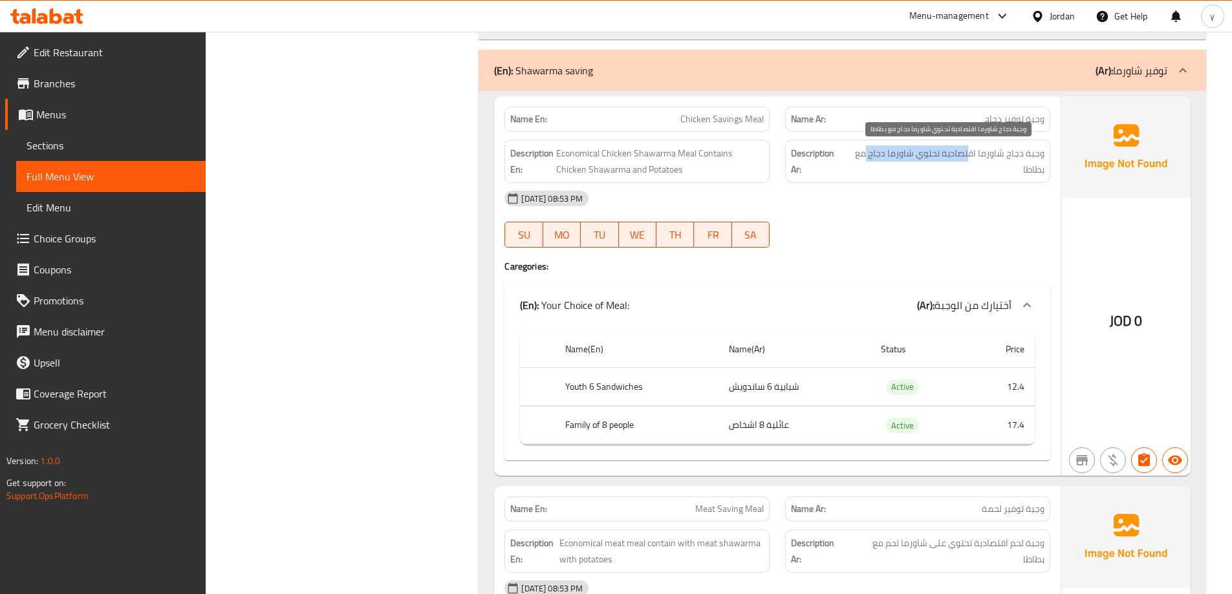
drag, startPoint x: 930, startPoint y: 153, endPoint x: 868, endPoint y: 152, distance: 61.4
click at [868, 152] on span "وجبة دجاج شاورما اقتصادية تحتوي شاورما دجاج مع بطاطا" at bounding box center [945, 161] width 198 height 32
click at [868, 153] on span "وجبة دجاج شاورما اقتصادية تحتوي شاورما دجاج مع بطاطا" at bounding box center [945, 161] width 198 height 32
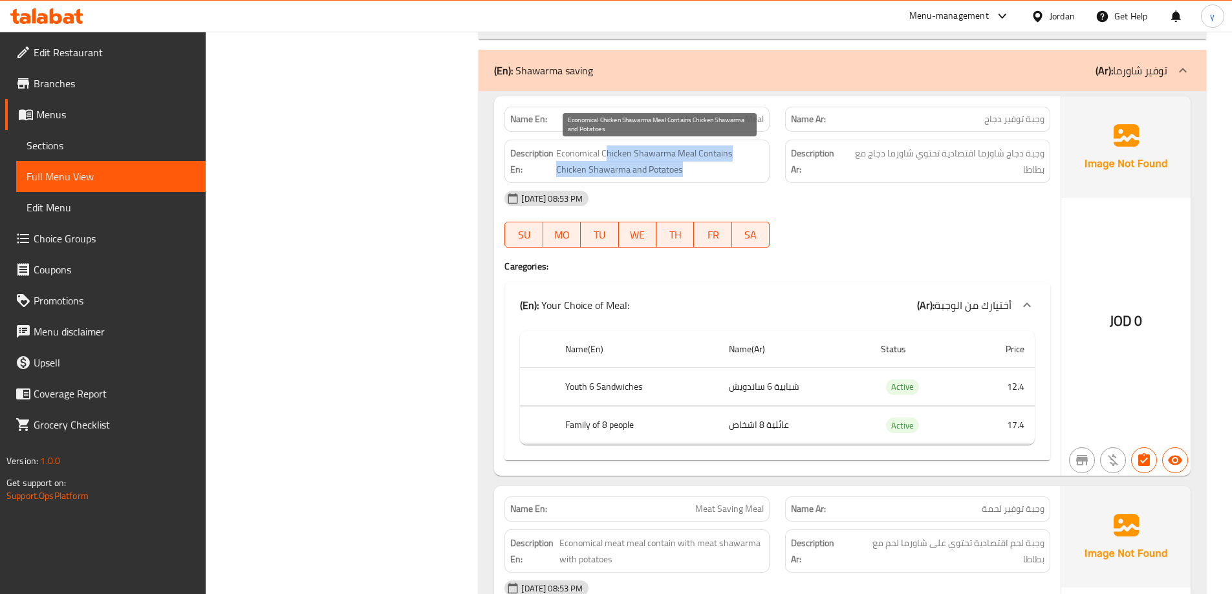
drag, startPoint x: 700, startPoint y: 162, endPoint x: 600, endPoint y: 159, distance: 99.6
click at [600, 159] on span "Economical Chicken Shawarma Meal Contains Chicken Shawarma and Potatoes" at bounding box center [660, 161] width 208 height 32
click at [595, 159] on span "Economical Chicken Shawarma Meal Contains Chicken Shawarma and Potatoes" at bounding box center [660, 161] width 208 height 32
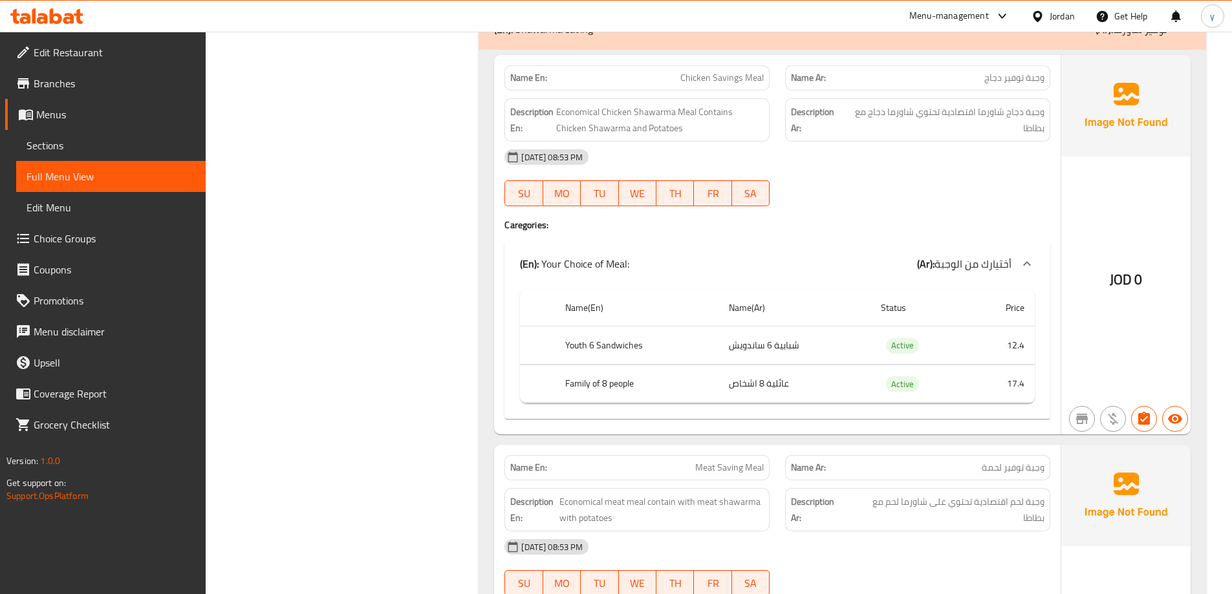
scroll to position [4526, 0]
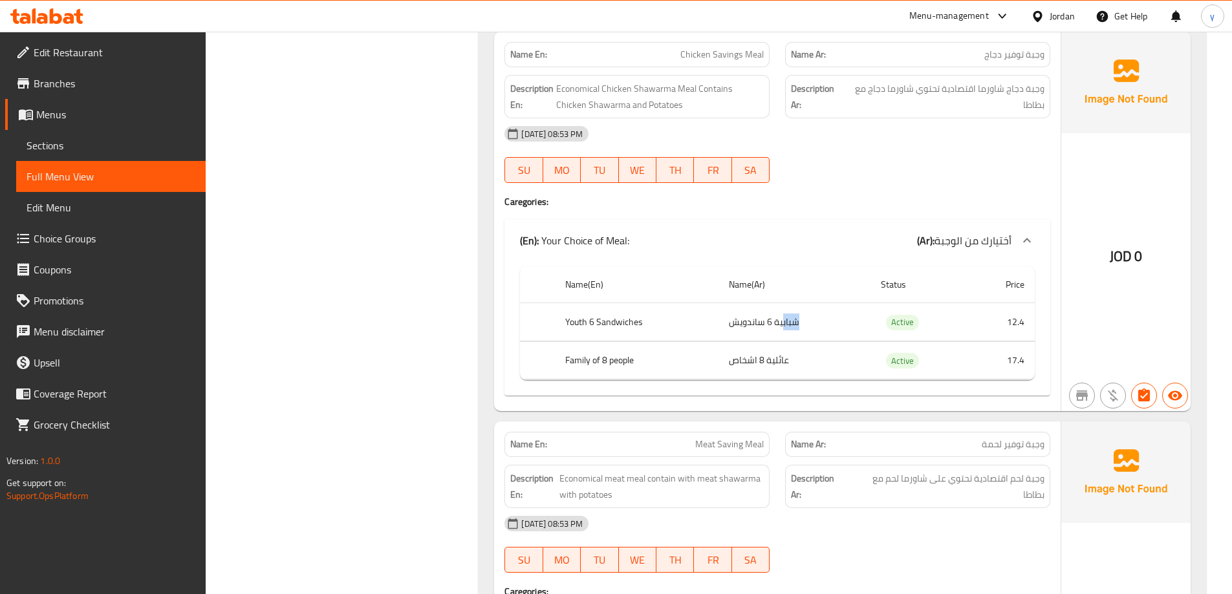
drag, startPoint x: 778, startPoint y: 328, endPoint x: 676, endPoint y: 322, distance: 103.0
click at [680, 322] on tr "Youth 6 Sandwiches شبابية 6 ساندويش Active 12.4" at bounding box center [777, 322] width 515 height 38
drag, startPoint x: 620, startPoint y: 328, endPoint x: 565, endPoint y: 326, distance: 55.0
click at [565, 326] on th "Youth 6 Sandwiches" at bounding box center [637, 322] width 164 height 38
click at [602, 349] on th "Family of 8 people" at bounding box center [637, 360] width 164 height 38
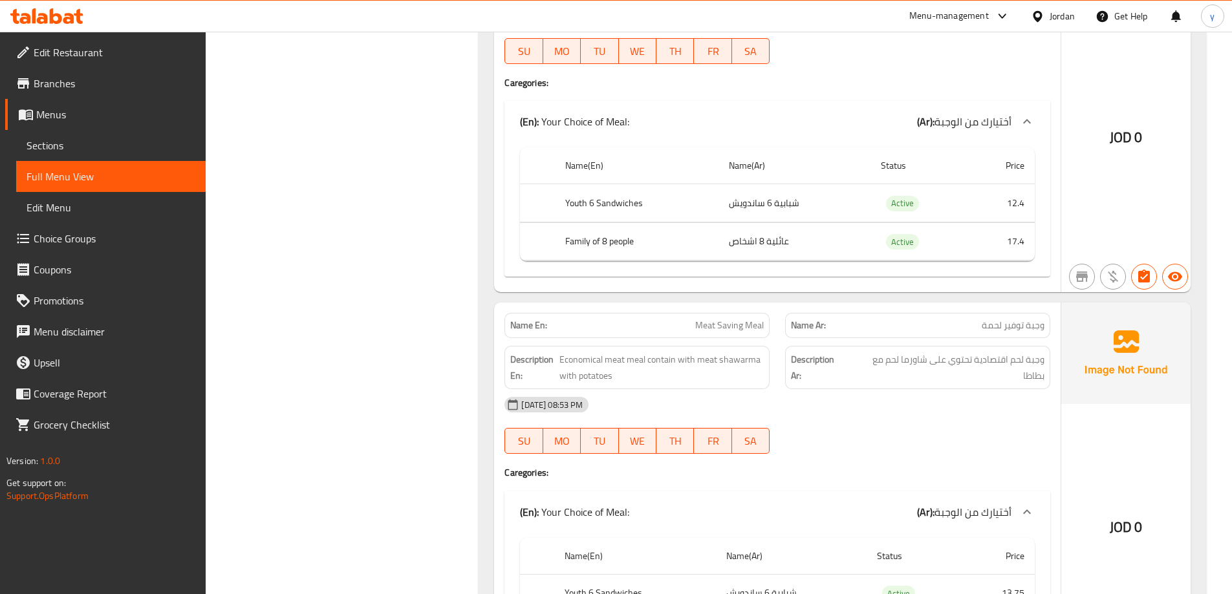
scroll to position [4655, 0]
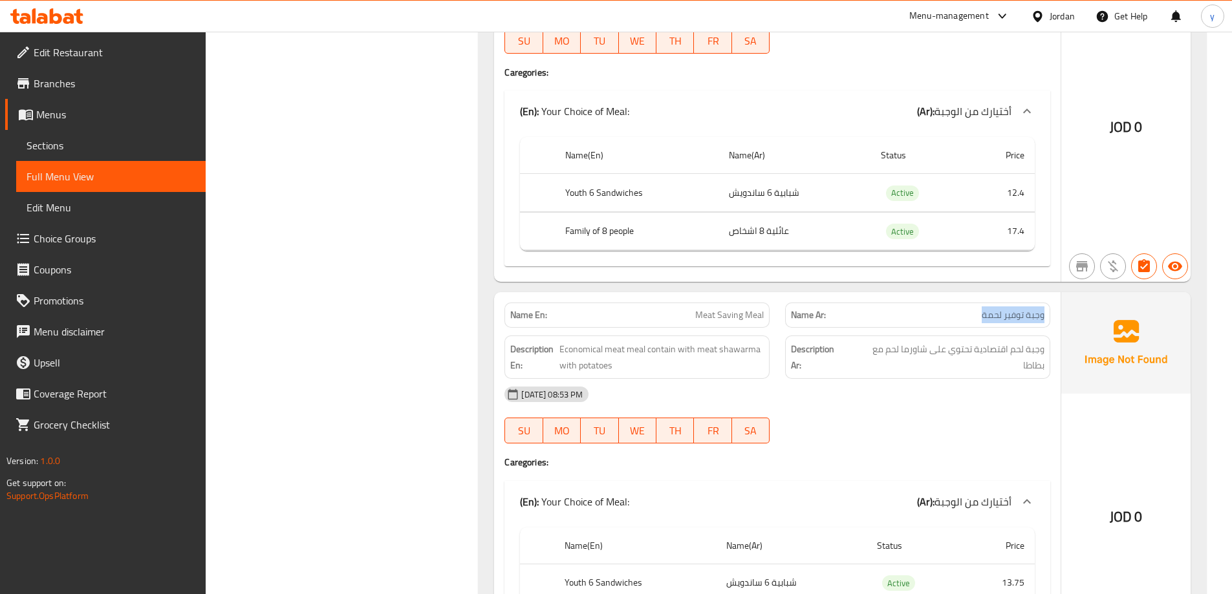
drag, startPoint x: 975, startPoint y: 310, endPoint x: 861, endPoint y: 303, distance: 114.0
click at [861, 303] on div "Name Ar: وجبة توفير لحمة" at bounding box center [917, 315] width 265 height 25
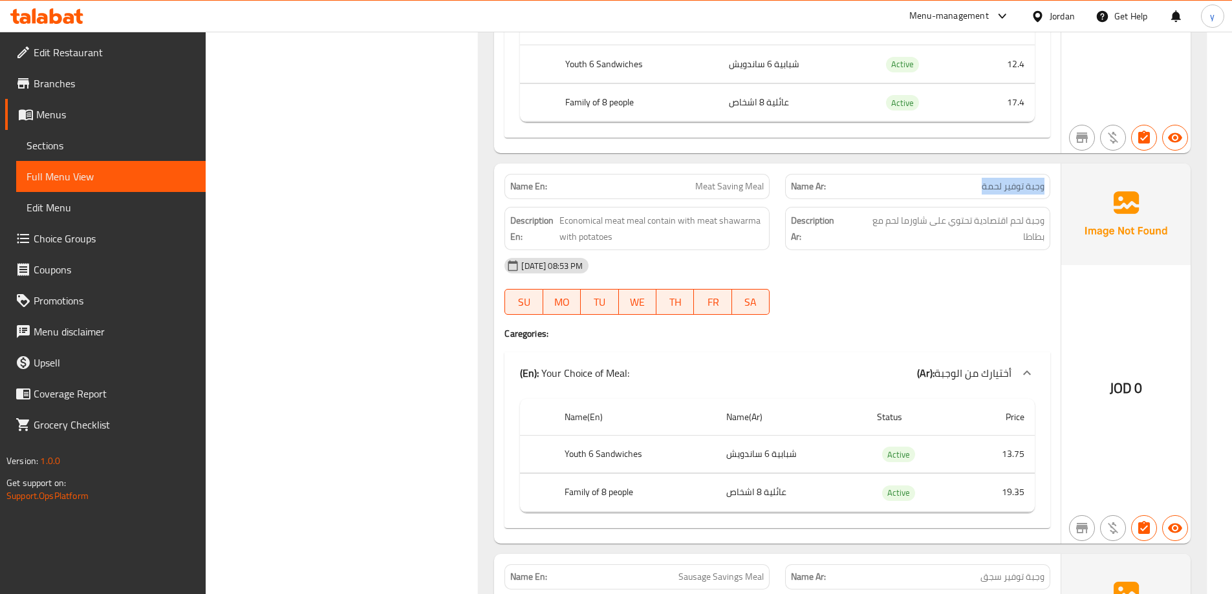
scroll to position [4784, 0]
drag, startPoint x: 987, startPoint y: 220, endPoint x: 846, endPoint y: 222, distance: 140.3
click at [846, 222] on h6 "Description Ar: وجبة لحم اقتصادية تحتوي على شاورما لحم مع بطاطا" at bounding box center [917, 228] width 253 height 32
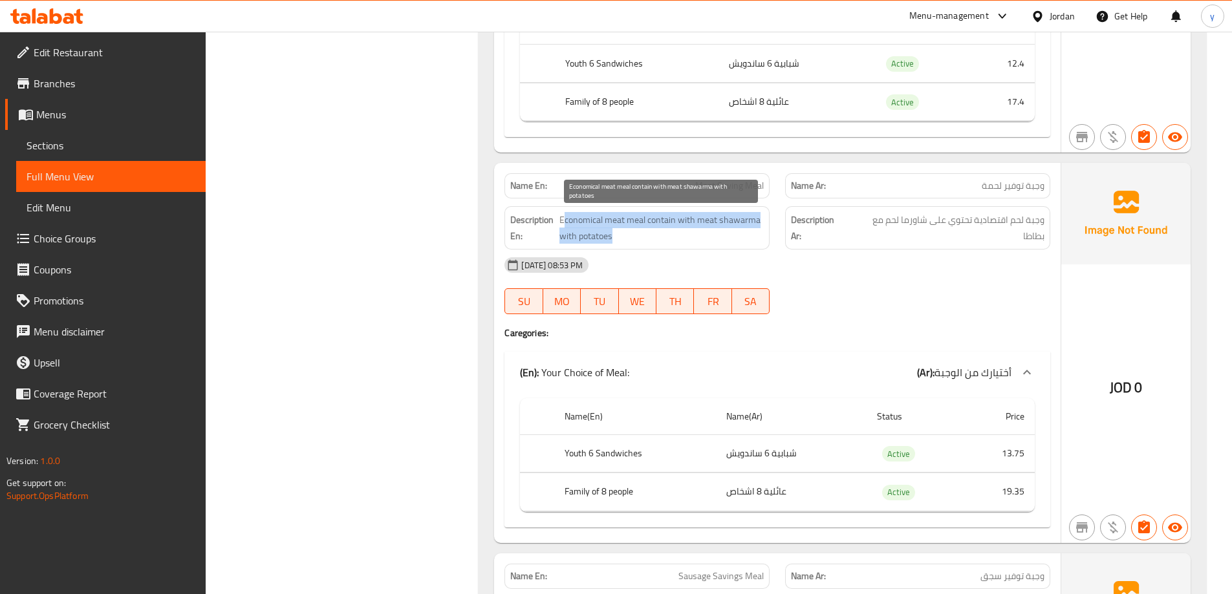
drag, startPoint x: 703, startPoint y: 233, endPoint x: 564, endPoint y: 211, distance: 141.5
click at [564, 211] on div "Description En: Economical meat meal contain with meat shawarma with potatoes" at bounding box center [636, 227] width 265 height 43
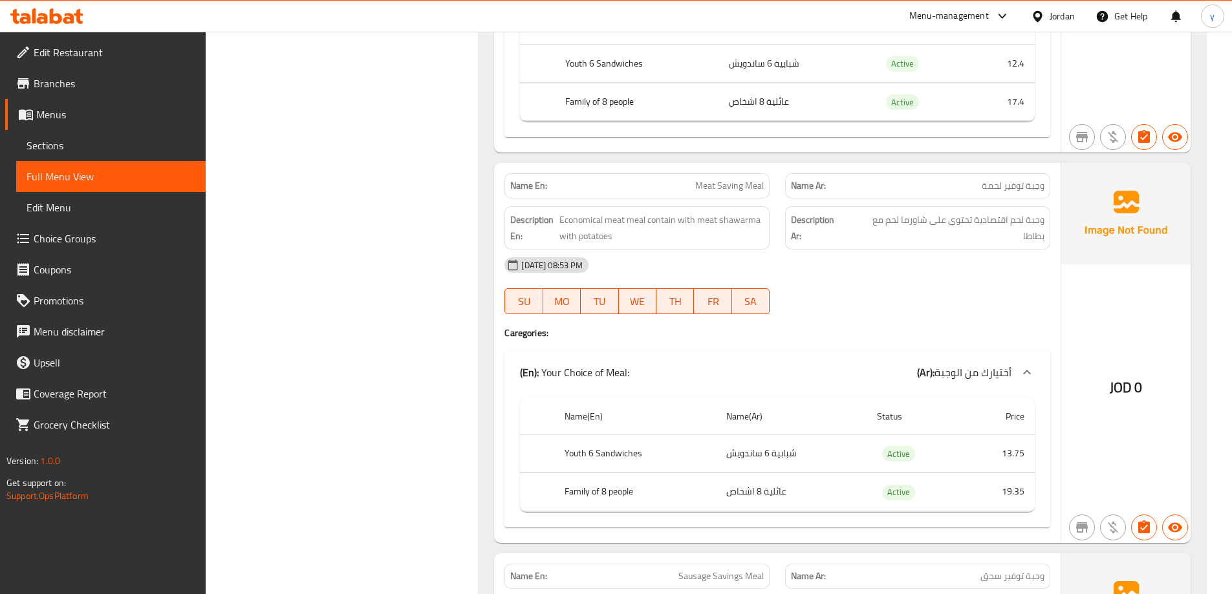
click at [1013, 288] on div "12-10-2025 08:53 PM SU MO TU WE TH FR SA" at bounding box center [777, 286] width 561 height 72
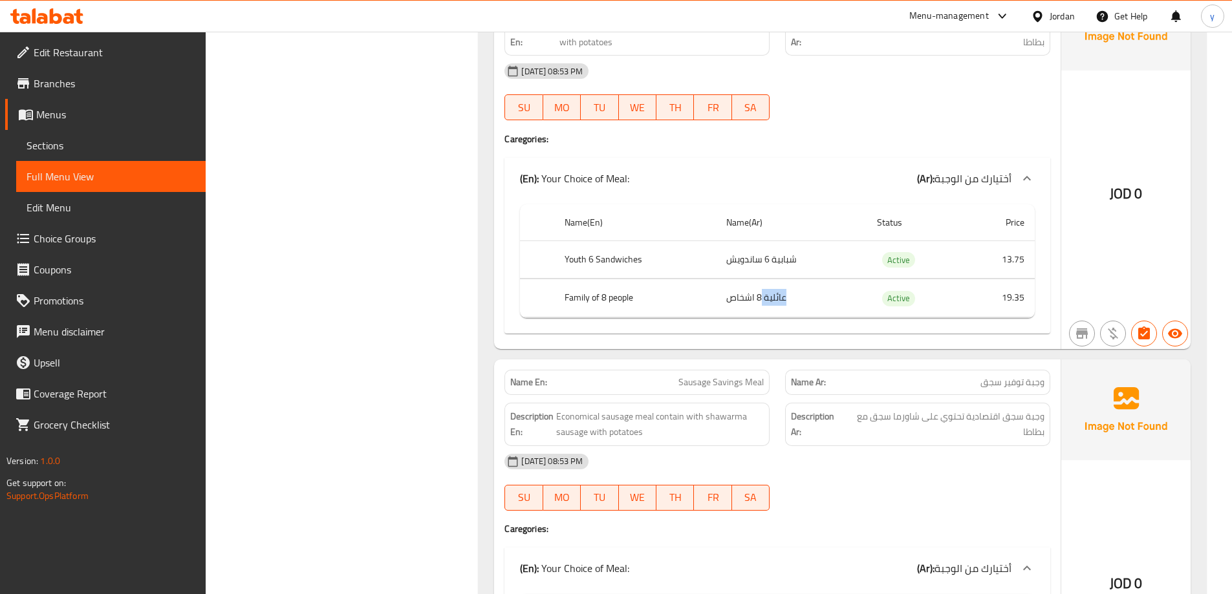
drag, startPoint x: 851, startPoint y: 289, endPoint x: 740, endPoint y: 297, distance: 111.5
click at [744, 297] on td "عائلية 8 اشخاص" at bounding box center [791, 298] width 150 height 38
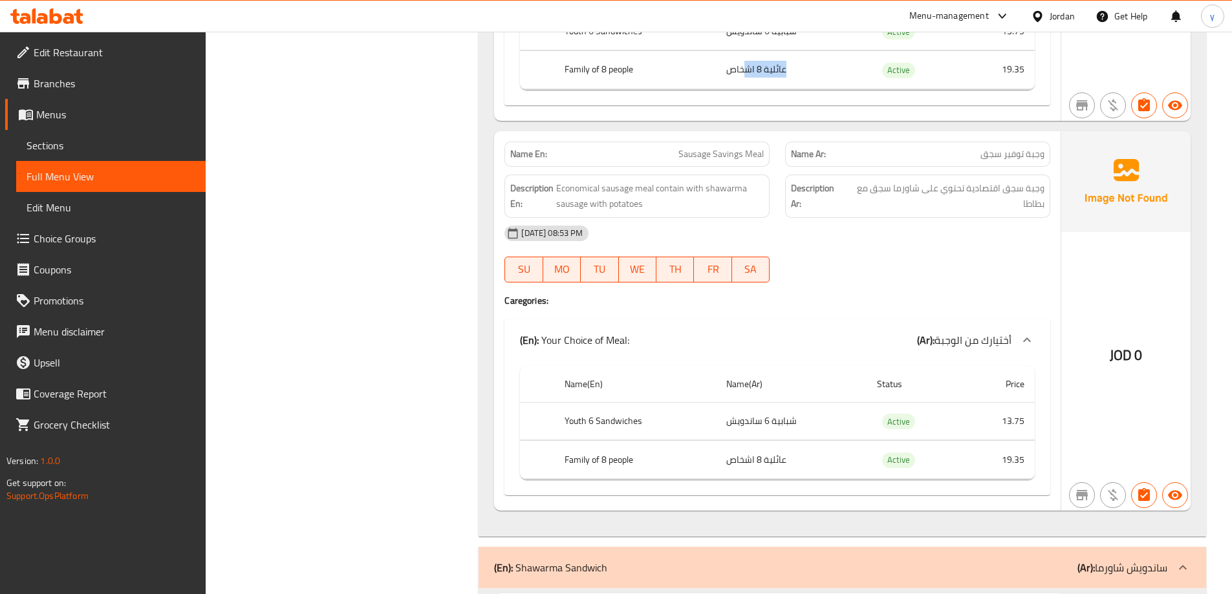
scroll to position [5237, 0]
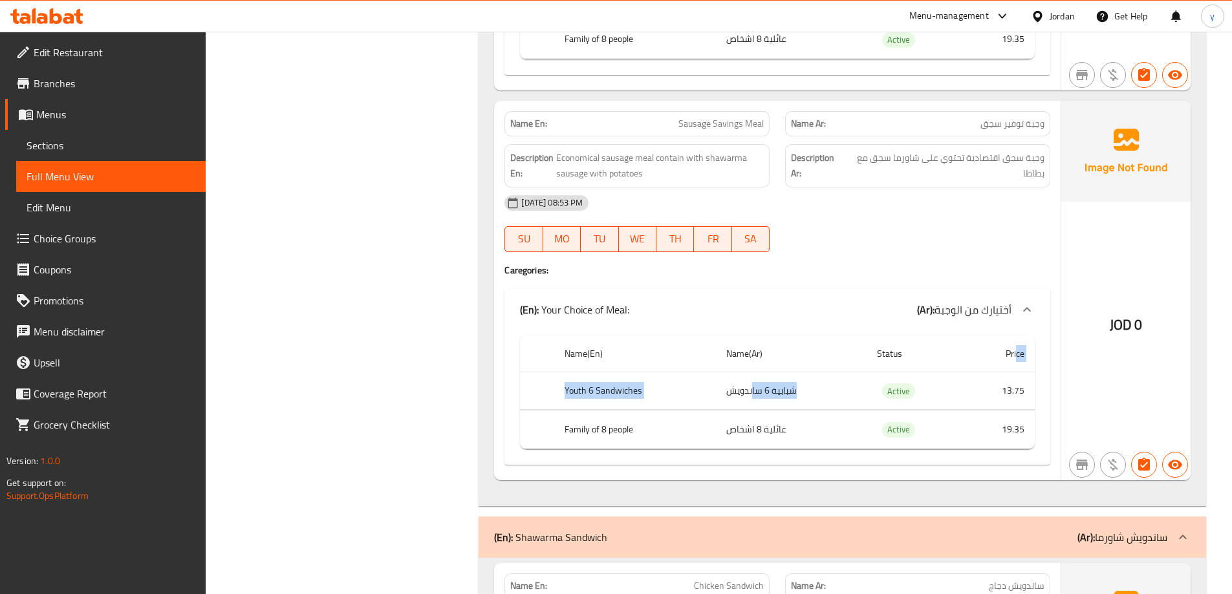
drag, startPoint x: 1016, startPoint y: 363, endPoint x: 749, endPoint y: 381, distance: 268.3
click at [749, 381] on table "Name(En) Name(Ar) Status Price Youth 6 Sandwiches شبابية 6 ساندويش Active 13.75…" at bounding box center [777, 393] width 515 height 114
drag, startPoint x: 774, startPoint y: 398, endPoint x: 801, endPoint y: 418, distance: 33.7
click at [774, 398] on td "شبابية 6 ساندويش" at bounding box center [791, 391] width 150 height 38
drag, startPoint x: 819, startPoint y: 431, endPoint x: 720, endPoint y: 425, distance: 98.4
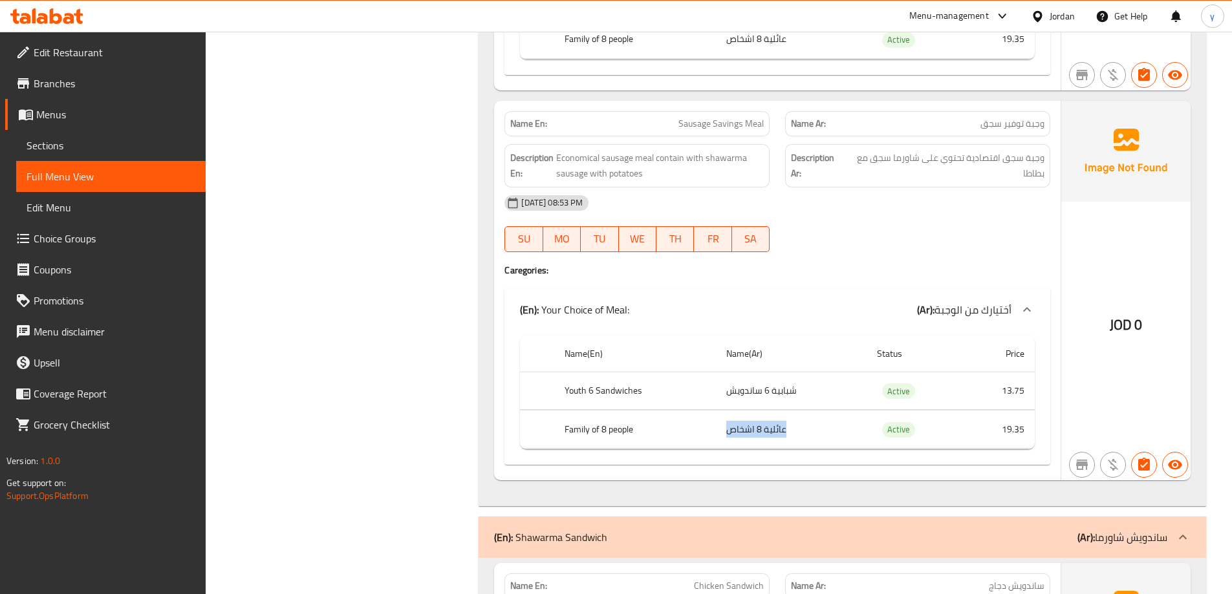
click at [720, 425] on td "عائلية 8 اشخاص" at bounding box center [791, 430] width 150 height 38
drag, startPoint x: 663, startPoint y: 414, endPoint x: 593, endPoint y: 394, distance: 72.6
click at [593, 394] on tbody "Youth 6 Sandwiches شبابية 6 ساندويش Active 13.75 Family of 8 people عائلية 8 اش…" at bounding box center [777, 410] width 515 height 77
click at [593, 394] on th "Youth 6 Sandwiches" at bounding box center [635, 391] width 162 height 38
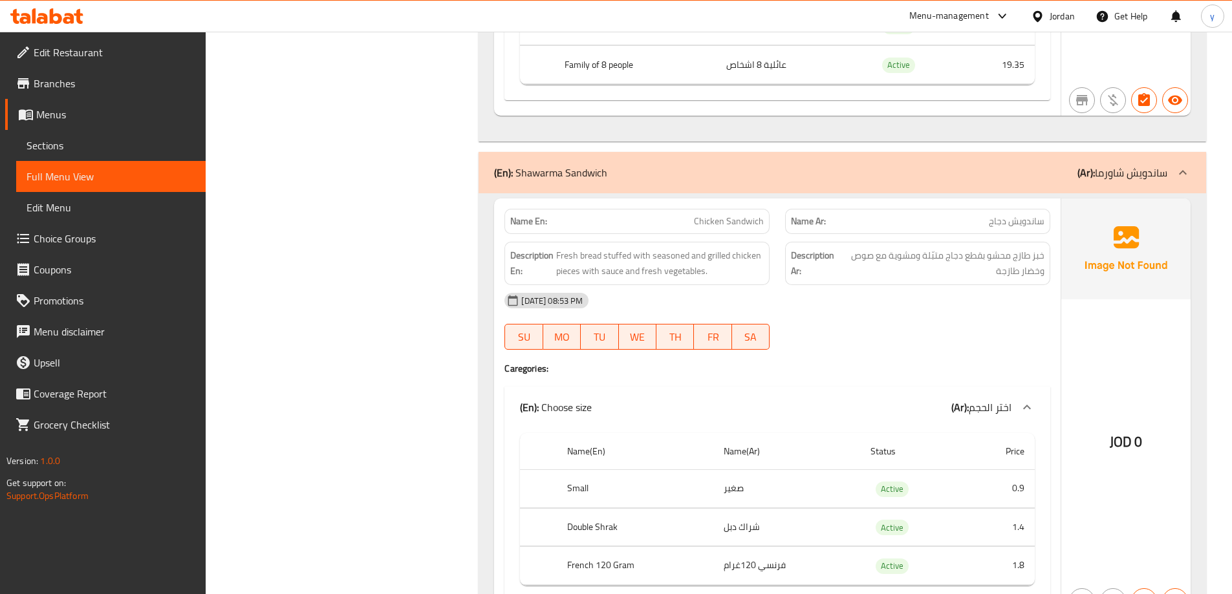
scroll to position [5625, 0]
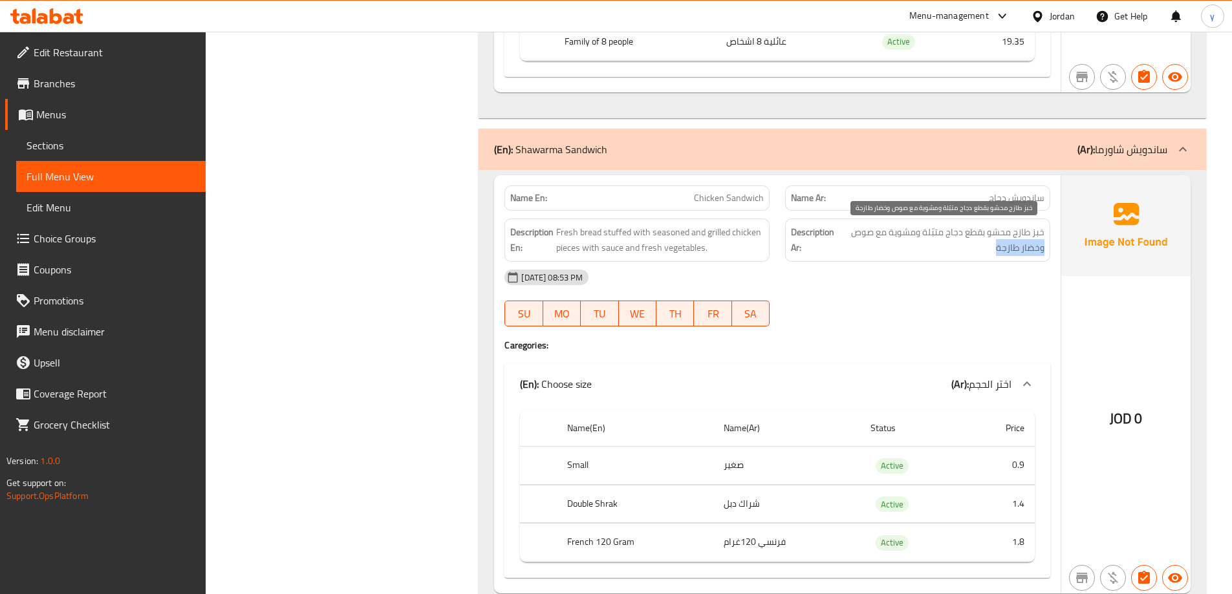
drag, startPoint x: 958, startPoint y: 248, endPoint x: 846, endPoint y: 226, distance: 114.7
click at [846, 226] on span "خبز طازج محشو بقطع دجاج متبّلة ومشوية مع صوص وخضار طازجة" at bounding box center [942, 240] width 204 height 32
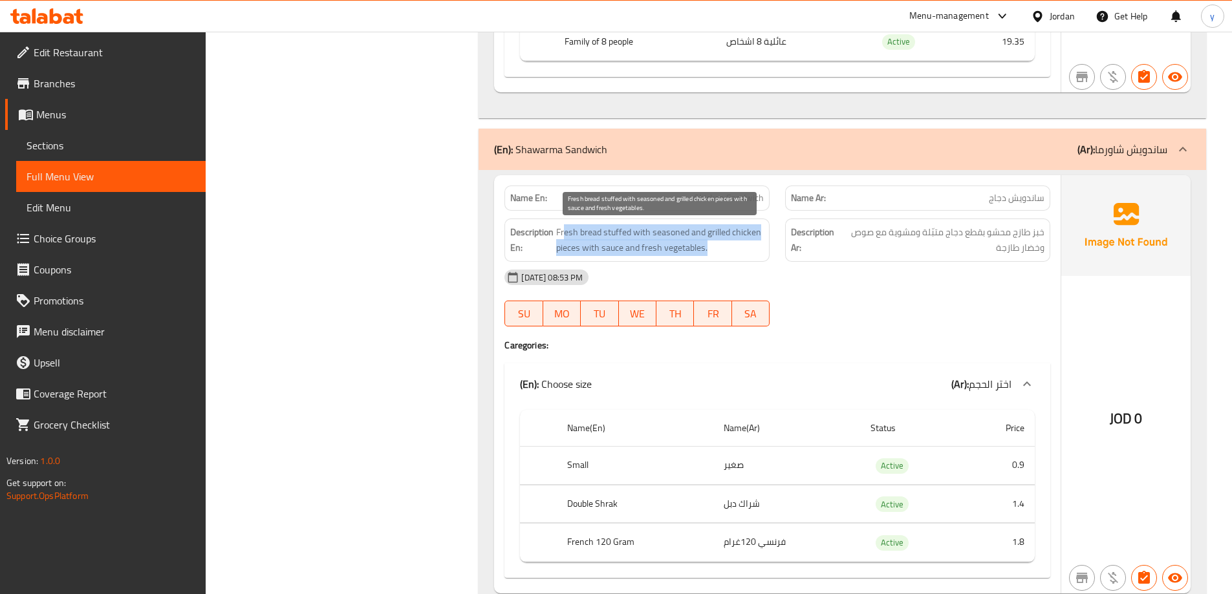
drag, startPoint x: 718, startPoint y: 242, endPoint x: 565, endPoint y: 228, distance: 153.2
click at [565, 228] on span "Fresh bread stuffed with seasoned and grilled chicken pieces with sauce and fre…" at bounding box center [660, 240] width 208 height 32
click at [586, 241] on span "Fresh bread stuffed with seasoned and grilled chicken pieces with sauce and fre…" at bounding box center [660, 240] width 208 height 32
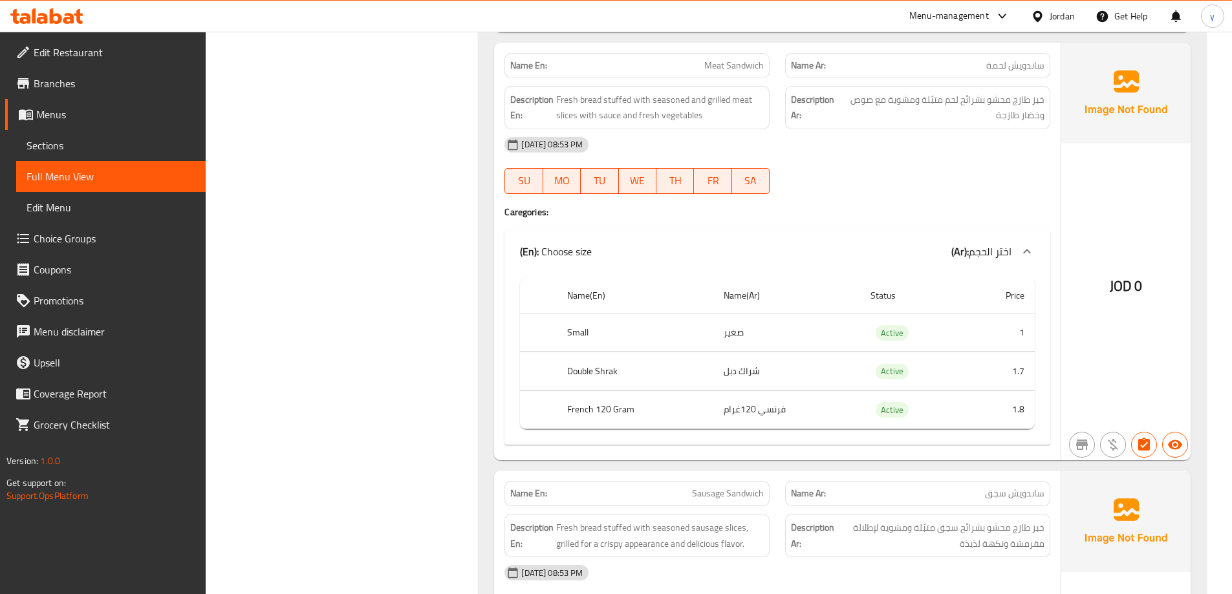
scroll to position [6207, 0]
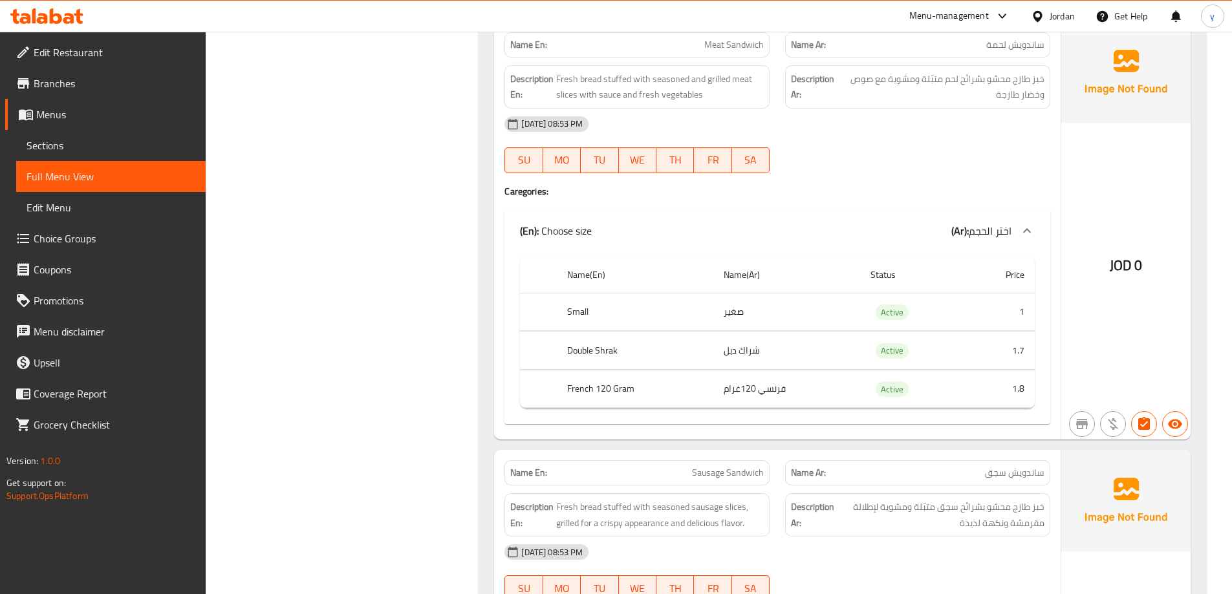
drag, startPoint x: 807, startPoint y: 348, endPoint x: 769, endPoint y: 352, distance: 37.6
click at [769, 352] on td "شراك دبل" at bounding box center [786, 351] width 147 height 38
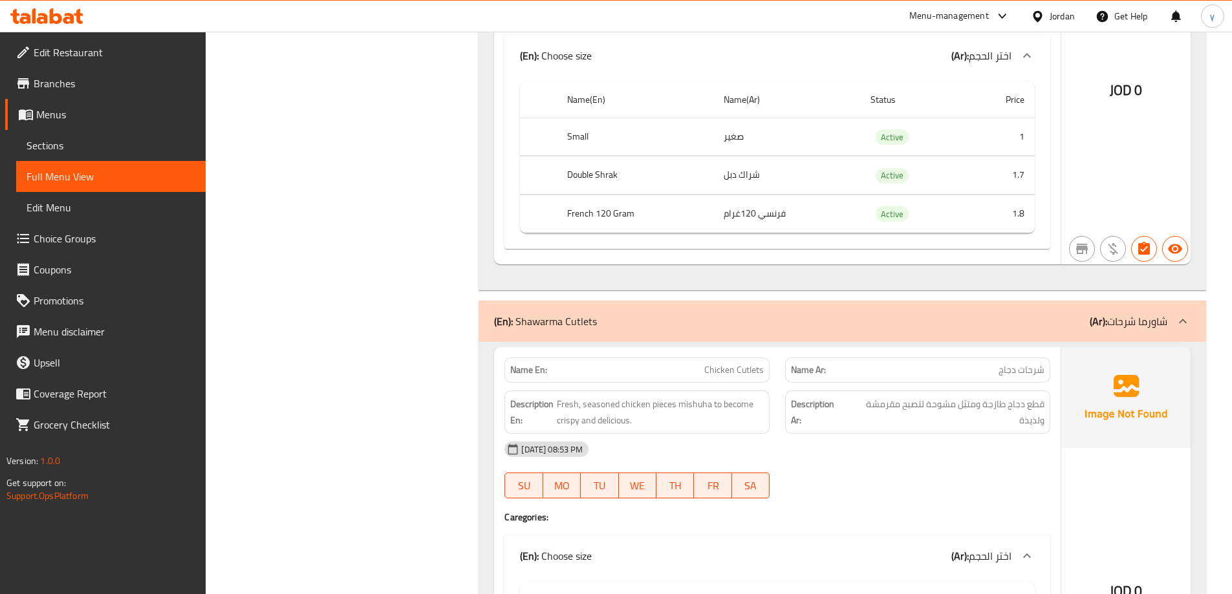
scroll to position [6853, 0]
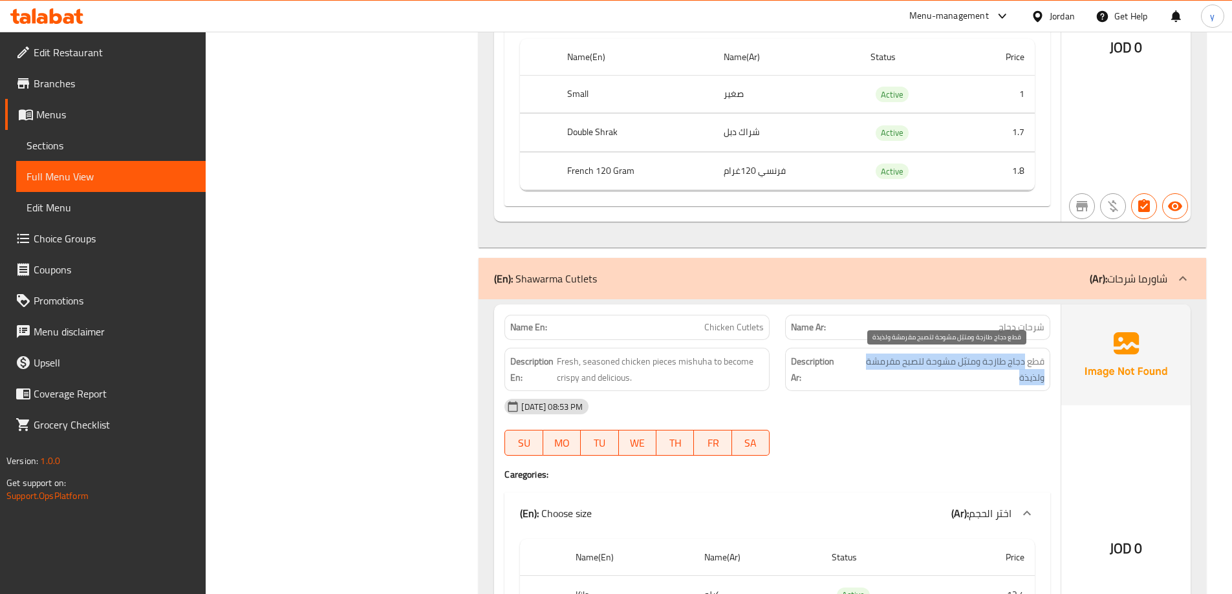
drag, startPoint x: 1023, startPoint y: 361, endPoint x: 923, endPoint y: 373, distance: 100.9
click at [923, 373] on span "قطع دجاج طازجة ومتبّل مشوحة لتصبح مقرمشة ولذيذة" at bounding box center [945, 370] width 197 height 32
click at [924, 369] on span "قطع دجاج طازجة ومتبّل مشوحة لتصبح مقرمشة ولذيذة" at bounding box center [945, 370] width 197 height 32
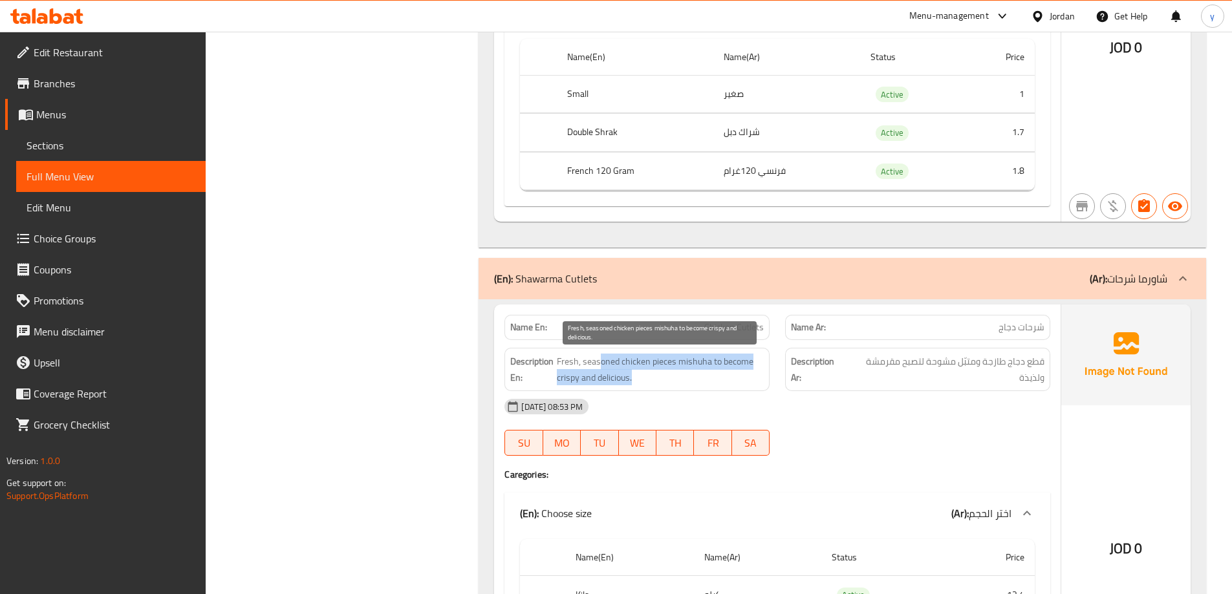
drag, startPoint x: 703, startPoint y: 370, endPoint x: 599, endPoint y: 361, distance: 104.5
click at [599, 361] on span "Fresh, seasoned chicken pieces mishuha to become crispy and delicious." at bounding box center [660, 370] width 207 height 32
click at [615, 365] on span "Fresh, seasoned chicken pieces mishuha to become crispy and delicious." at bounding box center [660, 370] width 207 height 32
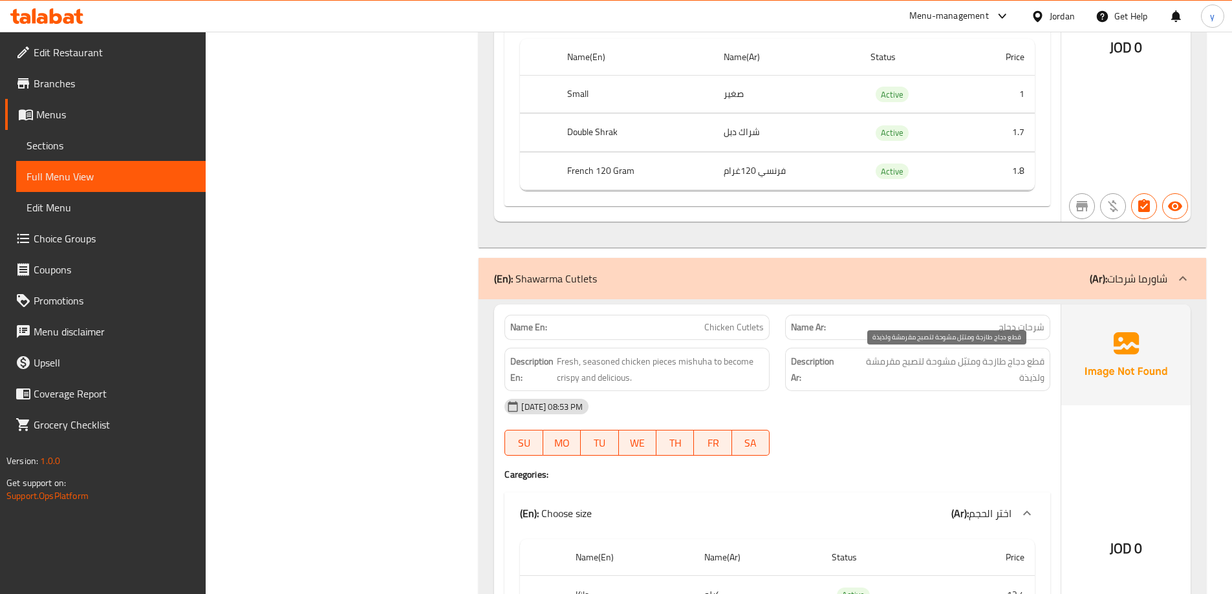
click at [943, 365] on span "قطع دجاج طازجة ومتبّل مشوحة لتصبح مقرمشة ولذيذة" at bounding box center [945, 370] width 197 height 32
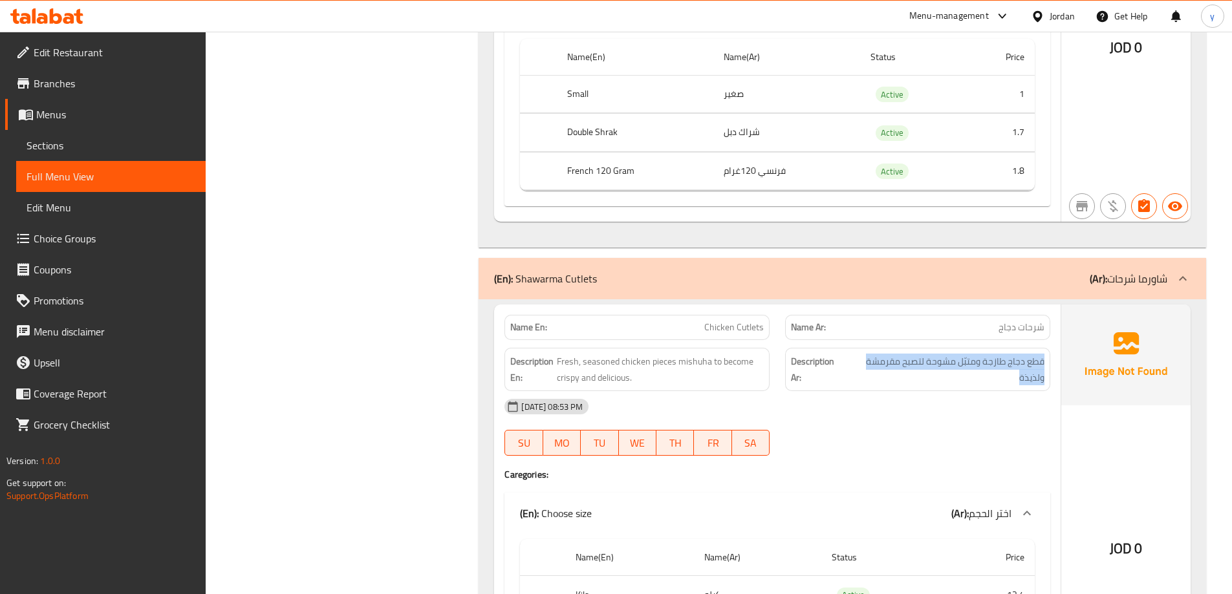
click at [742, 325] on span "Chicken Cutlets" at bounding box center [733, 328] width 59 height 14
copy span "Chicken Cutlets"
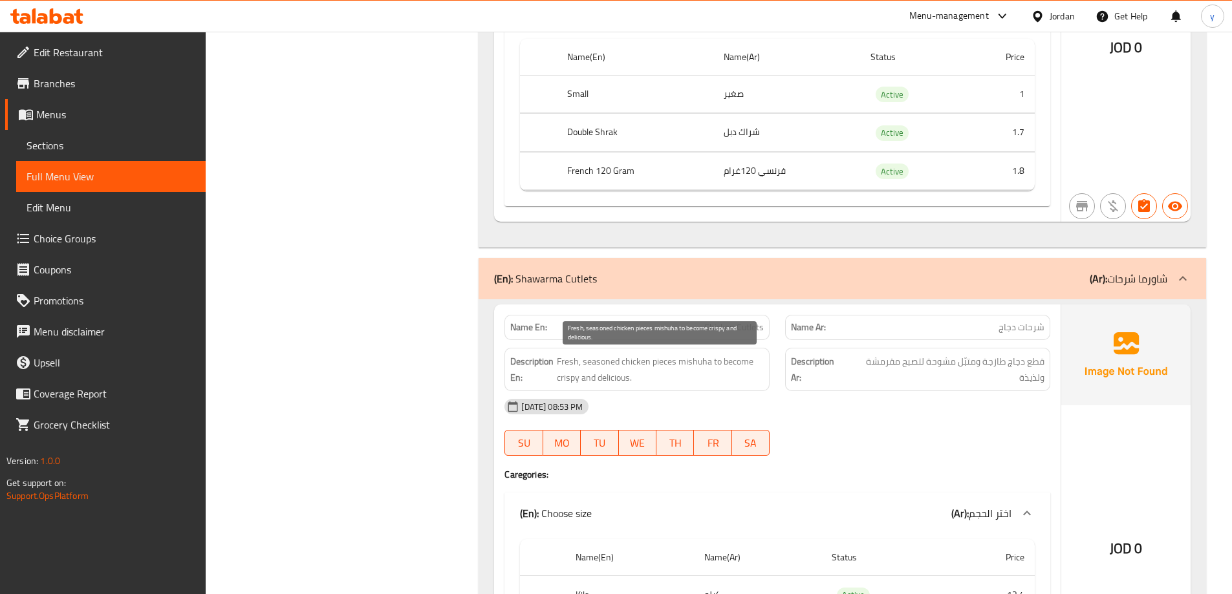
click at [691, 367] on span "Fresh, seasoned chicken pieces mishuha to become crispy and delicious." at bounding box center [660, 370] width 207 height 32
click at [690, 367] on span "Fresh, seasoned chicken pieces mishuha to become crispy and delicious." at bounding box center [660, 370] width 207 height 32
copy span "Fresh, seasoned chicken pieces mishuha to become crispy and delicious."
click at [704, 369] on span "Fresh, seasoned chicken pieces mishuha to become crispy and delicious." at bounding box center [660, 370] width 207 height 32
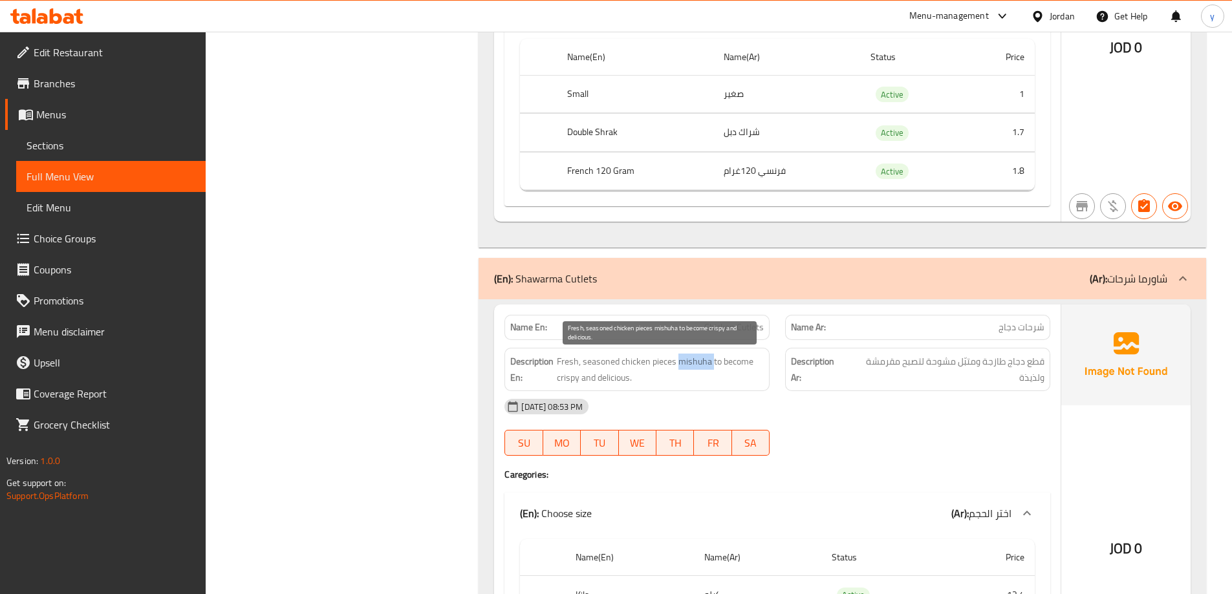
click at [704, 369] on span "Fresh, seasoned chicken pieces mishuha to become crispy and delicious." at bounding box center [660, 370] width 207 height 32
click at [636, 363] on span "Fresh, seasoned chicken pieces mishuha to become crispy and delicious." at bounding box center [660, 370] width 207 height 32
click at [659, 364] on span "Fresh, seasoned chicken pieces mishuha to become crispy and delicious." at bounding box center [660, 370] width 207 height 32
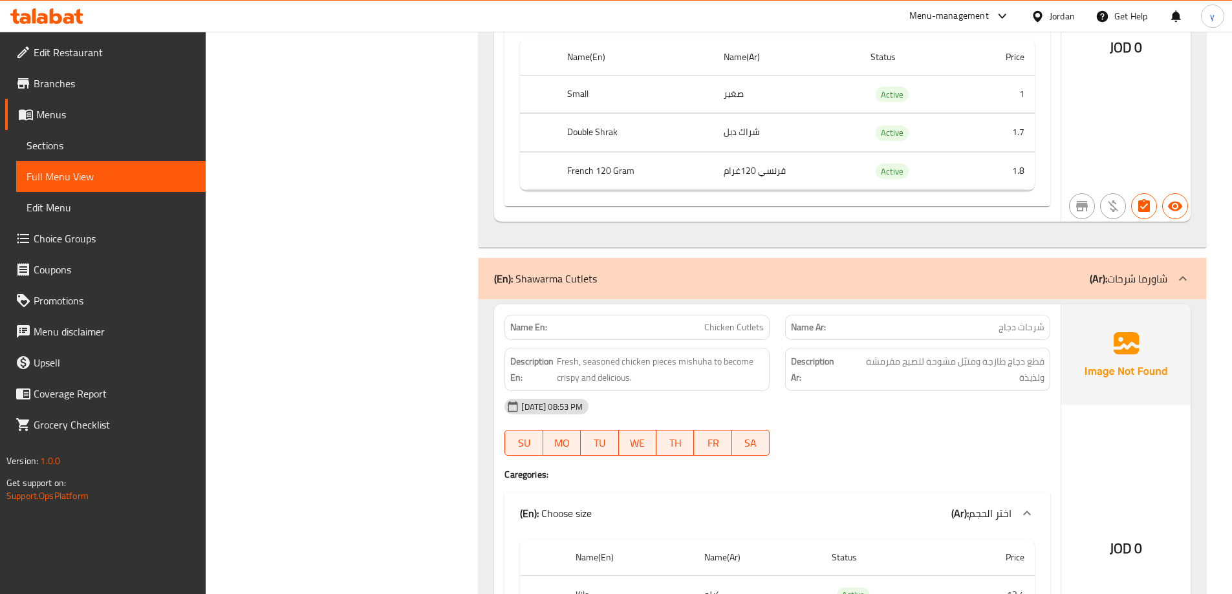
click at [744, 319] on div "Name En: Chicken Cutlets" at bounding box center [636, 327] width 265 height 25
click at [744, 321] on span "Chicken Cutlets" at bounding box center [733, 328] width 59 height 14
click at [746, 328] on span "Chicken Cutlets" at bounding box center [733, 328] width 59 height 14
click at [729, 325] on span "Chicken Cutlets" at bounding box center [733, 328] width 59 height 14
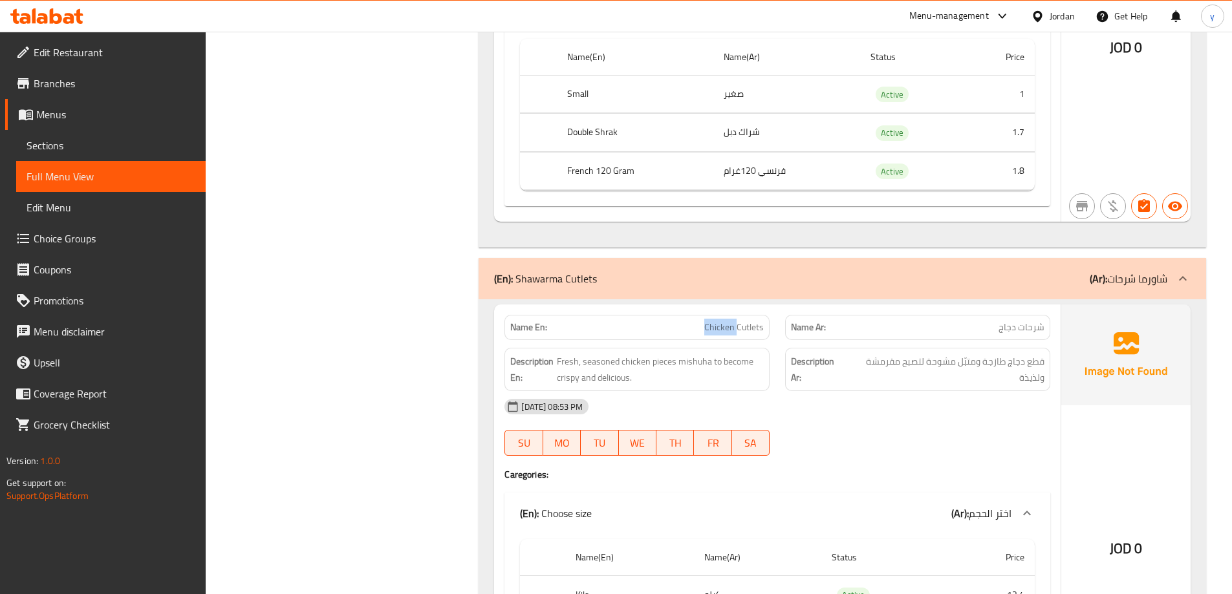
click at [729, 325] on span "Chicken Cutlets" at bounding box center [733, 328] width 59 height 14
copy span "Chicken Cutlets"
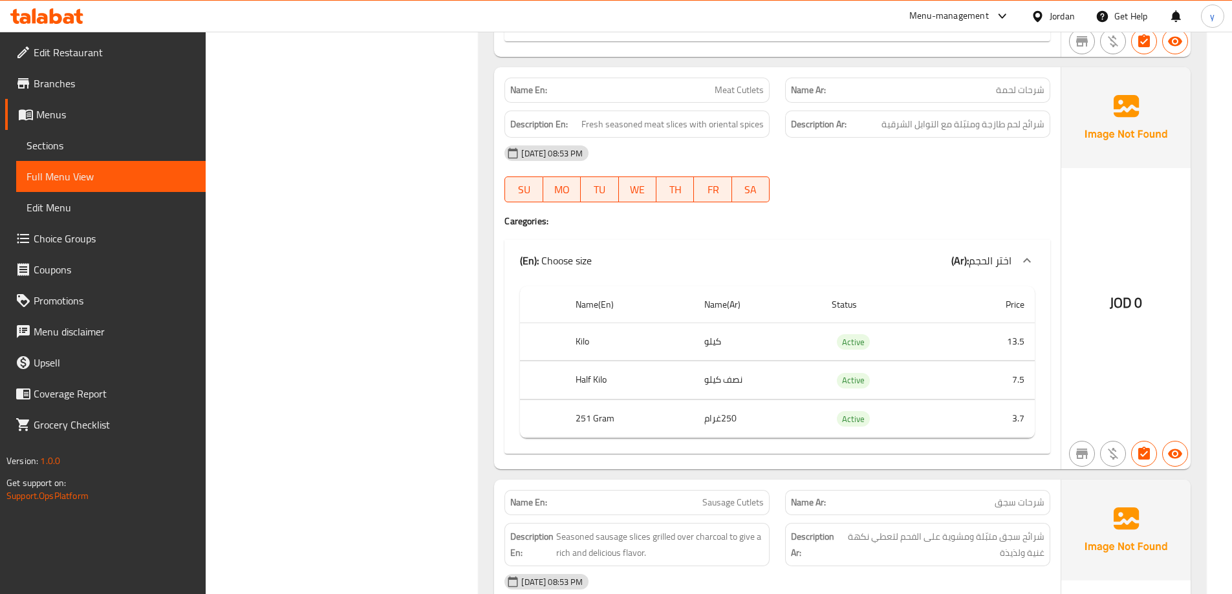
scroll to position [7500, 0]
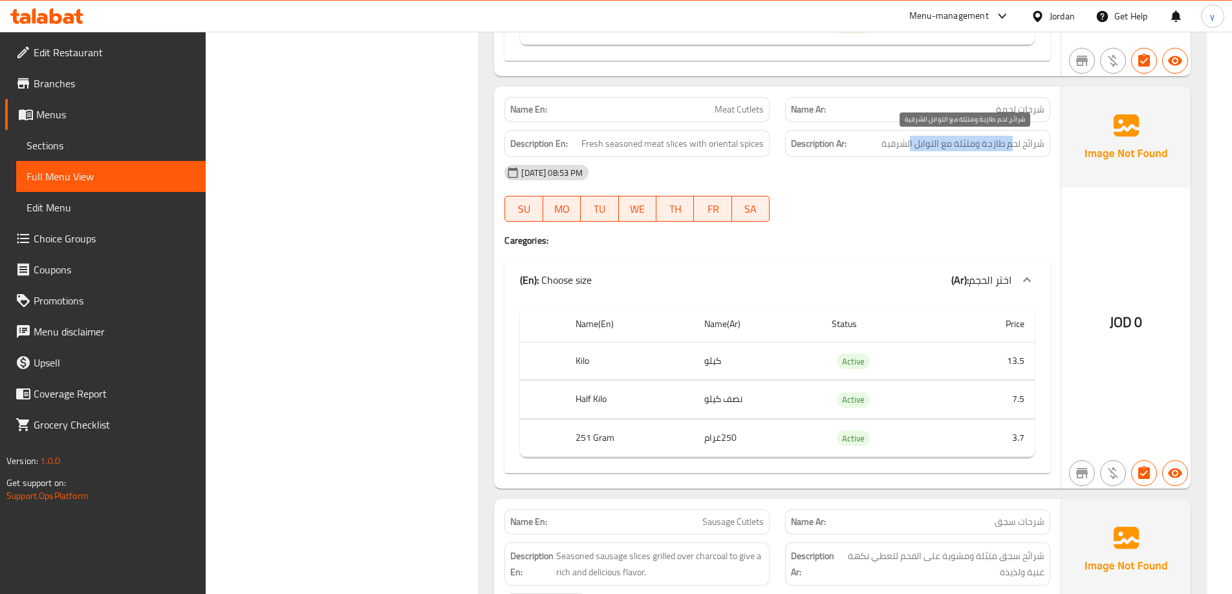
drag, startPoint x: 1013, startPoint y: 147, endPoint x: 908, endPoint y: 145, distance: 105.4
click at [908, 145] on span "شرائح لحم طازجة ومتبّلة مع التوابل الشرقية" at bounding box center [962, 144] width 163 height 16
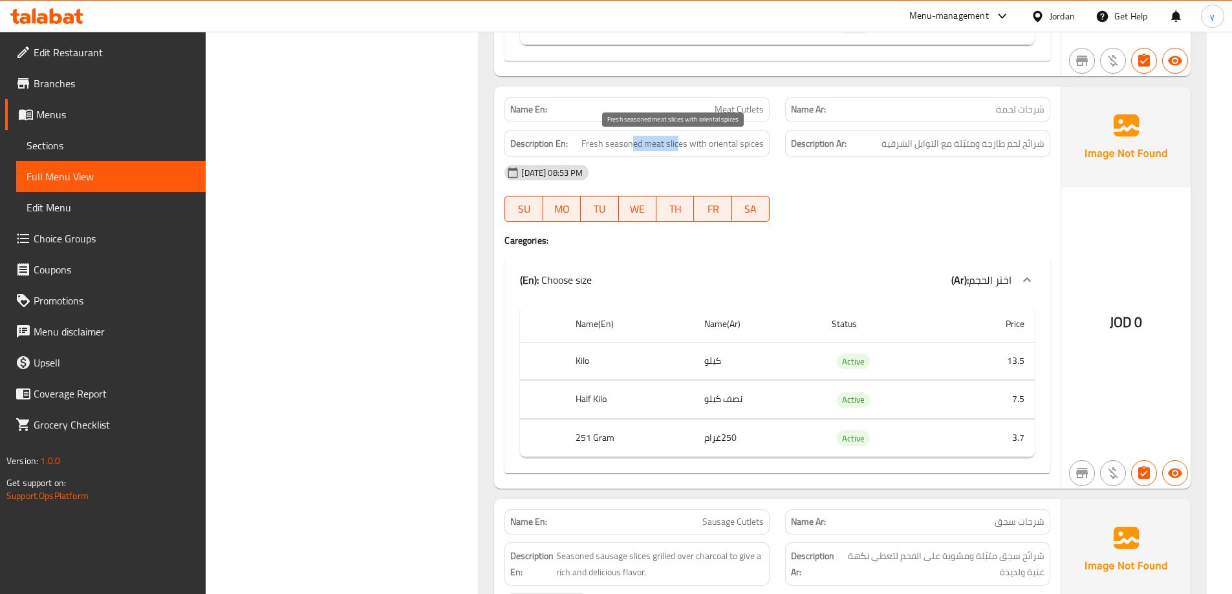
drag, startPoint x: 634, startPoint y: 146, endPoint x: 690, endPoint y: 146, distance: 55.6
click at [683, 146] on span "Fresh seasoned meat slices with oriental spices" at bounding box center [672, 144] width 182 height 16
click at [690, 146] on span "Fresh seasoned meat slices with oriental spices" at bounding box center [672, 144] width 182 height 16
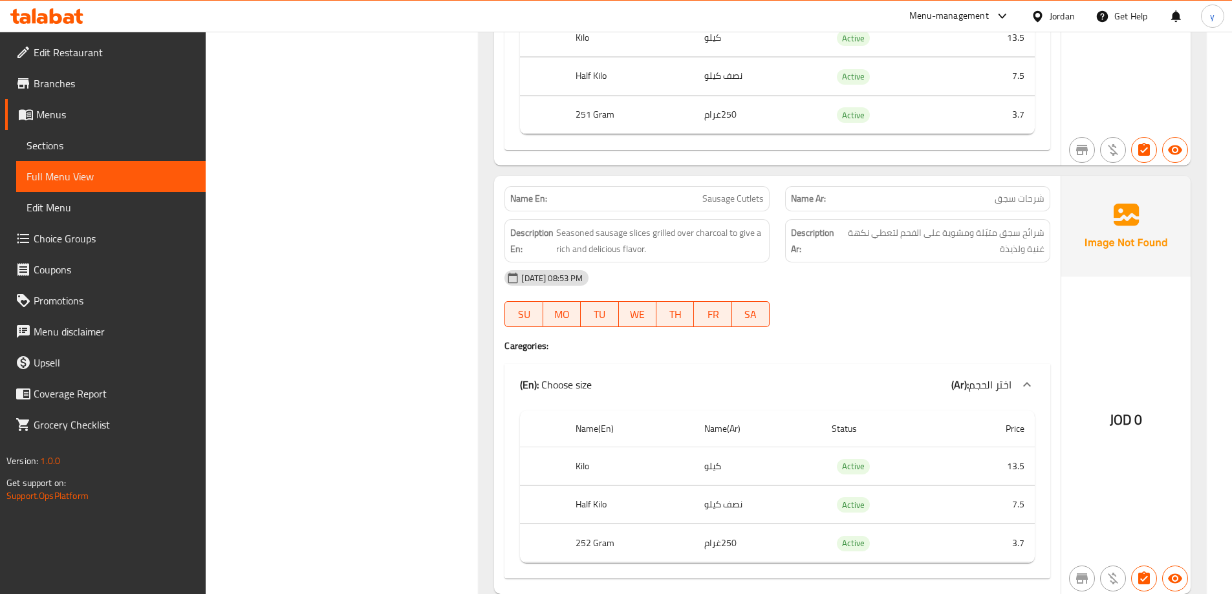
scroll to position [7875, 0]
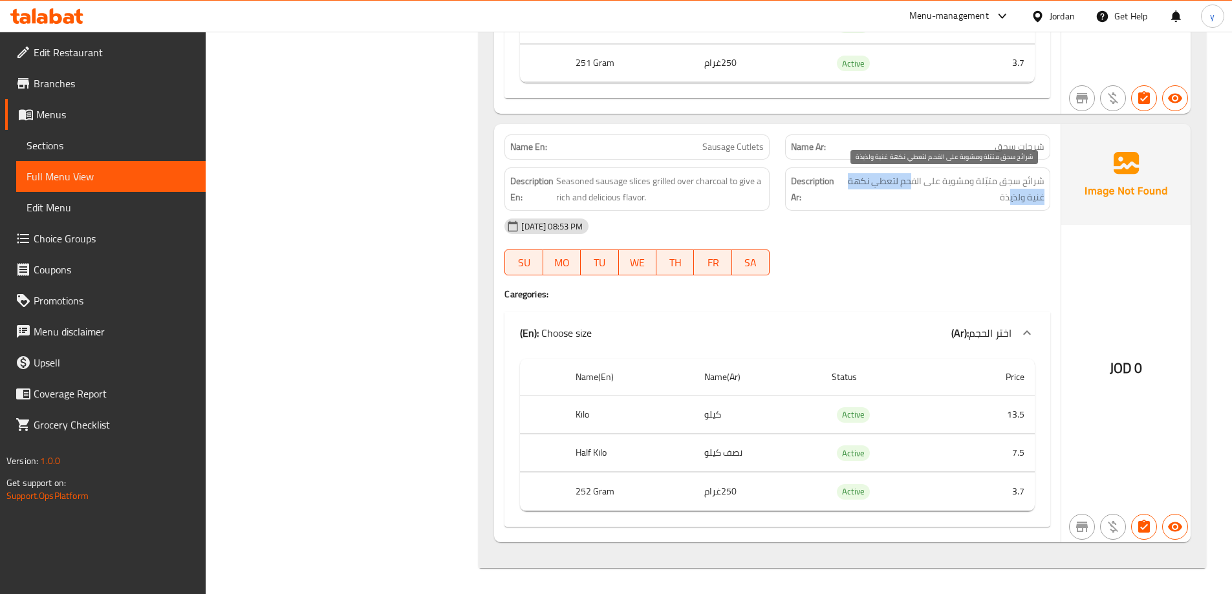
drag, startPoint x: 1009, startPoint y: 196, endPoint x: 913, endPoint y: 188, distance: 96.6
click at [913, 188] on span "شرائح سجق متبّلة ومشوية على الفحم لتعطي نكهة غنية ولذيذة" at bounding box center [942, 189] width 204 height 32
click at [945, 180] on span "شرائح سجق متبّلة ومشوية على الفحم لتعطي نكهة غنية ولذيذة" at bounding box center [942, 189] width 204 height 32
drag, startPoint x: 960, startPoint y: 187, endPoint x: 915, endPoint y: 186, distance: 44.6
click at [915, 186] on span "شرائح سجق متبّلة ومشوية على الفحم لتعطي نكهة غنية ولذيذة" at bounding box center [942, 189] width 204 height 32
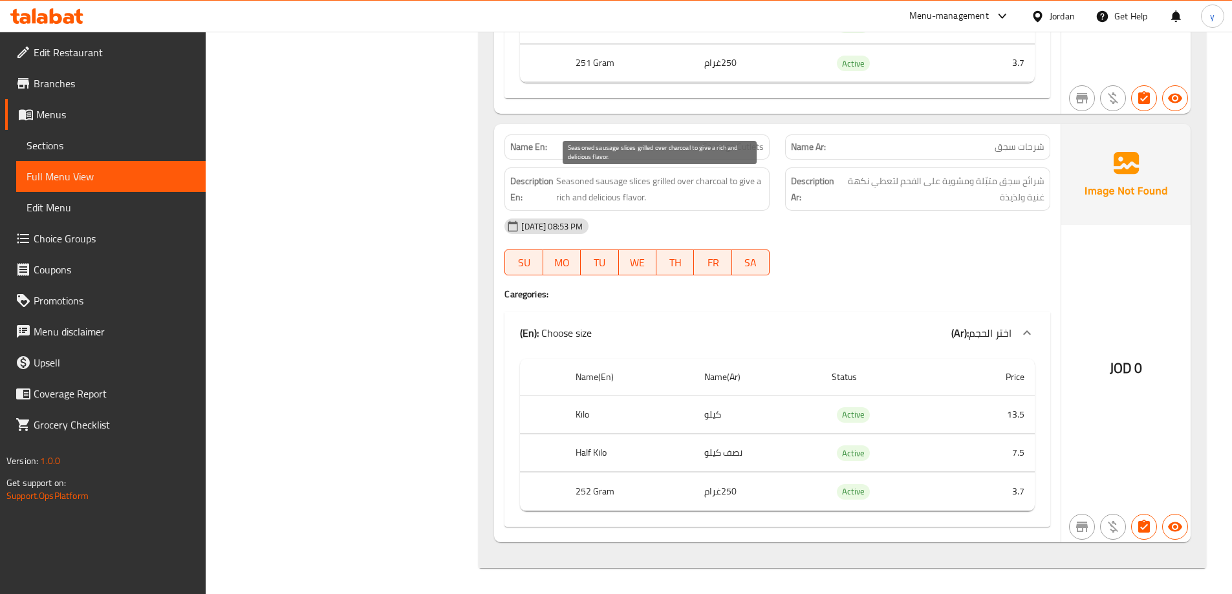
click at [654, 192] on span "Seasoned sausage slices grilled over charcoal to give a rich and delicious flav…" at bounding box center [660, 189] width 208 height 32
drag, startPoint x: 592, startPoint y: 182, endPoint x: 654, endPoint y: 187, distance: 62.3
click at [649, 187] on span "Seasoned sausage slices grilled over charcoal to give a rich and delicious flav…" at bounding box center [660, 189] width 208 height 32
click at [654, 187] on span "Seasoned sausage slices grilled over charcoal to give a rich and delicious flav…" at bounding box center [660, 189] width 208 height 32
click at [700, 208] on div "Description En: Seasoned sausage slices grilled over charcoal to give a rich an…" at bounding box center [636, 188] width 265 height 43
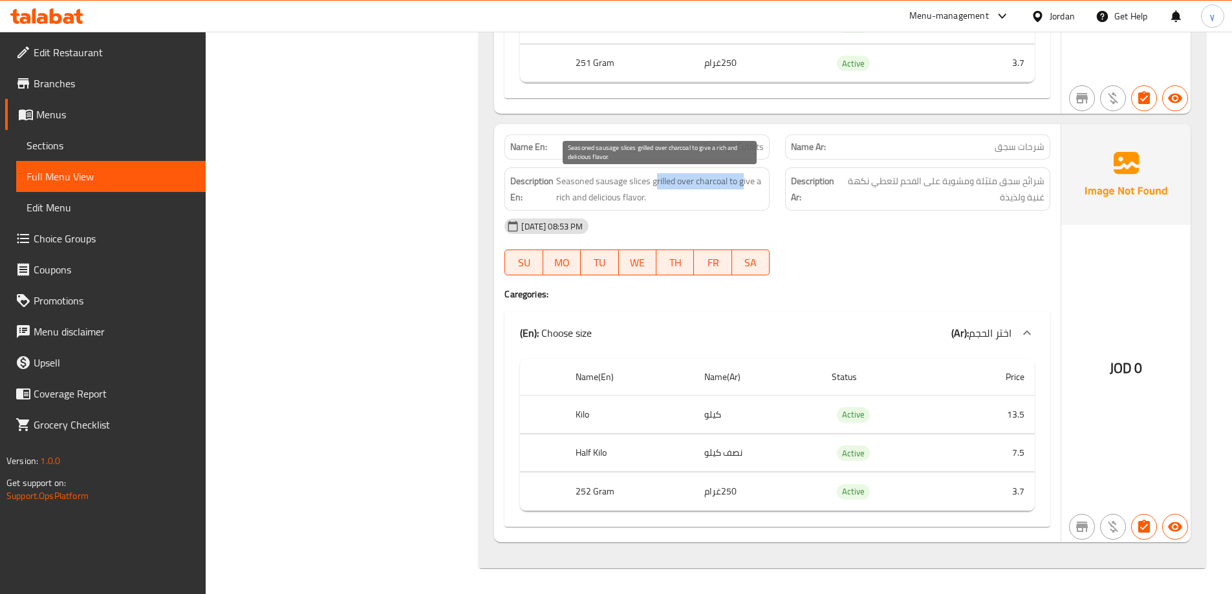
drag, startPoint x: 656, startPoint y: 186, endPoint x: 748, endPoint y: 187, distance: 92.5
click at [747, 187] on span "Seasoned sausage slices grilled over charcoal to give a rich and delicious flav…" at bounding box center [660, 189] width 208 height 32
click at [748, 190] on span "Seasoned sausage slices grilled over charcoal to give a rich and delicious flav…" at bounding box center [660, 189] width 208 height 32
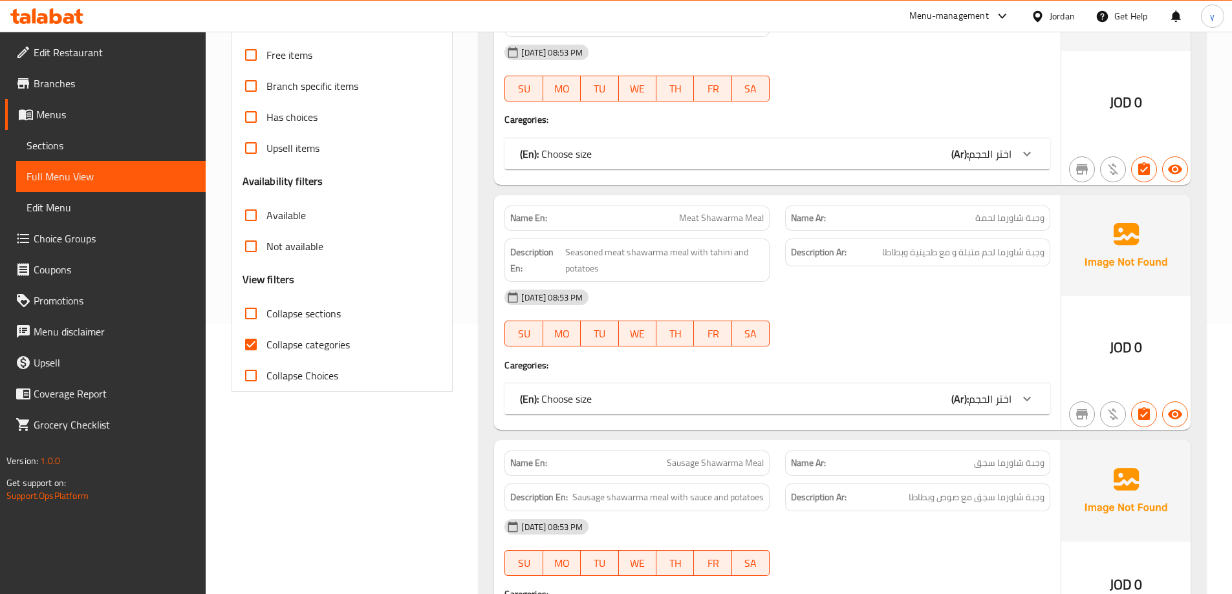
scroll to position [517, 0]
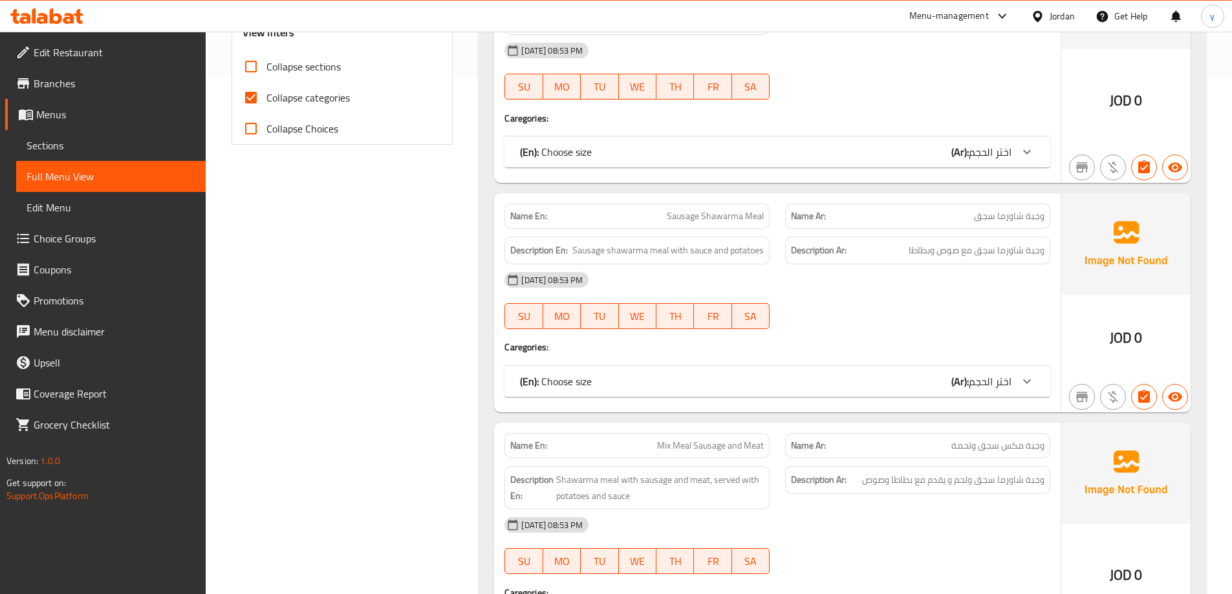
click at [327, 102] on span "Collapse categories" at bounding box center [307, 98] width 83 height 16
click at [266, 102] on input "Collapse categories" at bounding box center [250, 97] width 31 height 31
checkbox input "false"
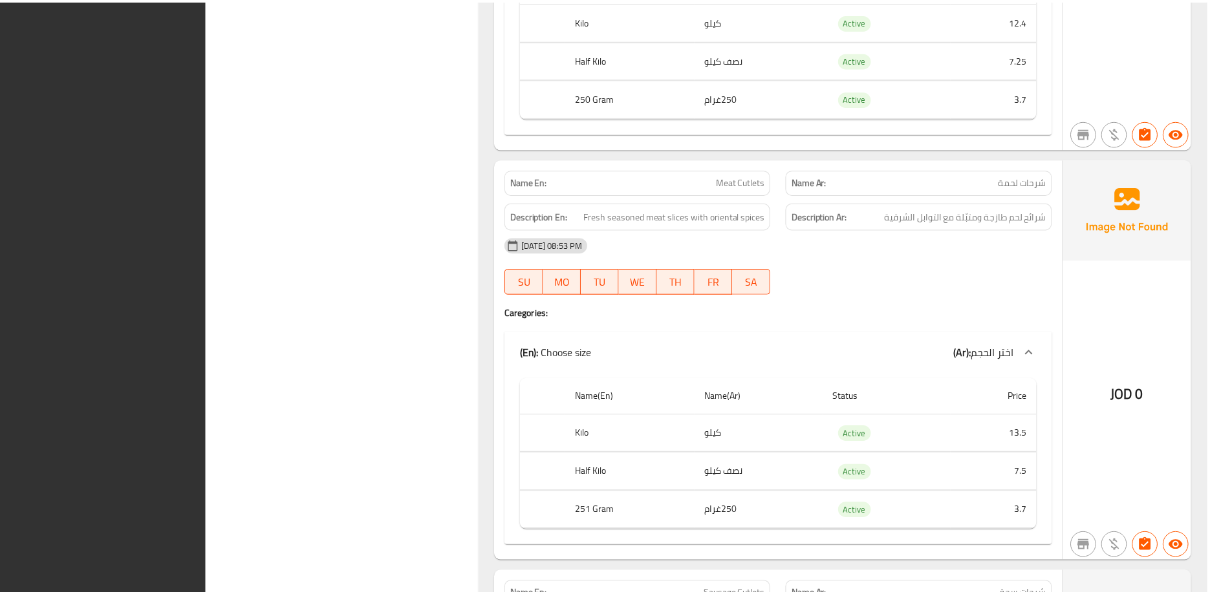
scroll to position [7875, 0]
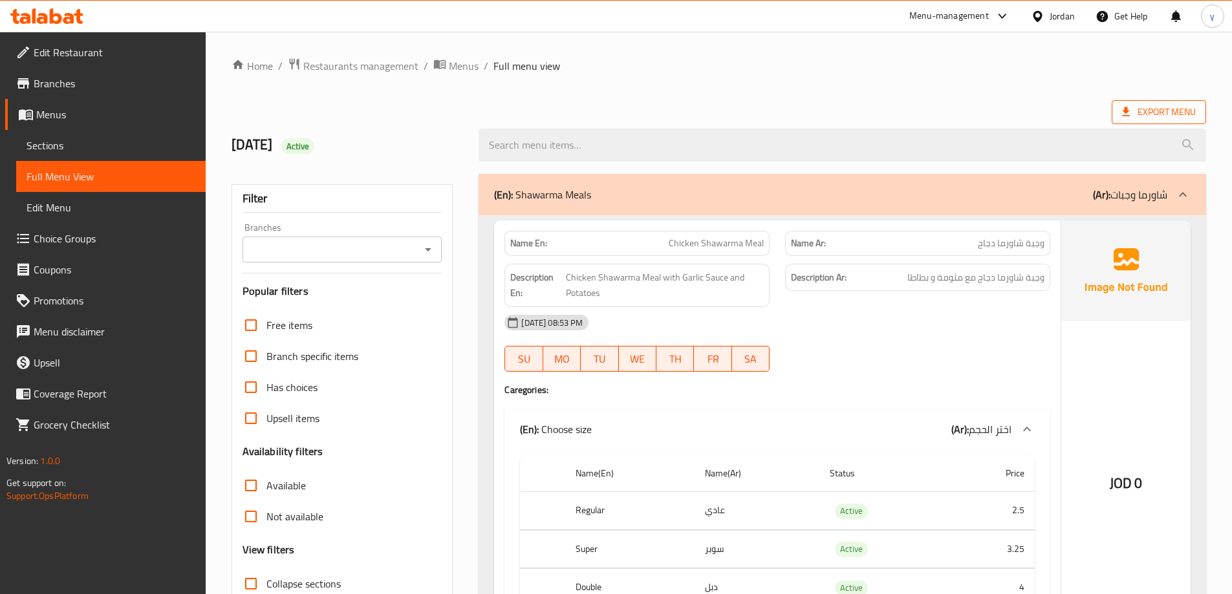
click at [1184, 116] on span "Export Menu" at bounding box center [1159, 112] width 74 height 16
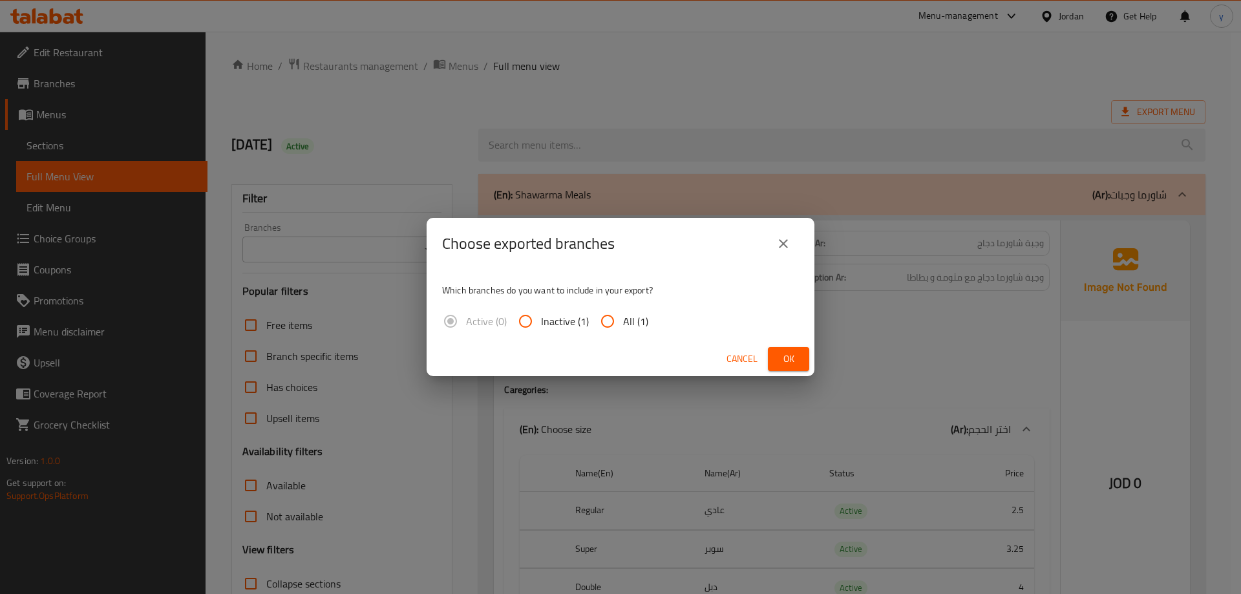
click at [652, 313] on div "Active (0) Inactive (1) All (1)" at bounding box center [550, 321] width 217 height 31
click at [626, 329] on span "All (1)" at bounding box center [635, 322] width 25 height 16
click at [623, 329] on input "All (1)" at bounding box center [607, 321] width 31 height 31
radio input "true"
click at [778, 358] on button "Ok" at bounding box center [788, 359] width 41 height 24
